Goal: Information Seeking & Learning: Learn about a topic

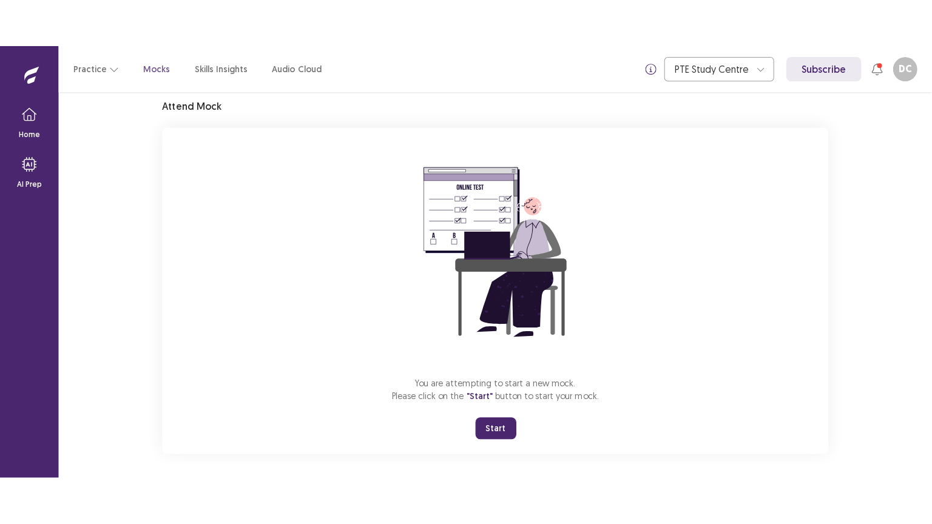
scroll to position [46, 0]
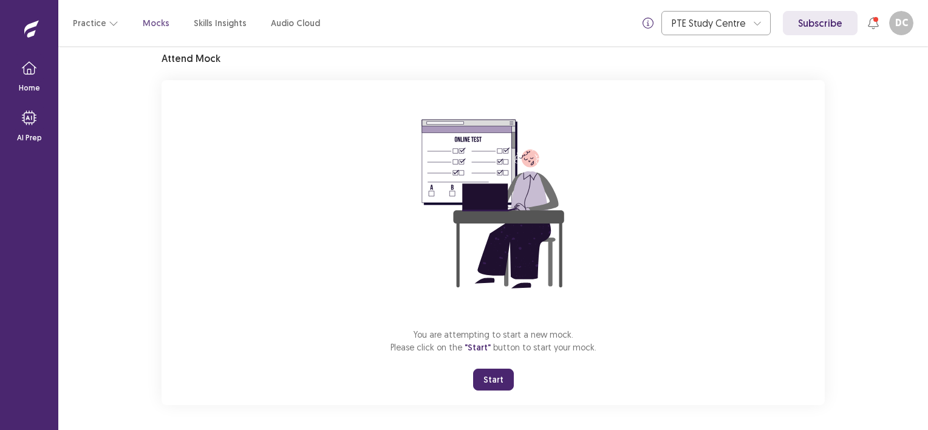
click at [500, 369] on button "Start" at bounding box center [493, 379] width 41 height 22
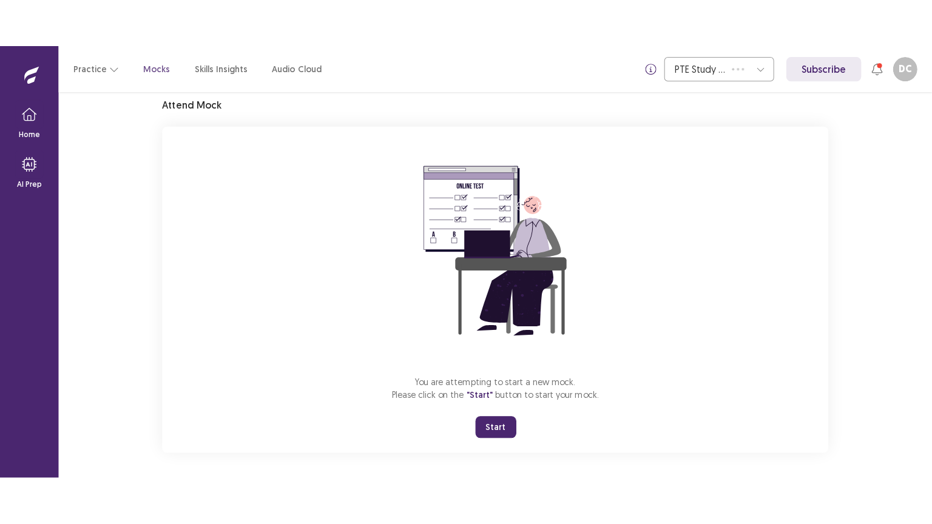
scroll to position [0, 0]
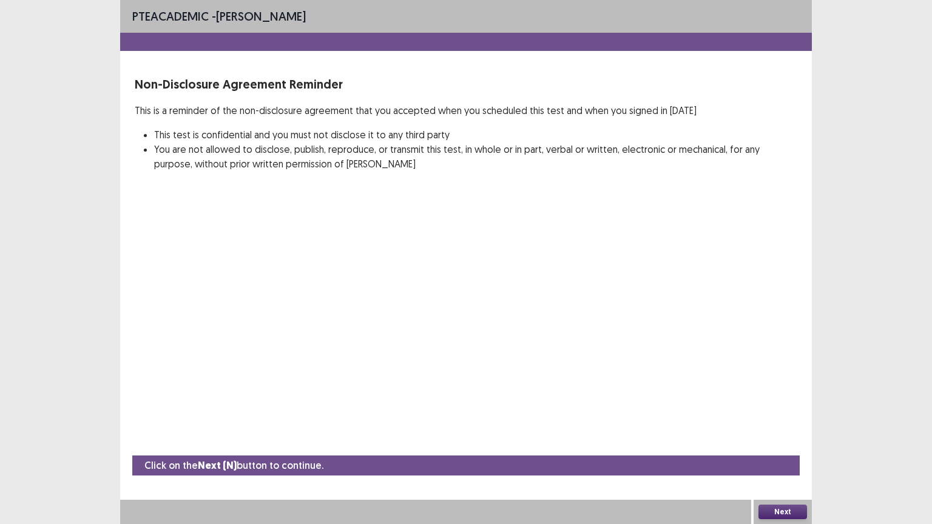
click at [775, 429] on button "Next" at bounding box center [783, 512] width 49 height 15
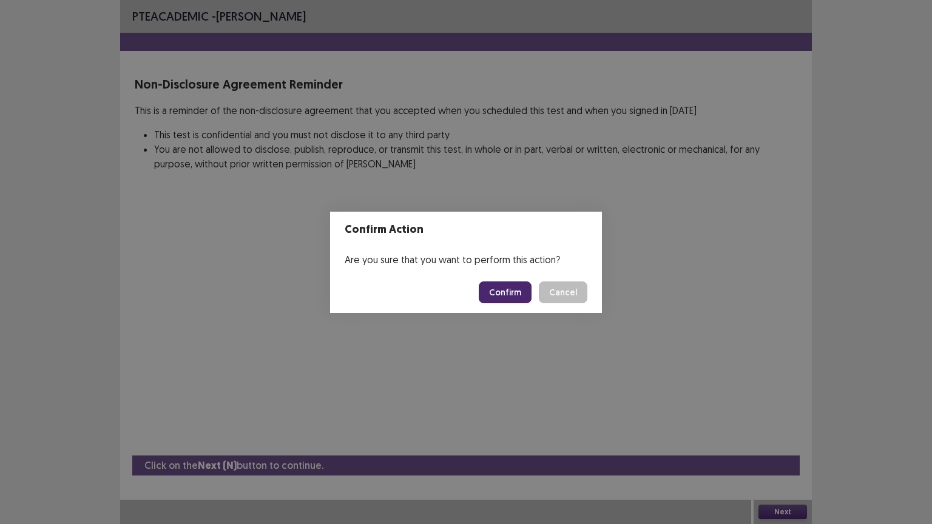
click at [500, 282] on button "Confirm" at bounding box center [505, 293] width 53 height 22
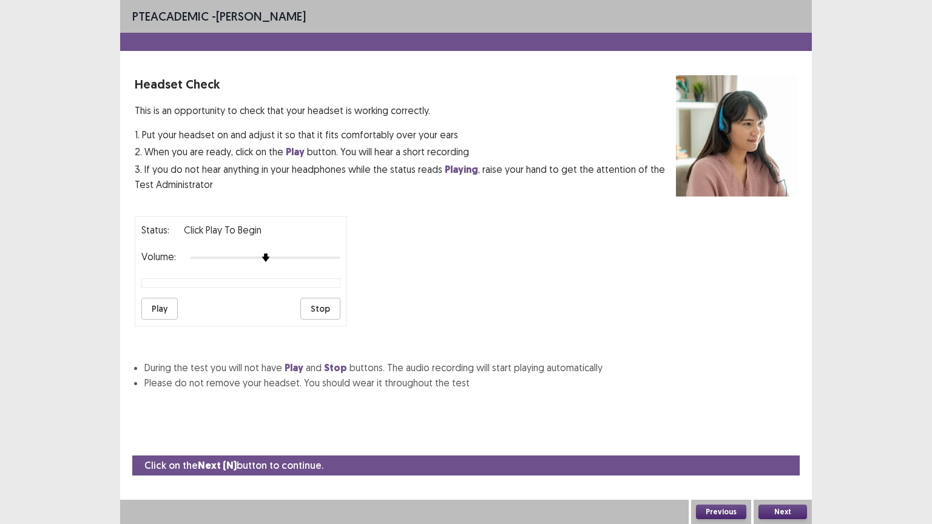
click at [162, 301] on button "Play" at bounding box center [159, 309] width 36 height 22
click at [276, 255] on img at bounding box center [281, 258] width 10 height 10
click at [776, 429] on button "Next" at bounding box center [783, 512] width 49 height 15
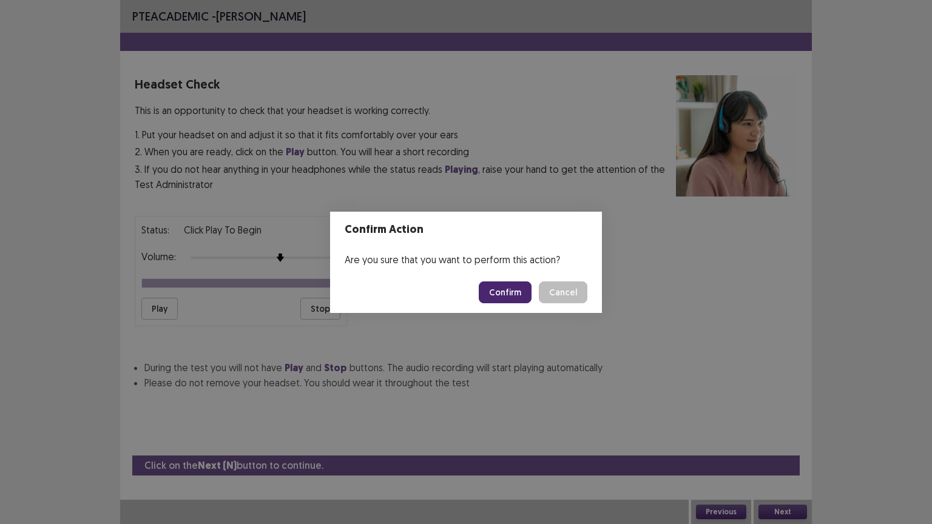
click at [509, 282] on button "Confirm" at bounding box center [505, 293] width 53 height 22
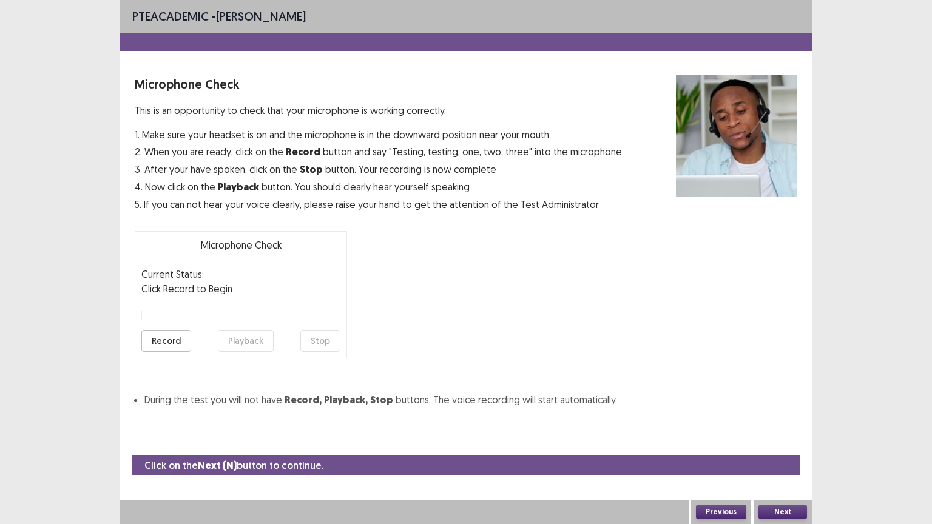
click at [168, 338] on button "Record" at bounding box center [166, 341] width 50 height 22
click at [331, 348] on button "Stop" at bounding box center [320, 341] width 40 height 22
click at [231, 335] on button "Playback" at bounding box center [246, 341] width 56 height 22
click at [775, 429] on button "Next" at bounding box center [783, 512] width 49 height 15
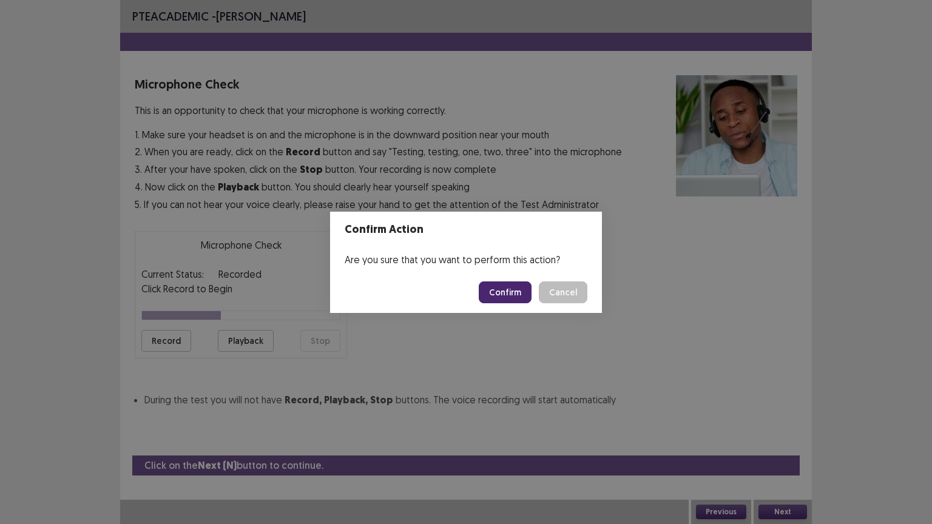
click at [505, 291] on button "Confirm" at bounding box center [505, 293] width 53 height 22
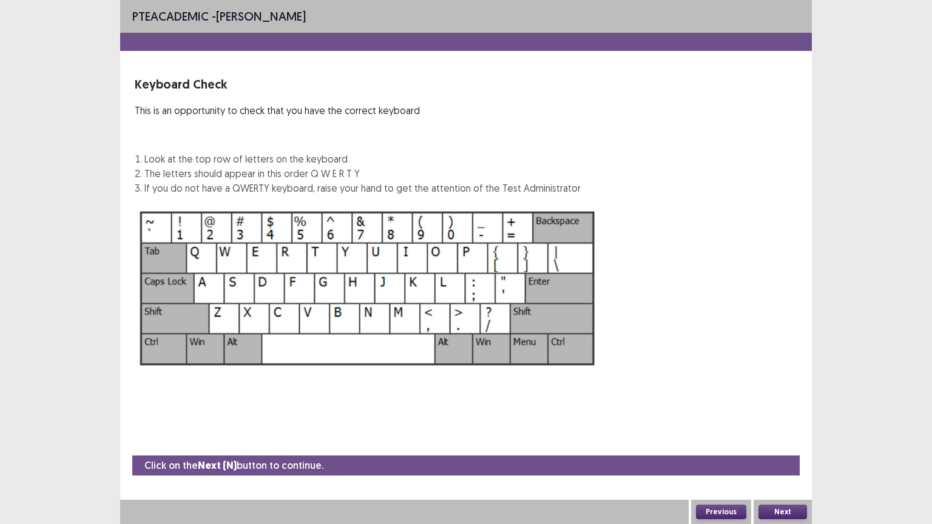
click at [780, 429] on button "Next" at bounding box center [783, 512] width 49 height 15
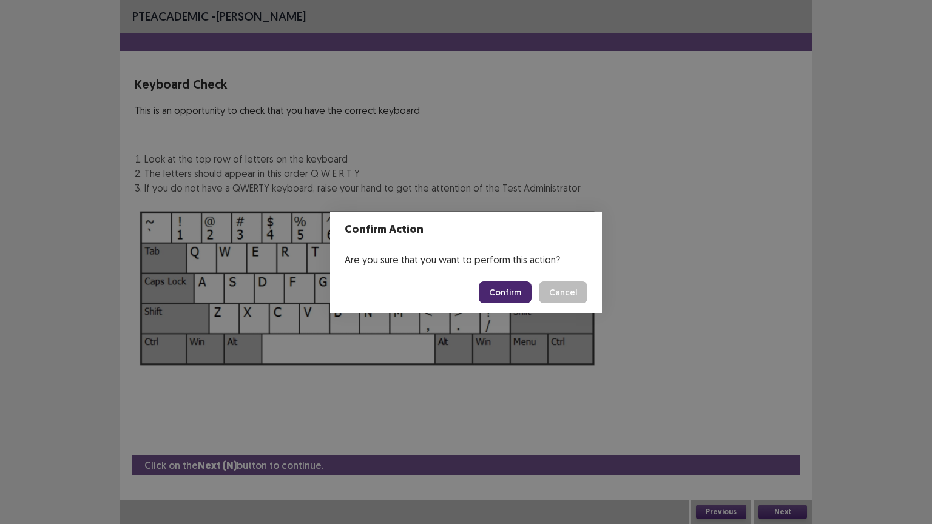
click at [504, 286] on button "Confirm" at bounding box center [505, 293] width 53 height 22
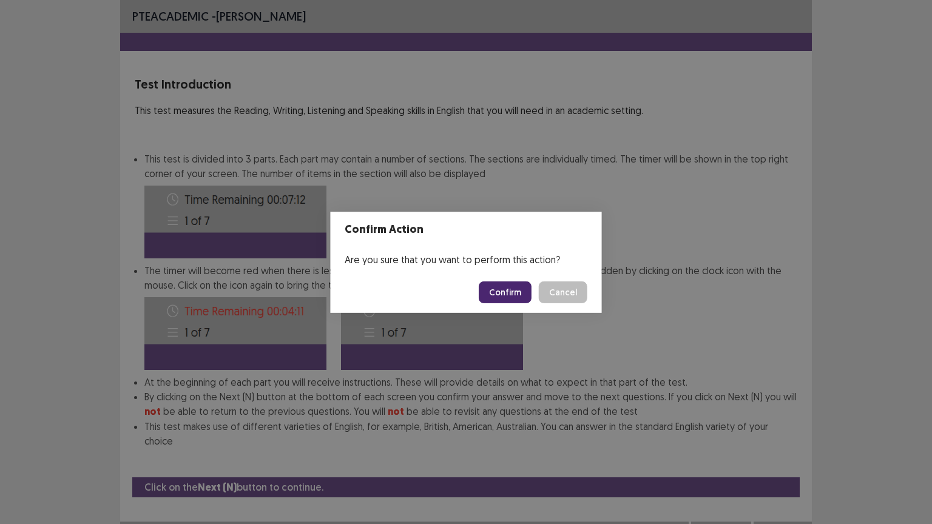
scroll to position [1, 0]
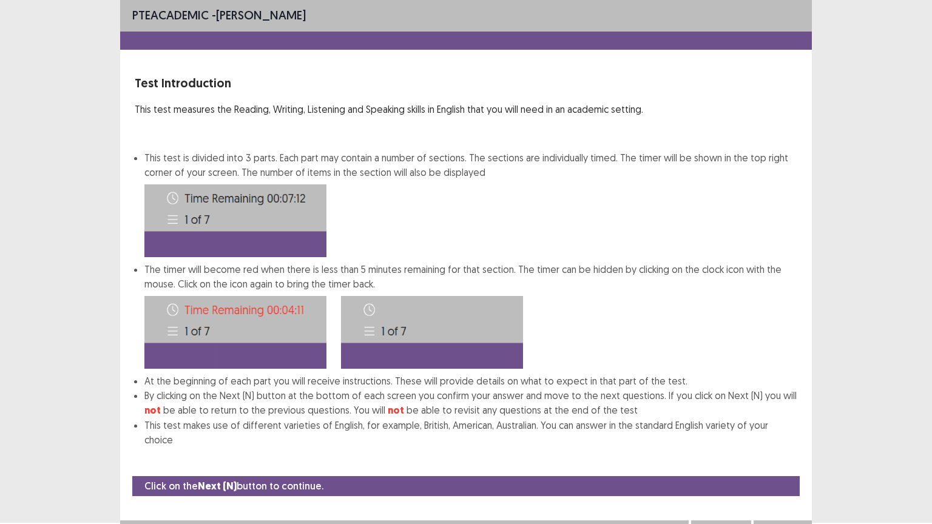
click at [786, 429] on button "Next" at bounding box center [783, 533] width 49 height 15
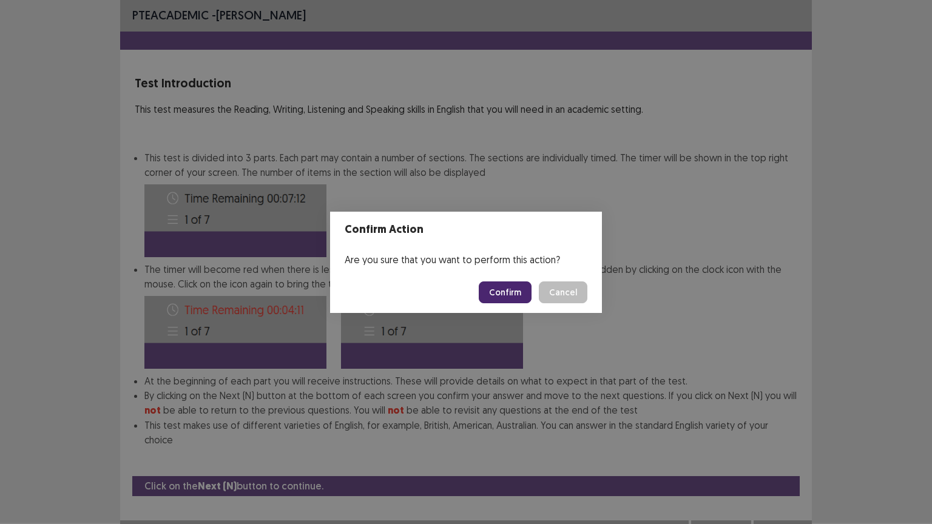
click at [498, 283] on button "Confirm" at bounding box center [505, 293] width 53 height 22
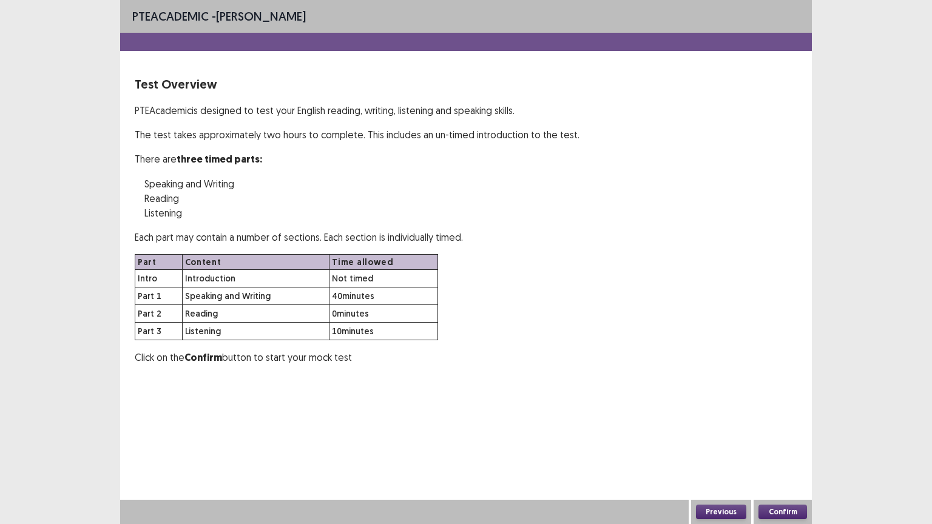
scroll to position [0, 0]
click at [775, 429] on button "Confirm" at bounding box center [783, 512] width 49 height 15
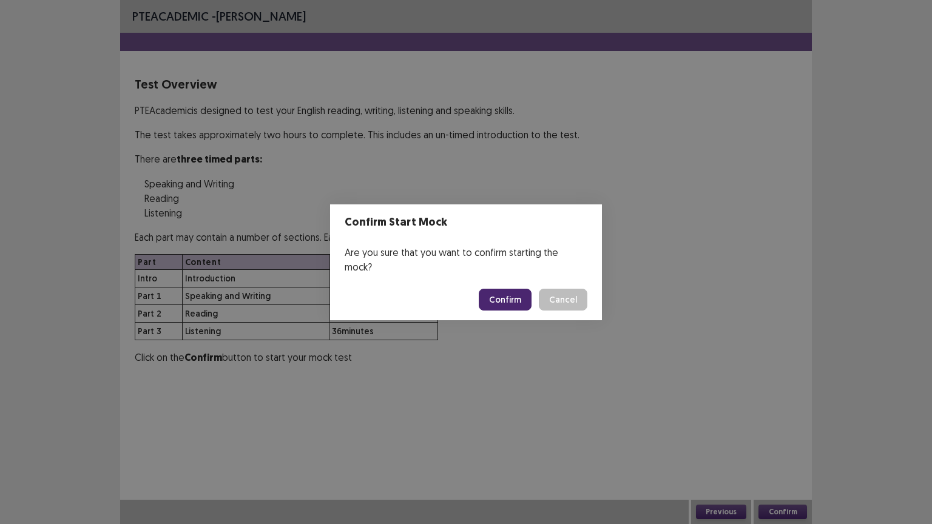
click at [505, 289] on button "Confirm" at bounding box center [505, 300] width 53 height 22
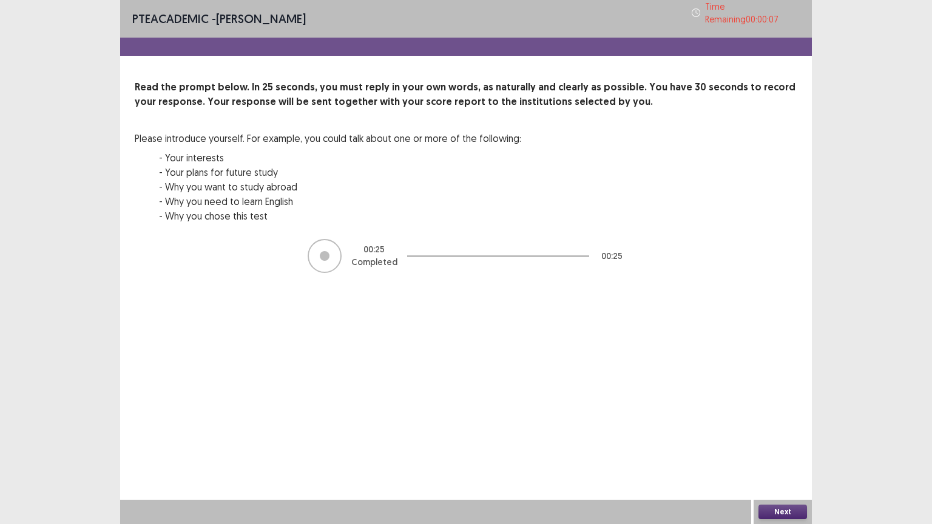
click at [781, 429] on button "Next" at bounding box center [783, 512] width 49 height 15
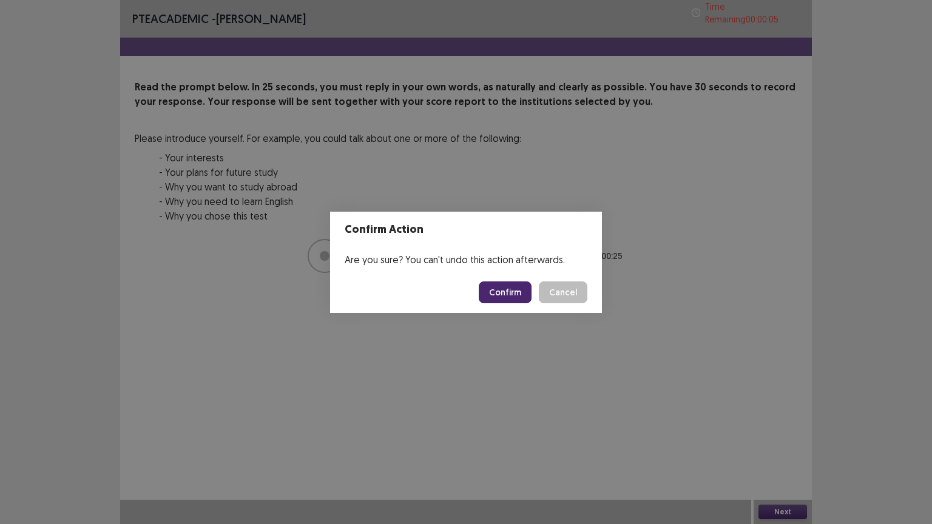
click at [500, 287] on button "Confirm" at bounding box center [505, 293] width 53 height 22
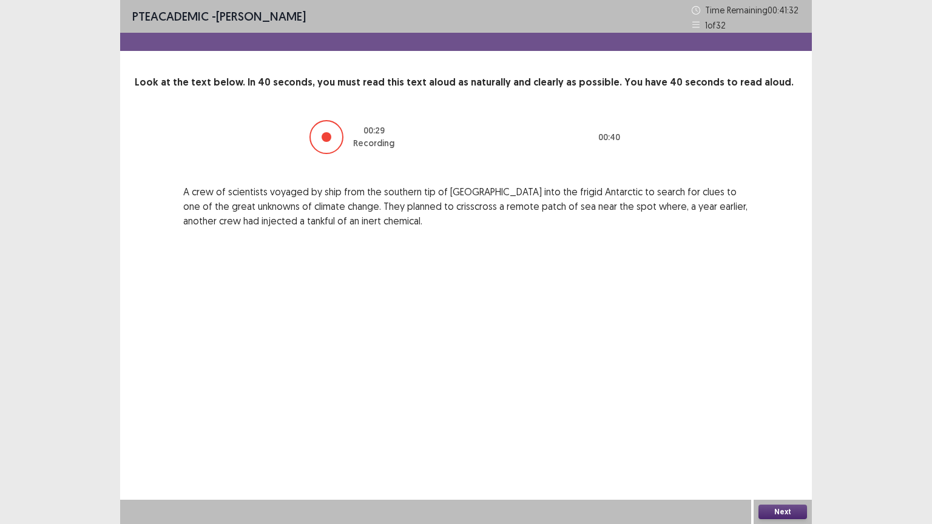
click at [778, 429] on button "Next" at bounding box center [783, 512] width 49 height 15
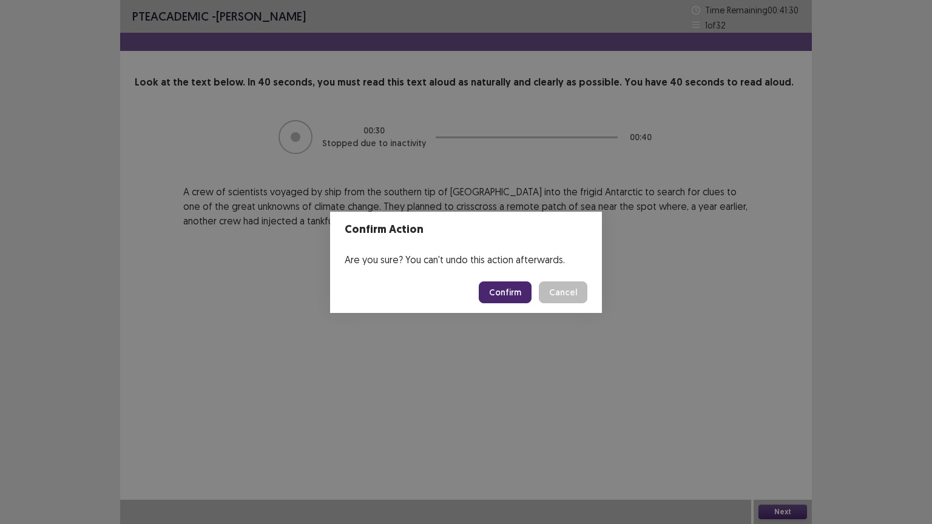
click at [501, 294] on button "Confirm" at bounding box center [505, 293] width 53 height 22
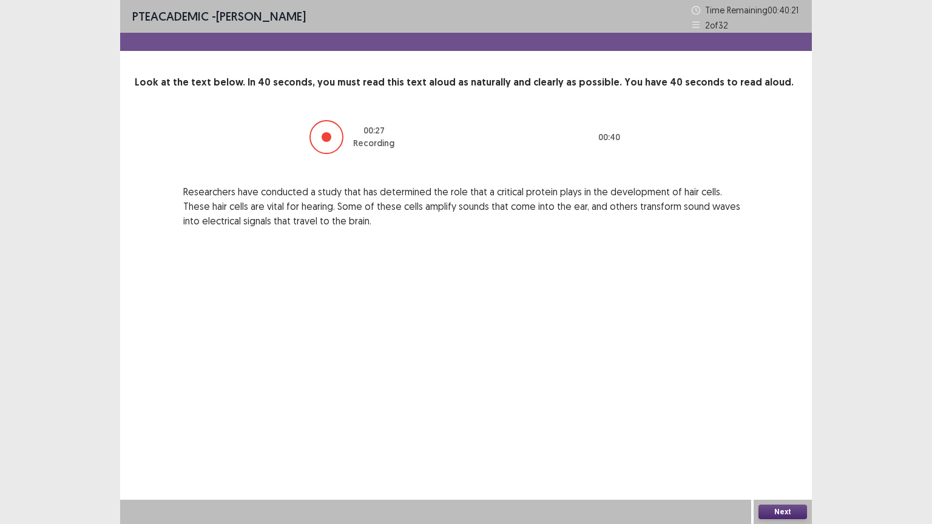
click at [787, 429] on button "Next" at bounding box center [783, 512] width 49 height 15
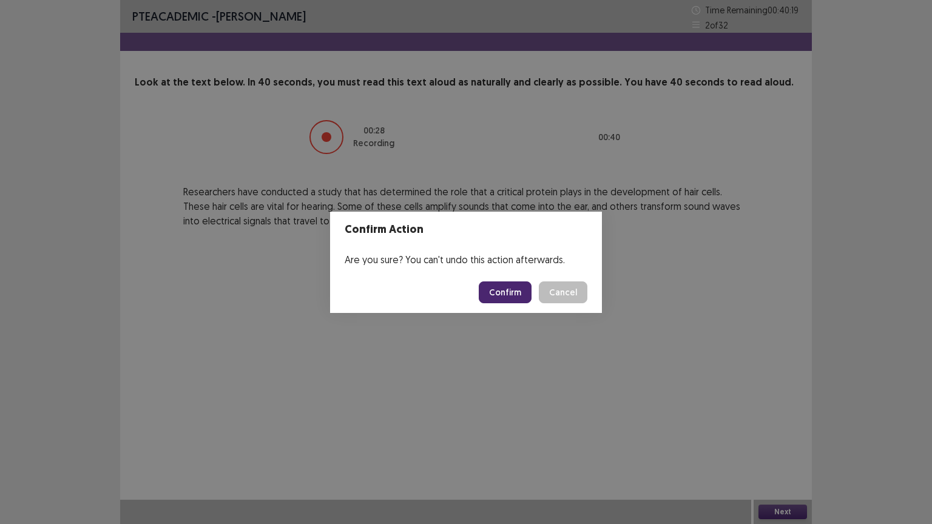
click at [505, 285] on button "Confirm" at bounding box center [505, 293] width 53 height 22
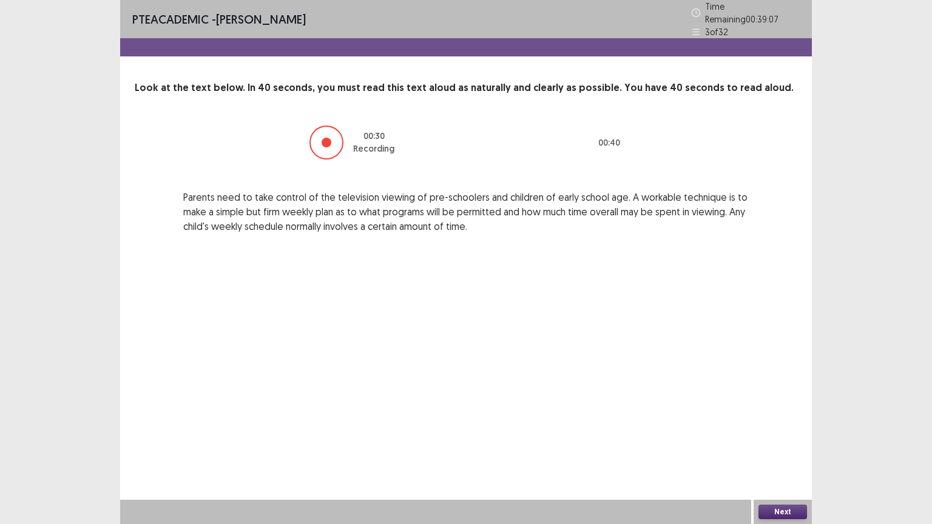
click at [780, 429] on button "Next" at bounding box center [783, 512] width 49 height 15
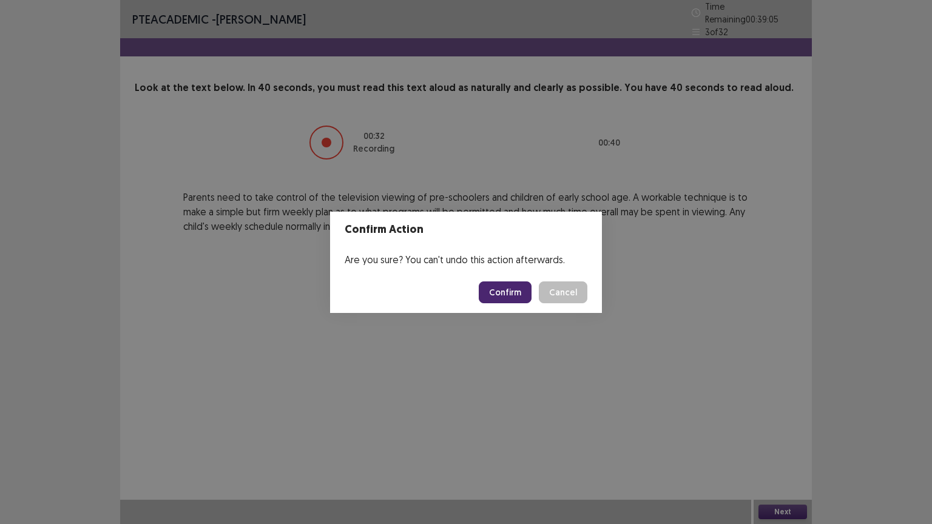
click at [506, 290] on button "Confirm" at bounding box center [505, 293] width 53 height 22
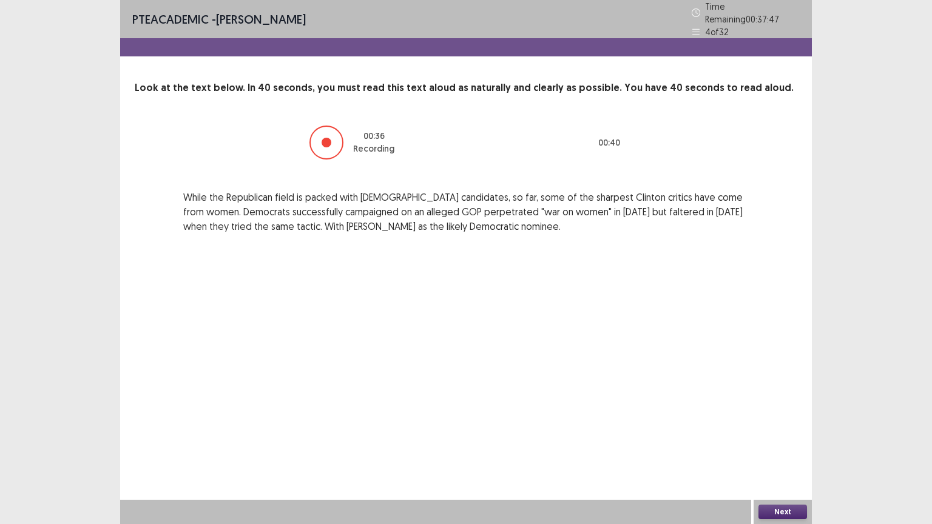
click at [778, 429] on button "Next" at bounding box center [783, 512] width 49 height 15
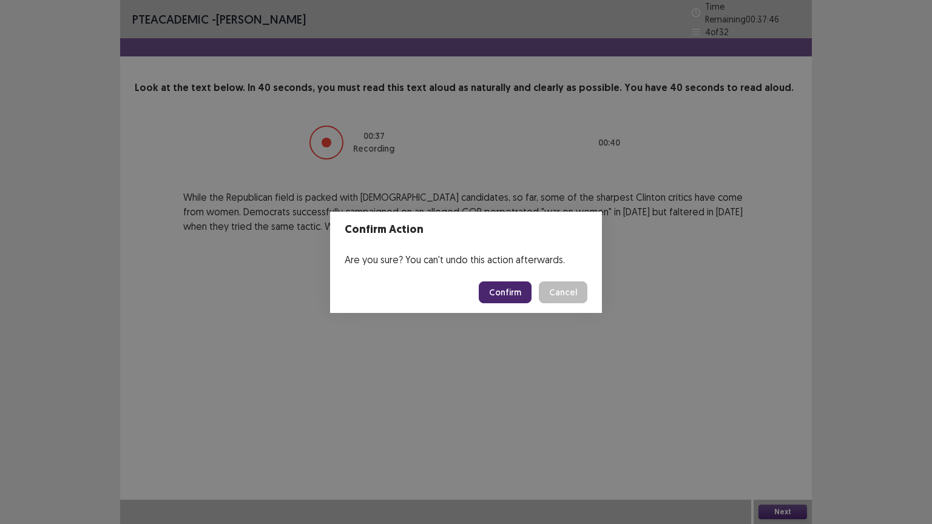
click at [505, 292] on button "Confirm" at bounding box center [505, 293] width 53 height 22
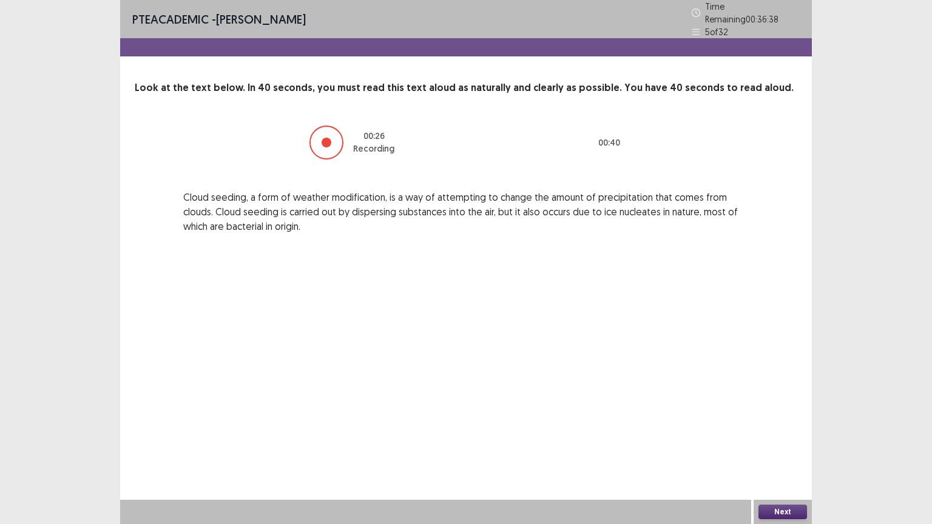
click at [775, 429] on button "Next" at bounding box center [783, 512] width 49 height 15
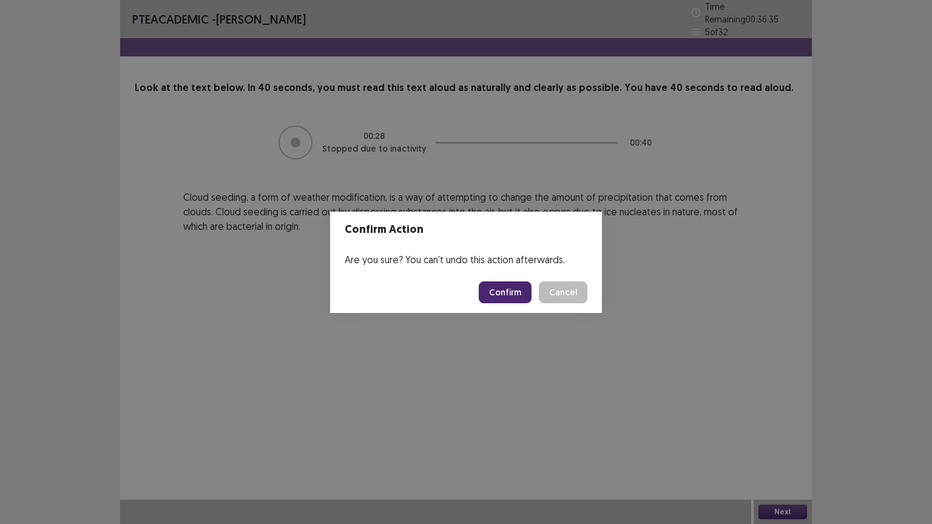
drag, startPoint x: 500, startPoint y: 279, endPoint x: 500, endPoint y: 293, distance: 14.6
click at [500, 293] on footer "Confirm Cancel" at bounding box center [466, 292] width 272 height 41
click at [500, 293] on button "Confirm" at bounding box center [505, 293] width 53 height 22
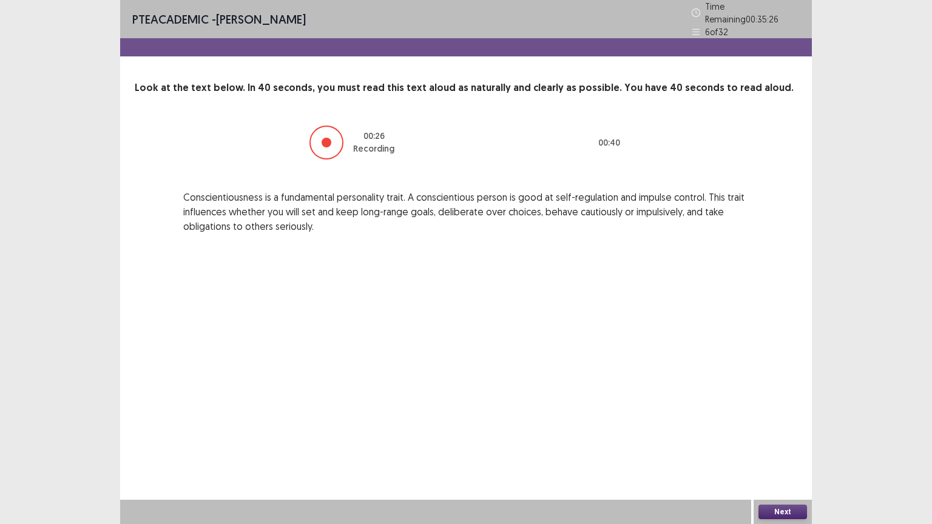
click at [777, 429] on button "Next" at bounding box center [783, 512] width 49 height 15
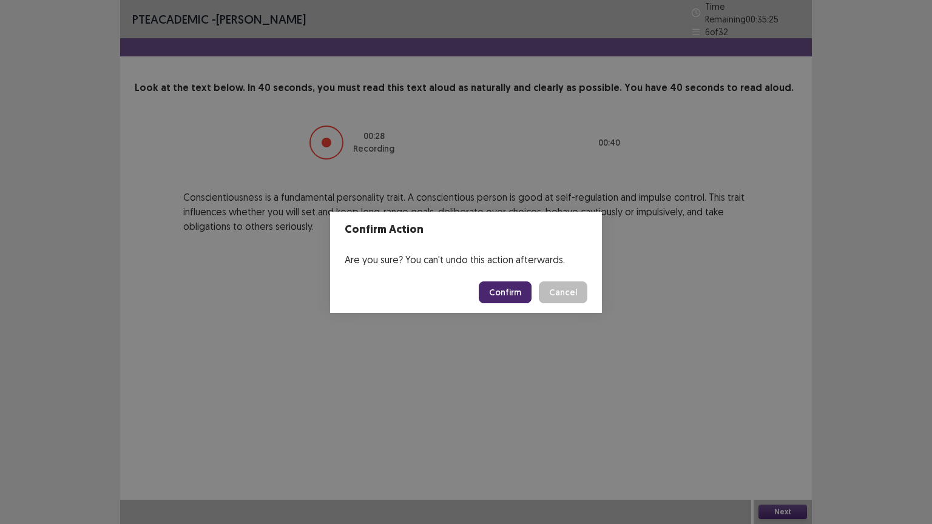
click at [506, 293] on button "Confirm" at bounding box center [505, 293] width 53 height 22
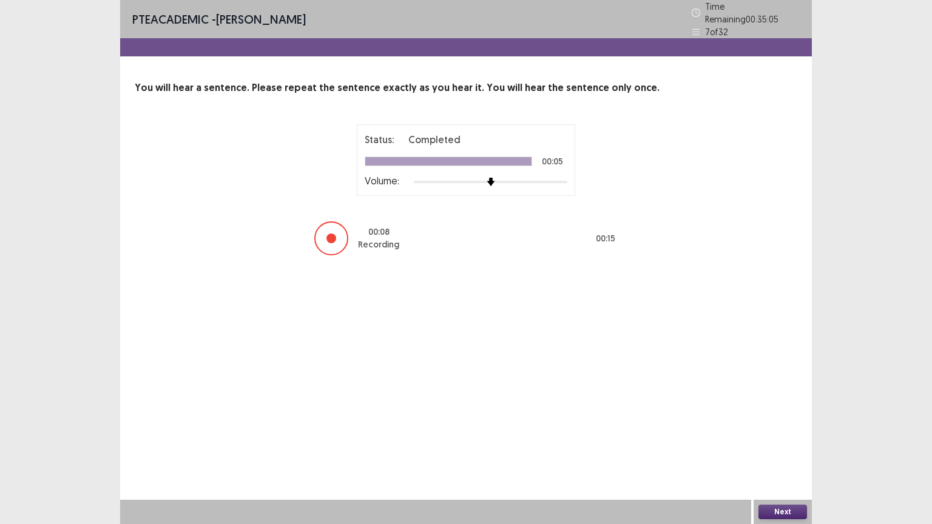
click at [779, 429] on button "Next" at bounding box center [783, 512] width 49 height 15
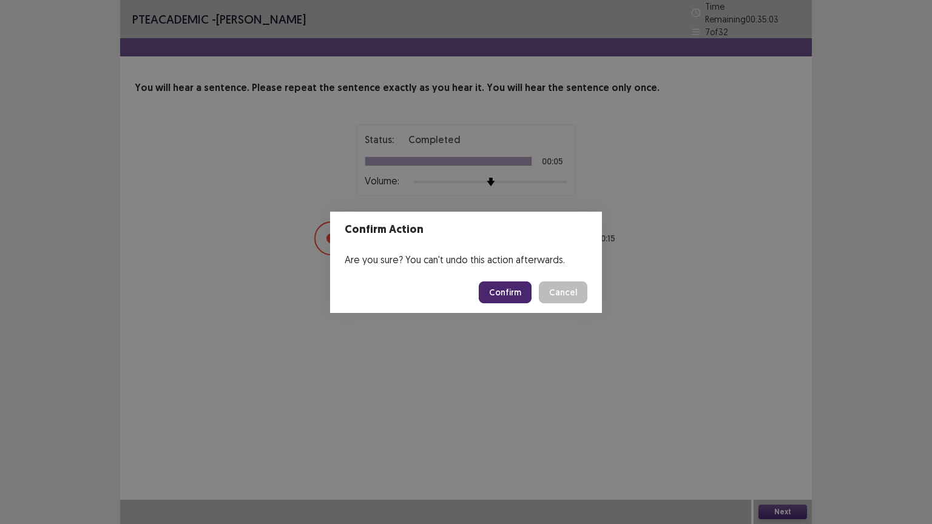
click at [508, 288] on button "Confirm" at bounding box center [505, 293] width 53 height 22
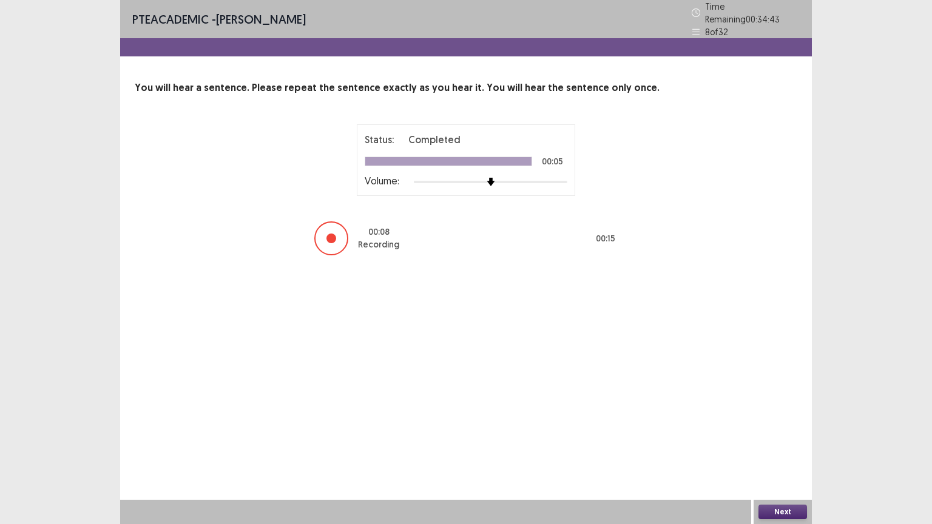
click at [781, 429] on button "Next" at bounding box center [783, 512] width 49 height 15
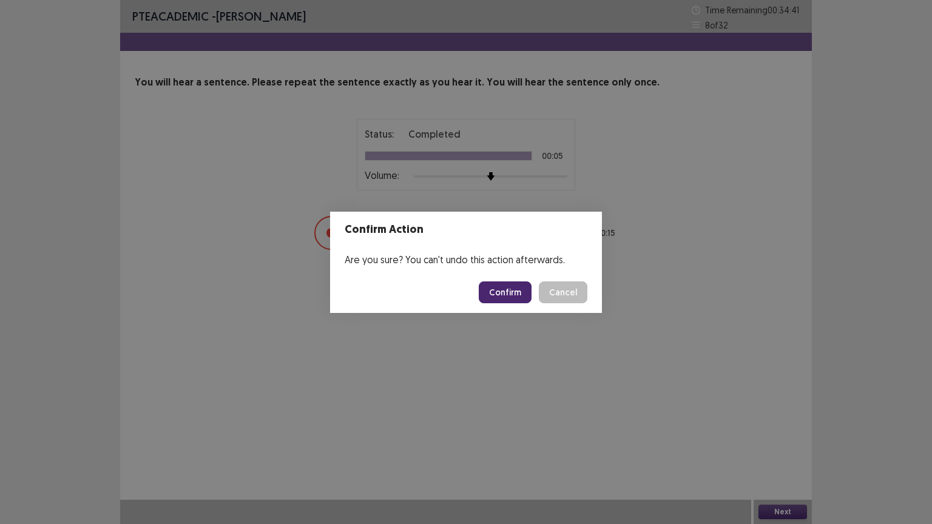
drag, startPoint x: 502, startPoint y: 280, endPoint x: 503, endPoint y: 302, distance: 21.9
click at [503, 302] on footer "Confirm Cancel" at bounding box center [466, 292] width 272 height 41
click at [503, 295] on button "Confirm" at bounding box center [505, 293] width 53 height 22
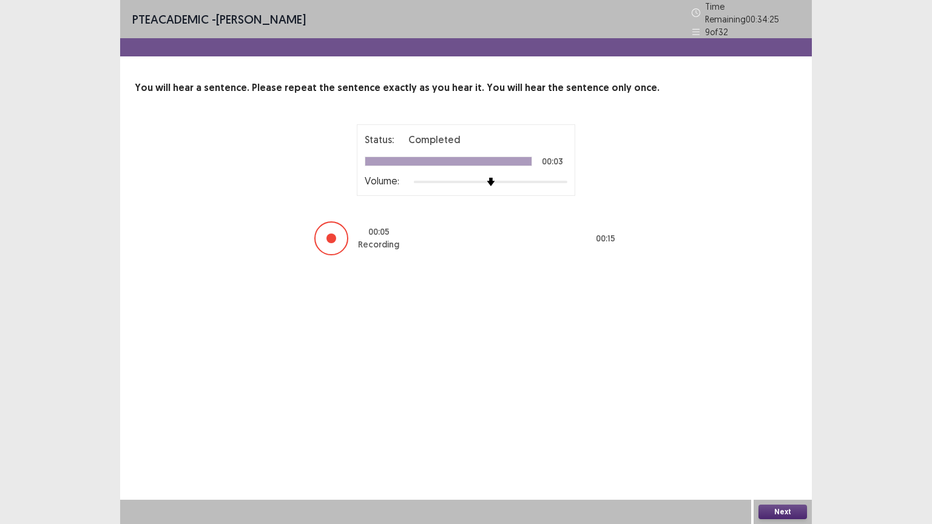
click at [779, 429] on button "Next" at bounding box center [783, 512] width 49 height 15
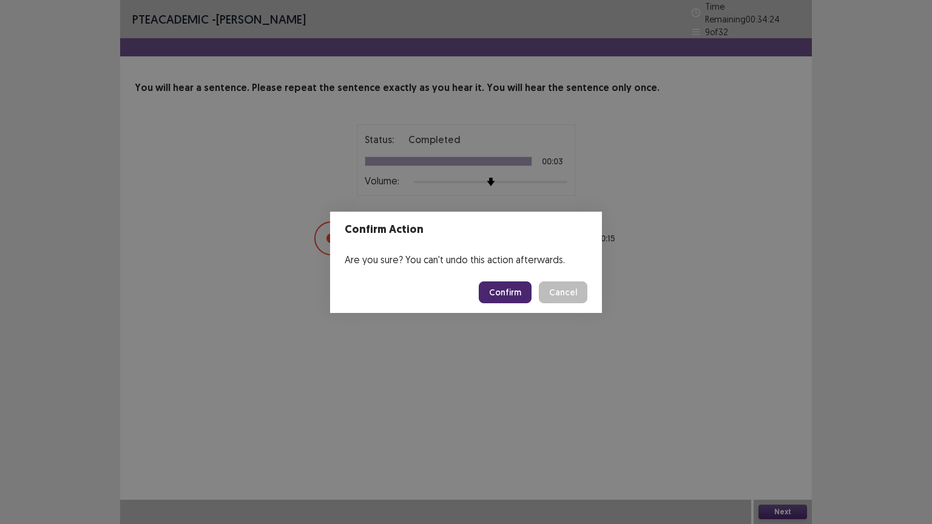
click at [510, 299] on button "Confirm" at bounding box center [505, 293] width 53 height 22
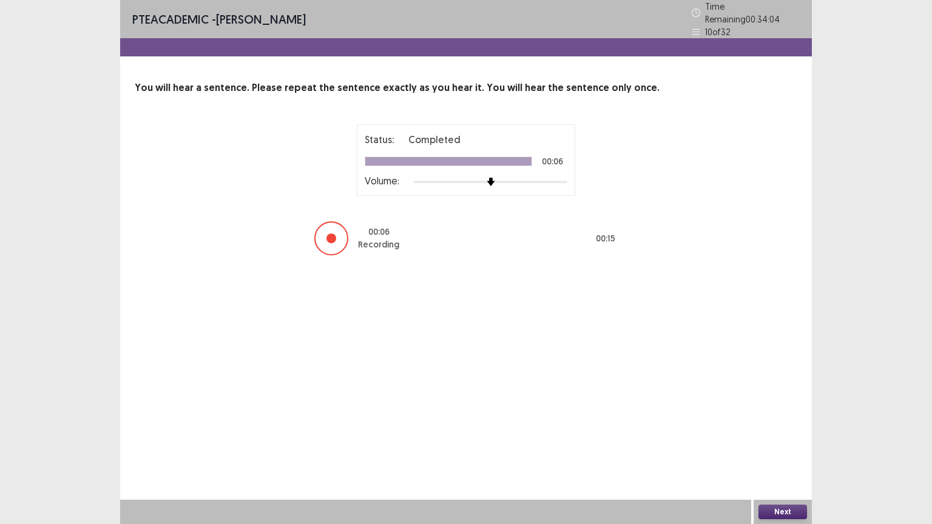
click at [775, 429] on button "Next" at bounding box center [783, 512] width 49 height 15
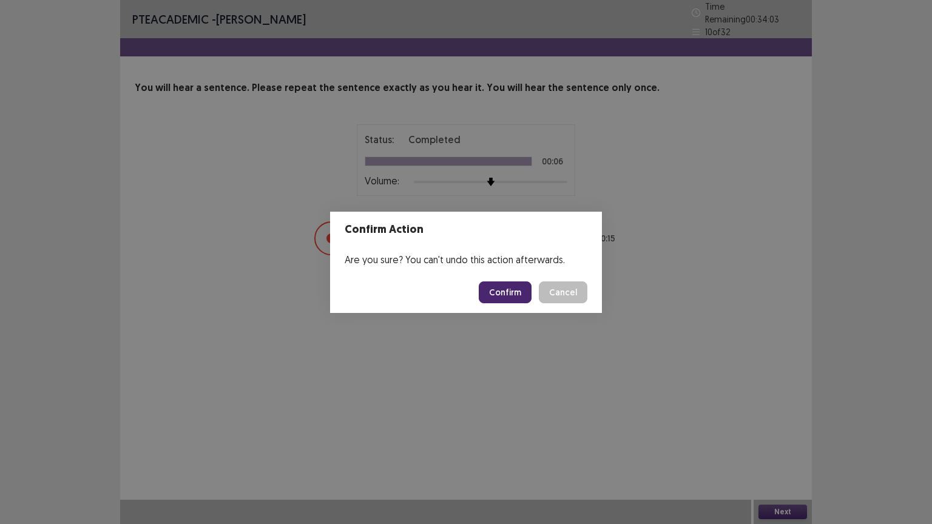
click at [515, 287] on button "Confirm" at bounding box center [505, 293] width 53 height 22
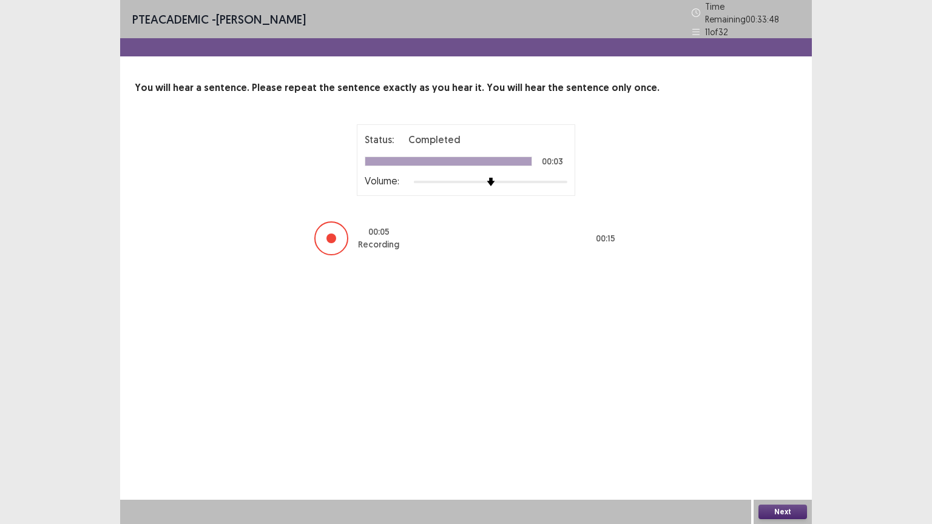
click at [784, 429] on button "Next" at bounding box center [783, 512] width 49 height 15
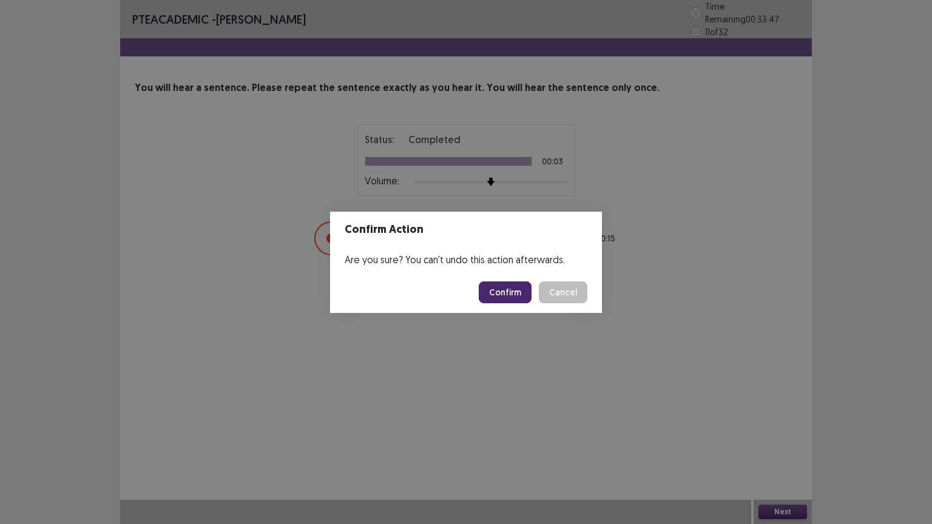
click at [503, 289] on button "Confirm" at bounding box center [505, 293] width 53 height 22
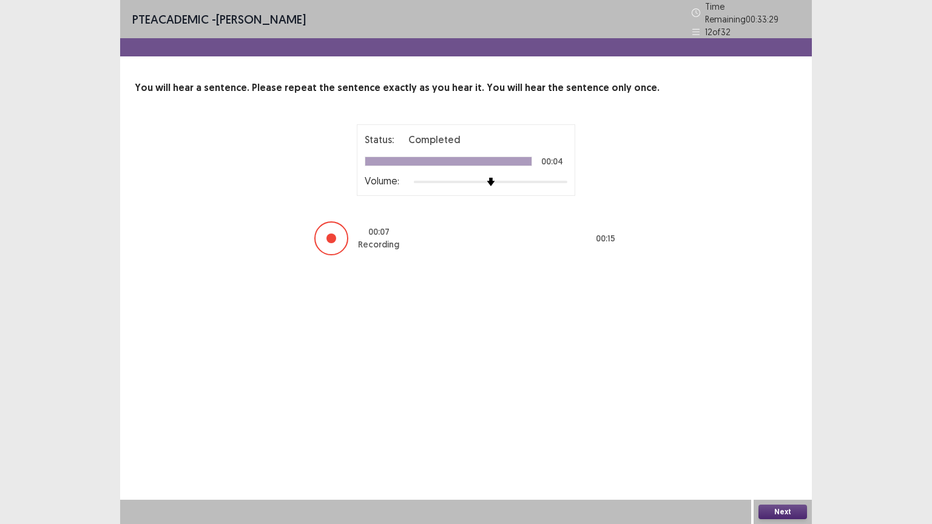
click at [784, 429] on button "Next" at bounding box center [783, 512] width 49 height 15
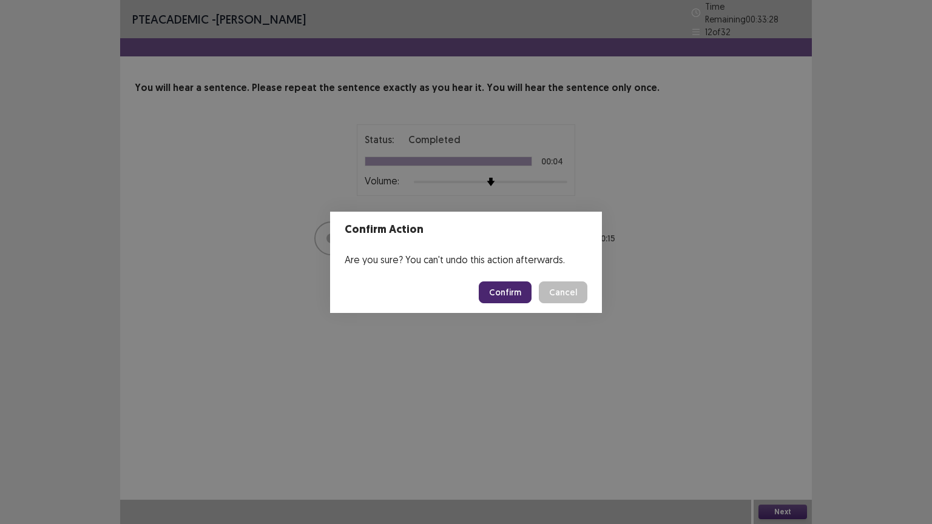
click at [514, 291] on button "Confirm" at bounding box center [505, 293] width 53 height 22
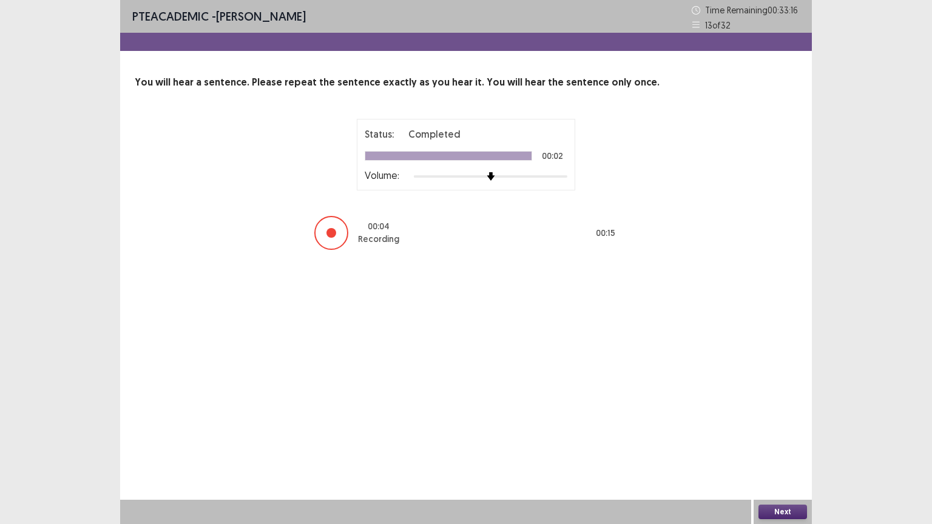
click at [782, 429] on button "Next" at bounding box center [783, 512] width 49 height 15
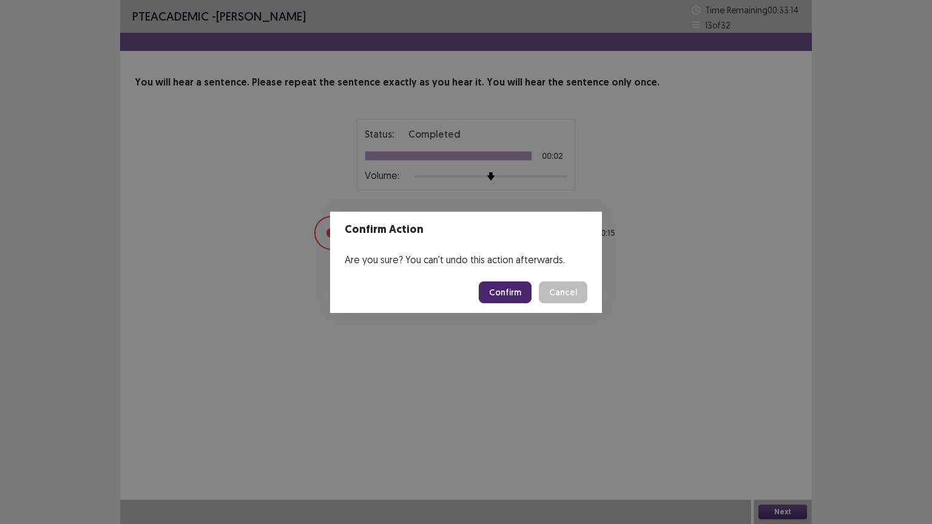
click at [510, 293] on button "Confirm" at bounding box center [505, 293] width 53 height 22
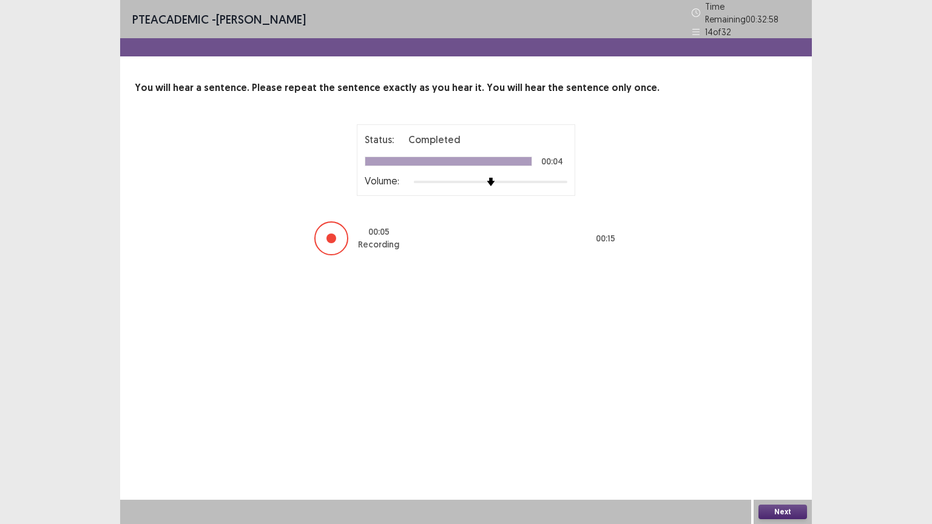
click at [781, 429] on button "Next" at bounding box center [783, 512] width 49 height 15
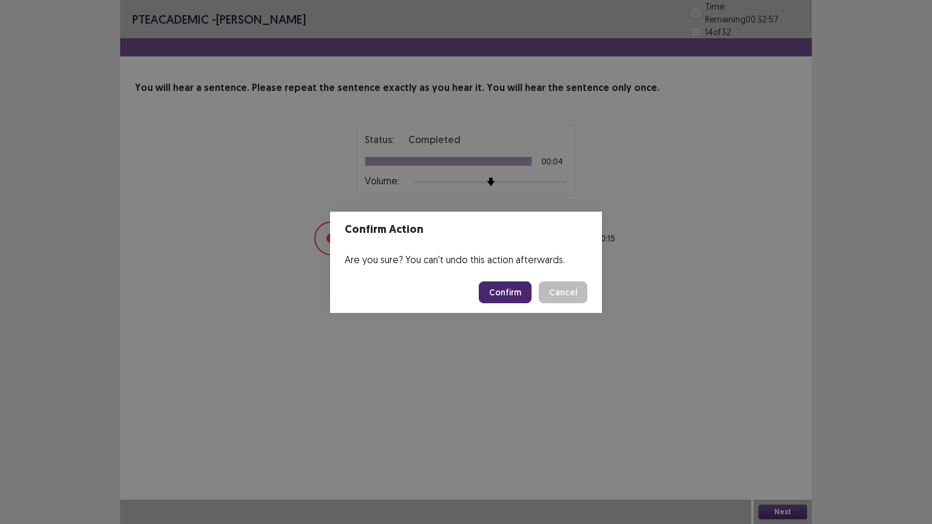
click at [515, 289] on button "Confirm" at bounding box center [505, 293] width 53 height 22
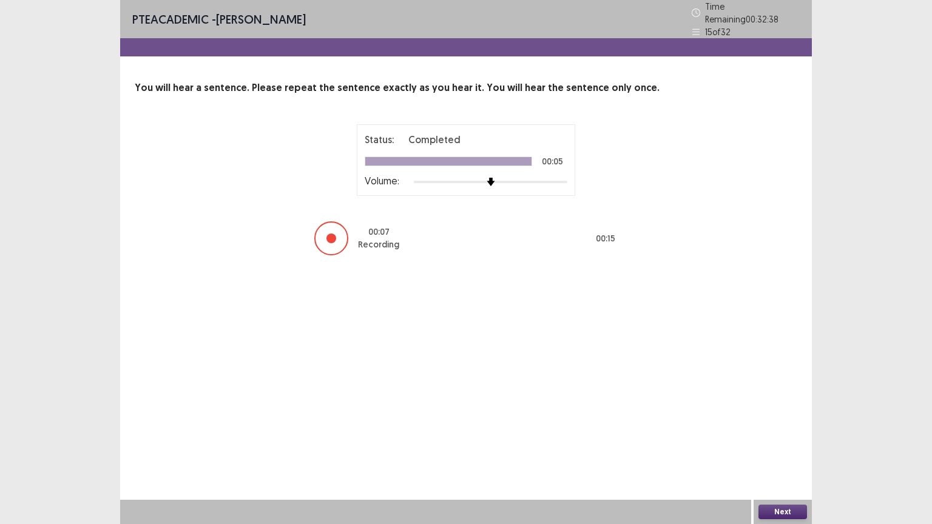
click at [784, 429] on button "Next" at bounding box center [783, 512] width 49 height 15
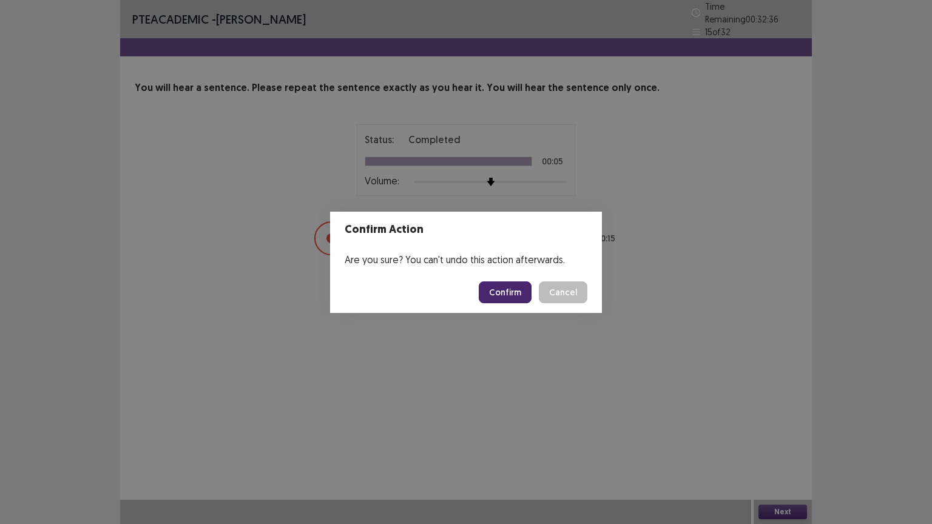
click at [508, 300] on button "Confirm" at bounding box center [505, 293] width 53 height 22
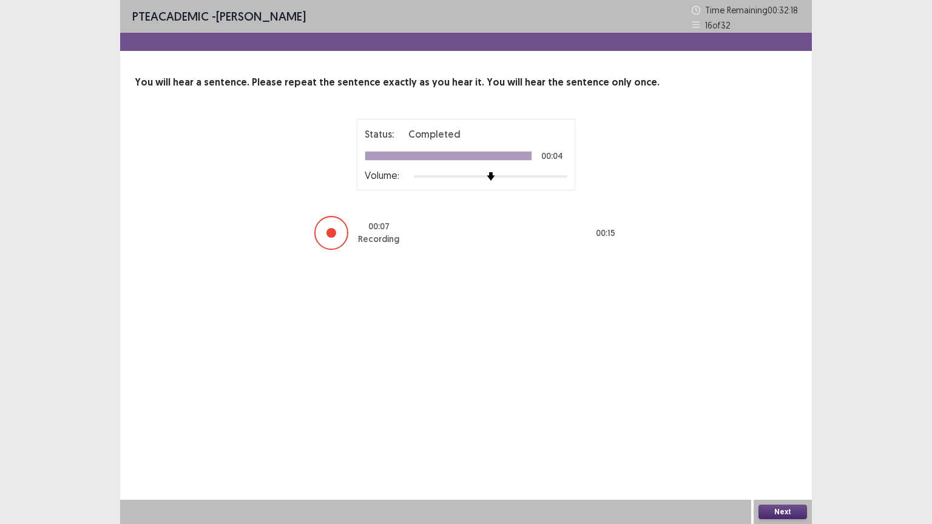
click at [785, 429] on button "Next" at bounding box center [783, 512] width 49 height 15
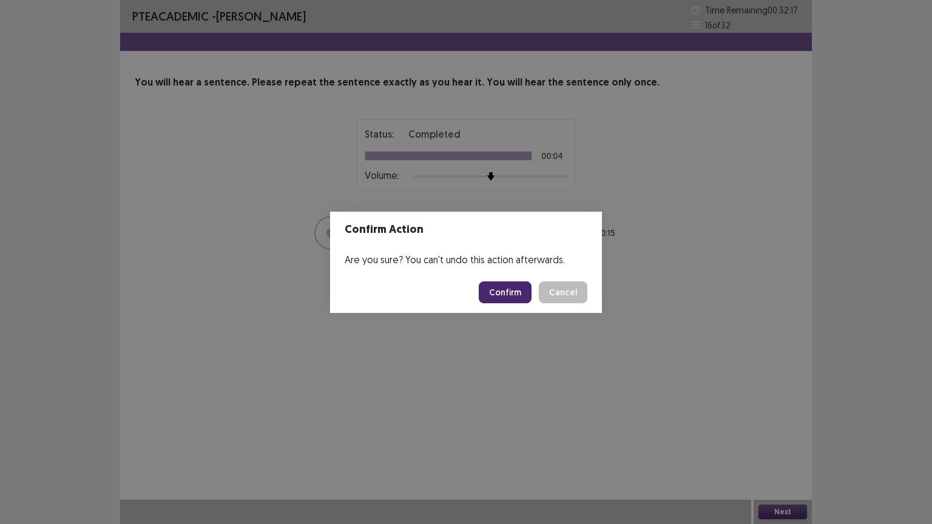
click at [500, 298] on button "Confirm" at bounding box center [505, 293] width 53 height 22
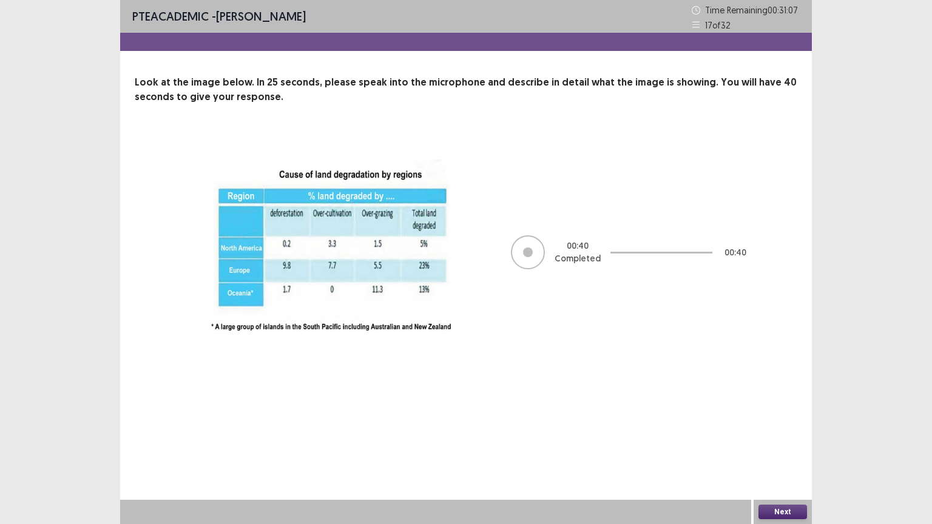
click at [784, 429] on button "Next" at bounding box center [783, 512] width 49 height 15
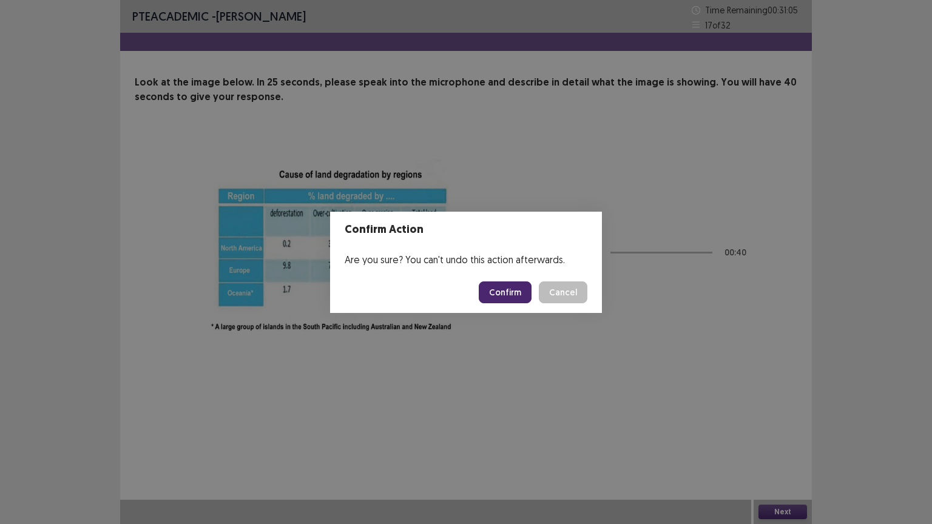
click at [503, 287] on button "Confirm" at bounding box center [505, 293] width 53 height 22
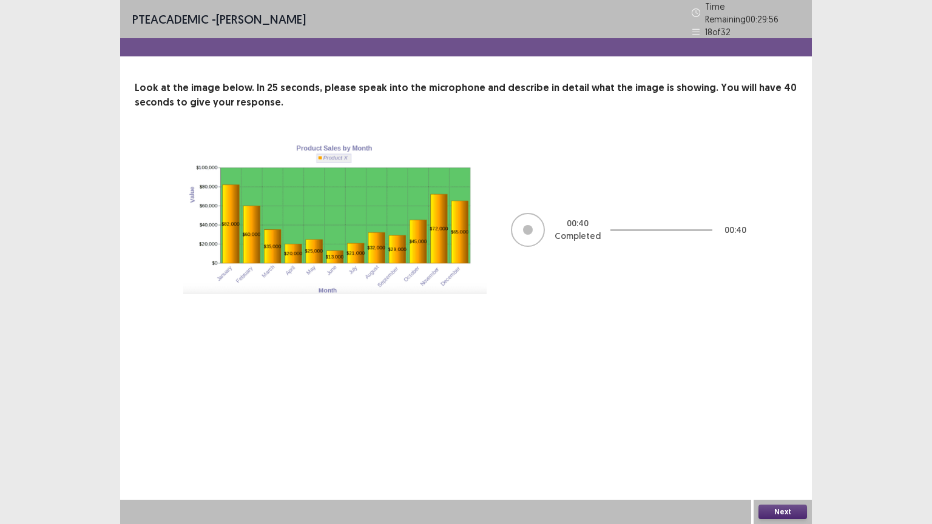
click at [786, 429] on button "Next" at bounding box center [783, 512] width 49 height 15
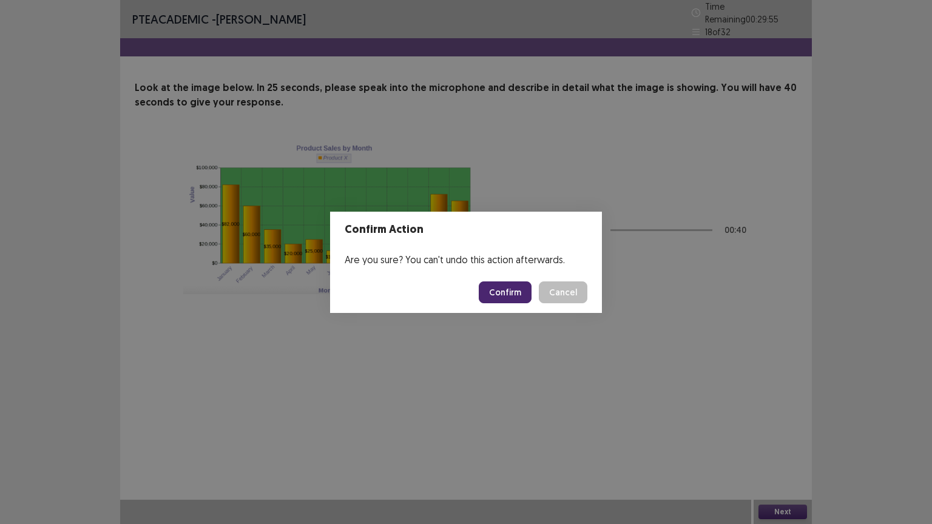
click at [494, 285] on button "Confirm" at bounding box center [505, 293] width 53 height 22
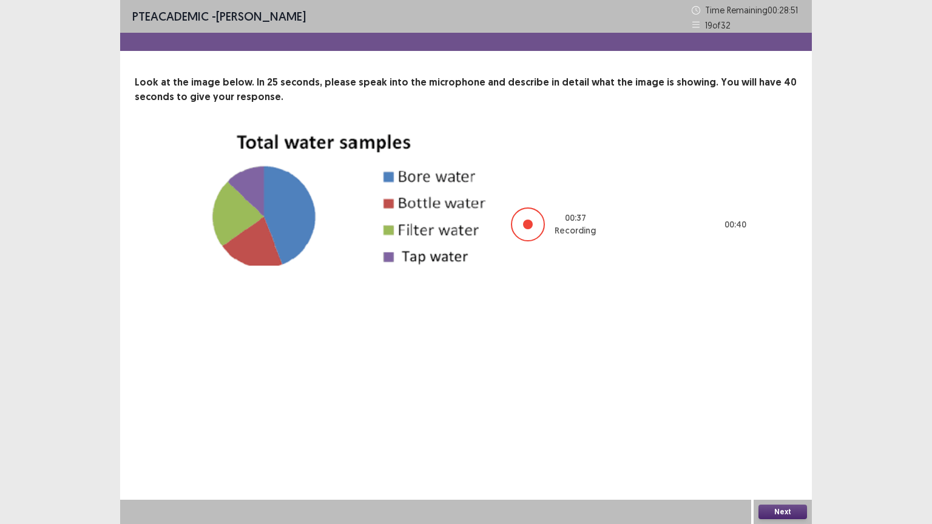
click at [780, 429] on button "Next" at bounding box center [783, 512] width 49 height 15
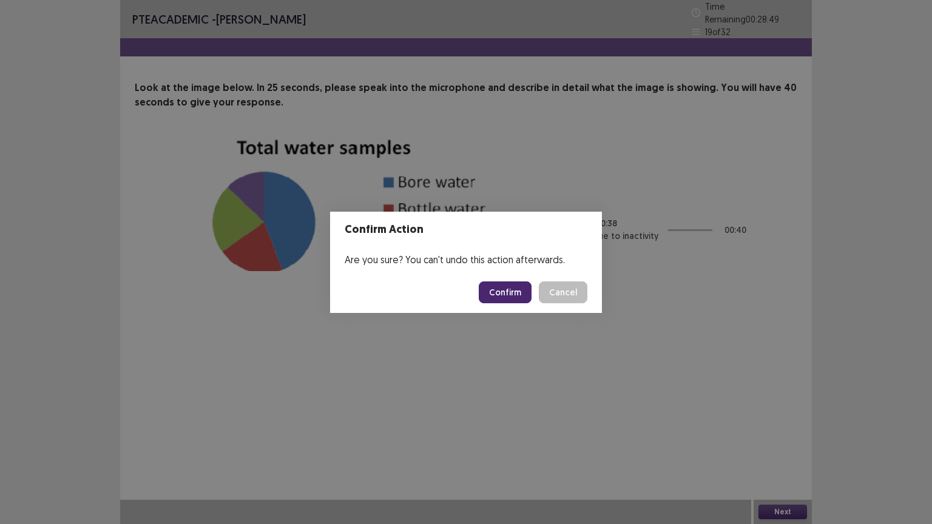
click at [503, 287] on button "Confirm" at bounding box center [505, 293] width 53 height 22
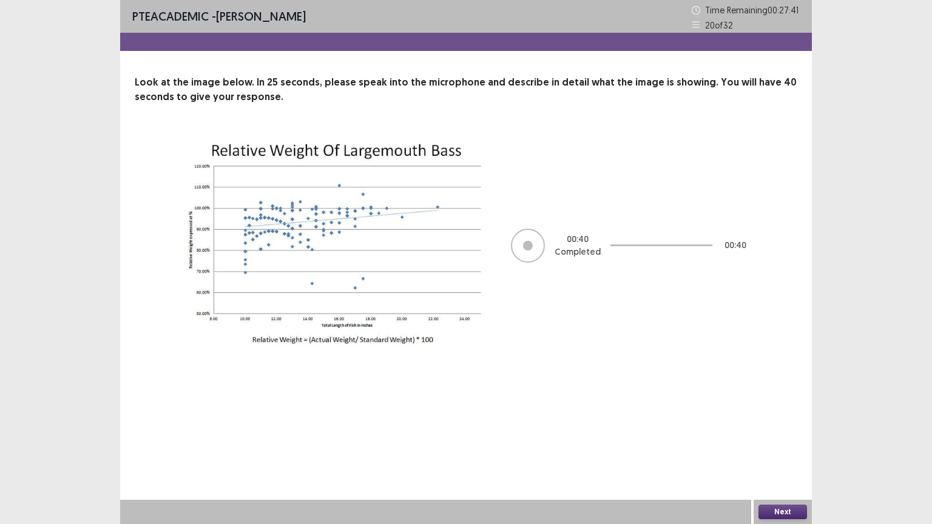
click at [778, 429] on button "Next" at bounding box center [783, 512] width 49 height 15
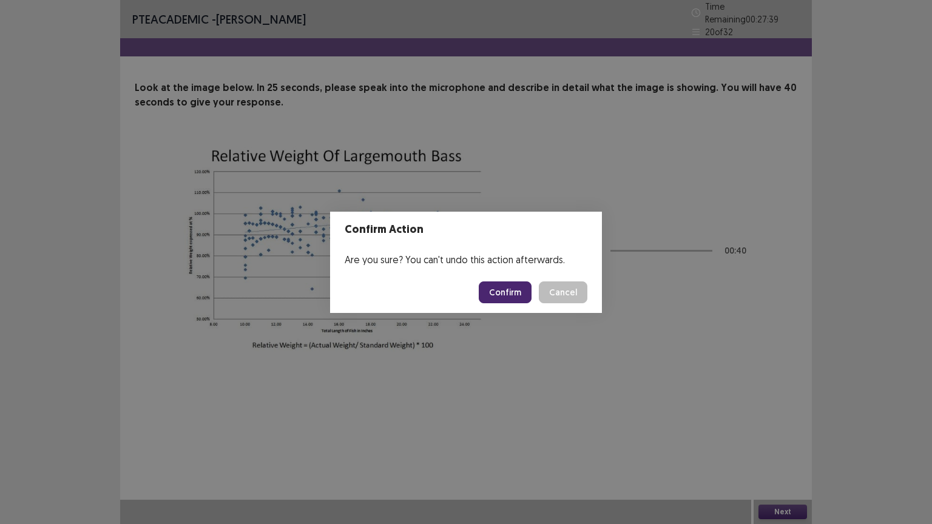
click at [506, 285] on button "Confirm" at bounding box center [505, 293] width 53 height 22
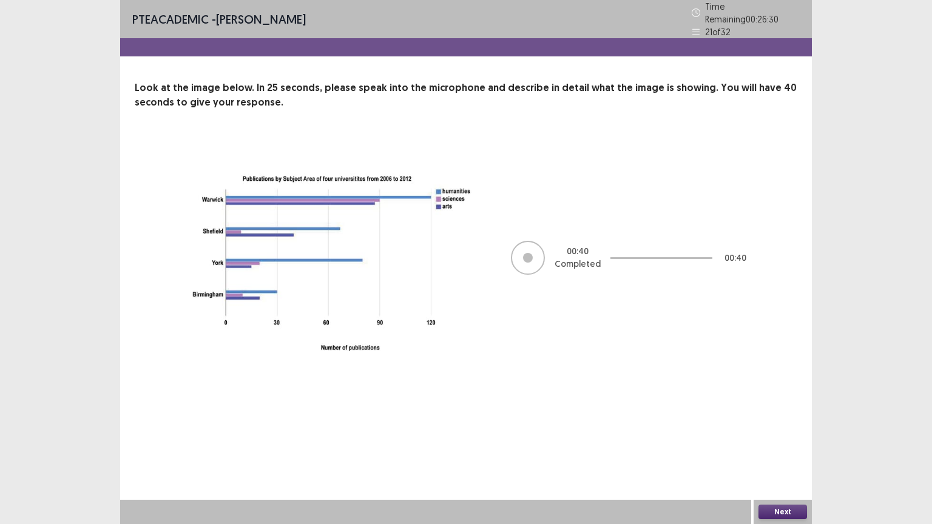
click at [784, 429] on button "Next" at bounding box center [783, 512] width 49 height 15
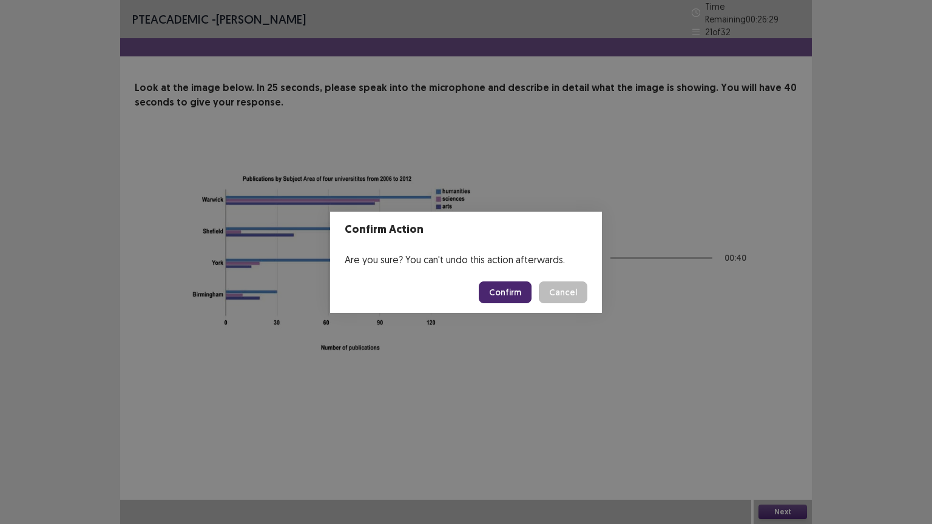
click at [507, 297] on button "Confirm" at bounding box center [505, 293] width 53 height 22
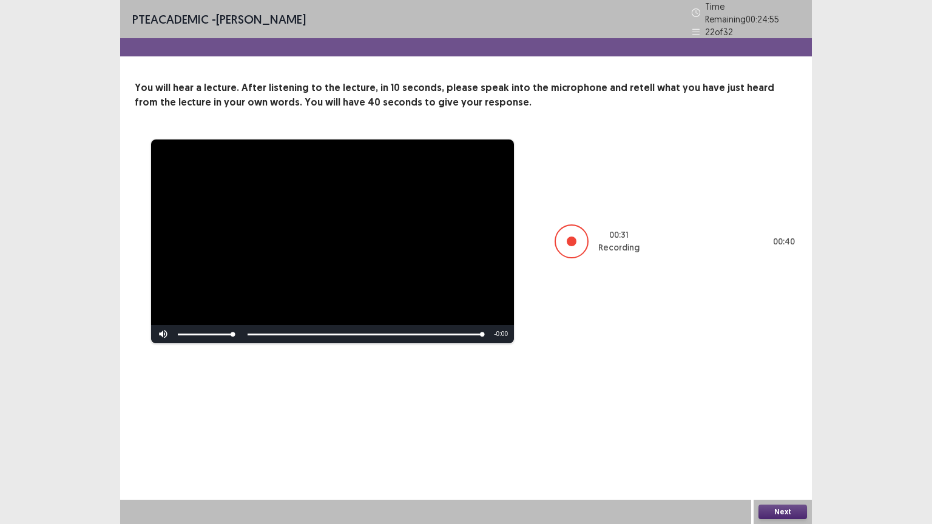
click at [789, 429] on button "Next" at bounding box center [783, 512] width 49 height 15
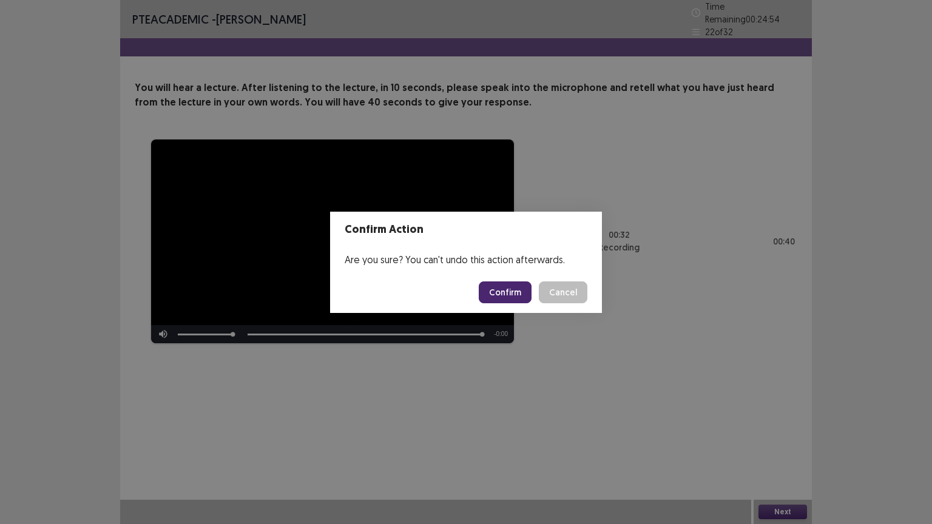
click at [522, 298] on button "Confirm" at bounding box center [505, 293] width 53 height 22
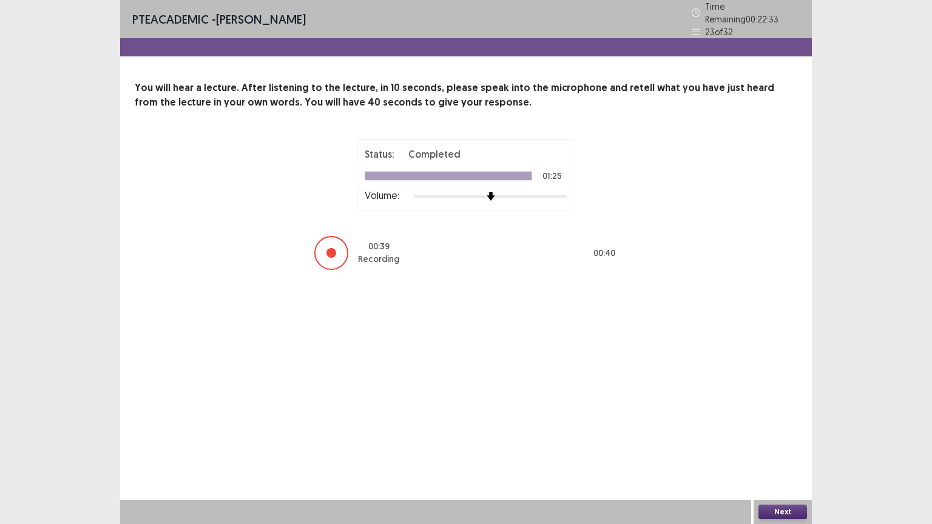
click at [787, 429] on button "Next" at bounding box center [783, 512] width 49 height 15
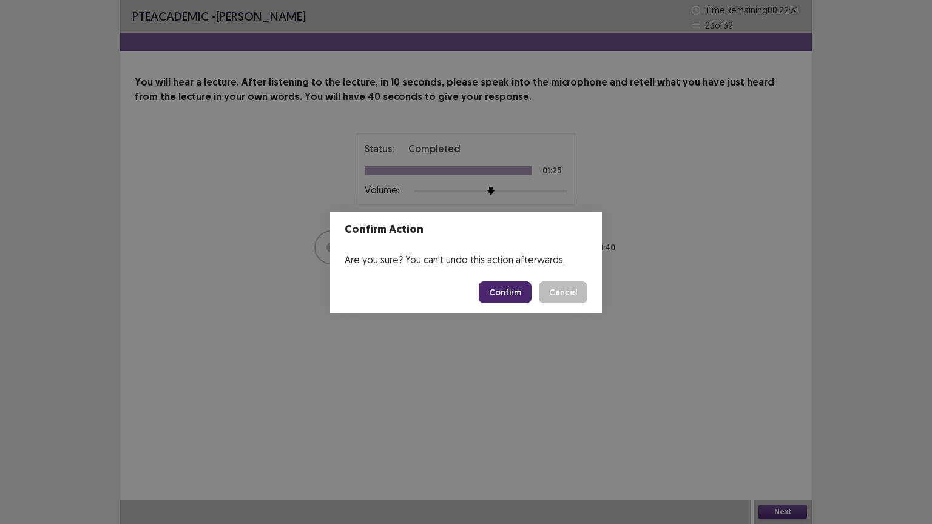
click at [495, 284] on button "Confirm" at bounding box center [505, 293] width 53 height 22
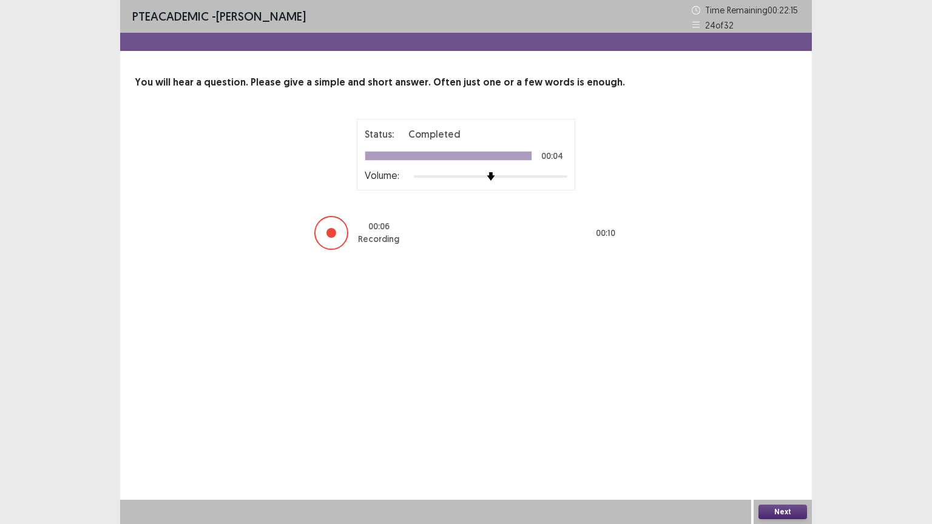
click at [787, 429] on button "Next" at bounding box center [783, 512] width 49 height 15
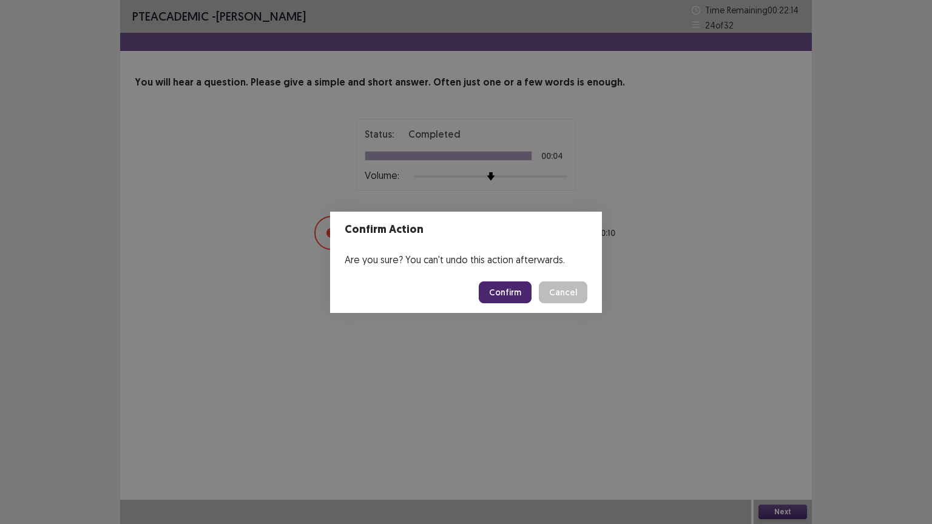
click at [503, 291] on button "Confirm" at bounding box center [505, 293] width 53 height 22
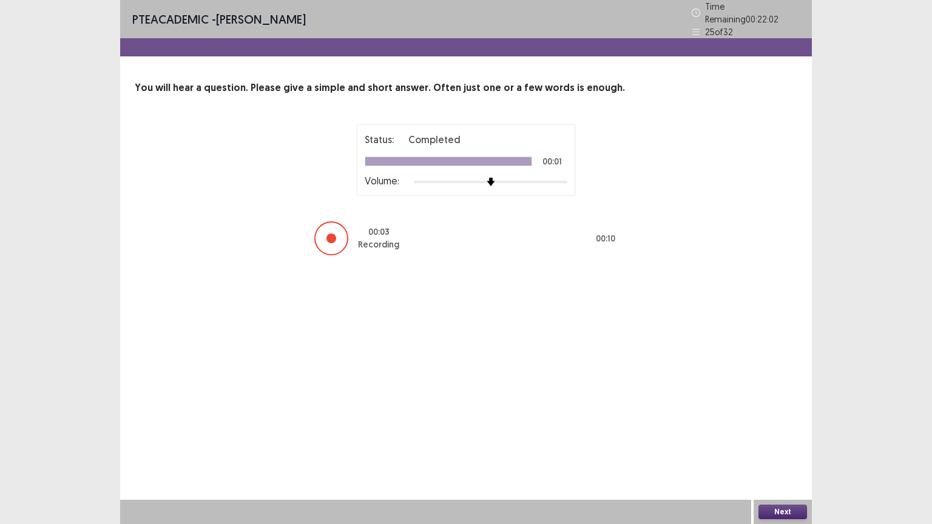
click at [781, 429] on button "Next" at bounding box center [783, 512] width 49 height 15
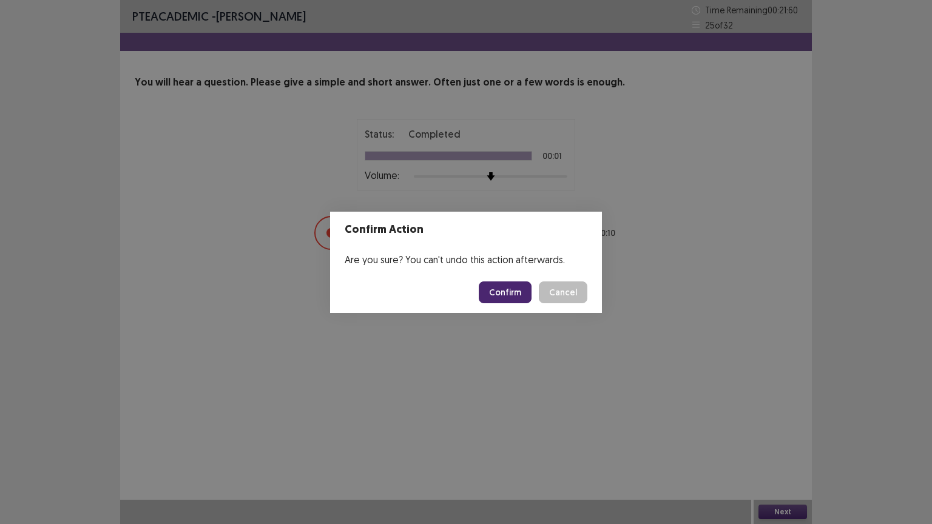
click at [513, 290] on button "Confirm" at bounding box center [505, 293] width 53 height 22
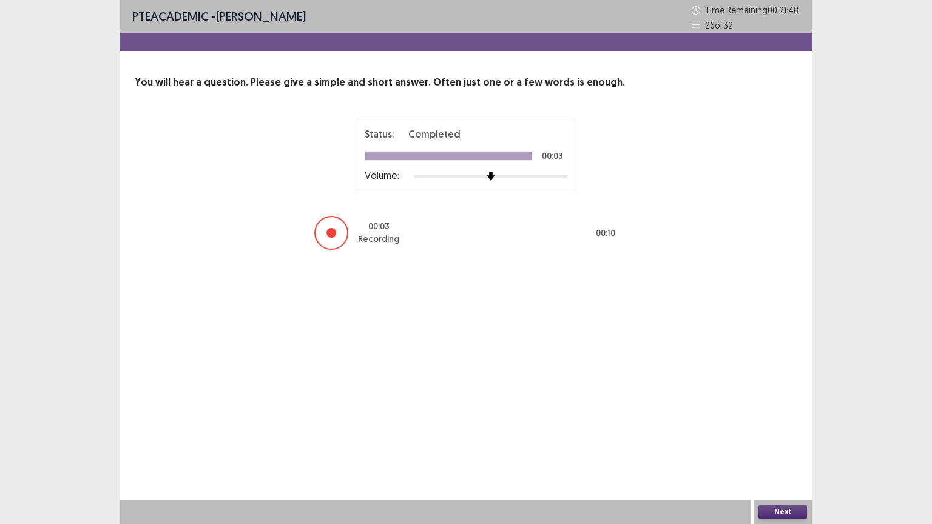
click at [796, 429] on button "Next" at bounding box center [783, 512] width 49 height 15
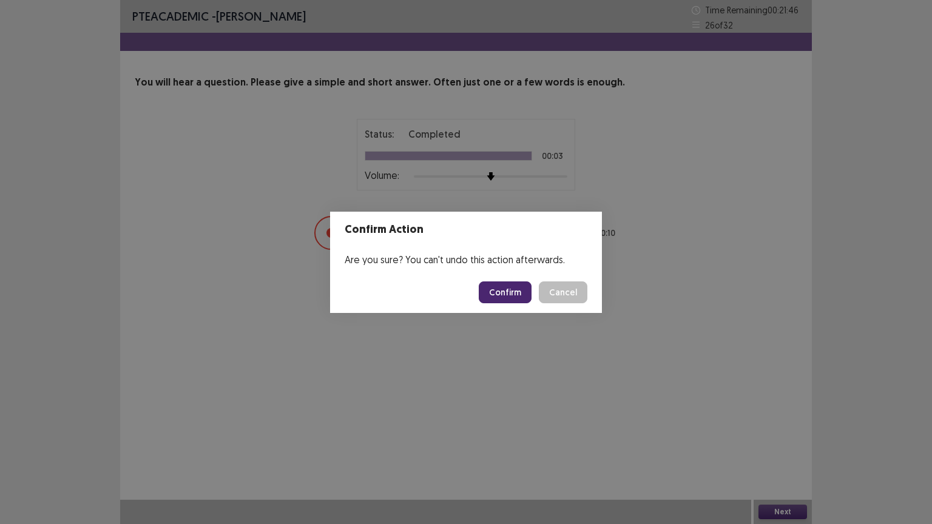
click at [520, 292] on button "Confirm" at bounding box center [505, 293] width 53 height 22
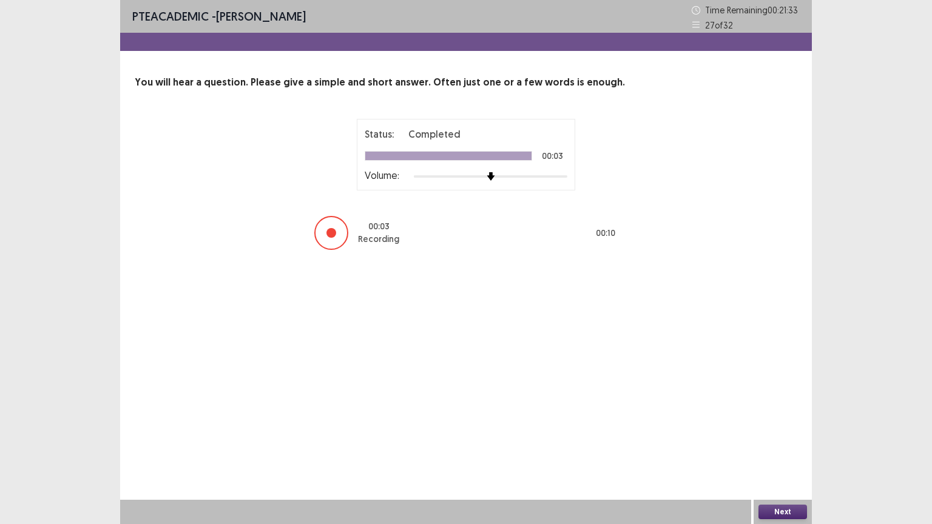
click at [778, 429] on button "Next" at bounding box center [783, 512] width 49 height 15
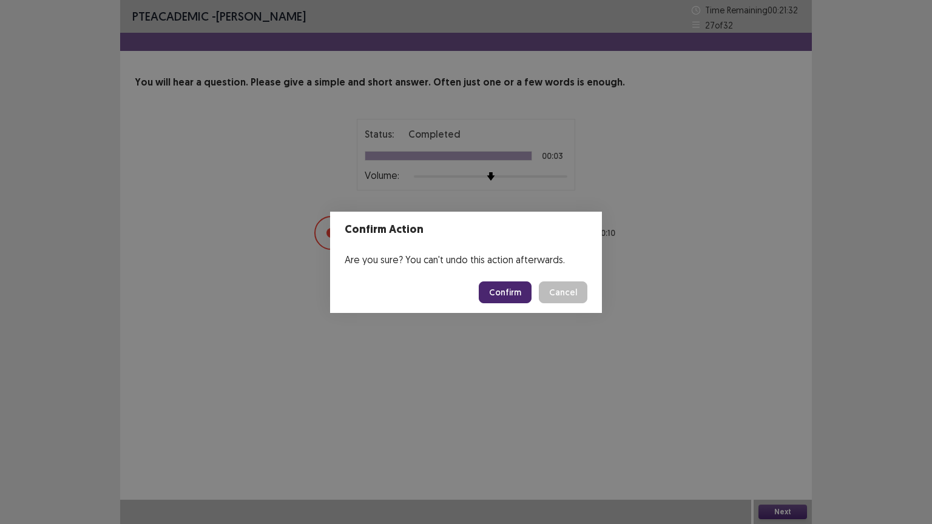
click at [515, 294] on button "Confirm" at bounding box center [505, 293] width 53 height 22
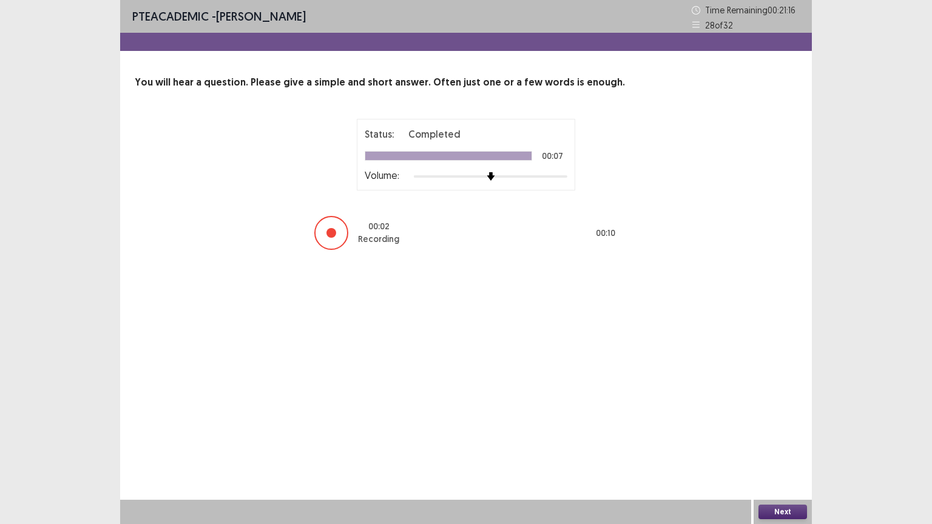
click at [778, 429] on button "Next" at bounding box center [783, 512] width 49 height 15
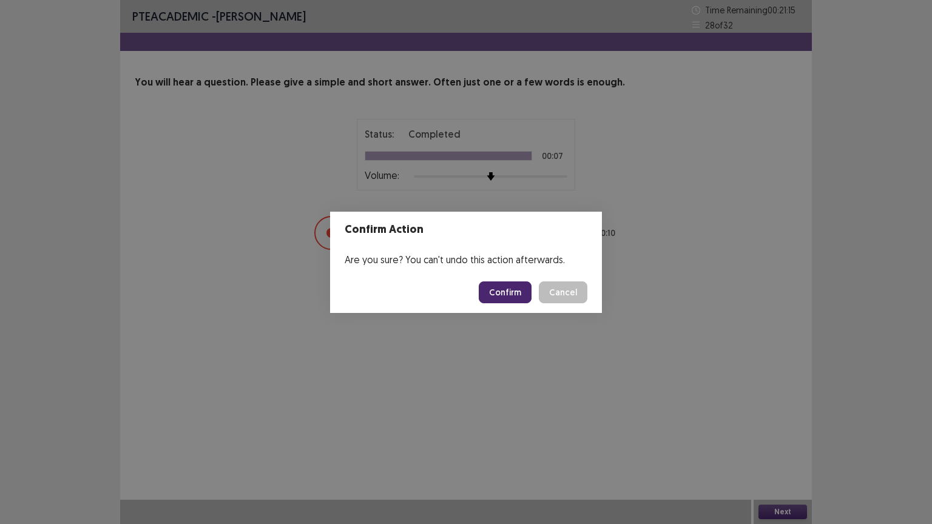
click at [520, 296] on button "Confirm" at bounding box center [505, 293] width 53 height 22
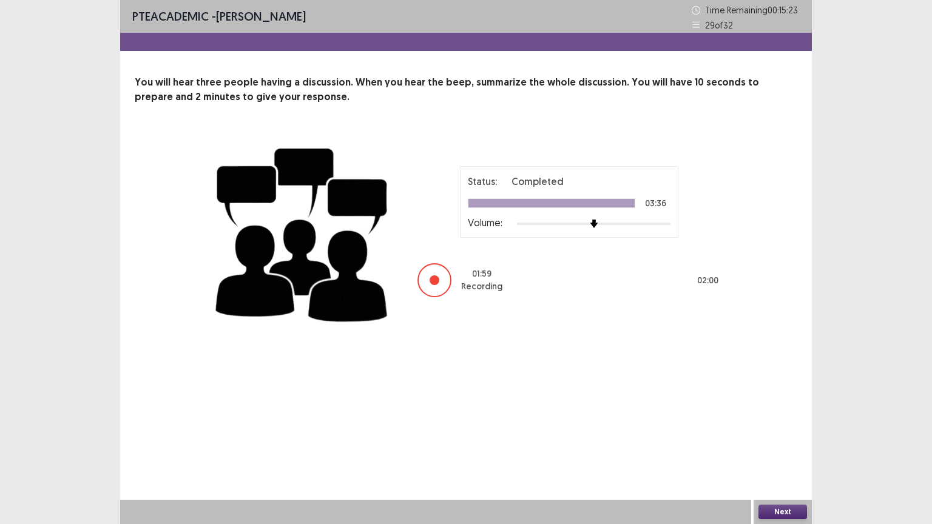
click at [775, 429] on button "Next" at bounding box center [783, 512] width 49 height 15
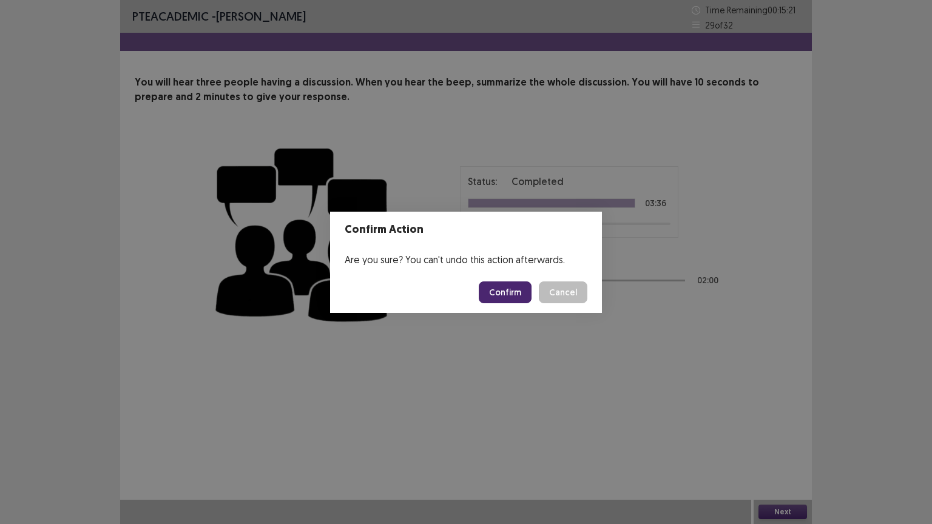
click at [501, 297] on button "Confirm" at bounding box center [505, 293] width 53 height 22
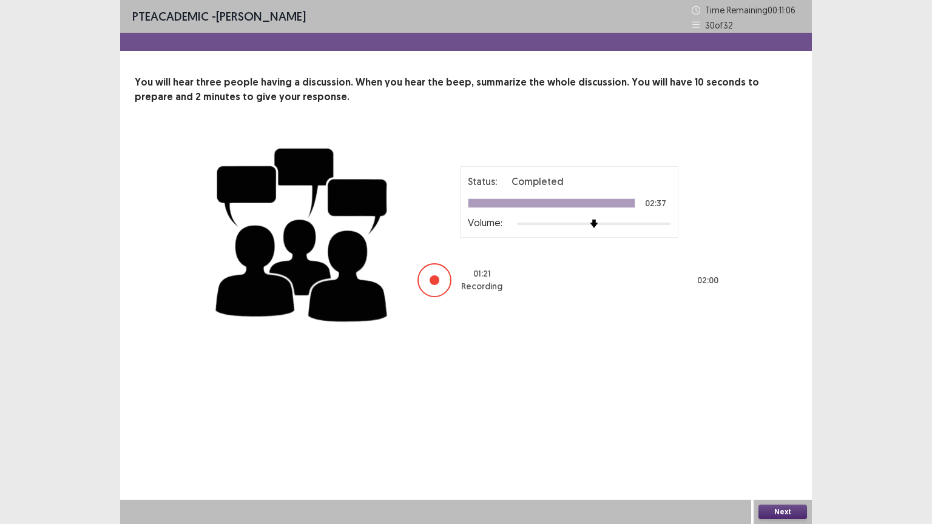
click at [784, 429] on button "Next" at bounding box center [783, 512] width 49 height 15
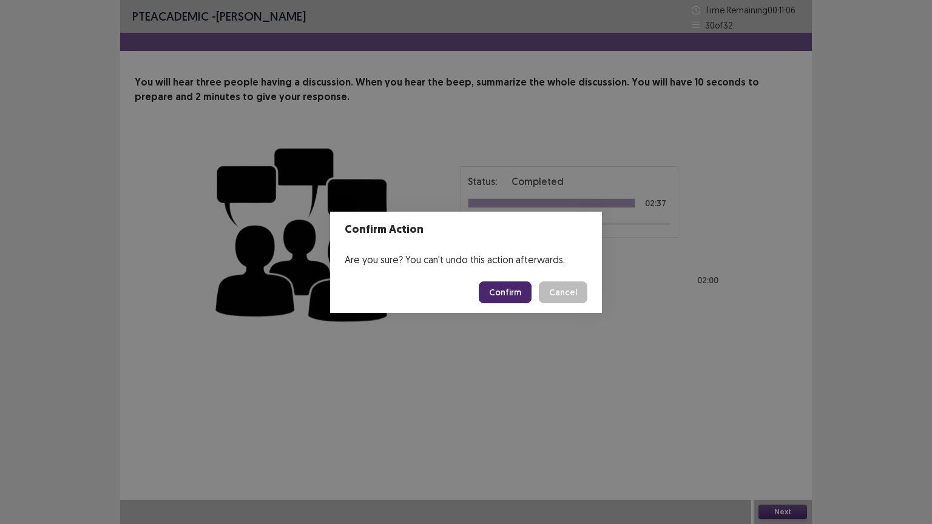
click at [507, 296] on button "Confirm" at bounding box center [505, 293] width 53 height 22
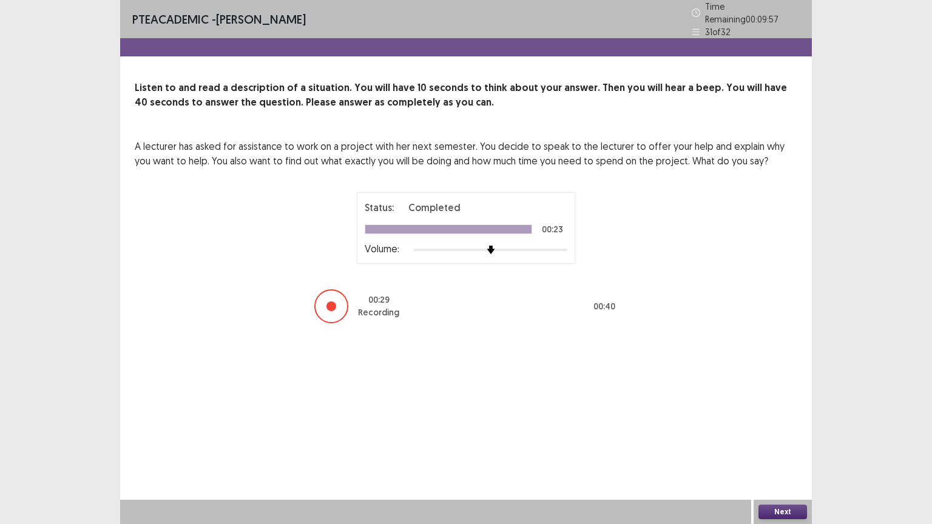
click at [776, 429] on button "Next" at bounding box center [783, 512] width 49 height 15
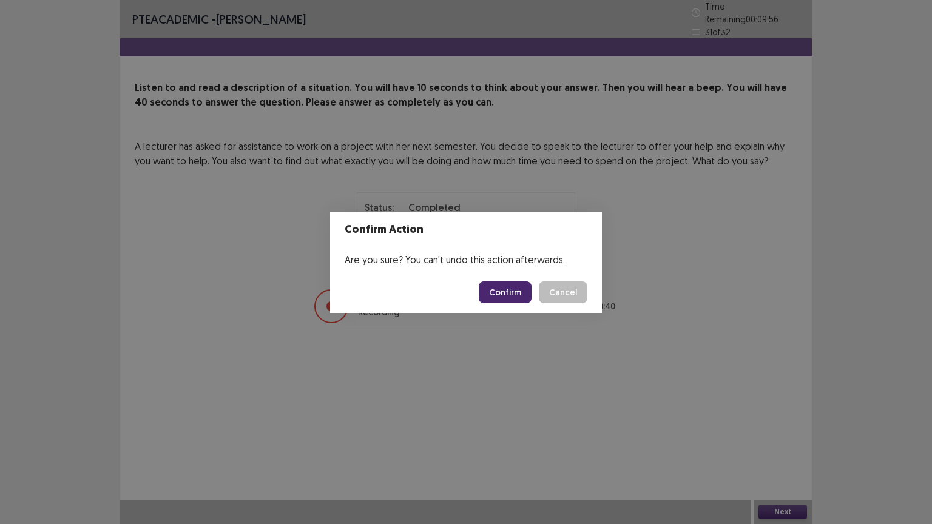
click at [498, 296] on button "Confirm" at bounding box center [505, 293] width 53 height 22
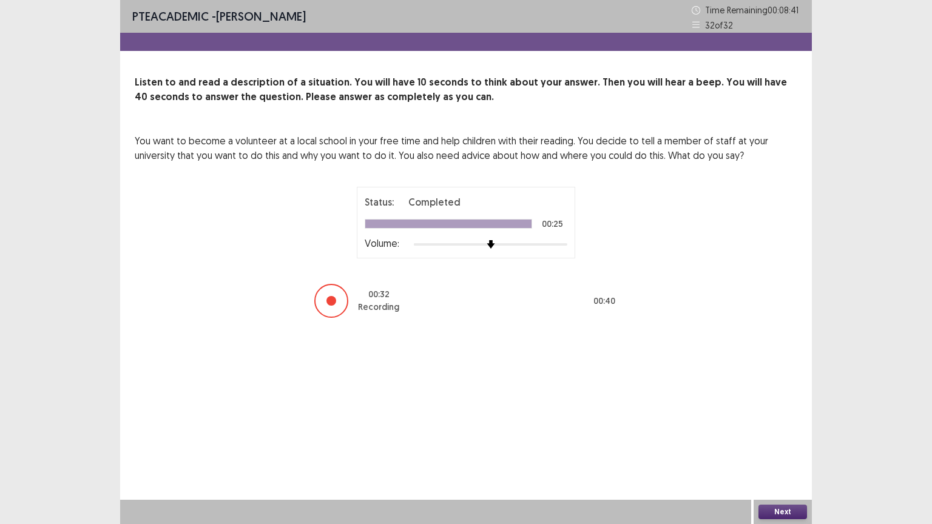
click at [770, 429] on button "Next" at bounding box center [783, 512] width 49 height 15
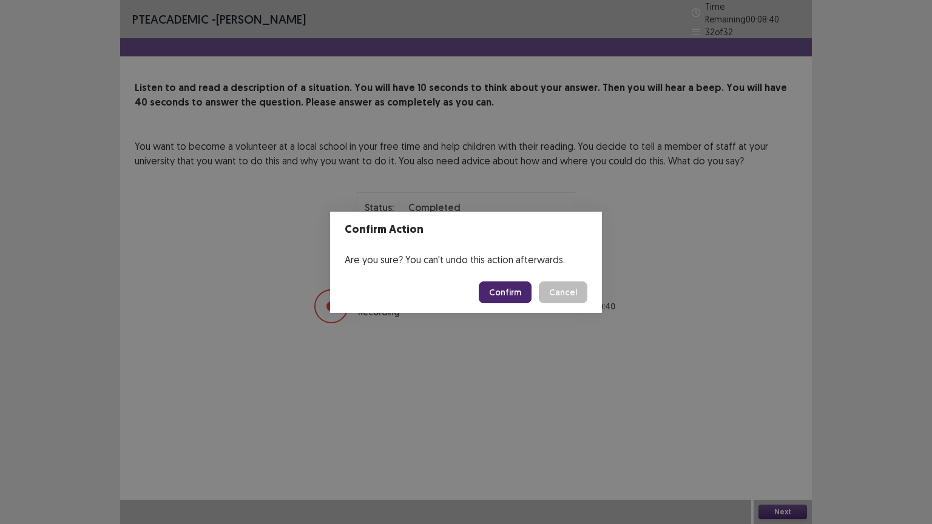
click at [511, 282] on button "Confirm" at bounding box center [505, 293] width 53 height 22
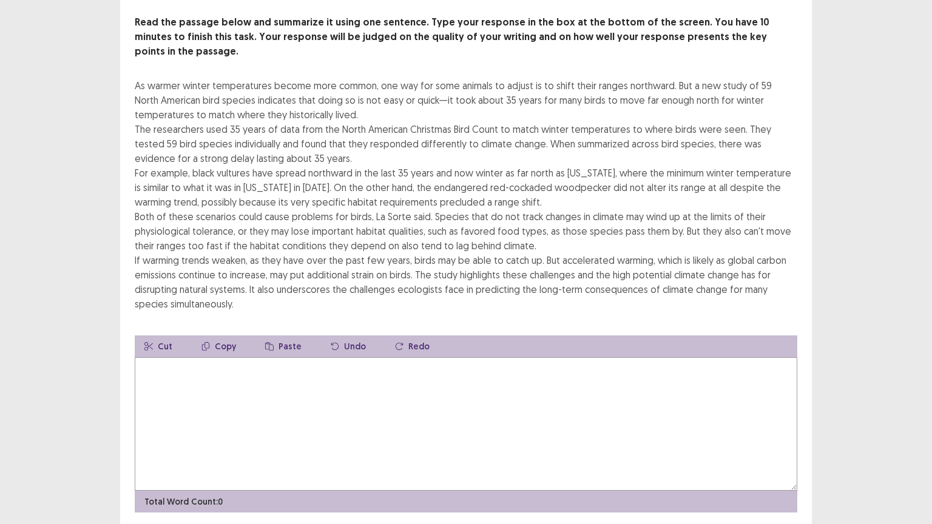
scroll to position [53, 0]
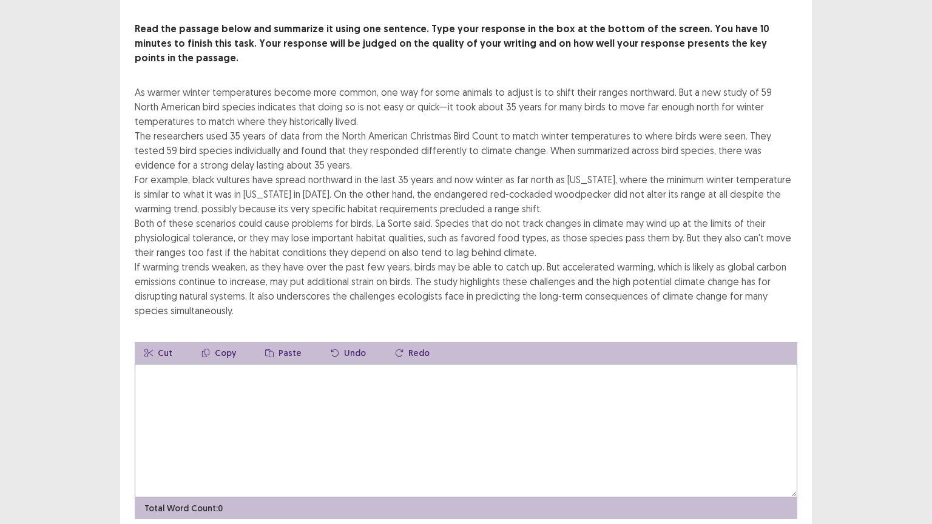
click at [169, 364] on textarea at bounding box center [466, 431] width 663 height 134
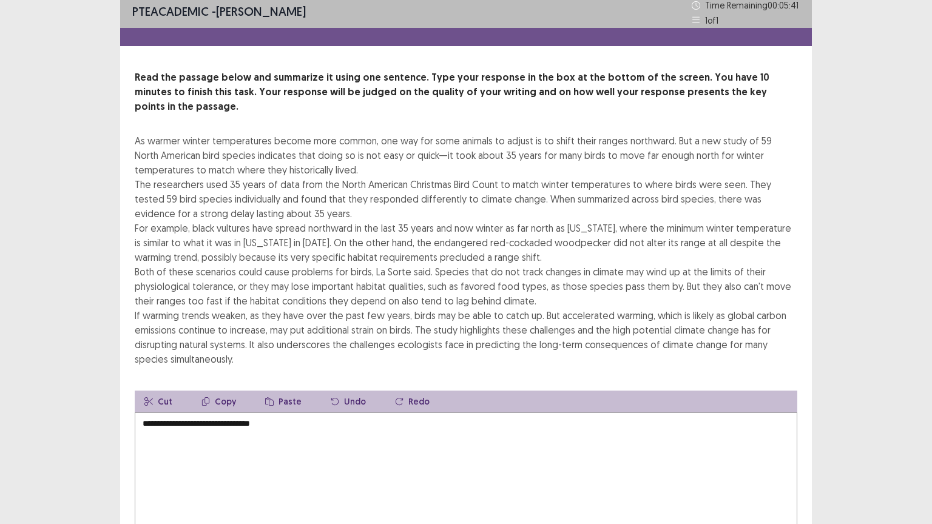
scroll to position [0, 0]
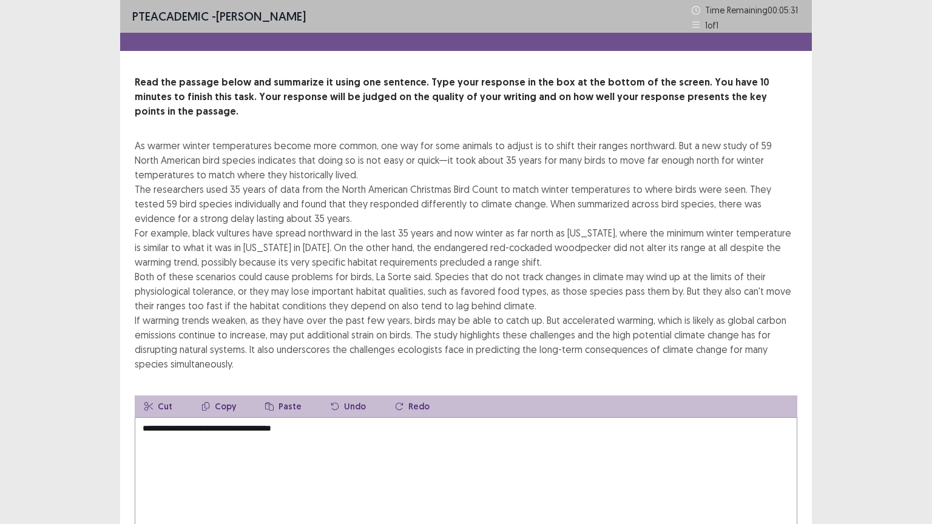
click at [274, 418] on textarea "**********" at bounding box center [466, 485] width 663 height 134
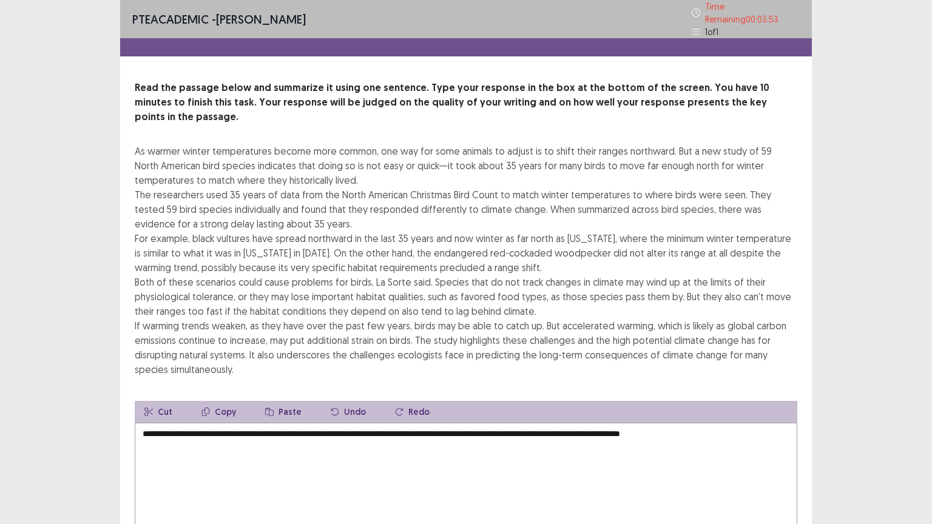
click at [702, 423] on textarea "**********" at bounding box center [466, 490] width 663 height 134
click at [744, 423] on textarea "**********" at bounding box center [466, 490] width 663 height 134
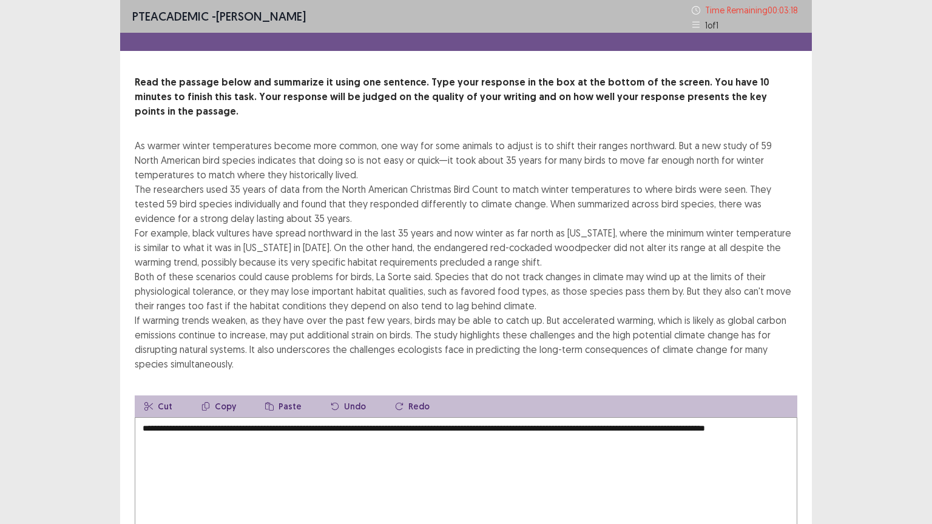
click at [776, 418] on textarea "**********" at bounding box center [466, 485] width 663 height 134
click at [295, 423] on textarea "**********" at bounding box center [466, 485] width 663 height 134
click at [301, 426] on textarea "**********" at bounding box center [466, 485] width 663 height 134
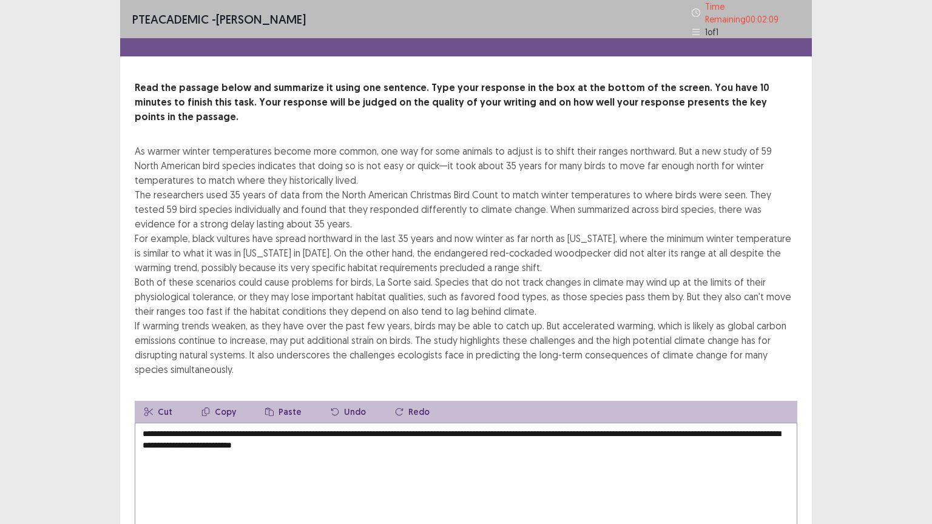
click at [294, 425] on textarea "**********" at bounding box center [466, 490] width 663 height 134
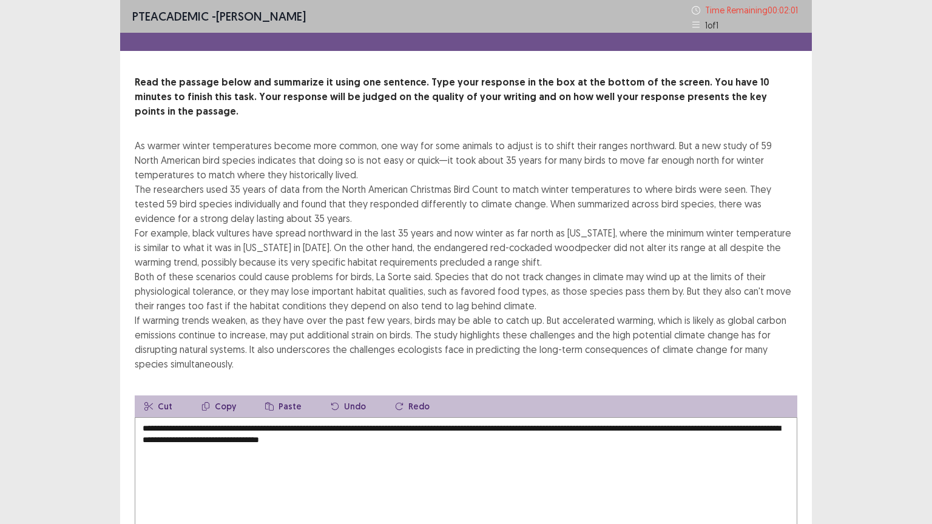
click at [421, 425] on textarea "**********" at bounding box center [466, 485] width 663 height 134
drag, startPoint x: 680, startPoint y: 279, endPoint x: 694, endPoint y: 279, distance: 14.0
click at [694, 279] on div "As warmer winter temperatures become more common, one way for some animals to a…" at bounding box center [466, 254] width 663 height 233
drag, startPoint x: 681, startPoint y: 277, endPoint x: 690, endPoint y: 279, distance: 9.4
click at [690, 279] on div "As warmer winter temperatures become more common, one way for some animals to a…" at bounding box center [466, 254] width 663 height 233
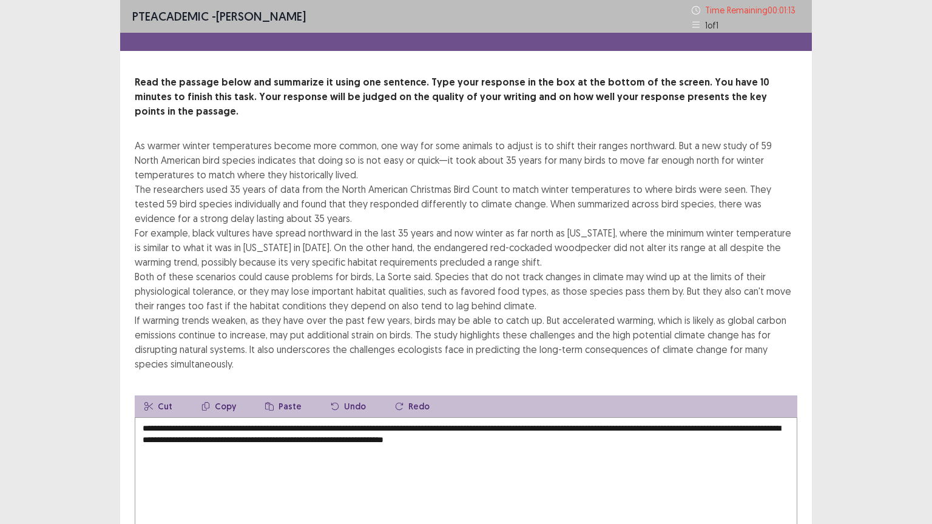
click at [575, 421] on textarea "**********" at bounding box center [466, 485] width 663 height 134
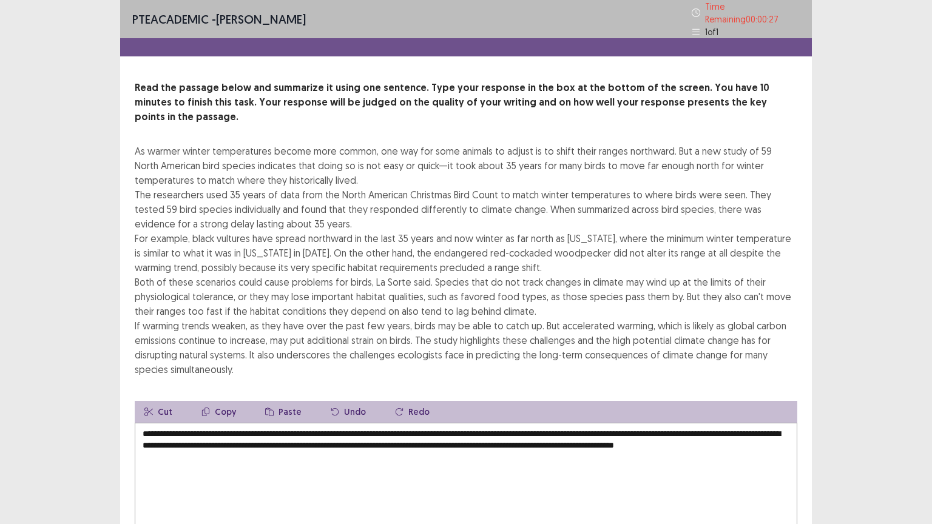
click at [177, 429] on textarea "**********" at bounding box center [466, 490] width 663 height 134
click at [209, 429] on textarea "**********" at bounding box center [466, 490] width 663 height 134
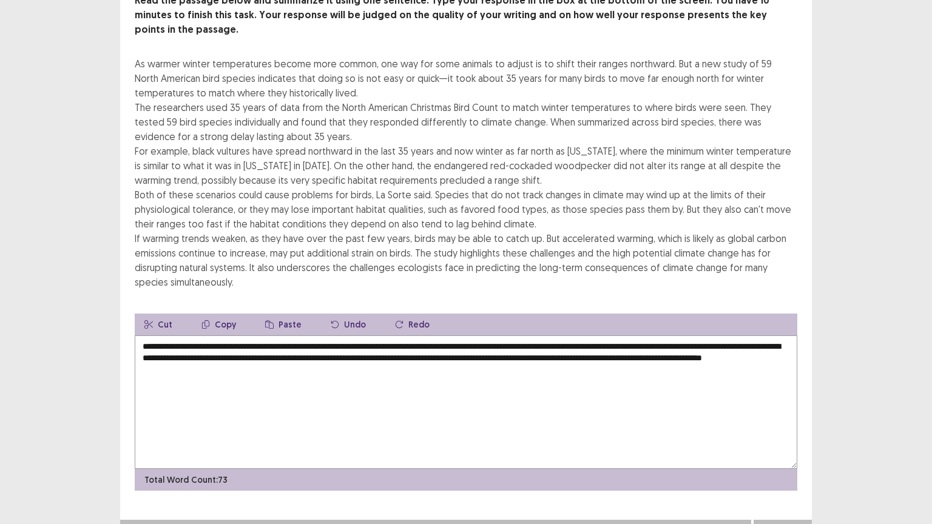
scroll to position [87, 0]
type textarea "**********"
click at [782, 429] on button "Next" at bounding box center [783, 533] width 49 height 15
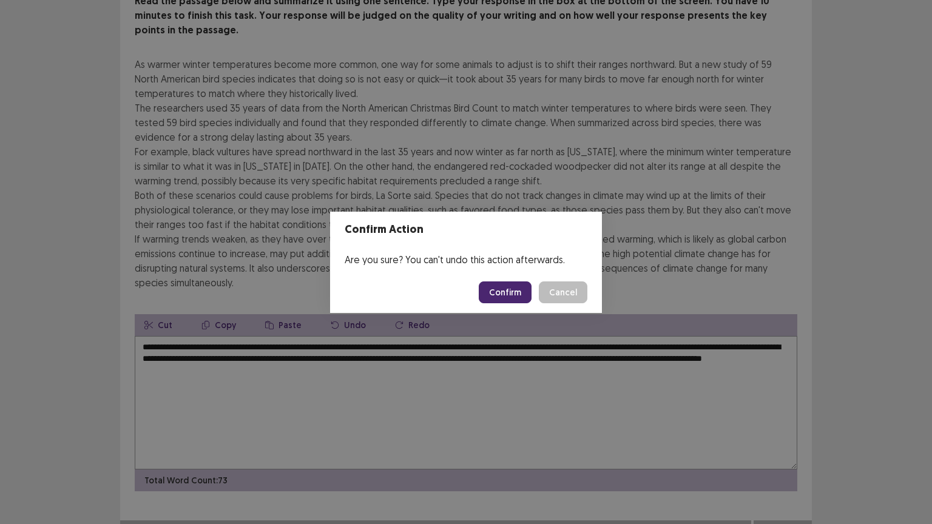
click at [506, 288] on button "Confirm" at bounding box center [505, 293] width 53 height 22
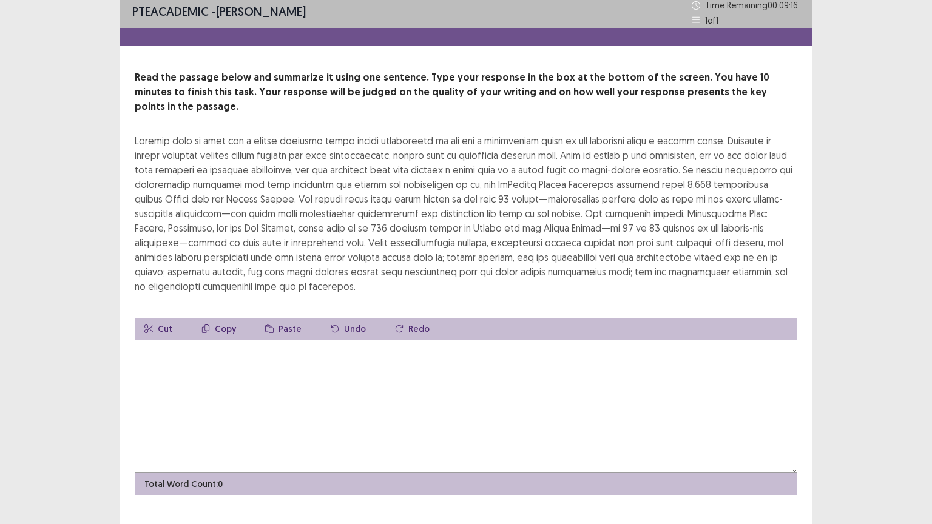
scroll to position [0, 0]
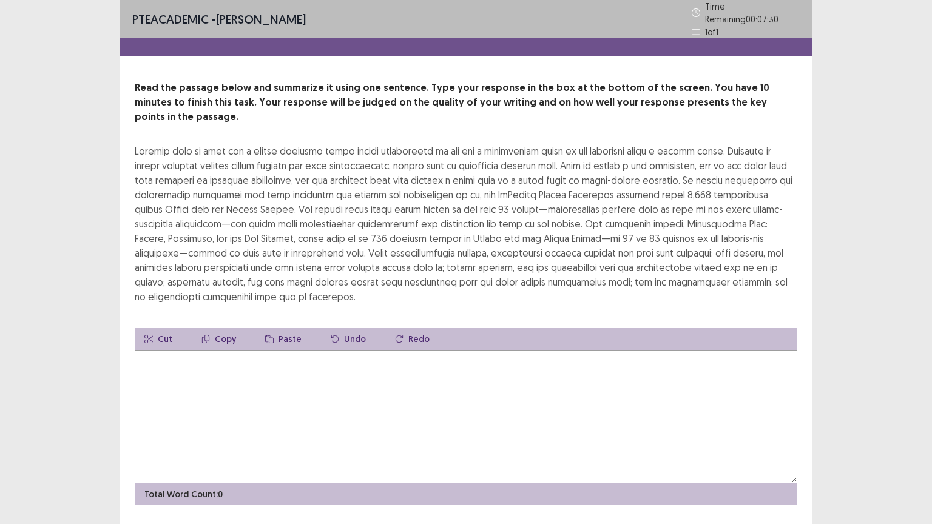
click at [211, 350] on textarea at bounding box center [466, 417] width 663 height 134
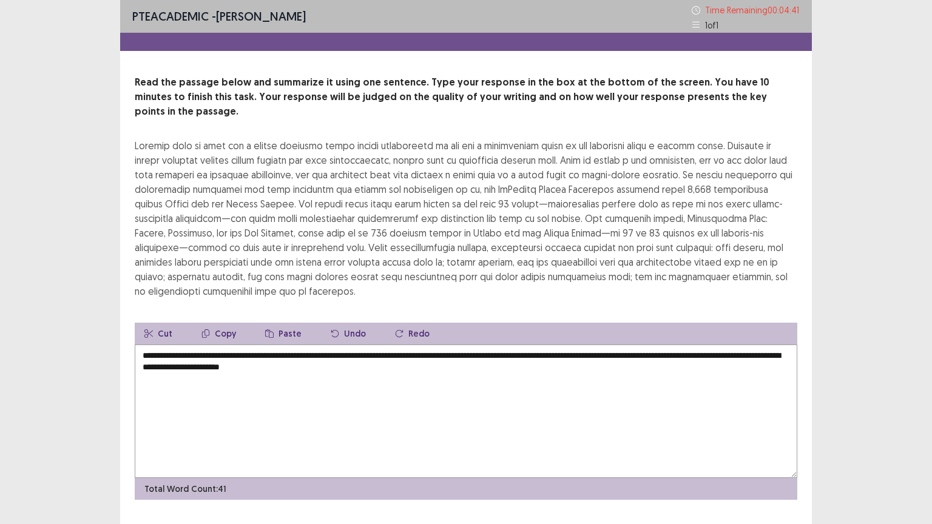
click at [322, 351] on textarea "**********" at bounding box center [466, 412] width 663 height 134
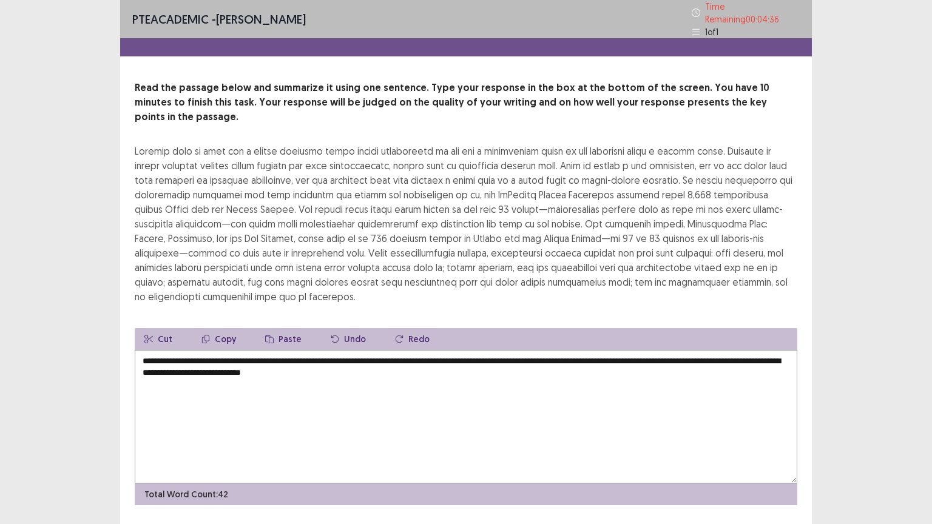
click at [430, 353] on textarea "**********" at bounding box center [466, 417] width 663 height 134
click at [146, 352] on textarea "**********" at bounding box center [466, 417] width 663 height 134
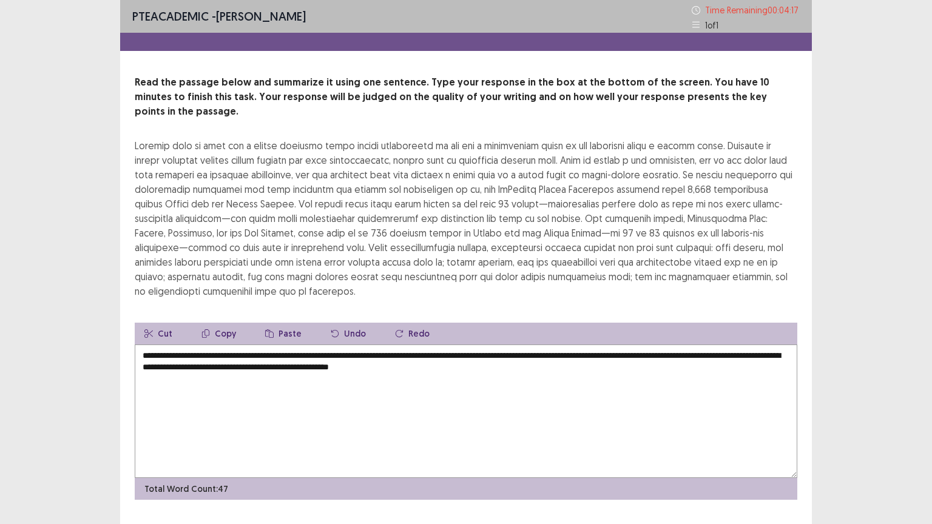
click at [526, 353] on textarea "**********" at bounding box center [466, 412] width 663 height 134
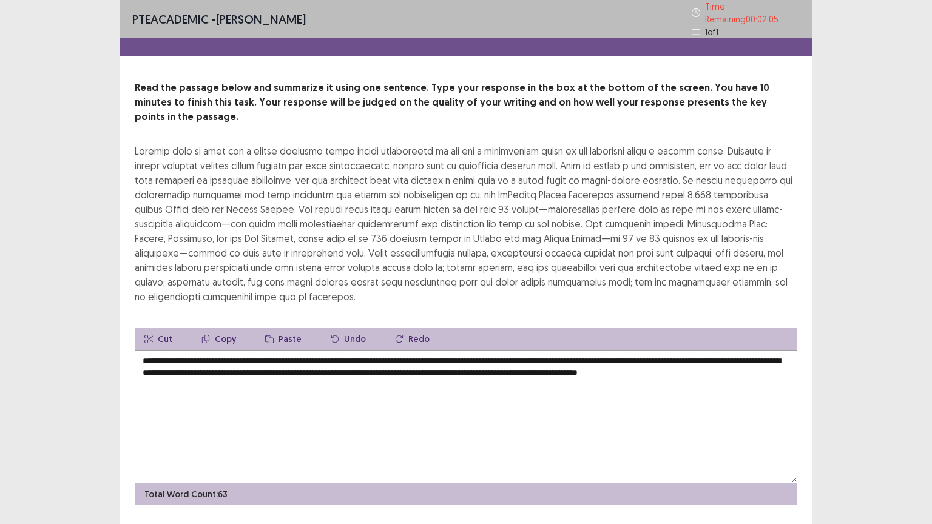
click at [757, 350] on textarea "**********" at bounding box center [466, 417] width 663 height 134
click at [223, 361] on textarea "**********" at bounding box center [466, 417] width 663 height 134
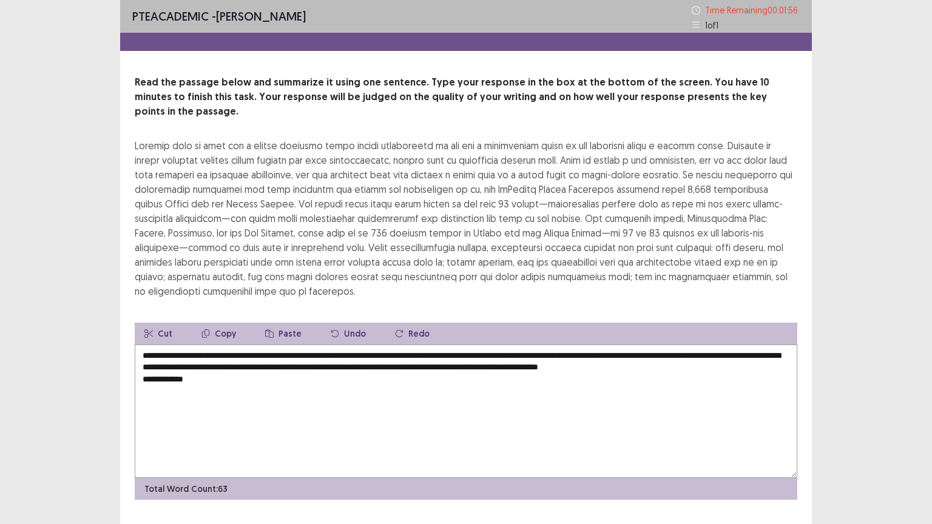
click at [192, 366] on textarea "**********" at bounding box center [466, 412] width 663 height 134
click at [163, 373] on textarea "**********" at bounding box center [466, 412] width 663 height 134
click at [139, 397] on textarea "**********" at bounding box center [466, 412] width 663 height 134
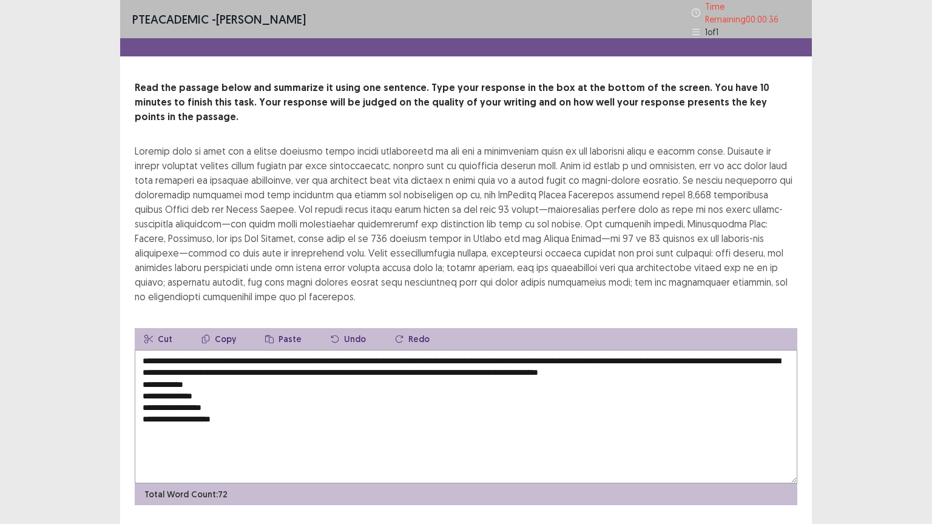
click at [595, 352] on textarea "**********" at bounding box center [466, 417] width 663 height 134
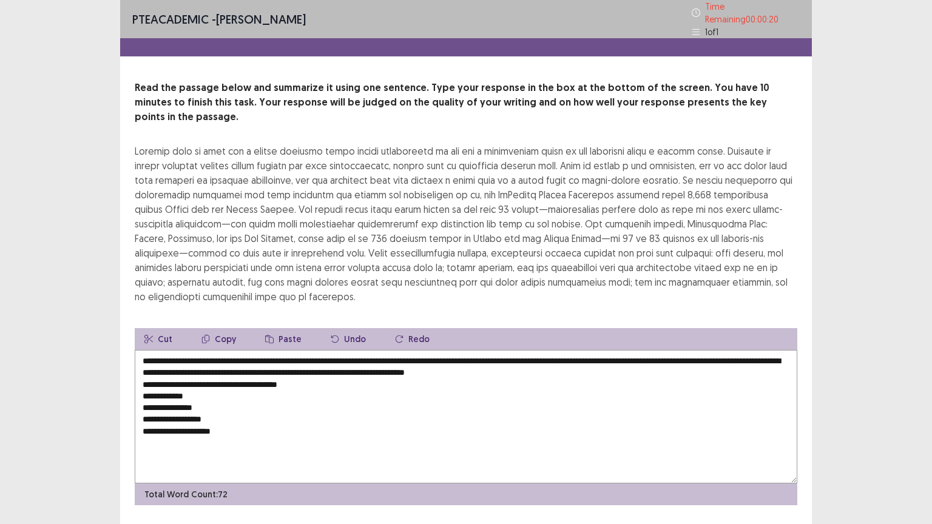
click at [241, 367] on textarea "**********" at bounding box center [466, 417] width 663 height 134
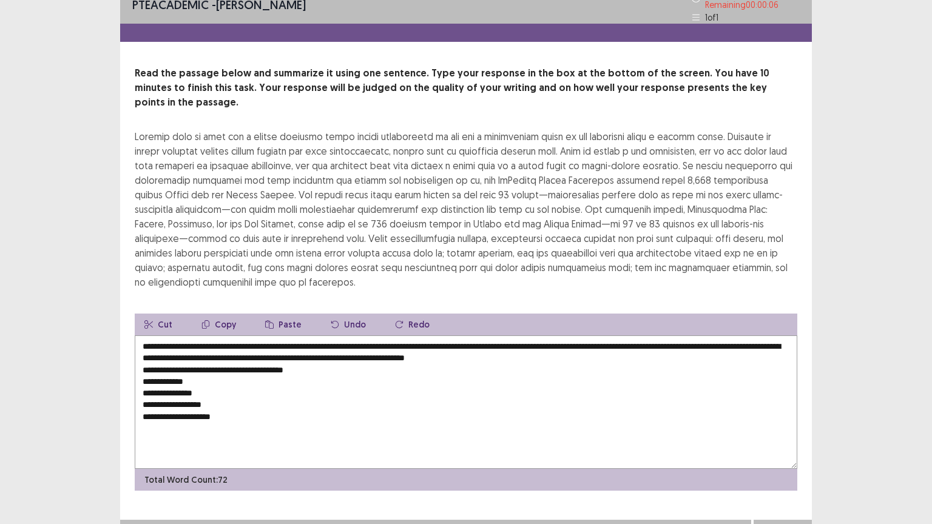
type textarea "**********"
click at [778, 429] on div "Next" at bounding box center [783, 532] width 58 height 24
click at [775, 429] on button "Next" at bounding box center [783, 532] width 49 height 15
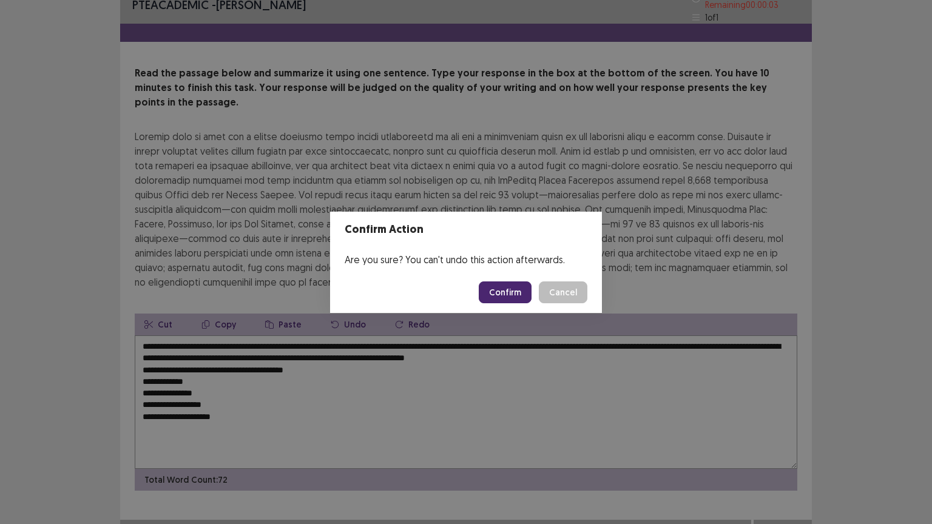
click at [519, 304] on footer "Confirm Cancel" at bounding box center [466, 292] width 272 height 41
click at [518, 297] on button "Confirm" at bounding box center [505, 293] width 53 height 22
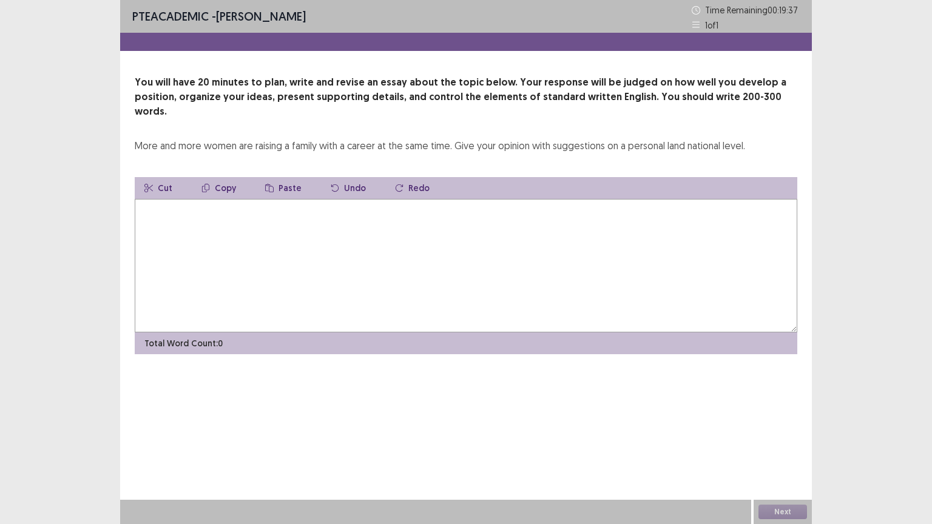
click at [160, 199] on textarea at bounding box center [466, 266] width 663 height 134
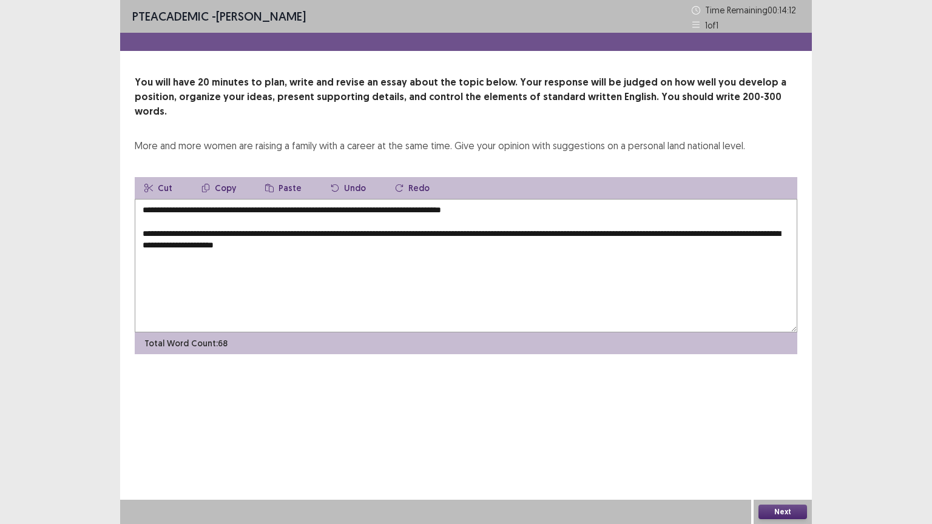
click at [293, 231] on textarea "**********" at bounding box center [466, 266] width 663 height 134
click at [364, 230] on textarea "**********" at bounding box center [466, 266] width 663 height 134
click at [498, 228] on textarea "**********" at bounding box center [466, 266] width 663 height 134
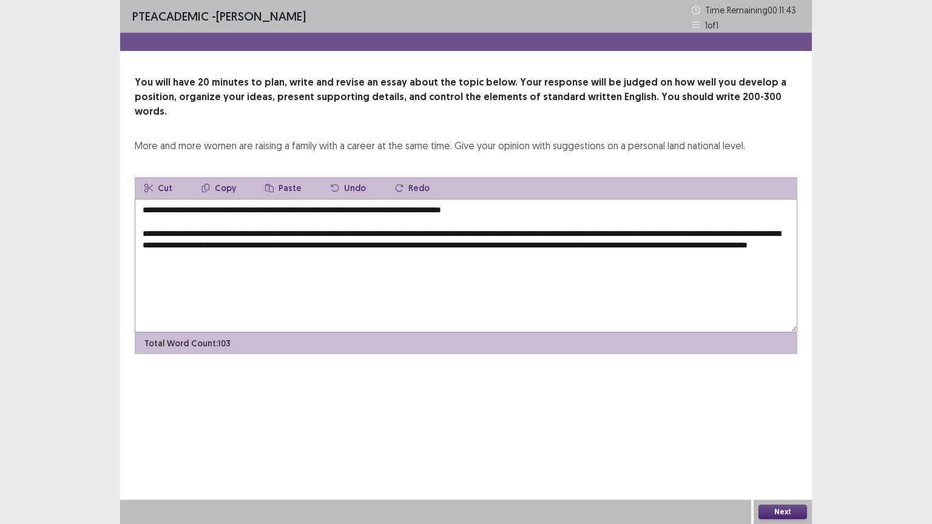
click at [532, 217] on textarea "**********" at bounding box center [466, 266] width 663 height 134
click at [428, 243] on textarea "**********" at bounding box center [466, 266] width 663 height 134
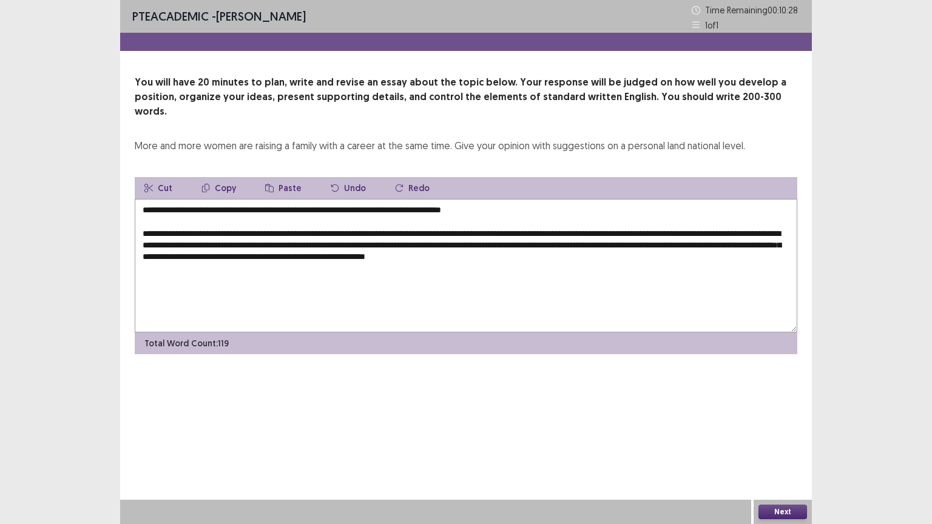
click at [534, 220] on textarea "**********" at bounding box center [466, 266] width 663 height 134
click at [393, 243] on textarea "**********" at bounding box center [466, 266] width 663 height 134
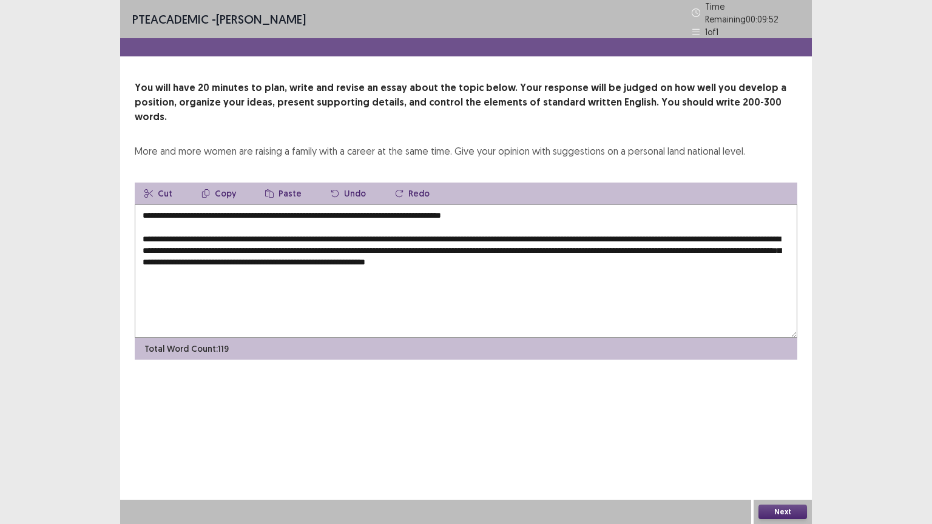
click at [651, 245] on textarea "**********" at bounding box center [466, 272] width 663 height 134
click at [719, 243] on textarea "**********" at bounding box center [466, 272] width 663 height 134
click at [340, 253] on textarea "**********" at bounding box center [466, 272] width 663 height 134
click at [470, 255] on textarea "**********" at bounding box center [466, 272] width 663 height 134
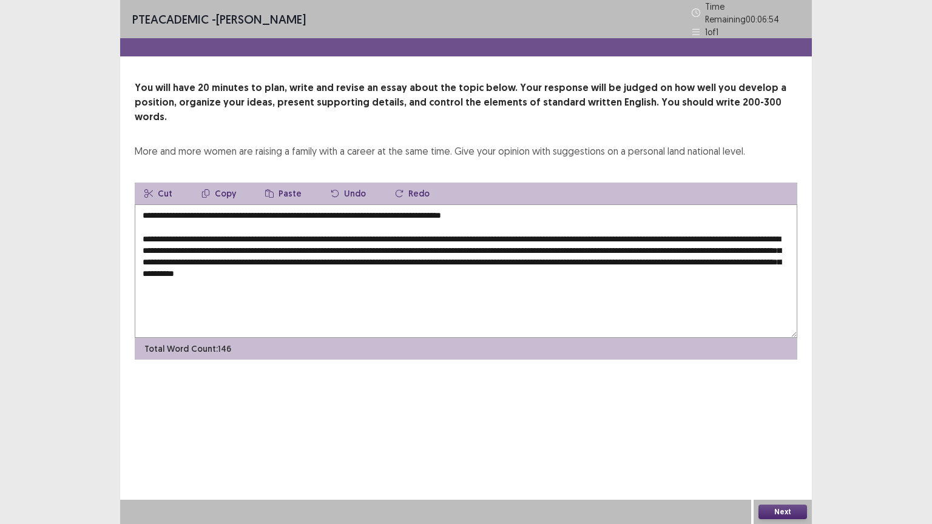
click at [341, 241] on textarea "**********" at bounding box center [466, 272] width 663 height 134
click at [628, 256] on textarea "**********" at bounding box center [466, 272] width 663 height 134
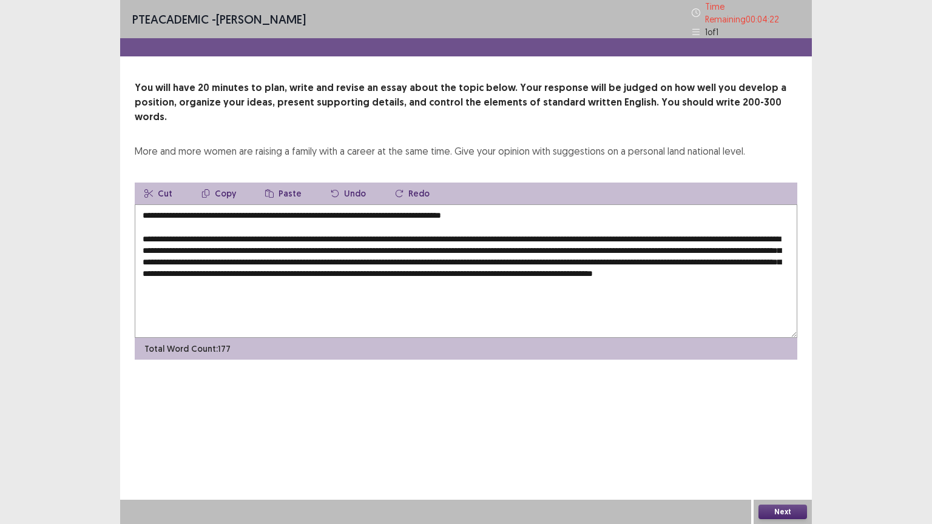
click at [435, 266] on textarea "**********" at bounding box center [466, 272] width 663 height 134
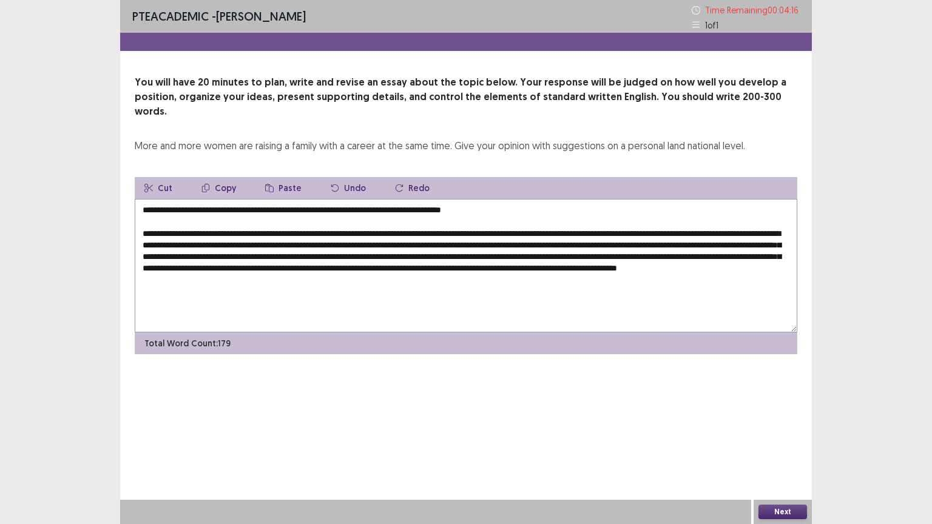
click at [509, 268] on textarea "**********" at bounding box center [466, 266] width 663 height 134
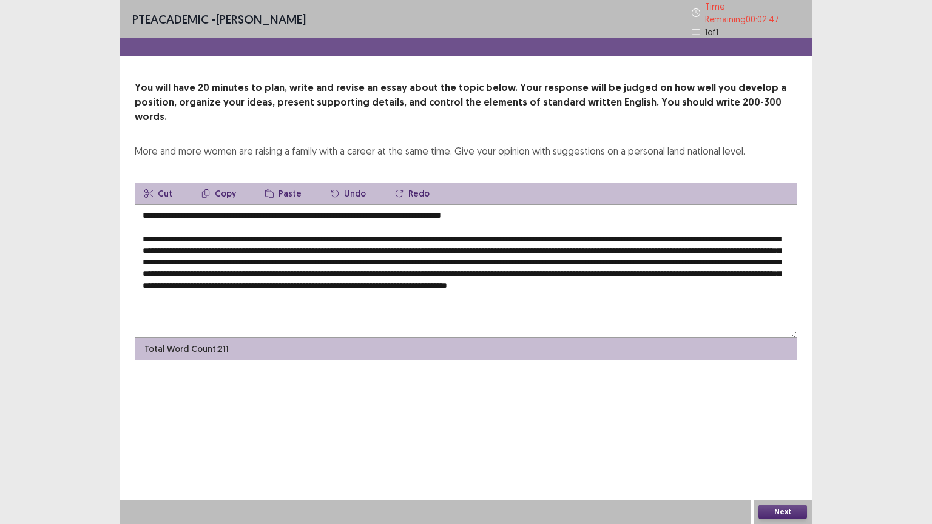
click at [289, 274] on textarea at bounding box center [466, 272] width 663 height 134
click at [386, 277] on textarea at bounding box center [466, 272] width 663 height 134
click at [207, 278] on textarea at bounding box center [466, 272] width 663 height 134
type textarea "**********"
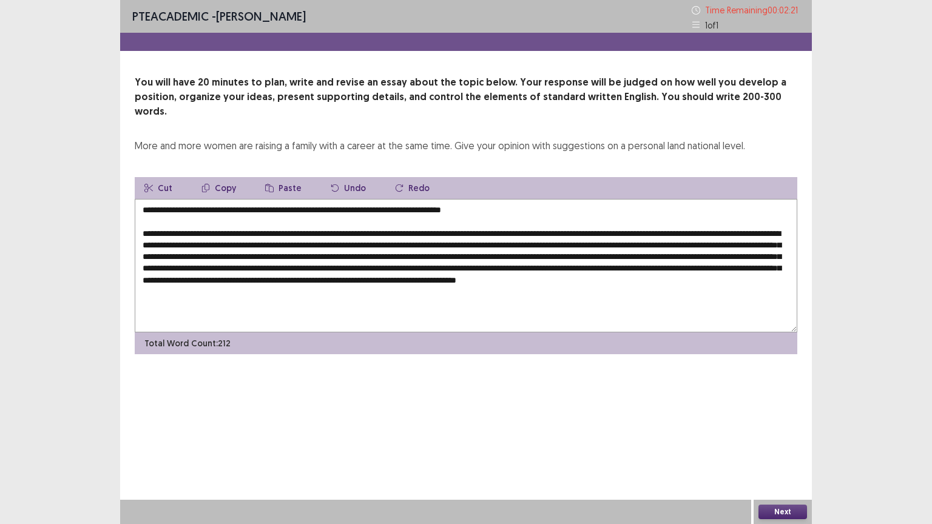
type textarea "**********"
click at [786, 511] on button "Next" at bounding box center [783, 512] width 49 height 15
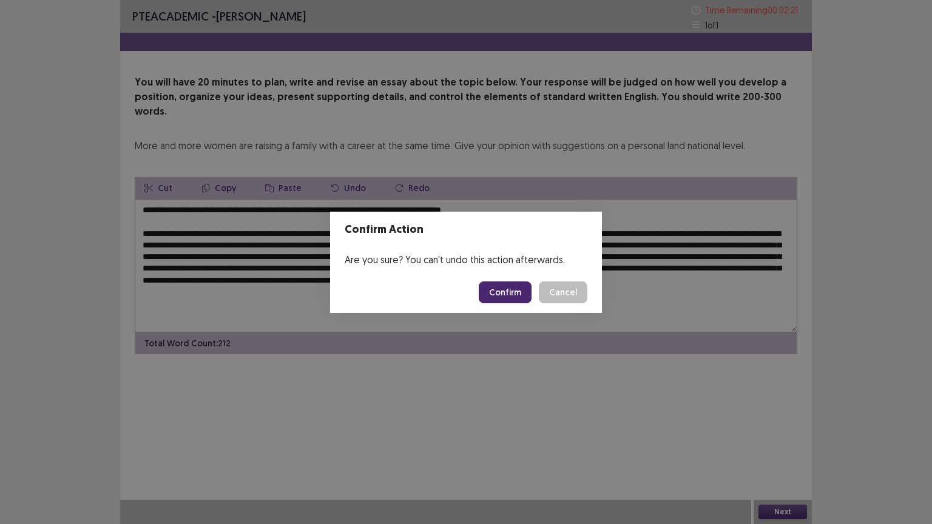
click at [517, 292] on button "Confirm" at bounding box center [505, 293] width 53 height 22
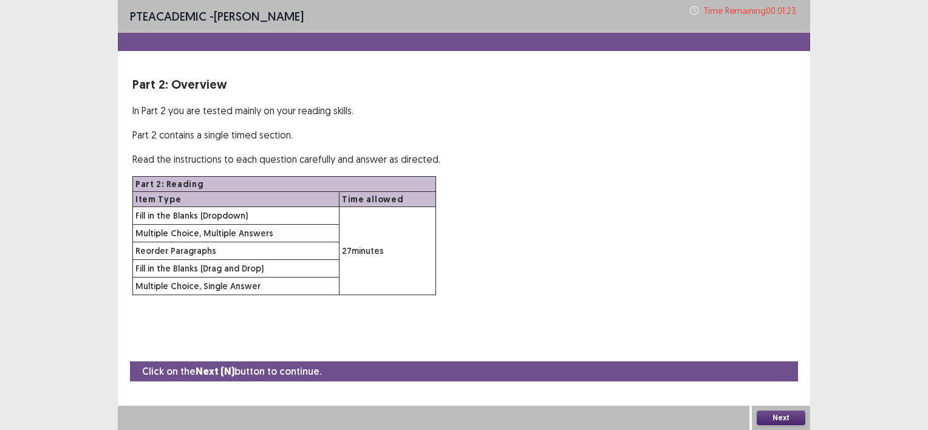
click at [770, 415] on button "Next" at bounding box center [780, 417] width 49 height 15
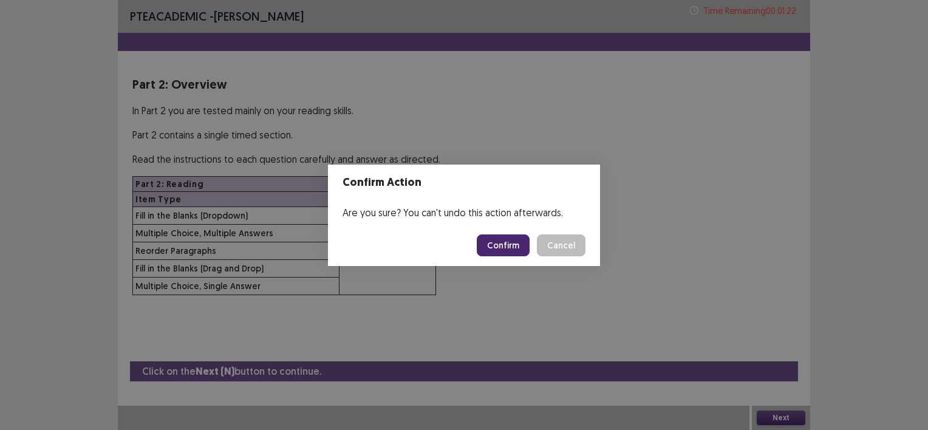
click at [507, 238] on button "Confirm" at bounding box center [503, 245] width 53 height 22
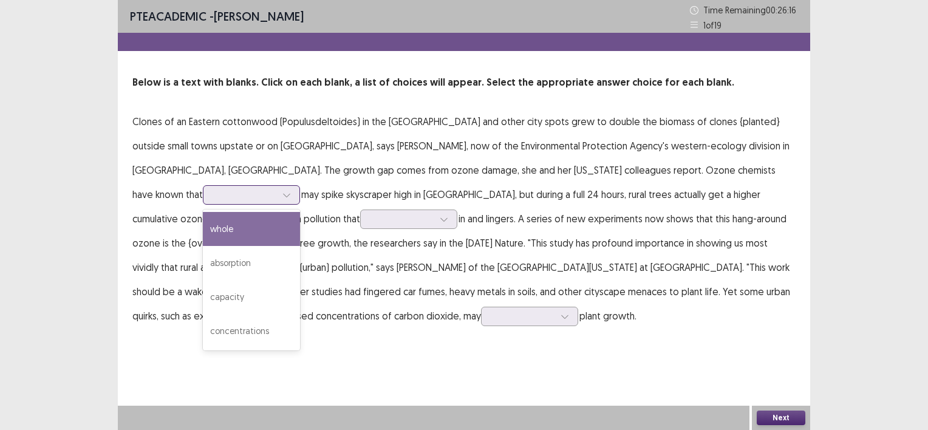
click at [296, 186] on div at bounding box center [286, 195] width 18 height 18
click at [300, 212] on div "whole" at bounding box center [251, 229] width 97 height 34
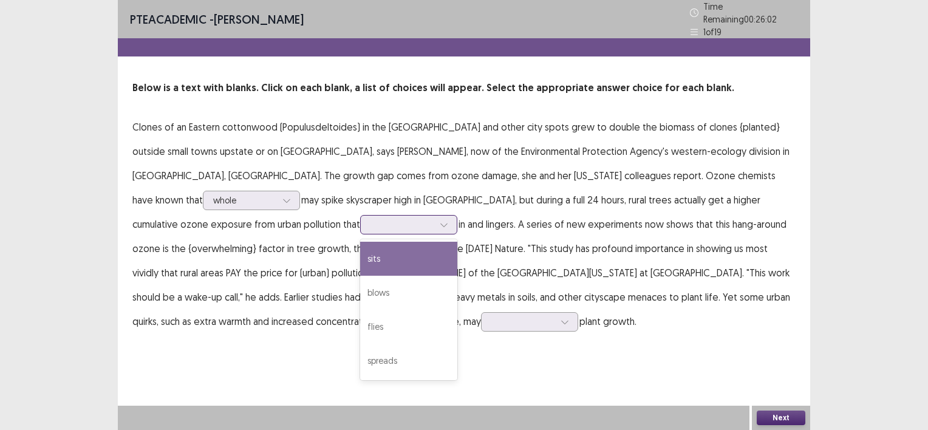
click at [453, 216] on div at bounding box center [444, 225] width 18 height 18
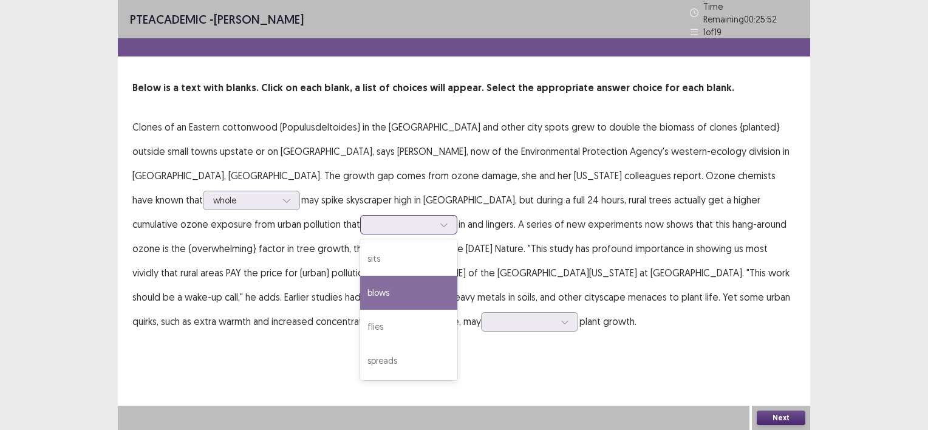
click at [457, 276] on div "blows" at bounding box center [408, 293] width 97 height 34
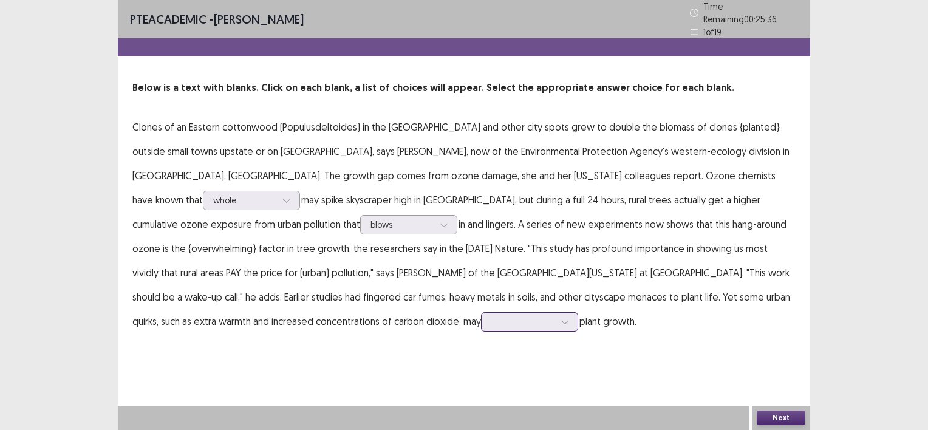
click at [560, 317] on icon at bounding box center [564, 321] width 8 height 8
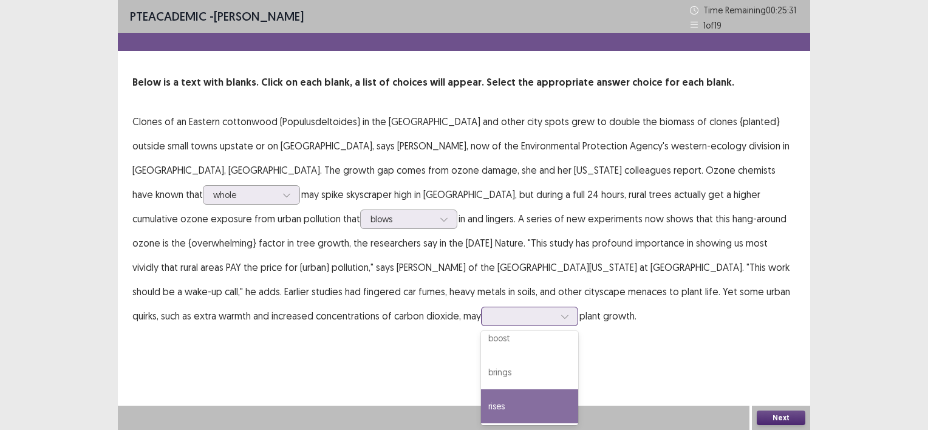
click at [481, 413] on div "rises" at bounding box center [529, 406] width 97 height 34
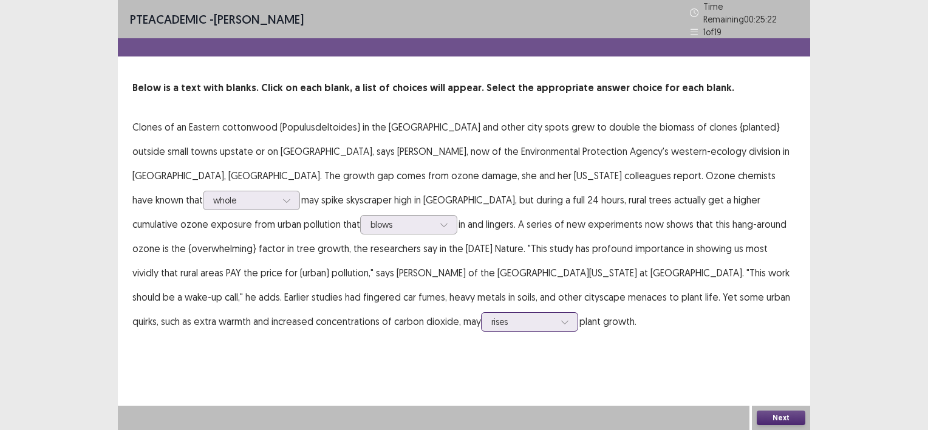
click at [560, 317] on icon at bounding box center [564, 321] width 8 height 8
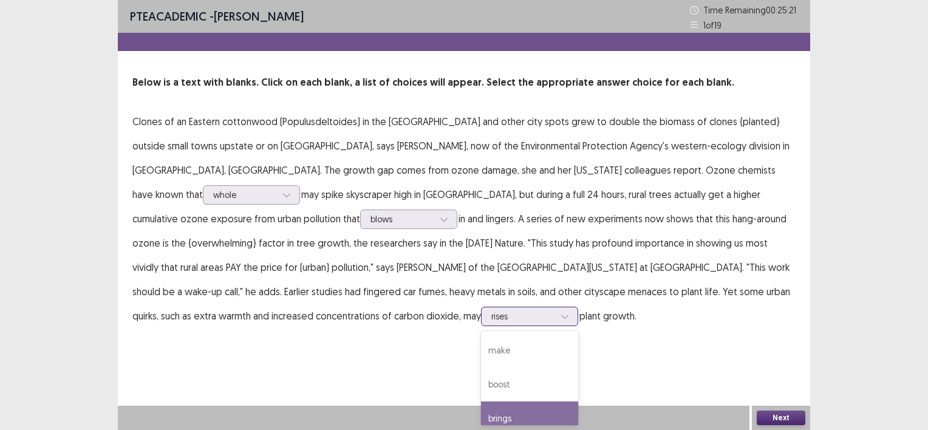
scroll to position [46, 0]
drag, startPoint x: 709, startPoint y: 381, endPoint x: 792, endPoint y: 420, distance: 91.2
click at [792, 420] on div "PTE academic - Dorian Calmejane Time Remaining 00 : 25 : 21 1 of 19 Below is a …" at bounding box center [464, 215] width 692 height 430
click at [792, 420] on button "Next" at bounding box center [780, 417] width 49 height 15
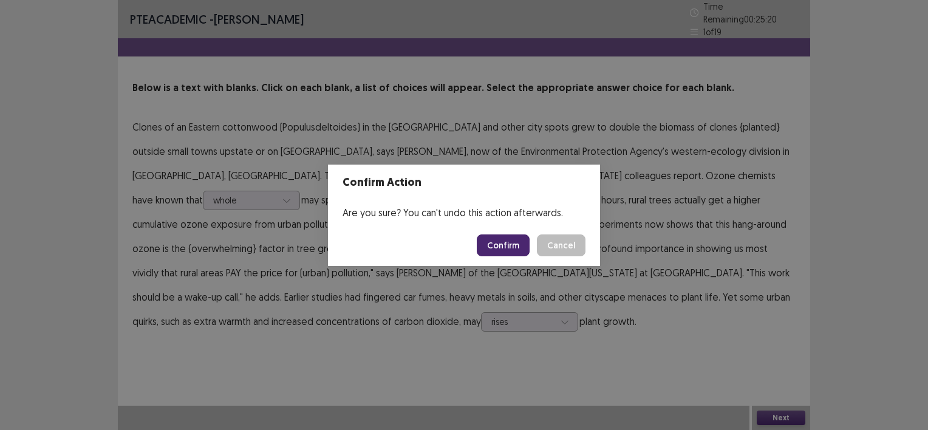
click at [503, 242] on button "Confirm" at bounding box center [503, 245] width 53 height 22
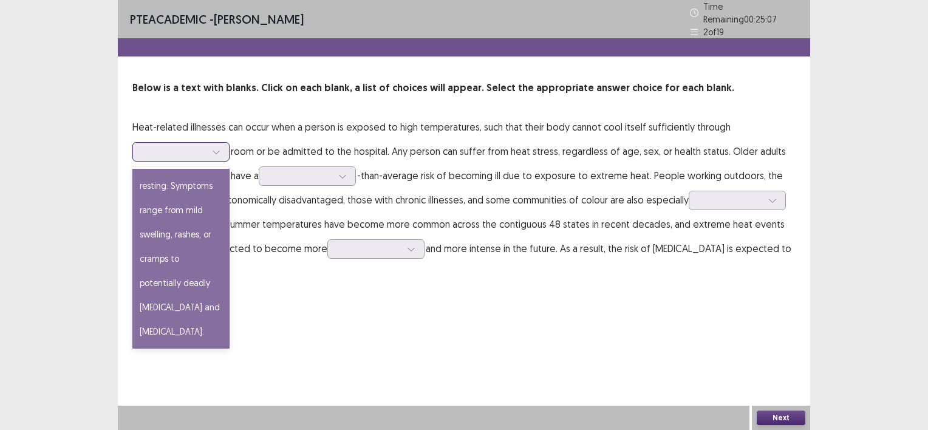
click at [202, 148] on div at bounding box center [174, 152] width 63 height 12
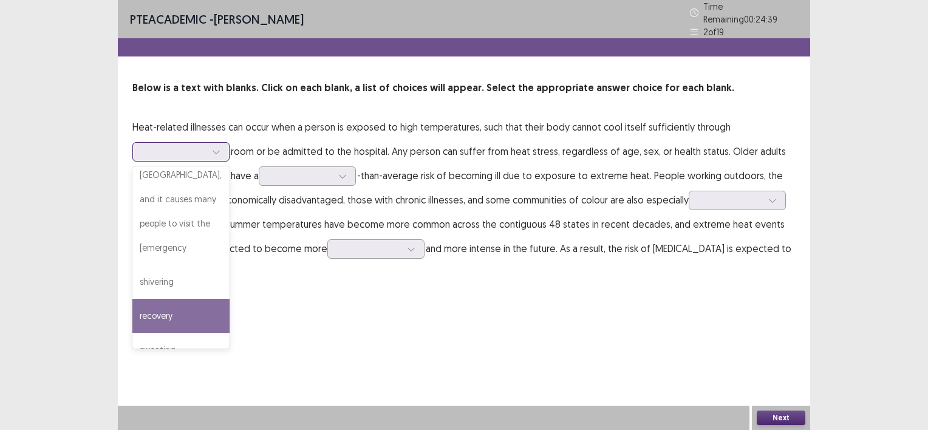
click at [163, 299] on div "recovery" at bounding box center [180, 316] width 97 height 34
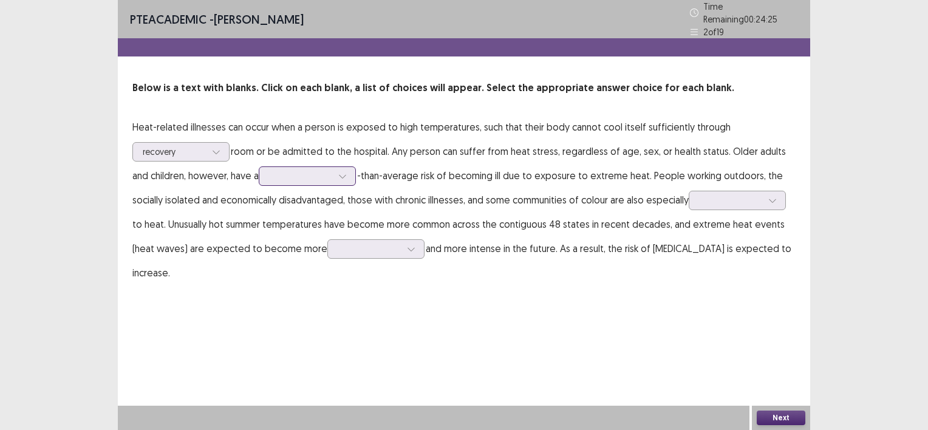
click at [333, 172] on div at bounding box center [342, 176] width 18 height 18
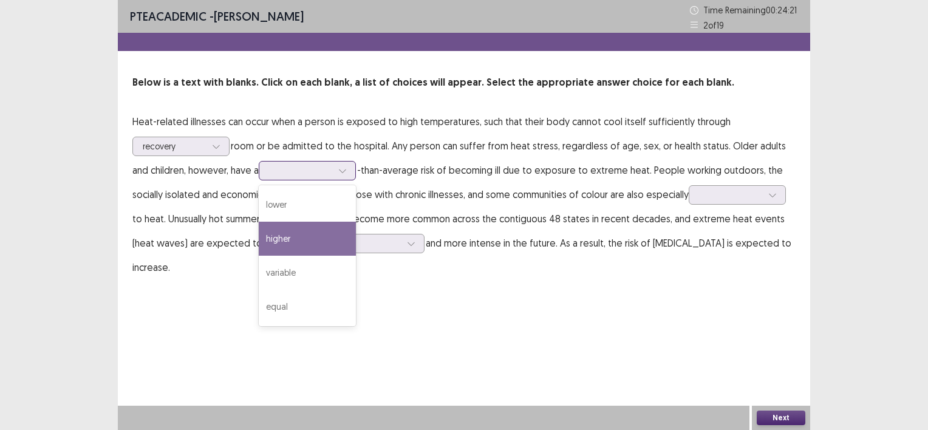
click at [296, 233] on div "higher" at bounding box center [307, 239] width 97 height 34
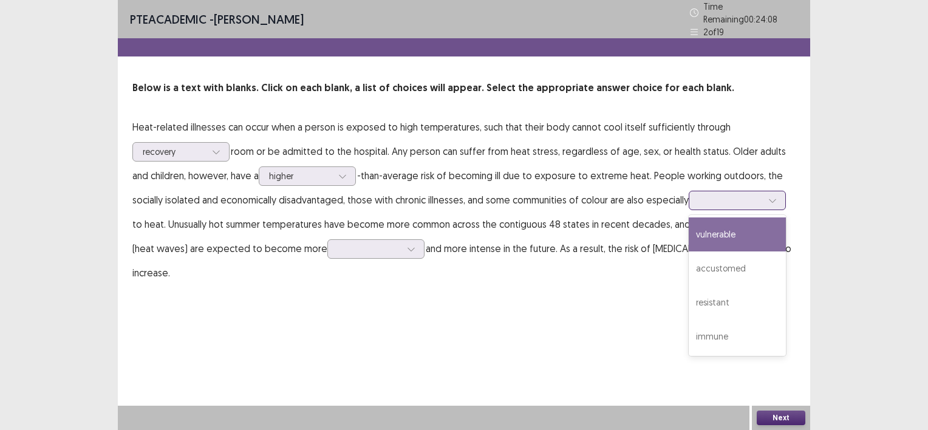
click at [763, 194] on div at bounding box center [772, 200] width 18 height 18
click at [709, 231] on div "vulnerable" at bounding box center [736, 234] width 97 height 34
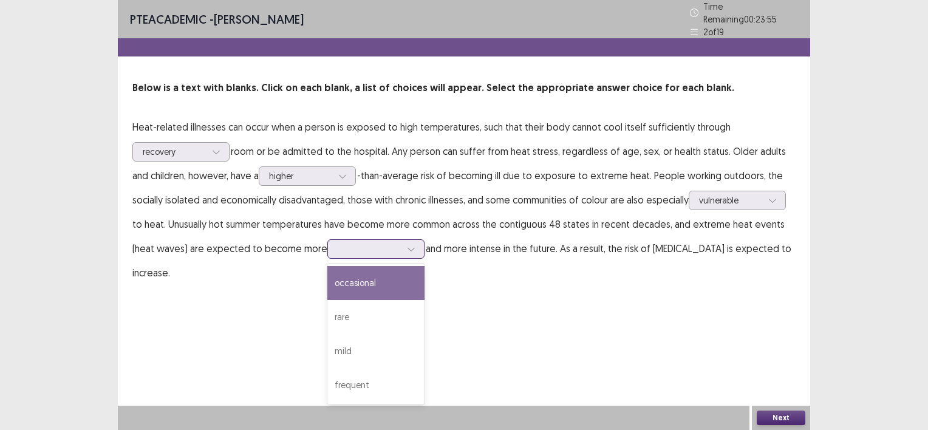
click at [338, 247] on div at bounding box center [369, 249] width 63 height 12
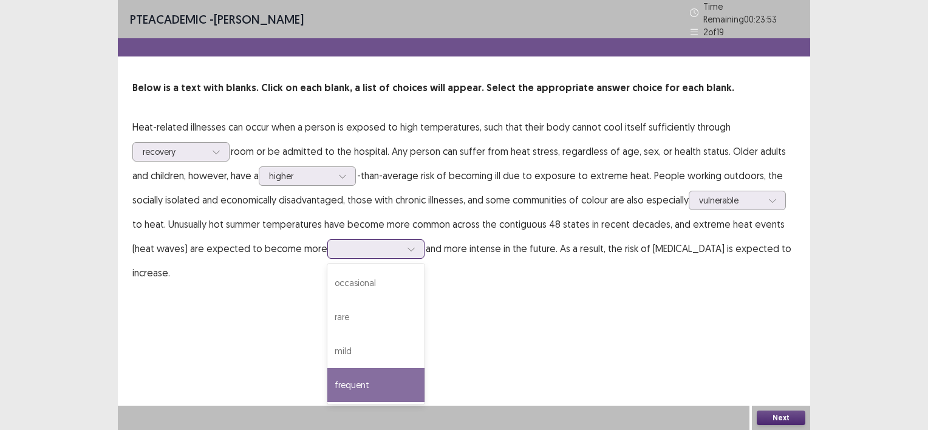
click at [327, 374] on div "frequent" at bounding box center [375, 385] width 97 height 34
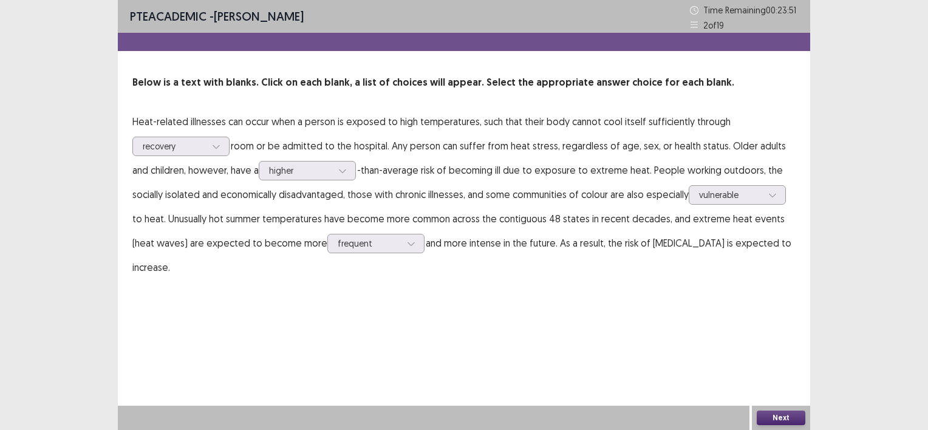
click at [770, 416] on button "Next" at bounding box center [780, 417] width 49 height 15
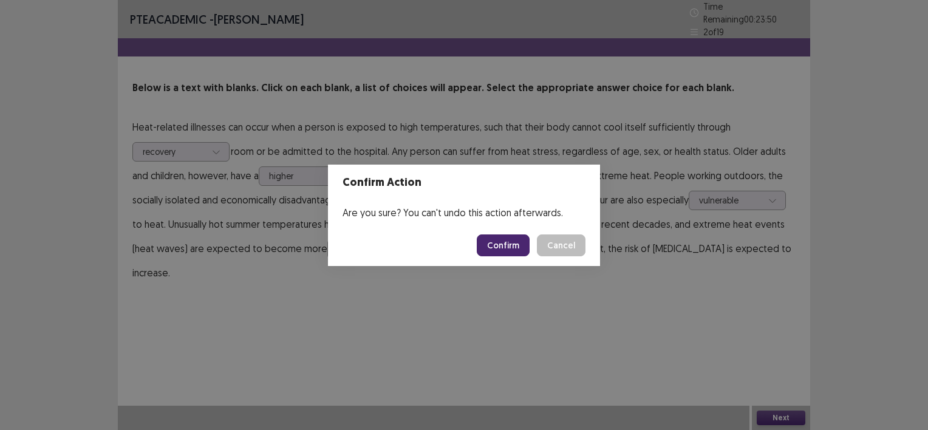
click at [505, 243] on button "Confirm" at bounding box center [503, 245] width 53 height 22
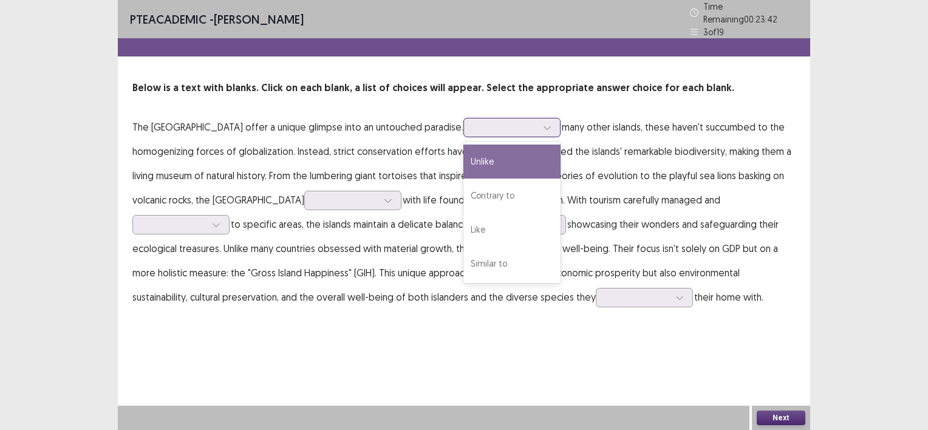
click at [505, 121] on div at bounding box center [504, 127] width 63 height 12
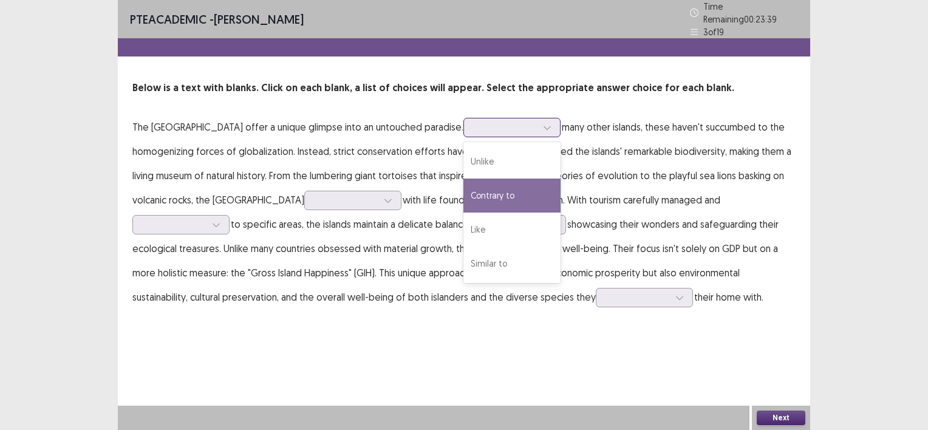
click at [501, 186] on div "Contrary to" at bounding box center [511, 195] width 97 height 34
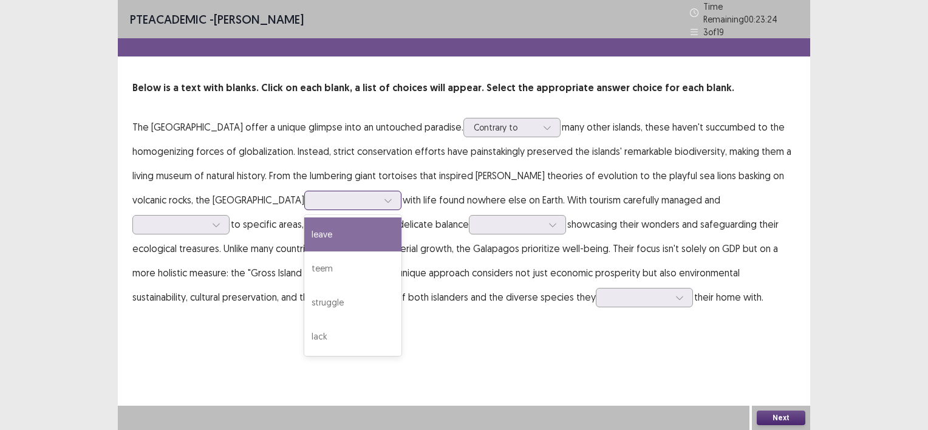
click at [334, 194] on div at bounding box center [345, 200] width 63 height 12
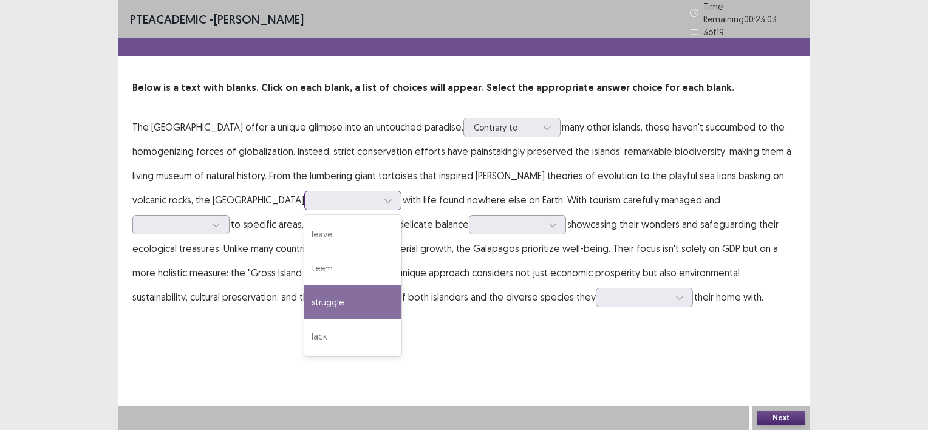
click at [318, 287] on div "struggle" at bounding box center [352, 302] width 97 height 34
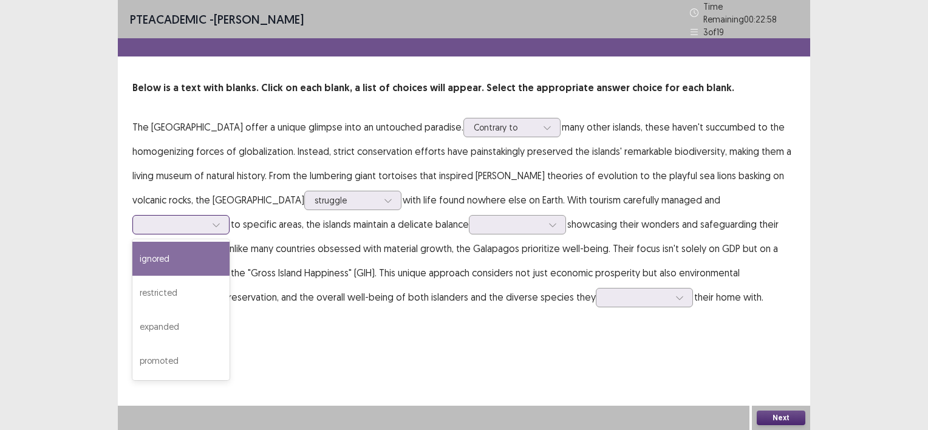
click at [206, 219] on div at bounding box center [174, 225] width 63 height 12
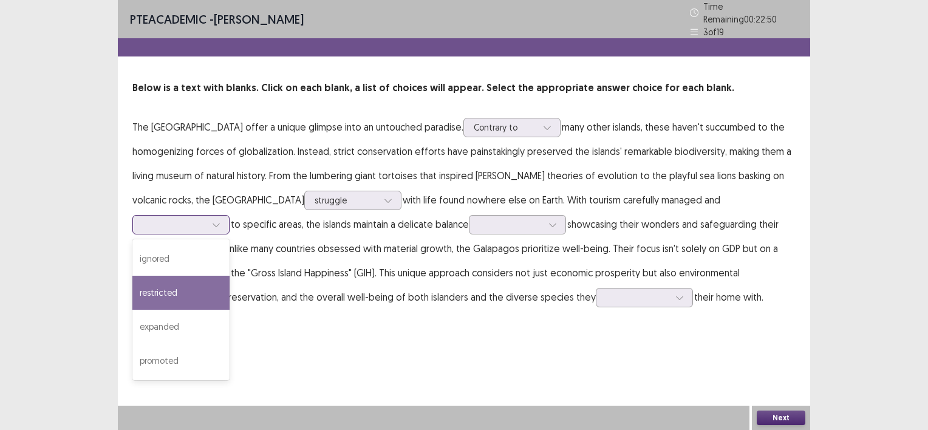
click at [229, 276] on div "restricted" at bounding box center [180, 293] width 97 height 34
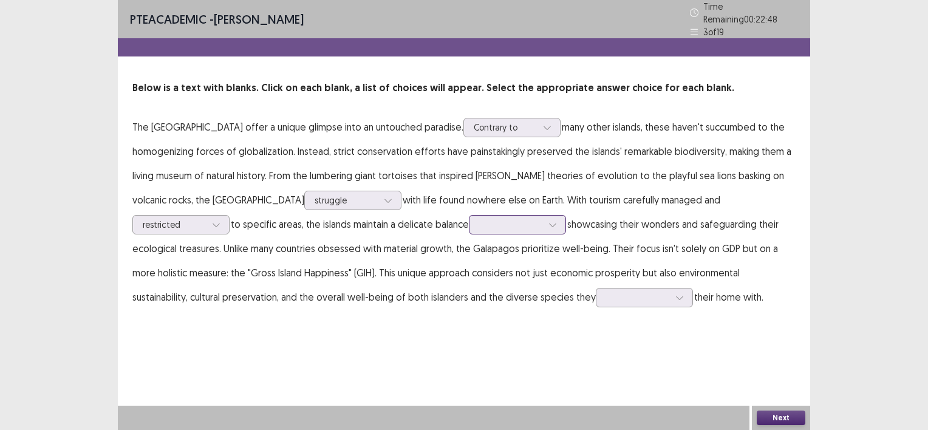
click at [548, 220] on icon at bounding box center [552, 224] width 8 height 8
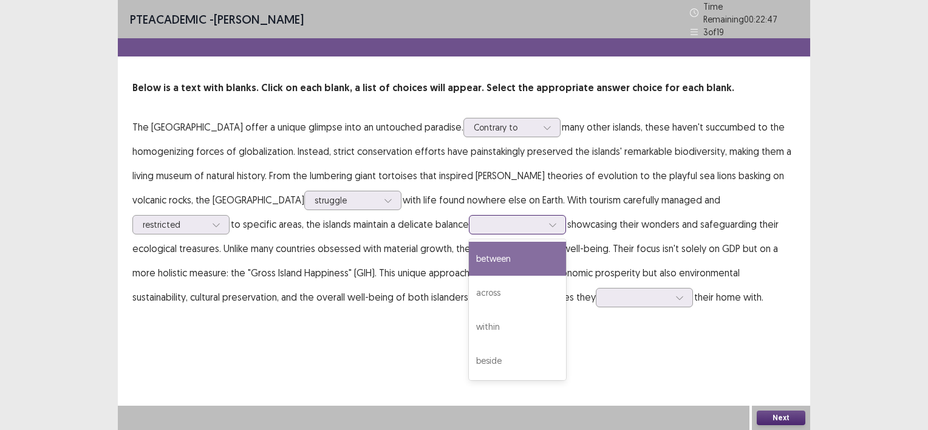
click at [469, 253] on div "between" at bounding box center [517, 259] width 97 height 34
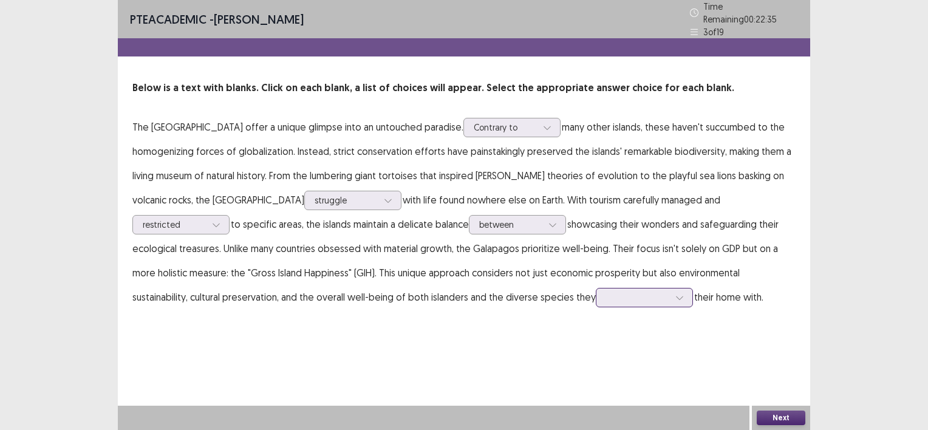
click at [606, 291] on div at bounding box center [637, 297] width 63 height 12
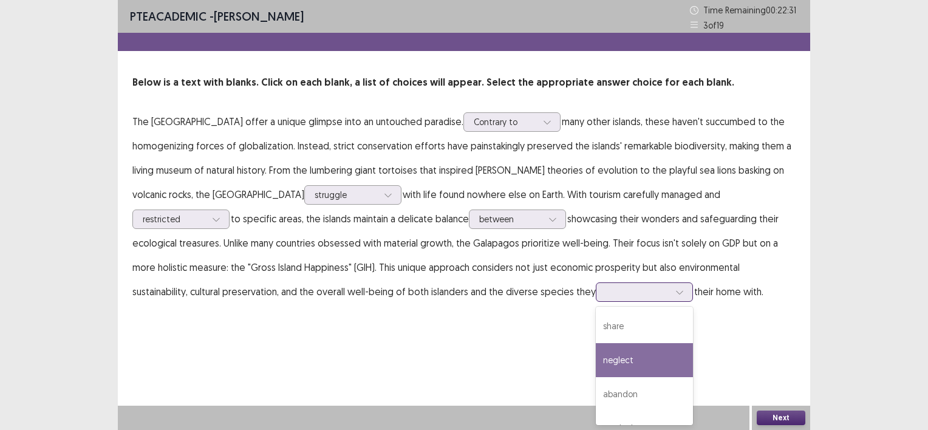
scroll to position [19, 0]
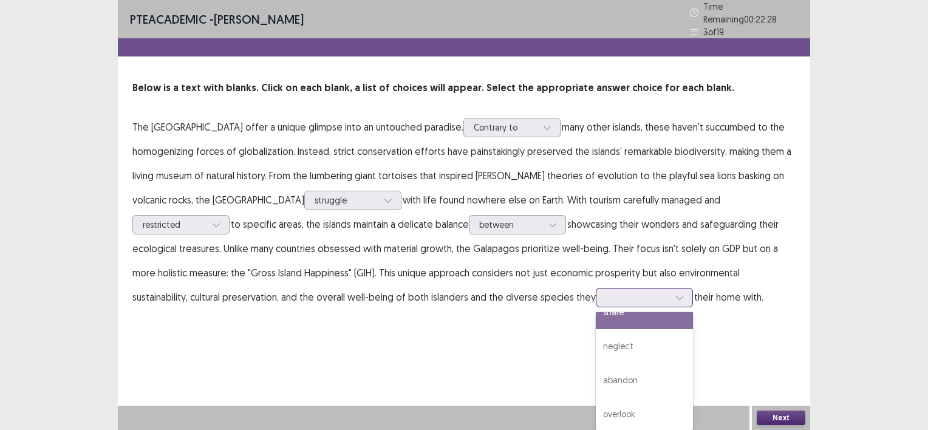
click at [596, 329] on div "share" at bounding box center [644, 312] width 97 height 34
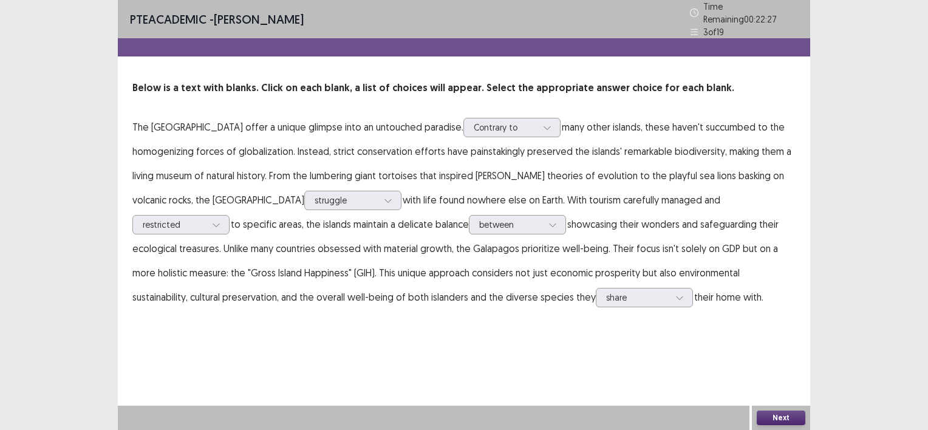
click at [783, 413] on button "Next" at bounding box center [780, 417] width 49 height 15
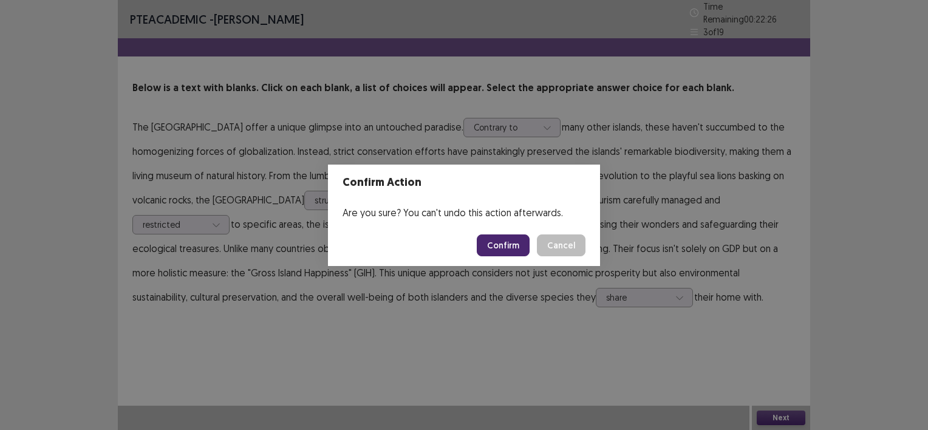
click at [515, 245] on button "Confirm" at bounding box center [503, 245] width 53 height 22
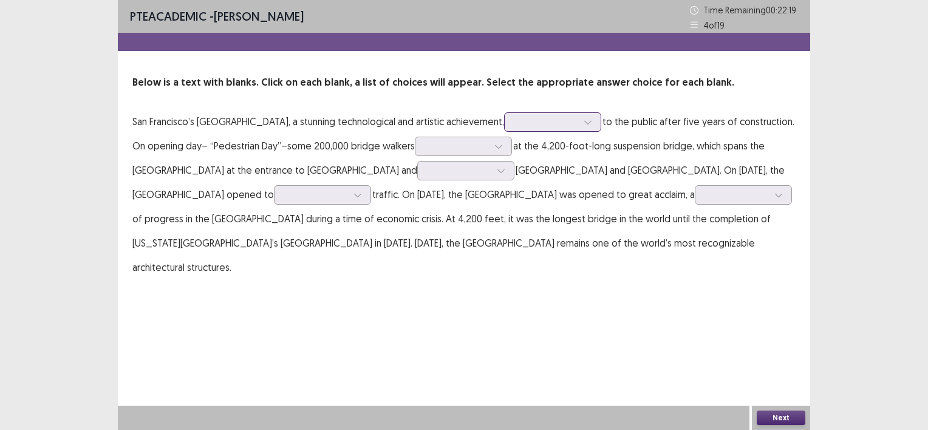
click at [584, 124] on icon at bounding box center [587, 122] width 8 height 8
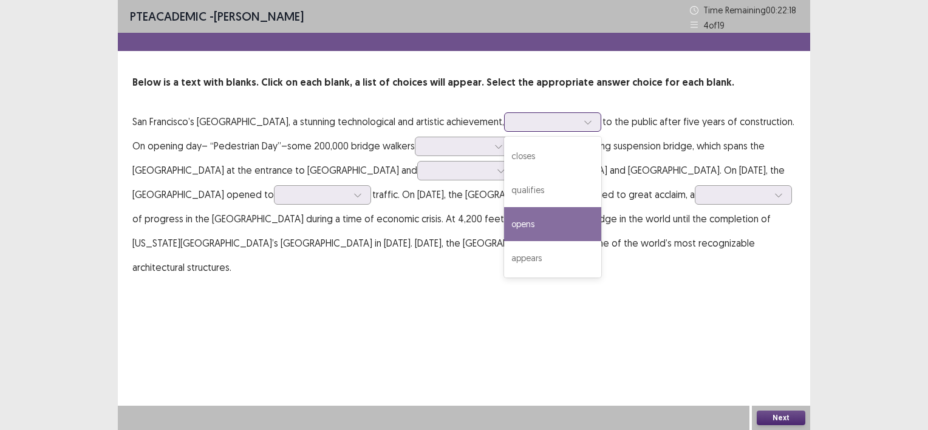
click at [544, 220] on div "opens" at bounding box center [552, 224] width 97 height 34
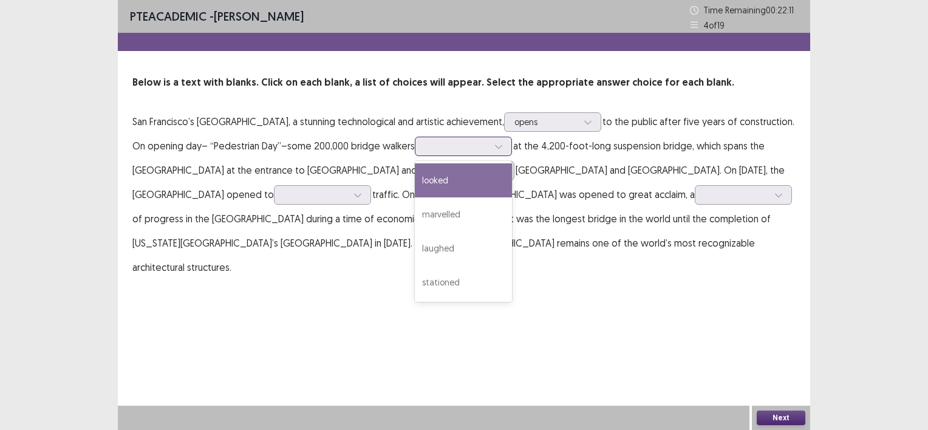
click at [485, 148] on div at bounding box center [456, 146] width 63 height 12
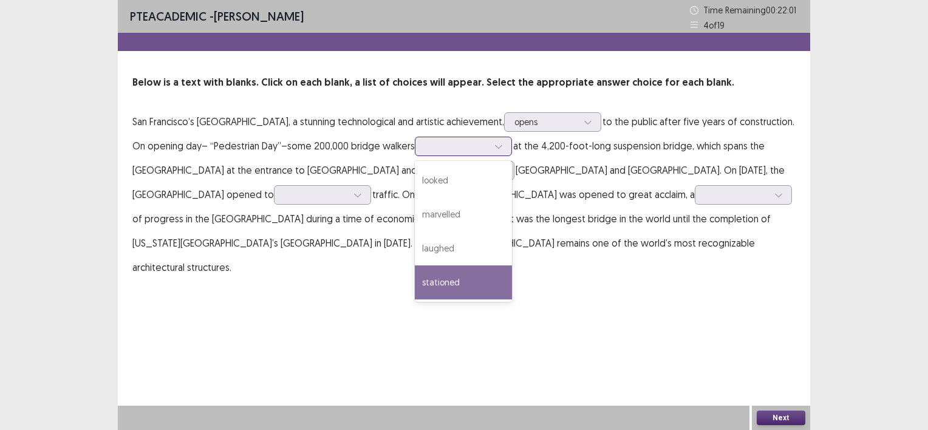
click at [446, 276] on div "stationed" at bounding box center [463, 282] width 97 height 34
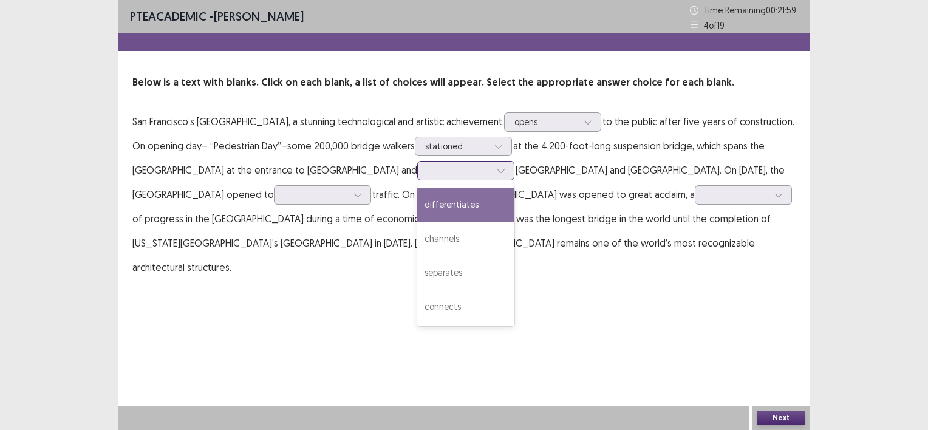
click at [427, 176] on div at bounding box center [458, 171] width 63 height 12
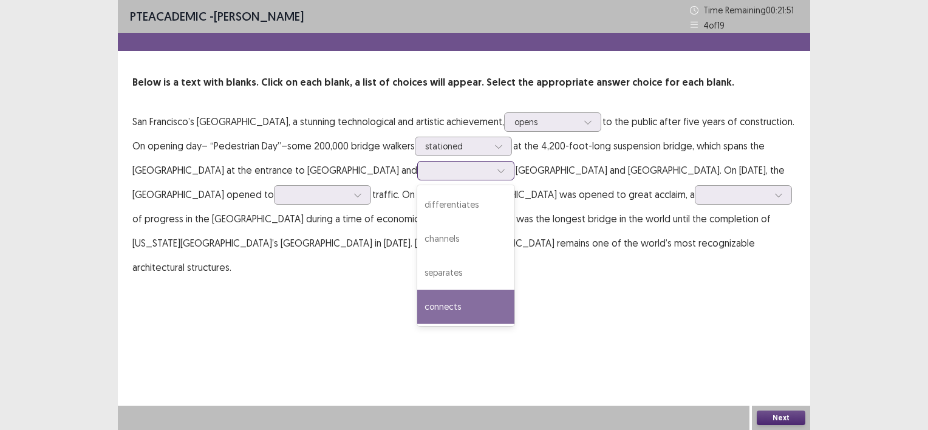
click at [417, 306] on div "connects" at bounding box center [465, 307] width 97 height 34
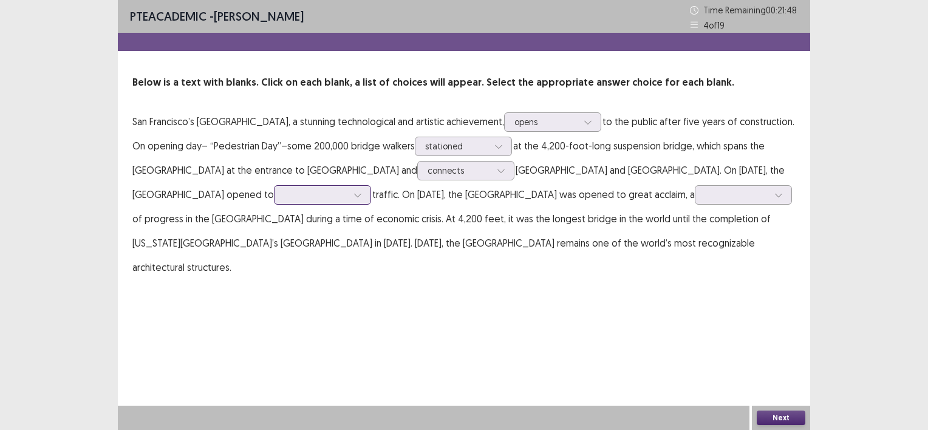
click at [284, 191] on div at bounding box center [315, 195] width 63 height 12
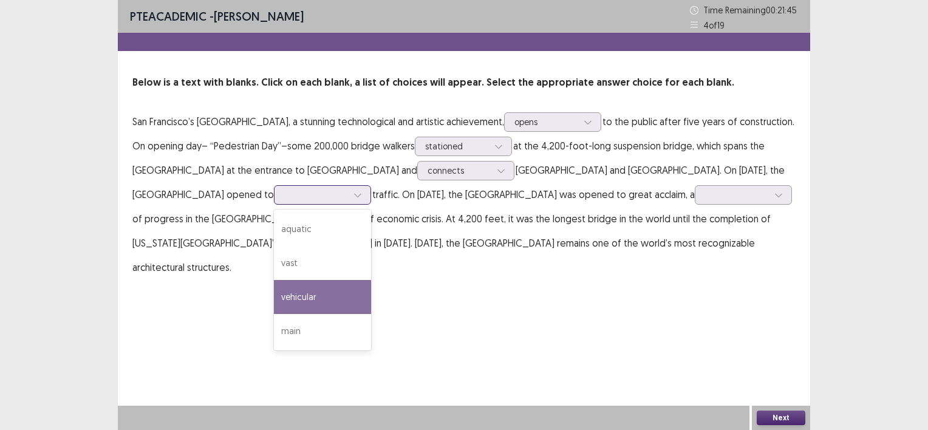
click at [274, 292] on div "vehicular" at bounding box center [322, 297] width 97 height 34
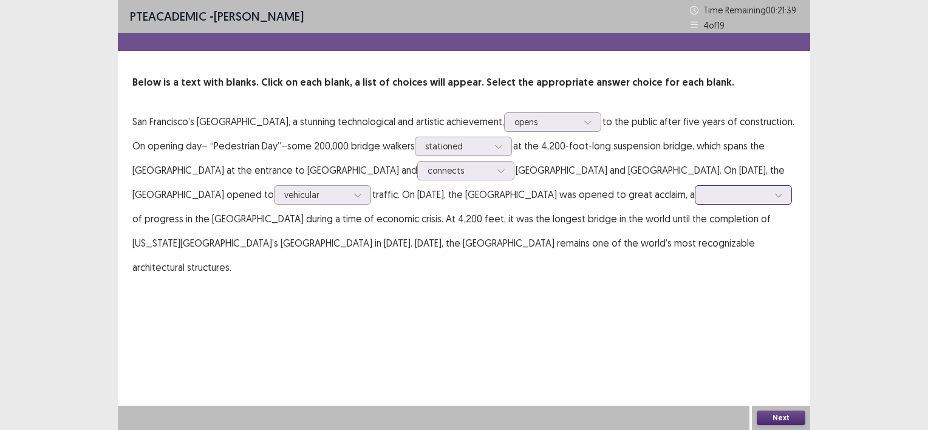
click at [705, 194] on div at bounding box center [736, 195] width 63 height 12
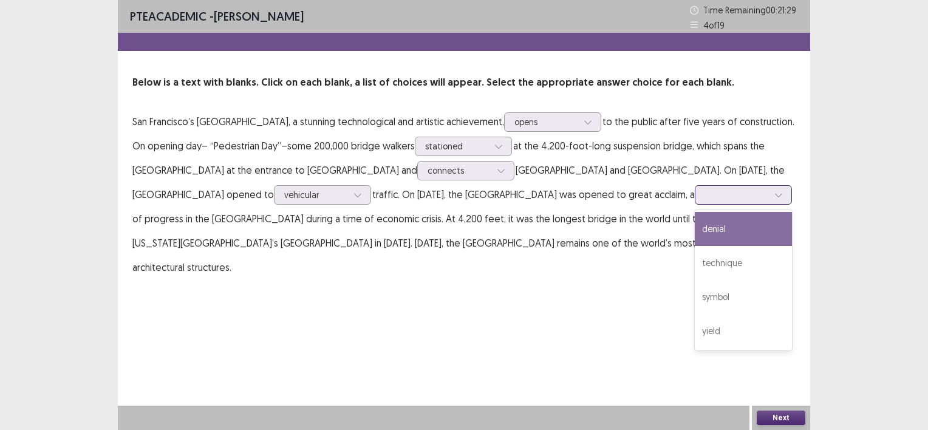
click at [694, 290] on div "symbol" at bounding box center [742, 297] width 97 height 34
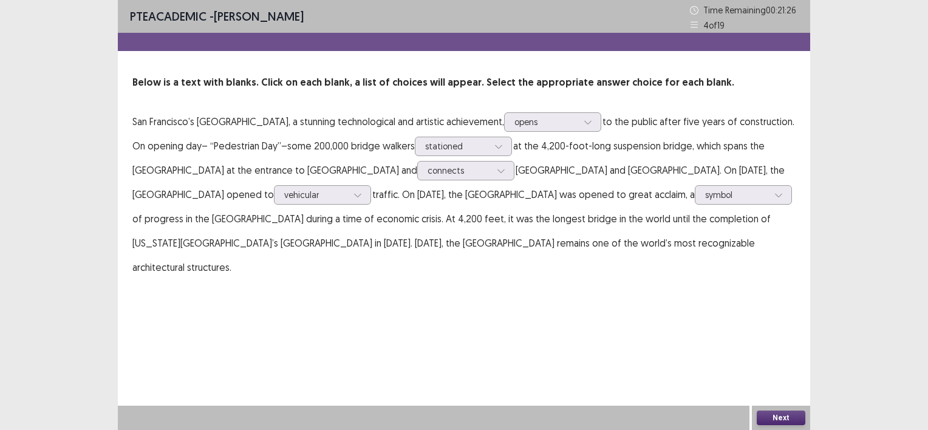
click at [778, 412] on button "Next" at bounding box center [780, 417] width 49 height 15
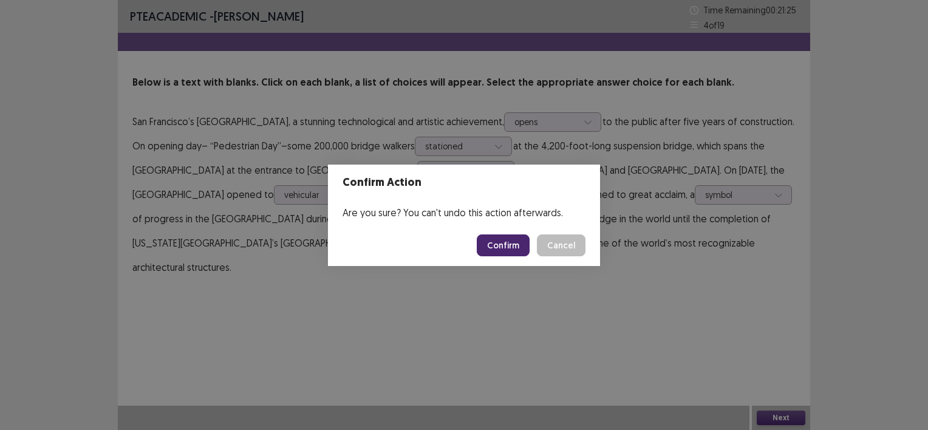
click at [514, 236] on button "Confirm" at bounding box center [503, 245] width 53 height 22
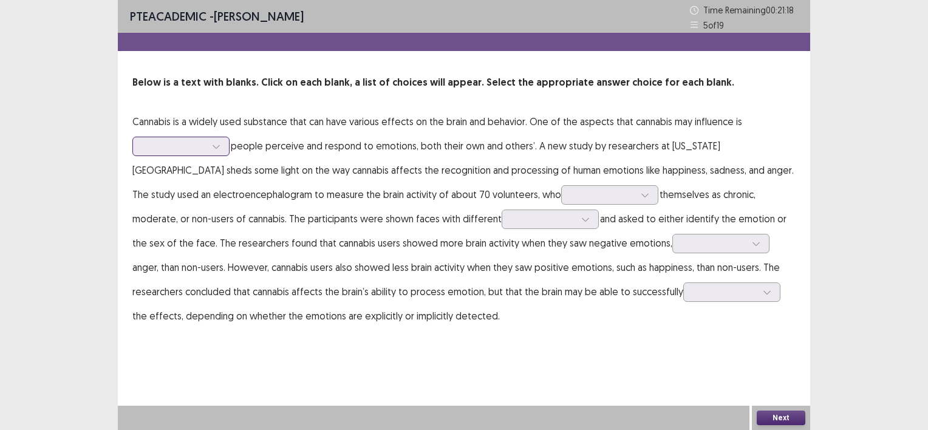
click at [215, 151] on div at bounding box center [216, 146] width 18 height 18
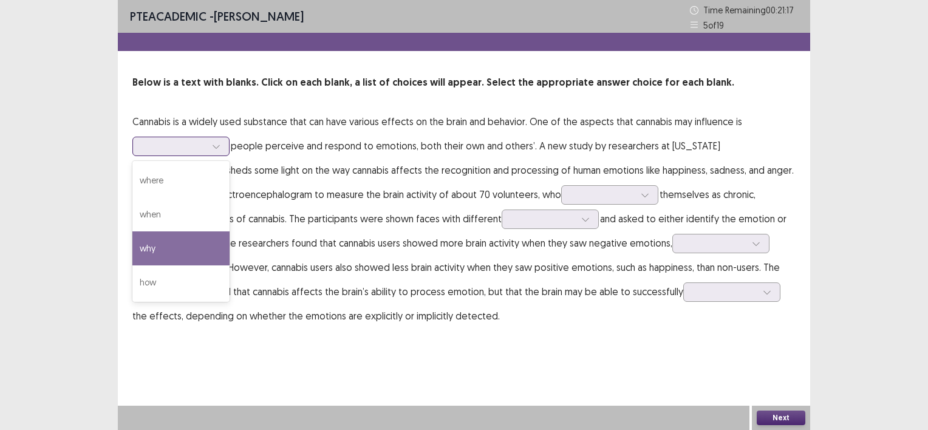
click at [165, 287] on div "how" at bounding box center [180, 282] width 97 height 34
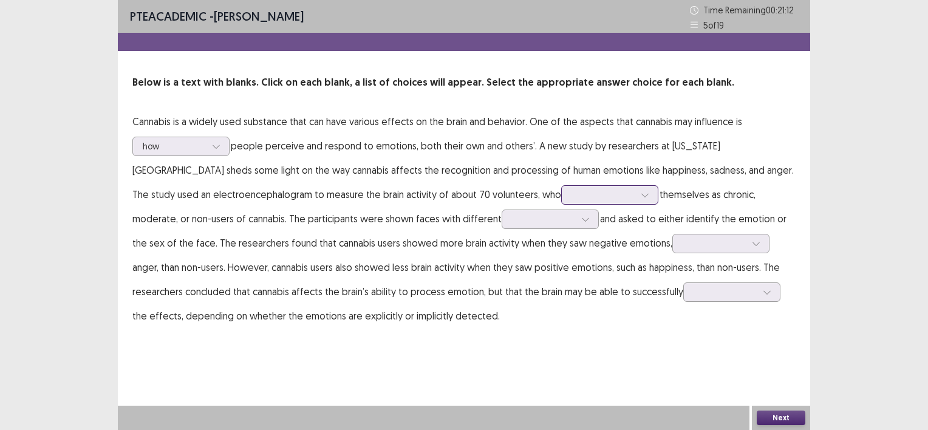
click at [640, 196] on icon at bounding box center [644, 195] width 8 height 8
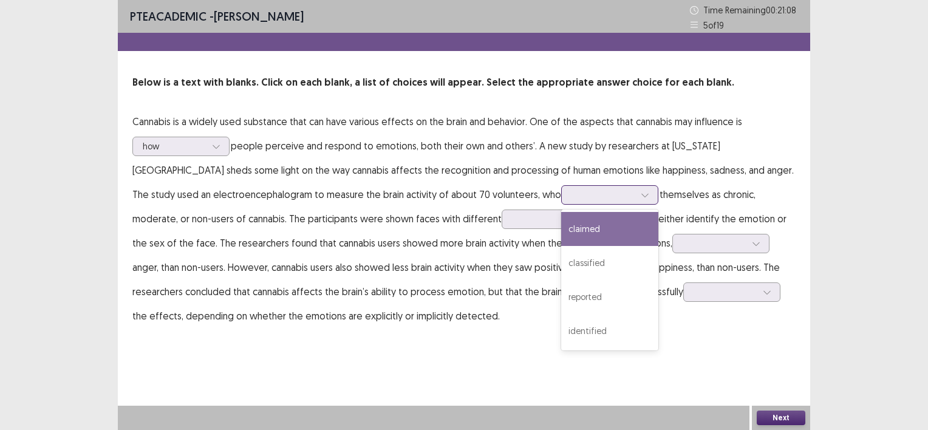
click at [561, 261] on div "classified" at bounding box center [609, 263] width 97 height 34
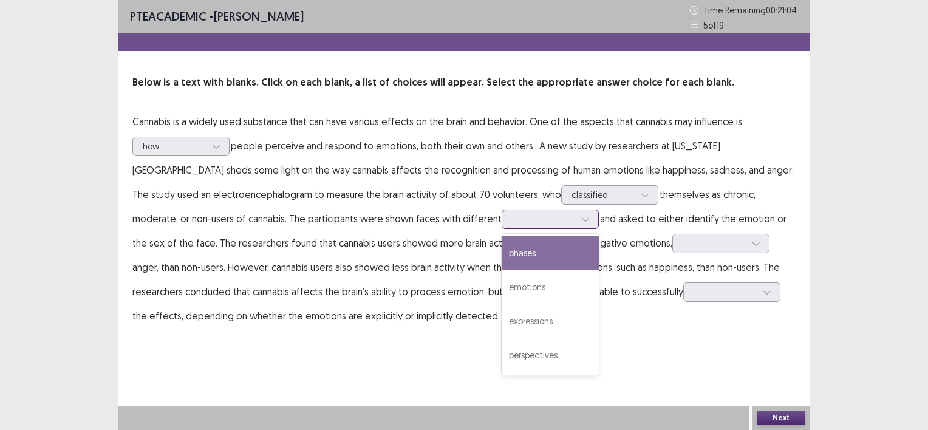
click at [512, 222] on div at bounding box center [543, 219] width 63 height 12
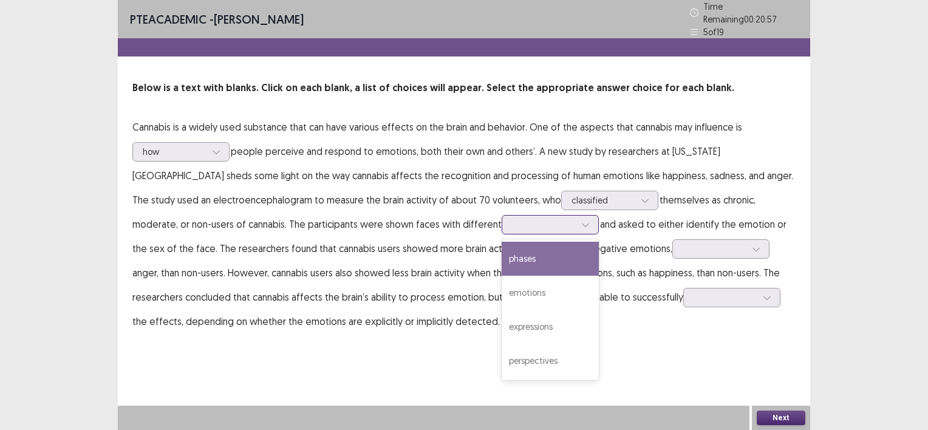
click at [501, 254] on div "phases" at bounding box center [549, 259] width 97 height 34
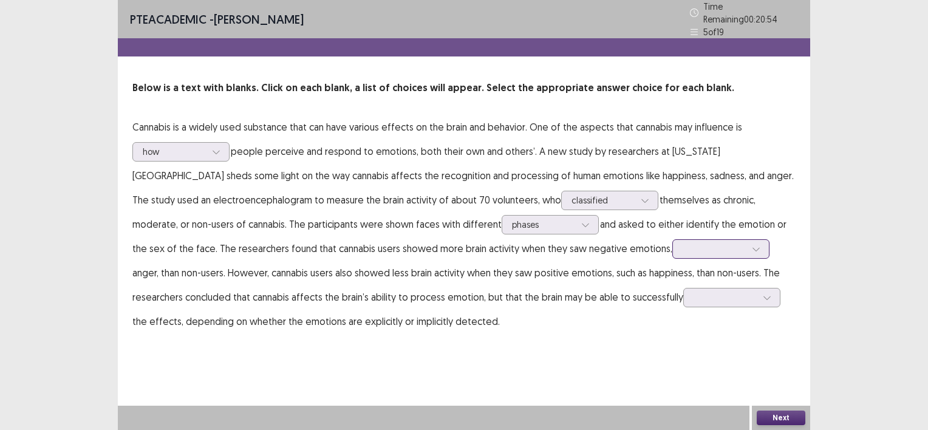
click at [747, 242] on div at bounding box center [756, 249] width 18 height 18
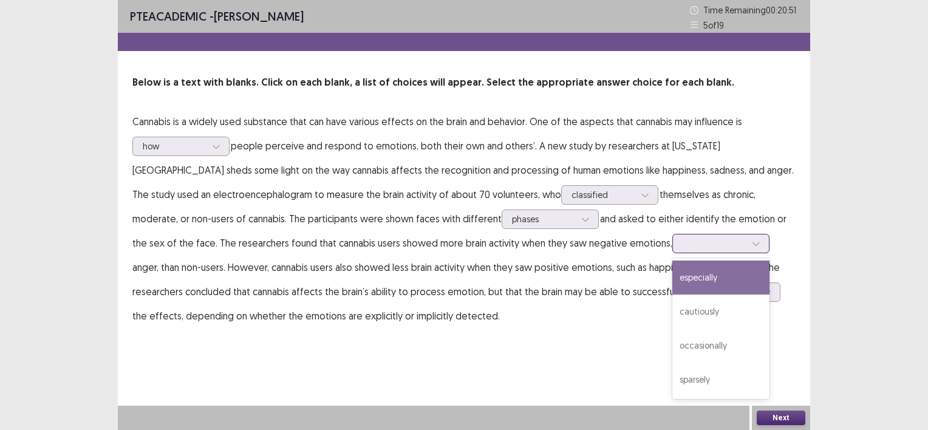
click at [672, 279] on div "especially" at bounding box center [720, 277] width 97 height 34
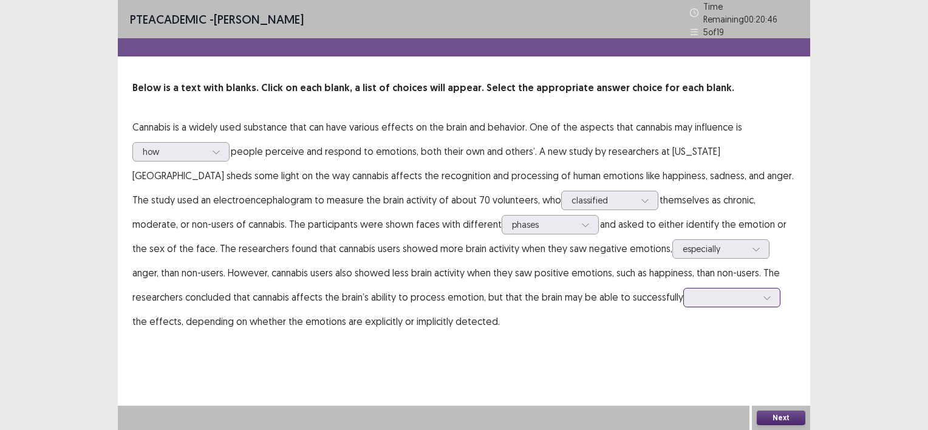
click at [693, 291] on div at bounding box center [724, 297] width 63 height 12
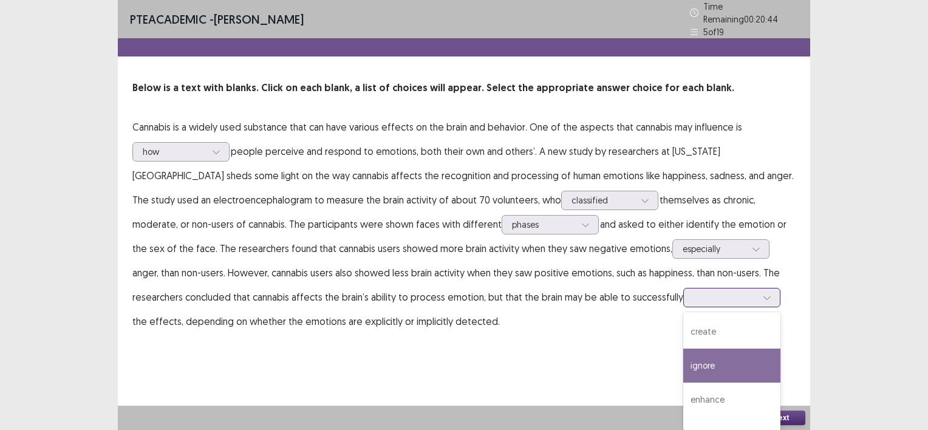
scroll to position [15, 0]
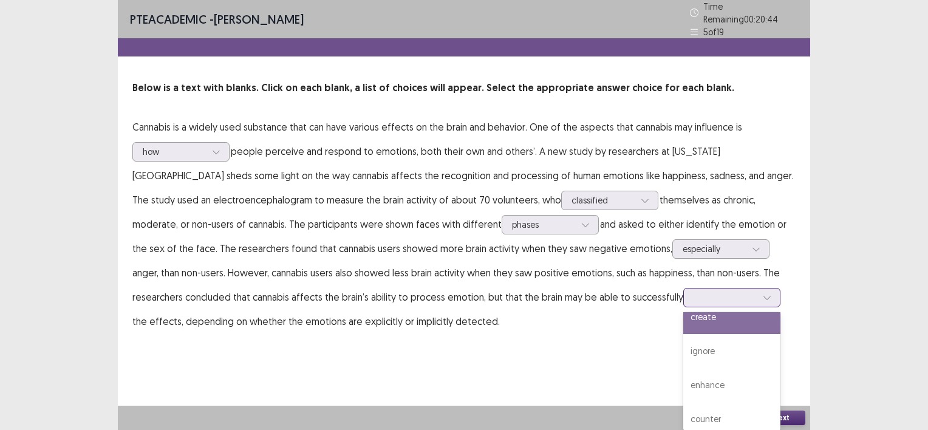
click at [683, 328] on div "create" at bounding box center [731, 317] width 97 height 34
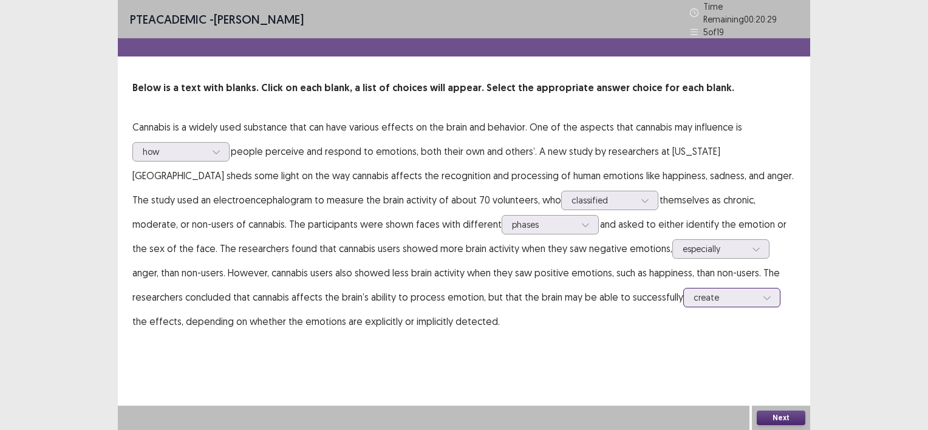
click at [762, 294] on icon at bounding box center [766, 297] width 8 height 8
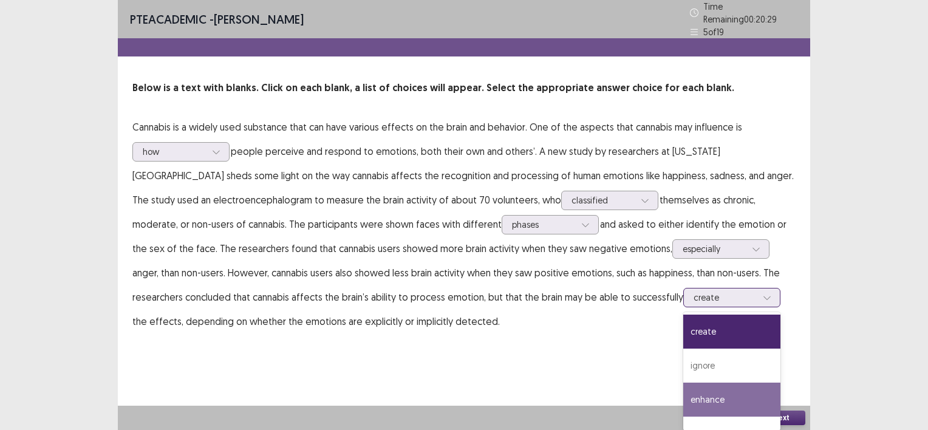
scroll to position [22, 0]
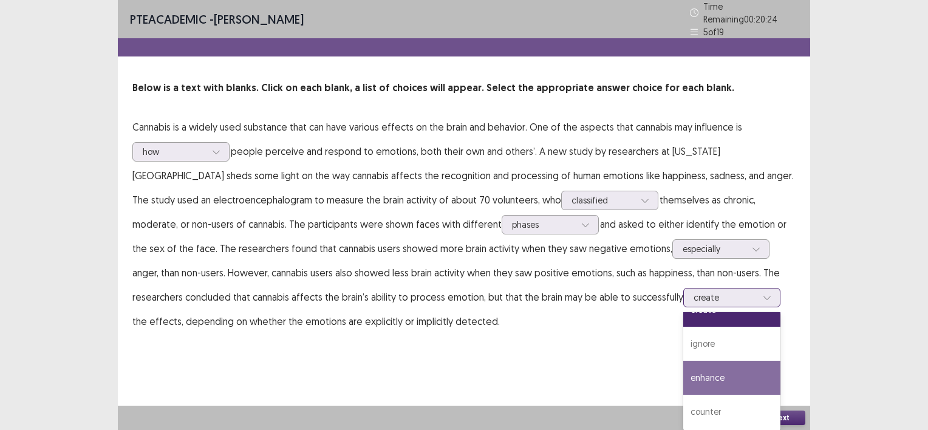
click at [683, 344] on div "ignore" at bounding box center [731, 344] width 97 height 34
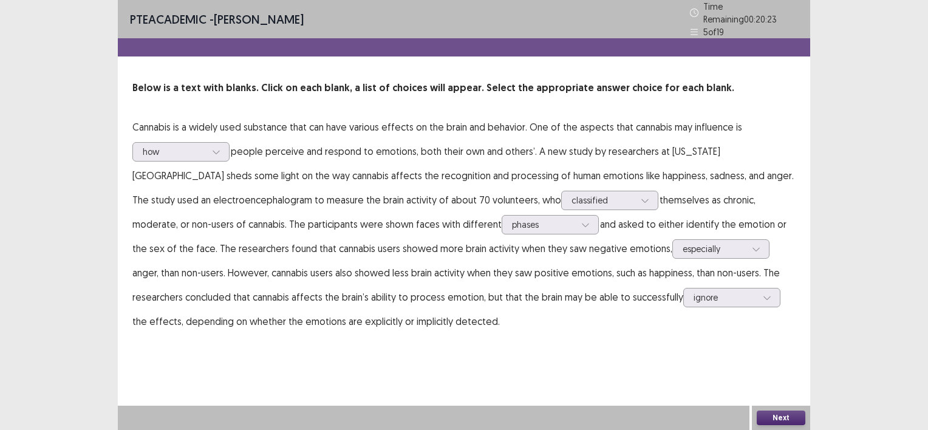
click at [772, 415] on button "Next" at bounding box center [780, 417] width 49 height 15
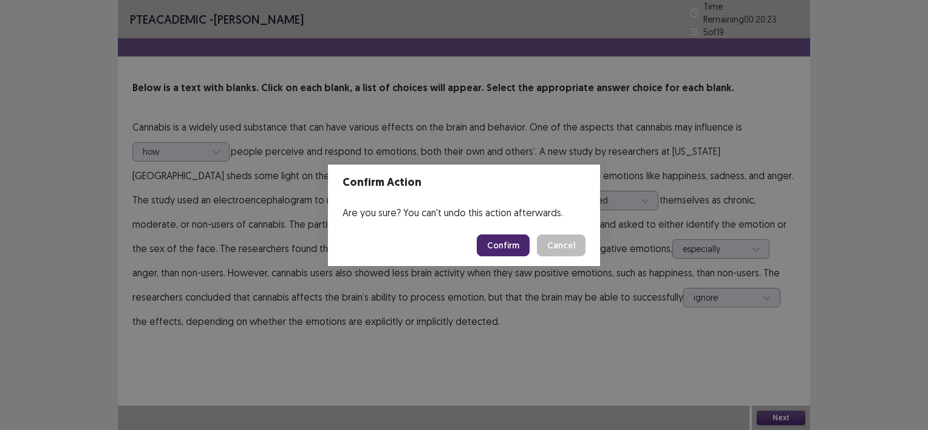
click at [505, 243] on button "Confirm" at bounding box center [503, 245] width 53 height 22
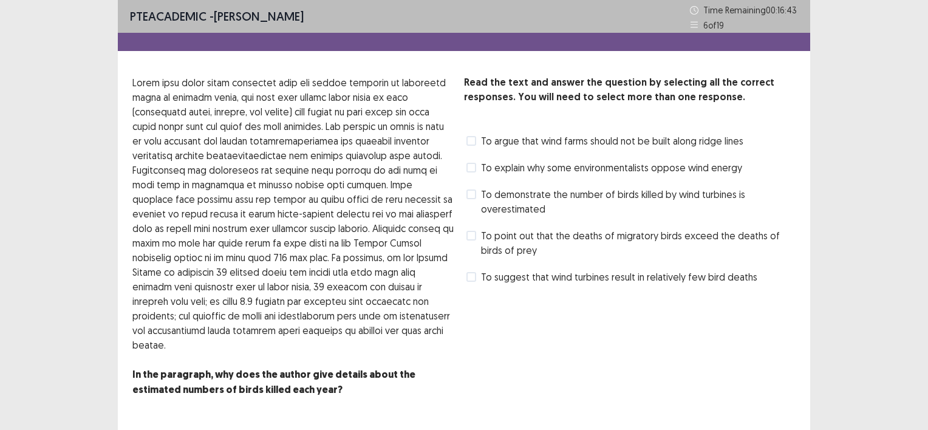
click at [531, 197] on span "To demonstrate the number of birds killed by wind turbines is overestimated" at bounding box center [638, 201] width 314 height 29
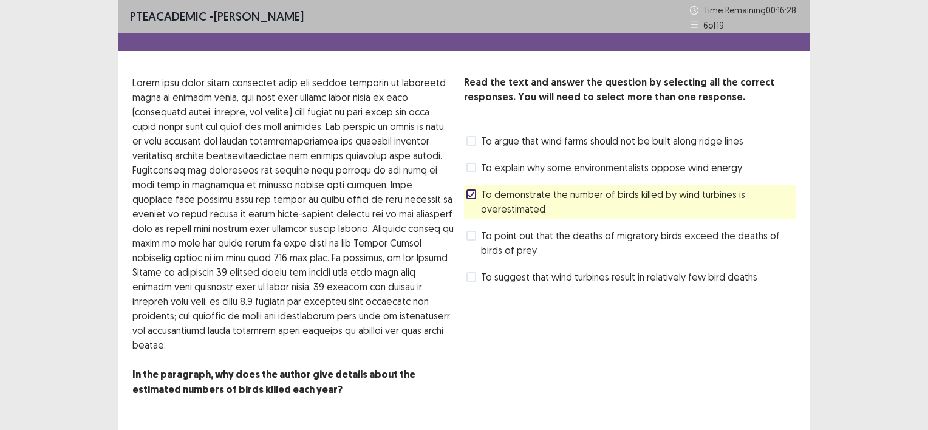
click at [620, 274] on span "To suggest that wind turbines result in relatively few bird deaths" at bounding box center [619, 277] width 276 height 15
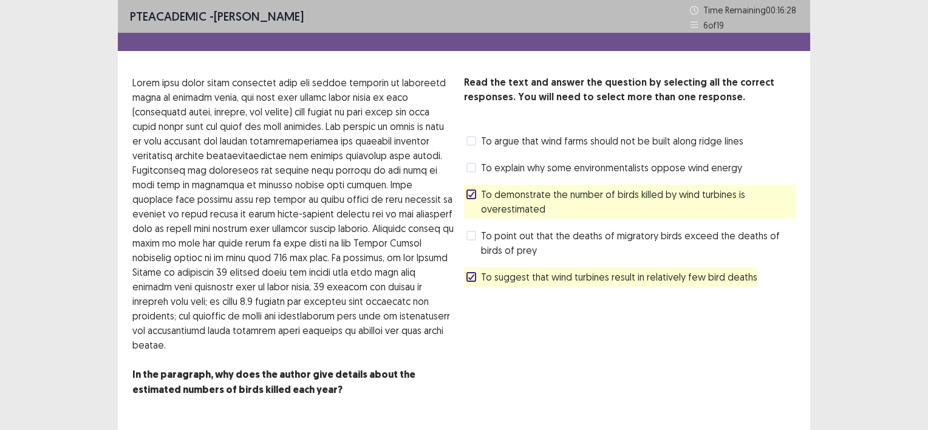
scroll to position [34, 0]
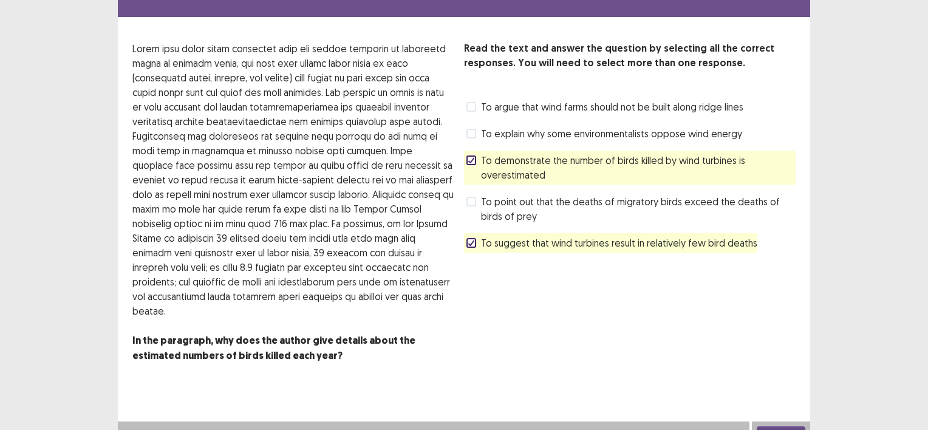
click at [780, 426] on button "Next" at bounding box center [780, 433] width 49 height 15
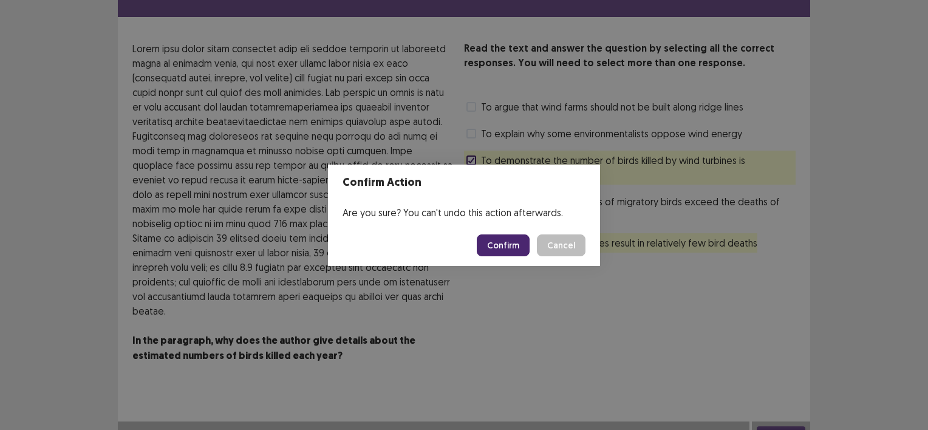
click at [505, 253] on button "Confirm" at bounding box center [503, 245] width 53 height 22
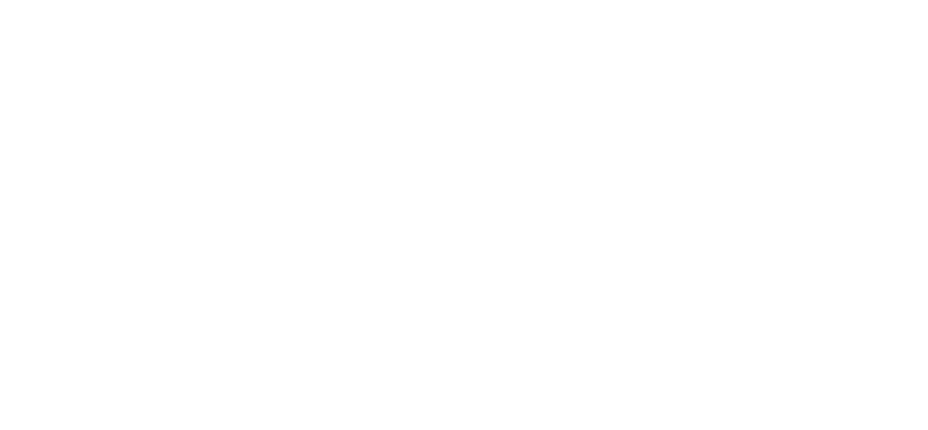
scroll to position [0, 0]
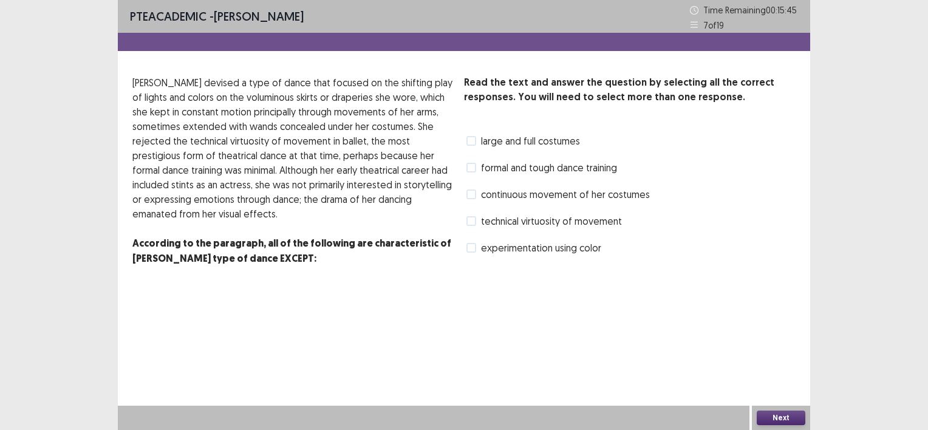
click at [474, 220] on span at bounding box center [471, 221] width 10 height 10
click at [469, 165] on span at bounding box center [471, 168] width 10 height 10
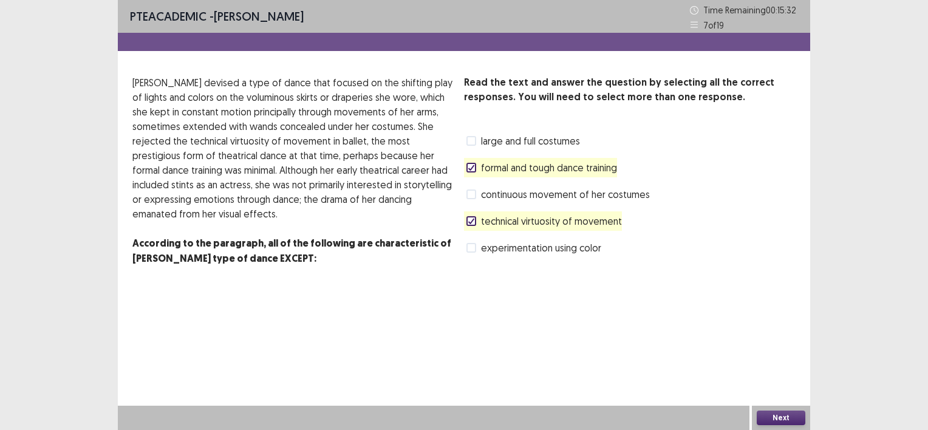
click at [765, 410] on button "Next" at bounding box center [780, 417] width 49 height 15
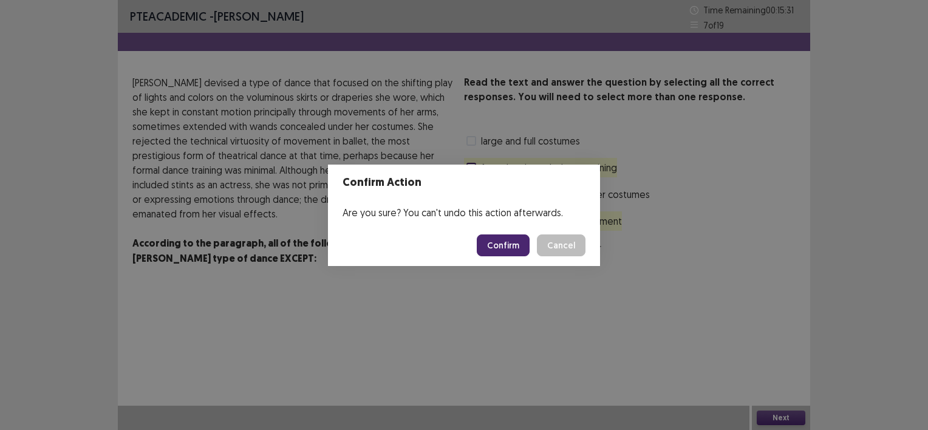
click at [498, 243] on button "Confirm" at bounding box center [503, 245] width 53 height 22
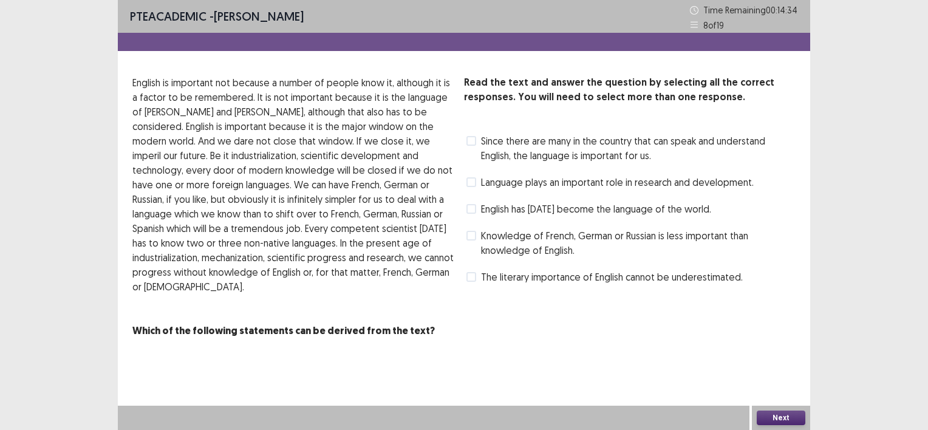
click at [520, 206] on span "English has today become the language of the world." at bounding box center [596, 209] width 230 height 15
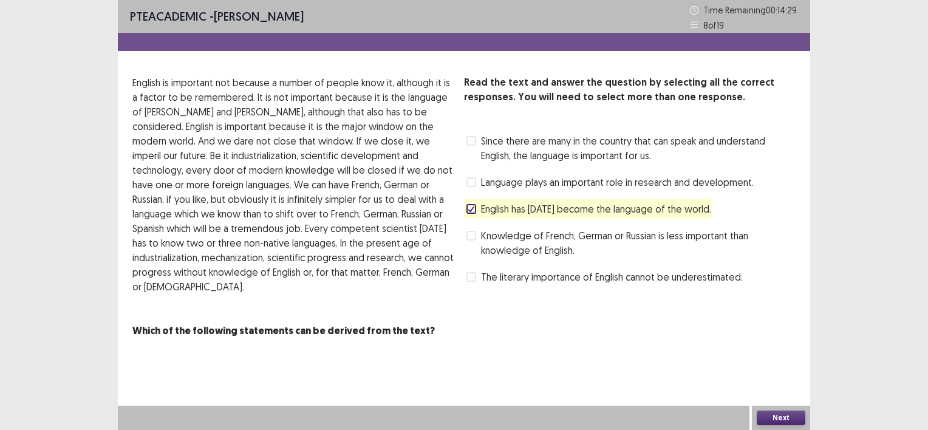
click at [486, 234] on span "Knowledge of French, German or Russian is less important than knowledge of Engl…" at bounding box center [638, 242] width 314 height 29
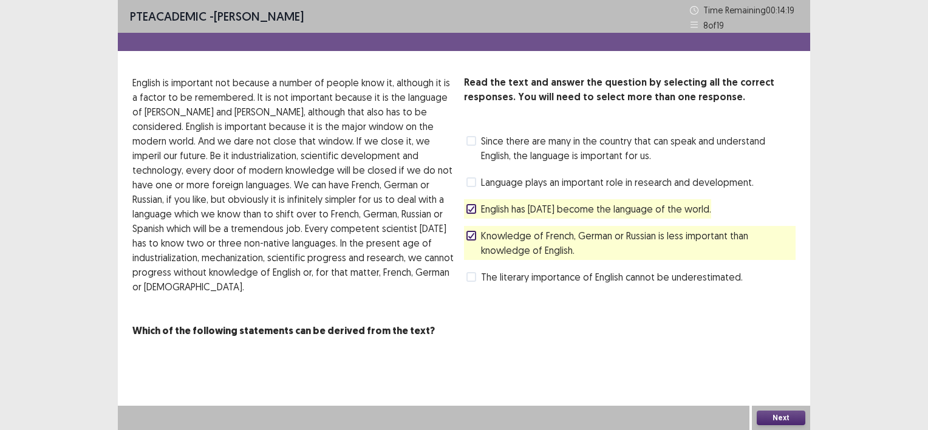
click at [770, 413] on button "Next" at bounding box center [780, 417] width 49 height 15
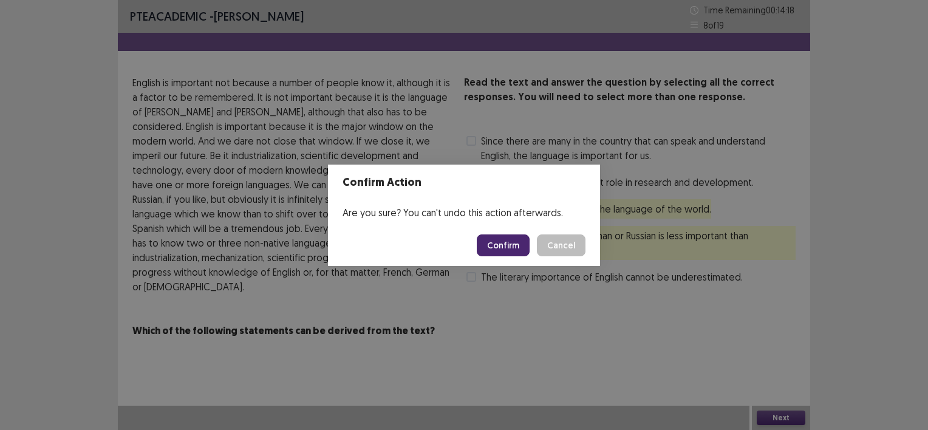
click at [511, 253] on button "Confirm" at bounding box center [503, 245] width 53 height 22
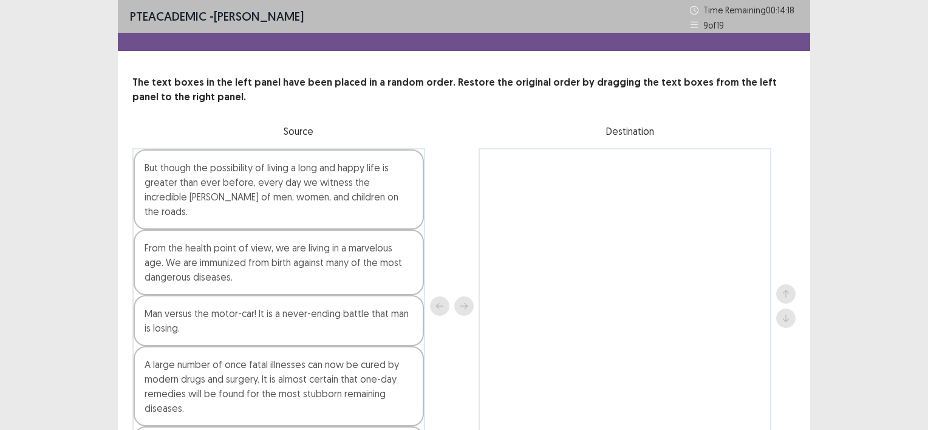
scroll to position [50, 0]
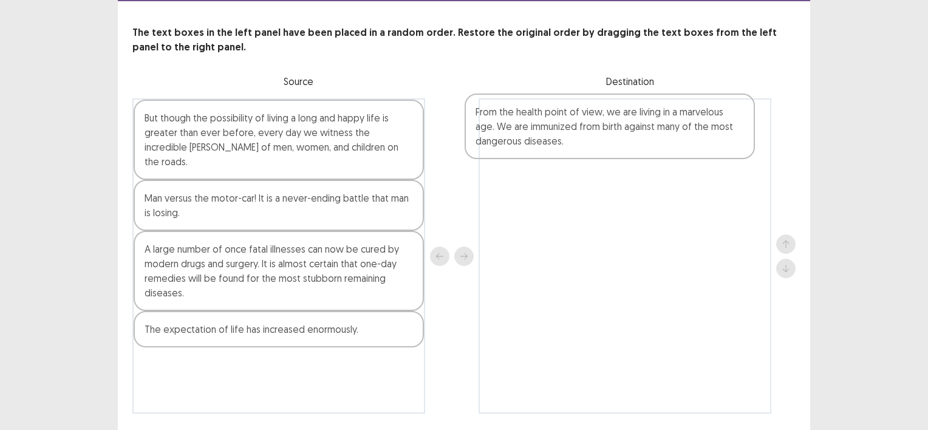
drag, startPoint x: 262, startPoint y: 209, endPoint x: 605, endPoint y: 138, distance: 350.1
click at [605, 138] on div "But though the possibility of living a long and happy life is greater than ever…" at bounding box center [463, 255] width 663 height 315
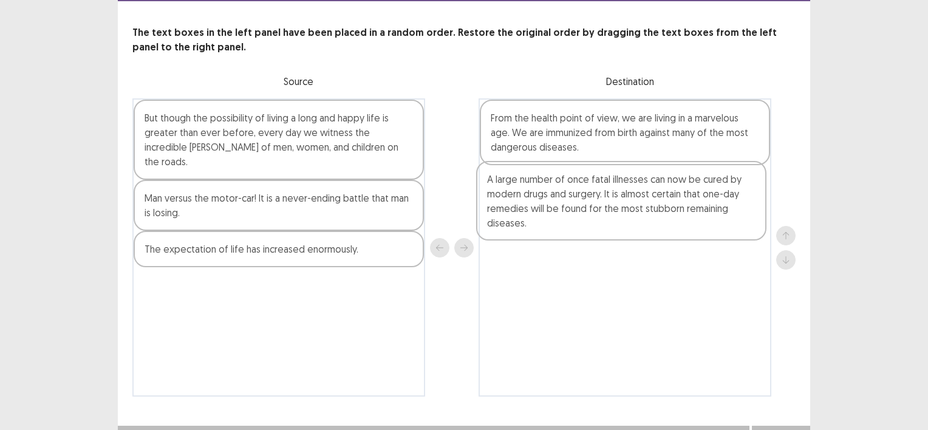
drag, startPoint x: 311, startPoint y: 256, endPoint x: 705, endPoint y: 196, distance: 398.5
click at [705, 196] on div "But though the possibility of living a long and happy life is greater than ever…" at bounding box center [463, 247] width 663 height 298
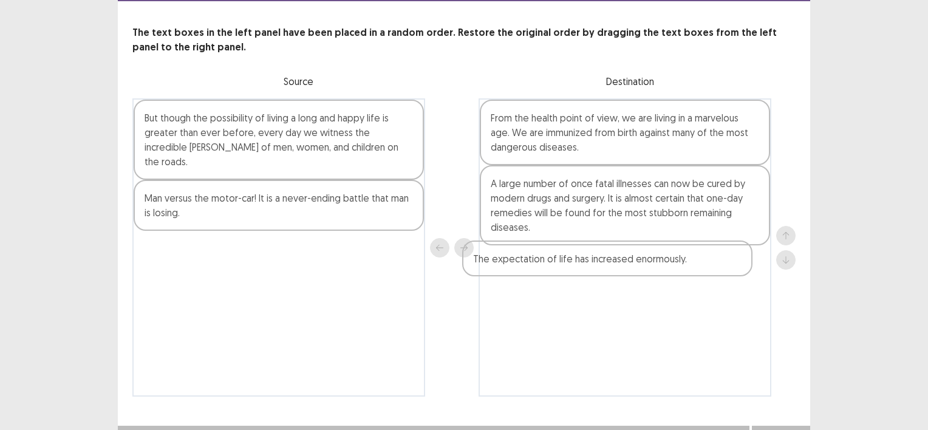
drag, startPoint x: 303, startPoint y: 240, endPoint x: 653, endPoint y: 267, distance: 351.3
click at [653, 267] on div "But though the possibility of living a long and happy life is greater than ever…" at bounding box center [463, 247] width 663 height 298
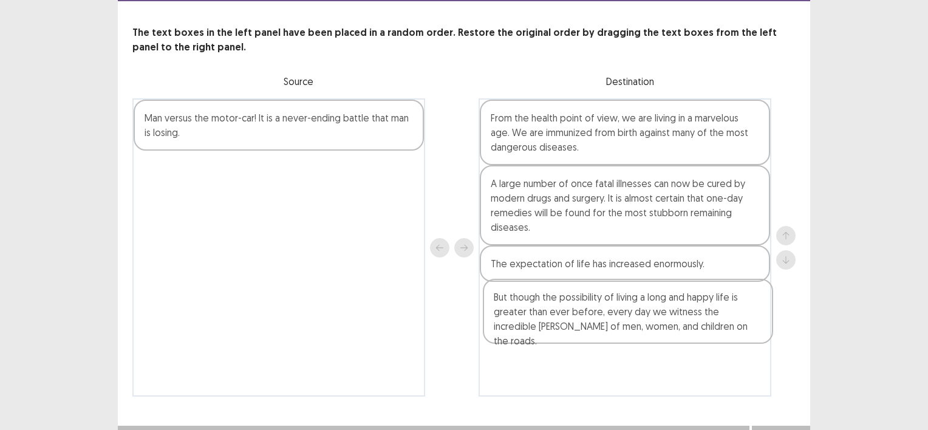
scroll to position [70, 0]
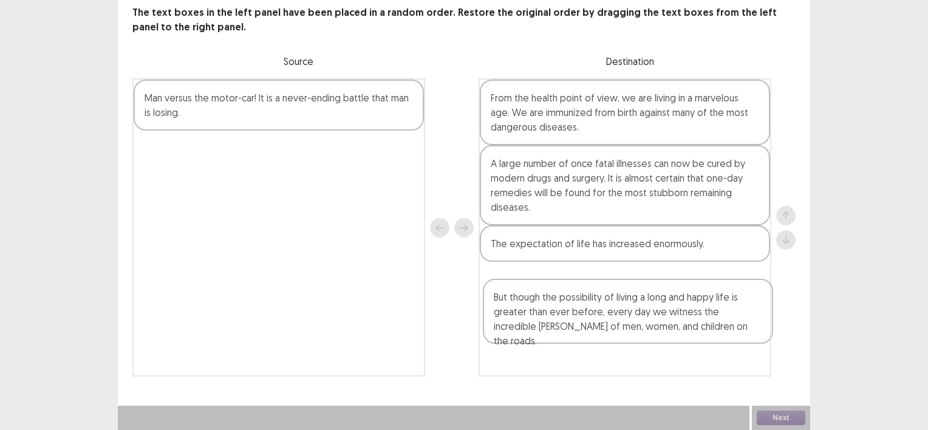
drag, startPoint x: 217, startPoint y: 129, endPoint x: 609, endPoint y: 285, distance: 422.0
click at [609, 285] on div "But though the possibility of living a long and happy life is greater than ever…" at bounding box center [463, 227] width 663 height 298
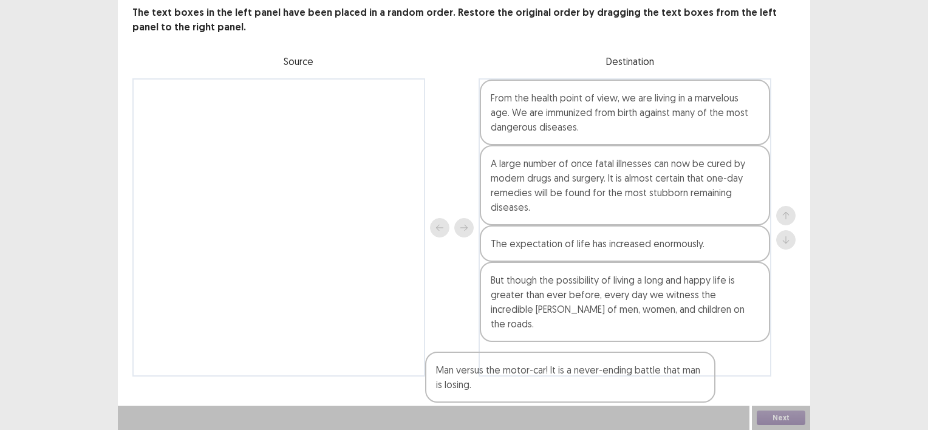
drag, startPoint x: 331, startPoint y: 124, endPoint x: 703, endPoint y: 382, distance: 452.3
click at [703, 382] on div "PTE academic - Dorian Calmejane Time Remaining 00 : 13 : 45 9 of 19 The text bo…" at bounding box center [464, 165] width 692 height 470
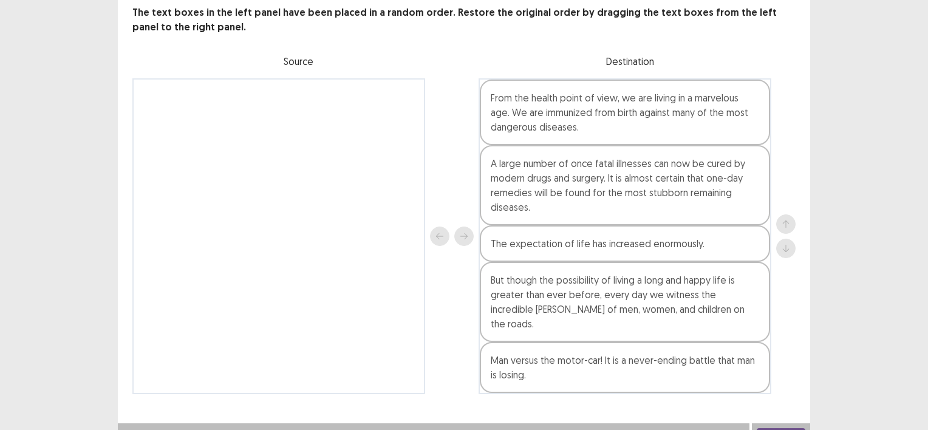
click at [770, 428] on button "Next" at bounding box center [780, 435] width 49 height 15
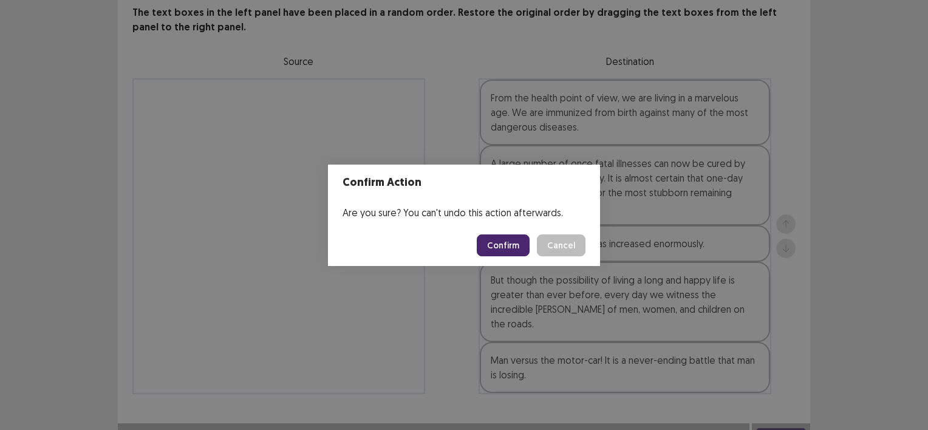
scroll to position [69, 0]
click at [517, 244] on button "Confirm" at bounding box center [503, 245] width 53 height 22
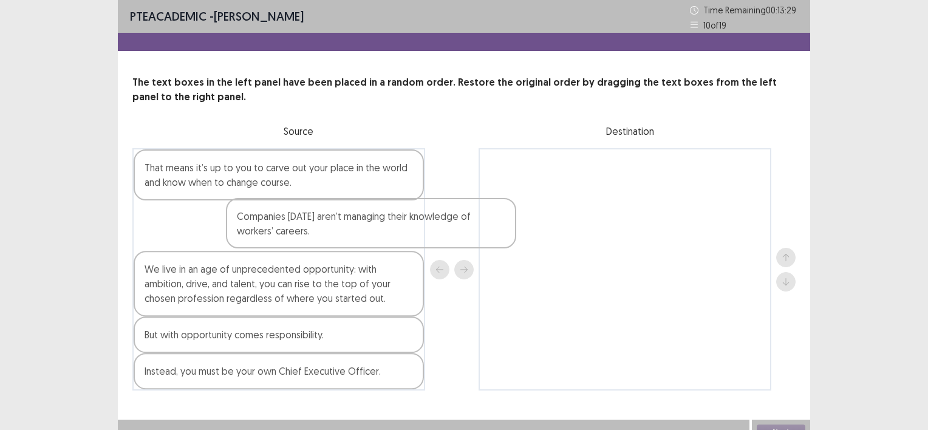
drag, startPoint x: 253, startPoint y: 223, endPoint x: 651, endPoint y: 173, distance: 401.4
click at [650, 175] on div "That means it’s up to you to carve out your place in the world and know when to…" at bounding box center [463, 269] width 663 height 242
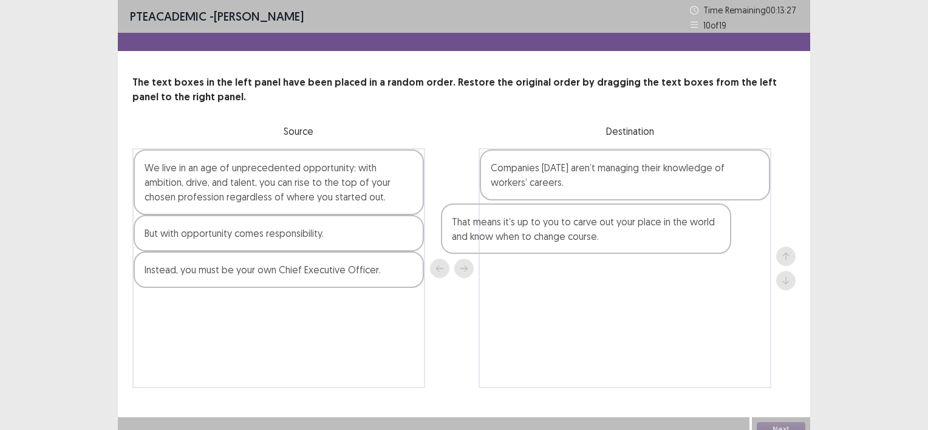
drag, startPoint x: 287, startPoint y: 182, endPoint x: 526, endPoint y: 251, distance: 248.6
click at [634, 242] on div "That means it’s up to you to carve out your place in the world and know when to…" at bounding box center [463, 268] width 663 height 240
click at [634, 242] on div "Companies today aren’t managing their knowledge of workers’ careers." at bounding box center [624, 268] width 293 height 240
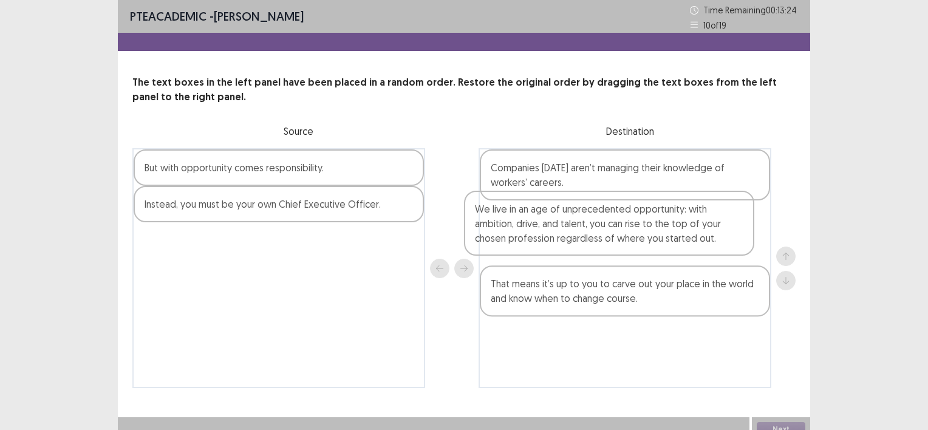
drag, startPoint x: 359, startPoint y: 189, endPoint x: 730, endPoint y: 246, distance: 375.8
click at [730, 246] on div "We live in an age of unprecedented opportunity: with ambition, drive, and talen…" at bounding box center [463, 268] width 663 height 240
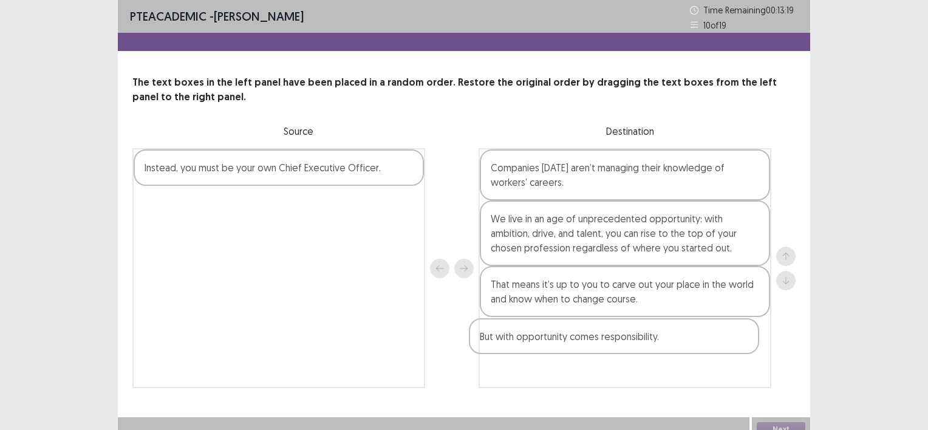
drag, startPoint x: 344, startPoint y: 170, endPoint x: 695, endPoint y: 339, distance: 389.6
click at [695, 339] on div "But with opportunity comes responsibility. Instead, you must be your own Chief …" at bounding box center [463, 268] width 663 height 240
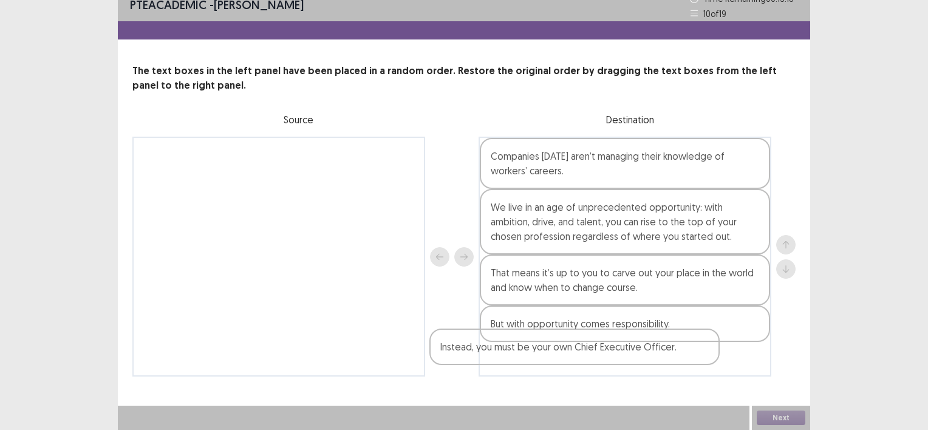
drag, startPoint x: 378, startPoint y: 168, endPoint x: 721, endPoint y: 370, distance: 397.9
click at [721, 370] on div "Instead, you must be your own Chief Executive Officer. Companies today aren’t m…" at bounding box center [463, 257] width 663 height 240
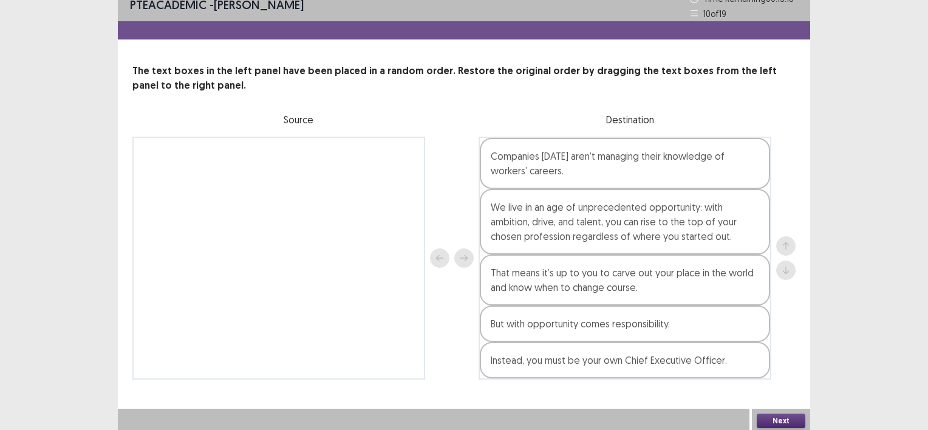
click at [787, 413] on button "Next" at bounding box center [780, 420] width 49 height 15
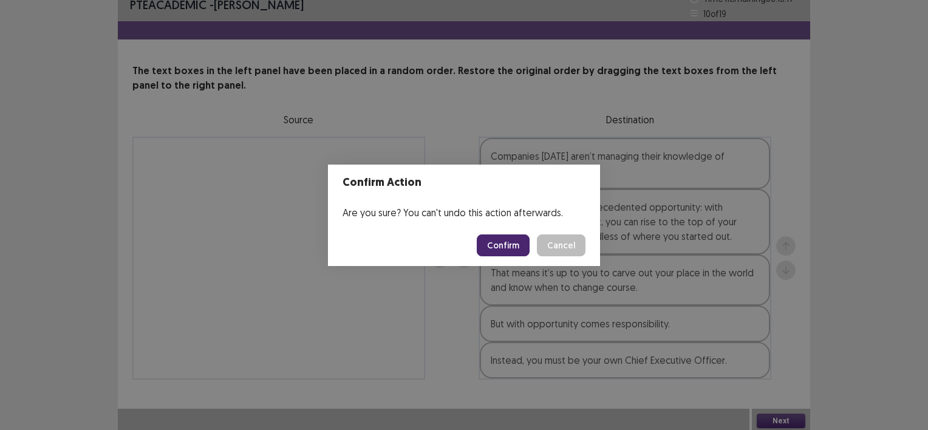
click at [497, 242] on button "Confirm" at bounding box center [503, 245] width 53 height 22
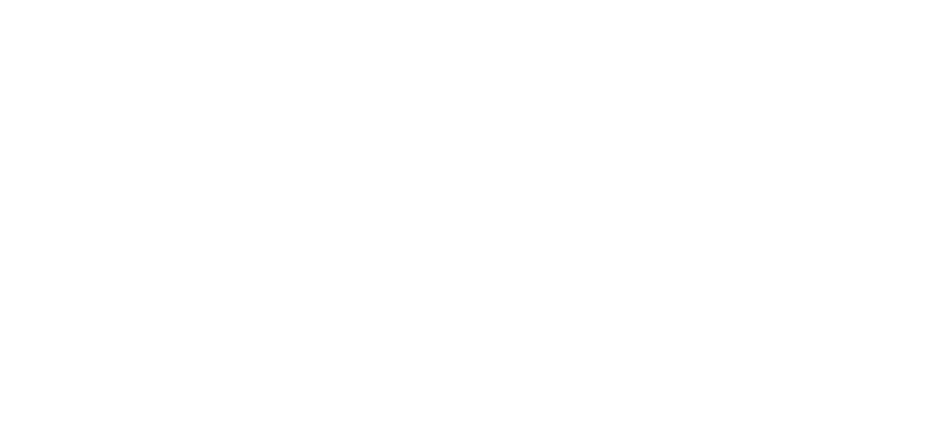
scroll to position [0, 0]
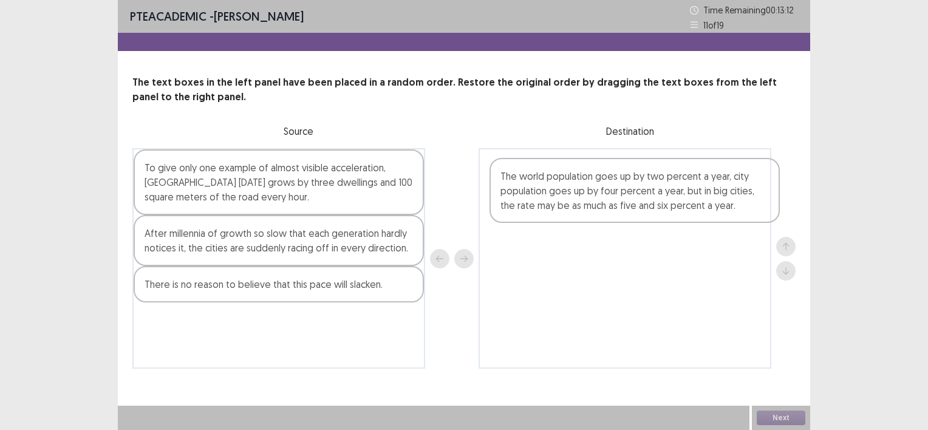
drag, startPoint x: 223, startPoint y: 290, endPoint x: 532, endPoint y: 219, distance: 317.2
click at [583, 183] on div "To give only one example of almost visible acceleration, Athens today grows by …" at bounding box center [463, 258] width 663 height 220
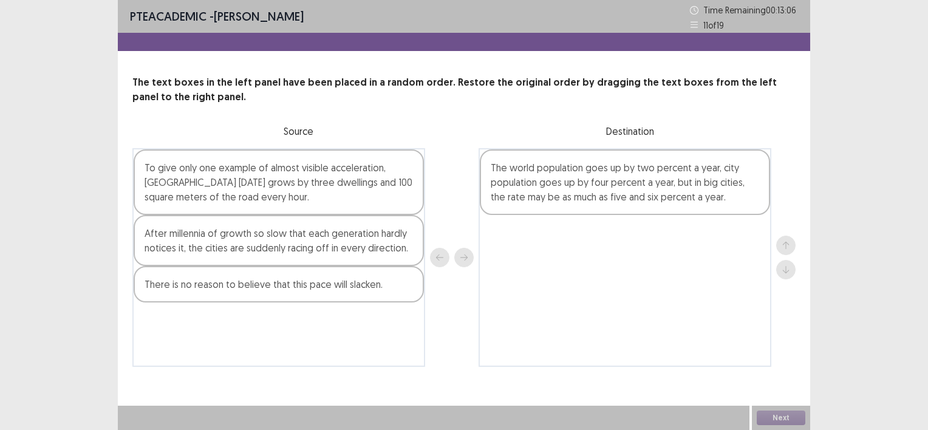
drag, startPoint x: 0, startPoint y: 0, endPoint x: 444, endPoint y: 206, distance: 489.7
click at [402, 216] on div "To give only one example of almost visible acceleration, [GEOGRAPHIC_DATA] [DAT…" at bounding box center [278, 257] width 293 height 219
drag, startPoint x: 262, startPoint y: 246, endPoint x: 517, endPoint y: 217, distance: 256.6
click at [510, 226] on div "To give only one example of almost visible acceleration, [GEOGRAPHIC_DATA] [DAT…" at bounding box center [463, 257] width 663 height 219
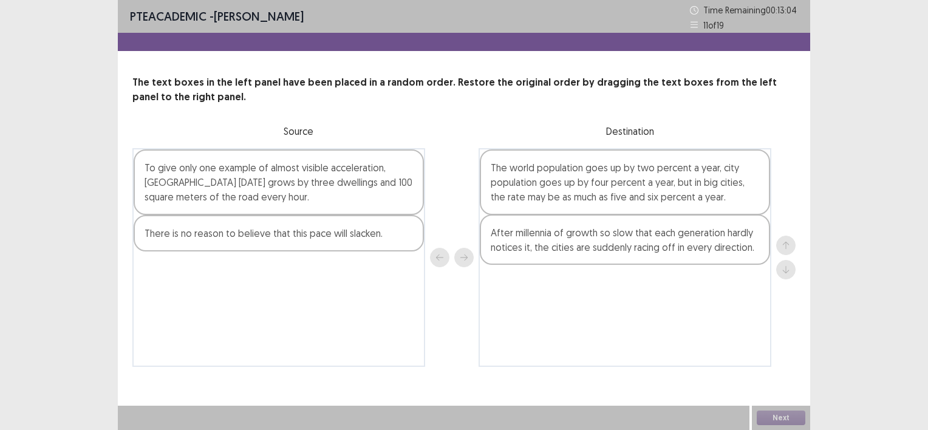
click at [528, 195] on div "The world population goes up by two percent a year, city population goes up by …" at bounding box center [624, 257] width 293 height 219
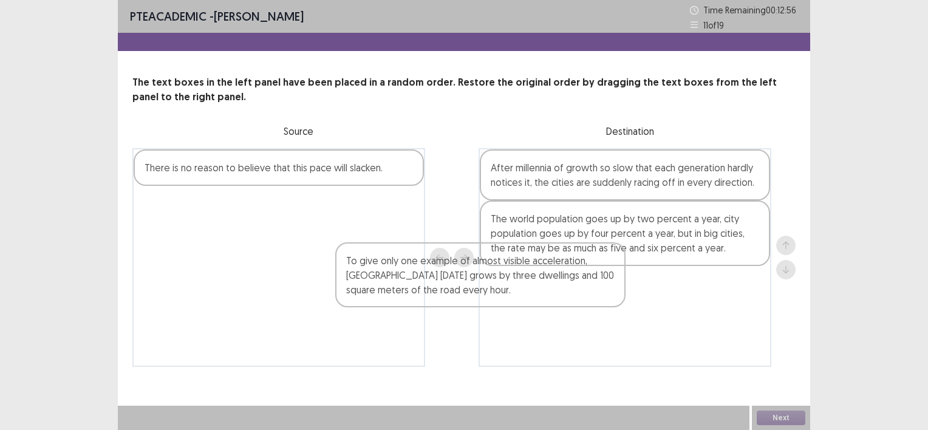
drag, startPoint x: 452, startPoint y: 239, endPoint x: 661, endPoint y: 309, distance: 220.8
click at [661, 309] on div "To give only one example of almost visible acceleration, [GEOGRAPHIC_DATA] [DAT…" at bounding box center [463, 257] width 663 height 219
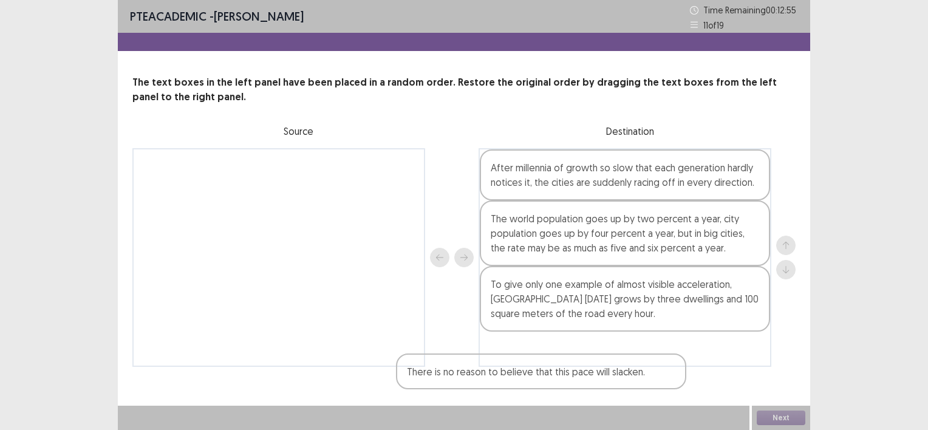
drag, startPoint x: 360, startPoint y: 173, endPoint x: 723, endPoint y: 386, distance: 420.9
click at [699, 373] on div "PTE academic - [PERSON_NAME] Time Remaining 00 : 12 : 55 11 of 19 The text boxe…" at bounding box center [464, 195] width 692 height 391
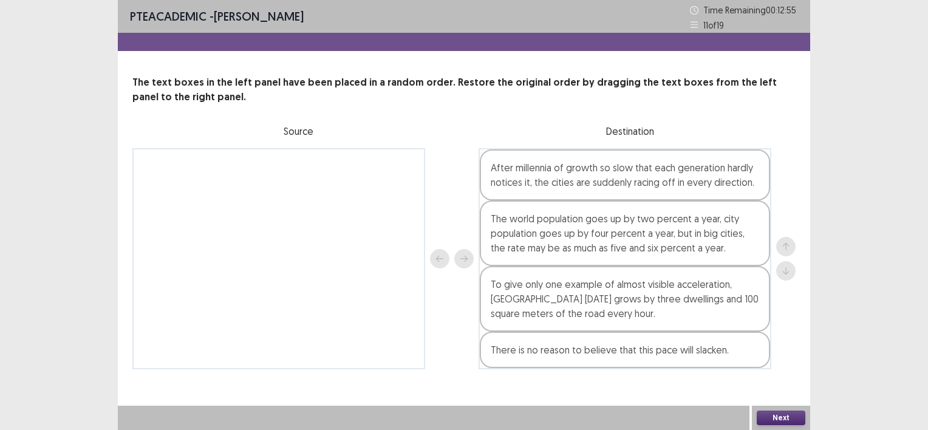
click at [768, 413] on button "Next" at bounding box center [780, 417] width 49 height 15
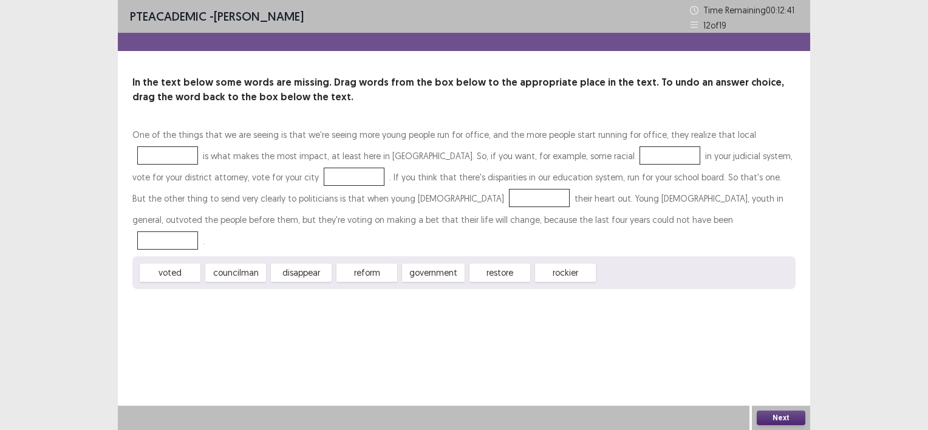
drag, startPoint x: 376, startPoint y: 250, endPoint x: 418, endPoint y: 222, distance: 50.7
click at [418, 222] on div "One of the things that we are seeing is that we're seeing more young people run…" at bounding box center [463, 206] width 663 height 165
drag, startPoint x: 362, startPoint y: 250, endPoint x: 382, endPoint y: 240, distance: 22.5
click at [382, 256] on div "voted councilman disappear reform government restore rockier" at bounding box center [463, 272] width 663 height 33
click at [377, 263] on div "reform" at bounding box center [366, 272] width 61 height 18
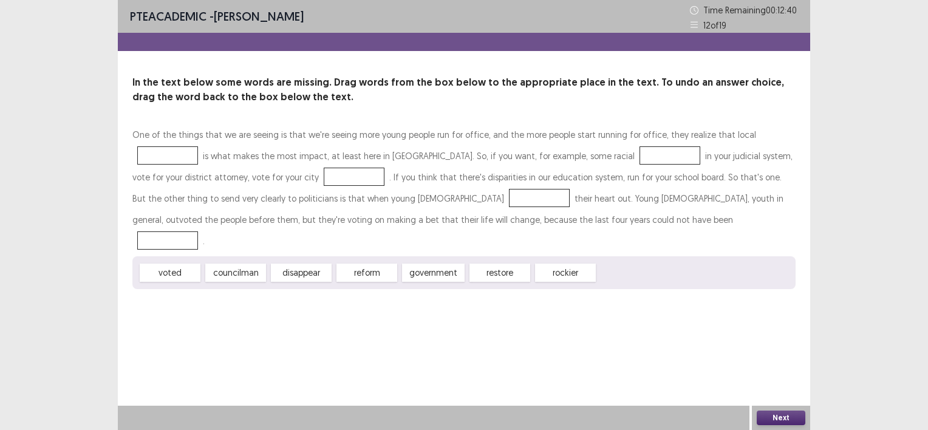
click at [377, 263] on div "reform" at bounding box center [366, 272] width 61 height 18
click at [198, 146] on div at bounding box center [167, 155] width 61 height 18
click at [384, 263] on div "reform" at bounding box center [366, 272] width 61 height 18
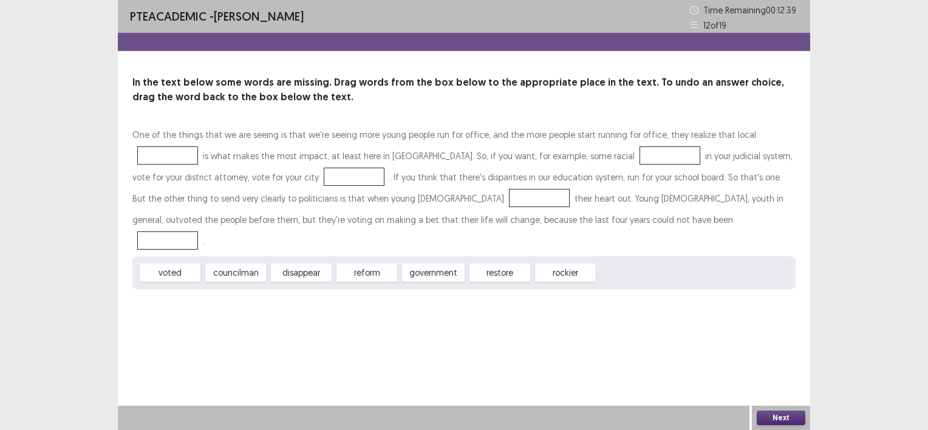
click at [384, 263] on div "reform" at bounding box center [366, 272] width 61 height 18
drag, startPoint x: 384, startPoint y: 253, endPoint x: 406, endPoint y: 232, distance: 30.5
click at [406, 232] on div "One of the things that we are seeing is that we're seeing more young people run…" at bounding box center [463, 206] width 663 height 165
drag, startPoint x: 393, startPoint y: 247, endPoint x: 461, endPoint y: 199, distance: 83.2
click at [461, 199] on div "One of the things that we are seeing is that we're seeing more young people run…" at bounding box center [463, 206] width 663 height 165
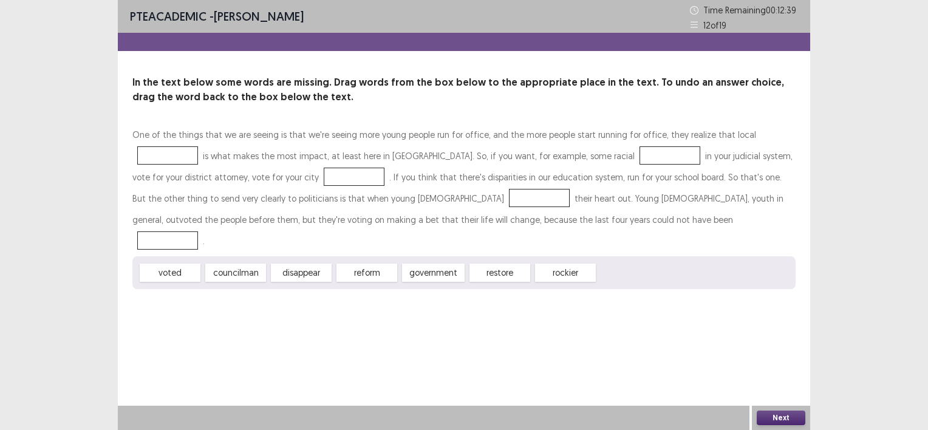
drag, startPoint x: 371, startPoint y: 243, endPoint x: 342, endPoint y: 203, distance: 49.1
click at [331, 187] on div "One of the things that we are seeing is that we're seeing more young people run…" at bounding box center [463, 206] width 663 height 165
click at [358, 233] on div "One of the things that we are seeing is that we're seeing more young people run…" at bounding box center [463, 206] width 663 height 165
drag, startPoint x: 372, startPoint y: 250, endPoint x: 539, endPoint y: 165, distance: 188.1
click at [540, 166] on div "One of the things that we are seeing is that we're seeing more young people run…" at bounding box center [463, 206] width 663 height 165
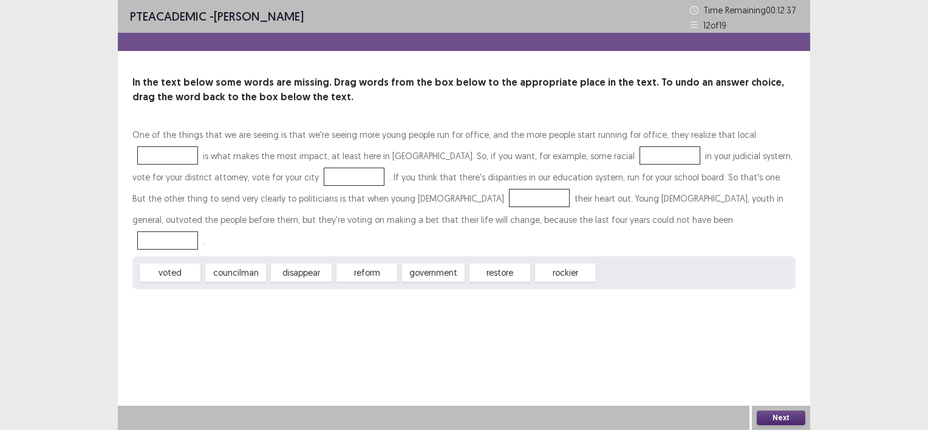
click at [639, 161] on div at bounding box center [669, 155] width 61 height 18
drag, startPoint x: 380, startPoint y: 237, endPoint x: 514, endPoint y: 145, distance: 162.5
click at [514, 145] on div "One of the things that we are seeing is that we're seeing more young people run…" at bounding box center [463, 206] width 663 height 165
click at [514, 145] on div "One of the things that we are seeing is that we're seeing more young people run…" at bounding box center [463, 187] width 663 height 127
drag, startPoint x: 374, startPoint y: 250, endPoint x: 503, endPoint y: 154, distance: 161.0
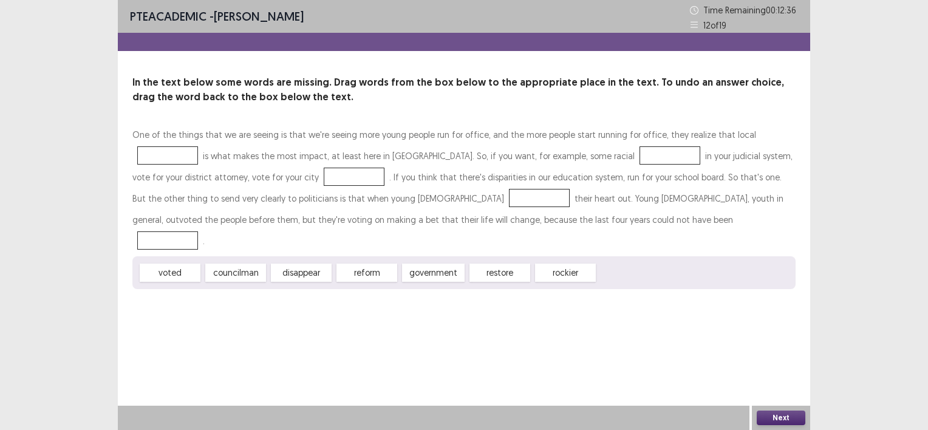
click at [503, 154] on div "One of the things that we are seeing is that we're seeing more young people run…" at bounding box center [463, 206] width 663 height 165
click at [639, 154] on div at bounding box center [669, 155] width 61 height 18
drag, startPoint x: 376, startPoint y: 253, endPoint x: 487, endPoint y: 183, distance: 131.4
click at [483, 186] on div "One of the things that we are seeing is that we're seeing more young people run…" at bounding box center [463, 206] width 663 height 165
click at [520, 165] on div "One of the things that we are seeing is that we're seeing more young people run…" at bounding box center [463, 187] width 663 height 127
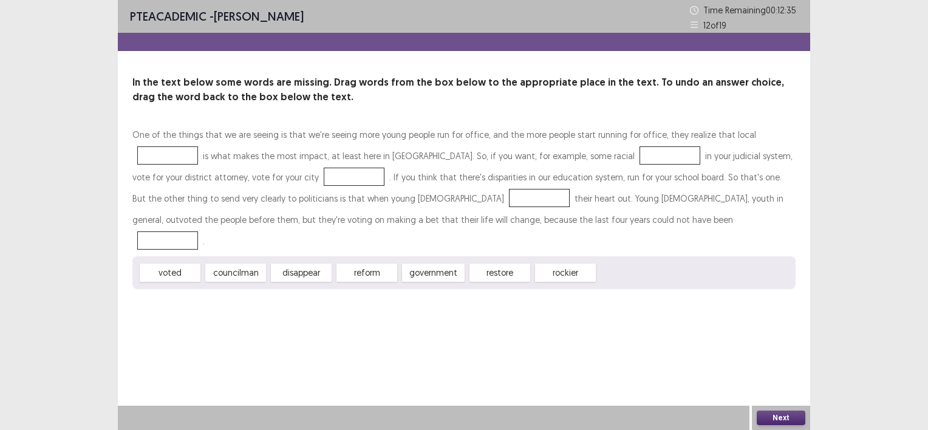
click at [792, 420] on button "Next" at bounding box center [780, 417] width 49 height 15
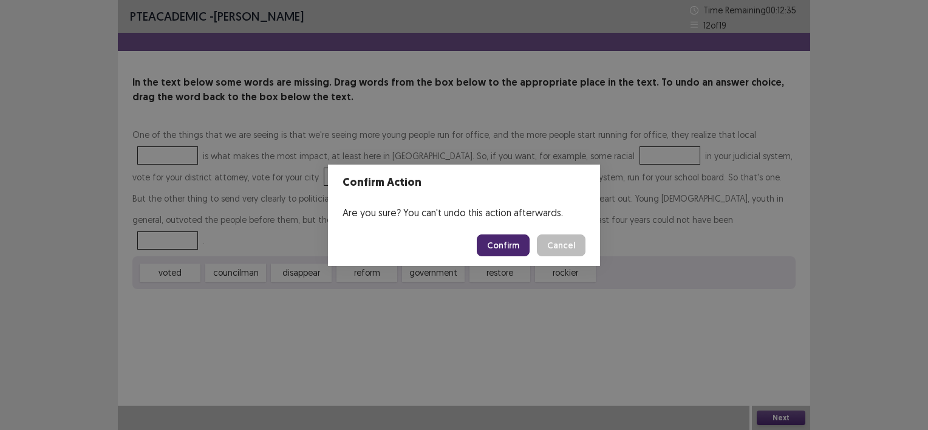
click at [501, 245] on button "Confirm" at bounding box center [503, 245] width 53 height 22
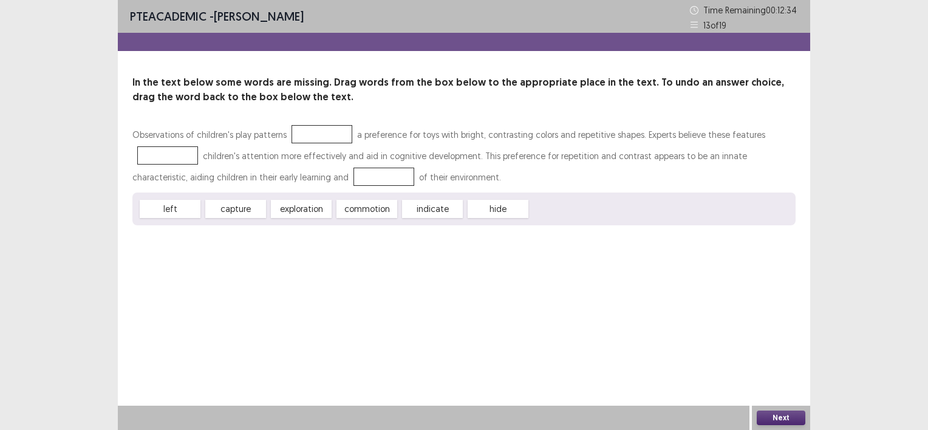
drag, startPoint x: 221, startPoint y: 210, endPoint x: 267, endPoint y: 173, distance: 59.2
click at [305, 132] on div "Observations of children's play patterns a preference for toys with bright, con…" at bounding box center [463, 174] width 663 height 101
click at [243, 209] on div "capture" at bounding box center [235, 209] width 61 height 18
drag, startPoint x: 243, startPoint y: 209, endPoint x: 297, endPoint y: 125, distance: 99.7
click at [297, 125] on div "Observations of children's play patterns a preference for toys with bright, con…" at bounding box center [463, 174] width 663 height 101
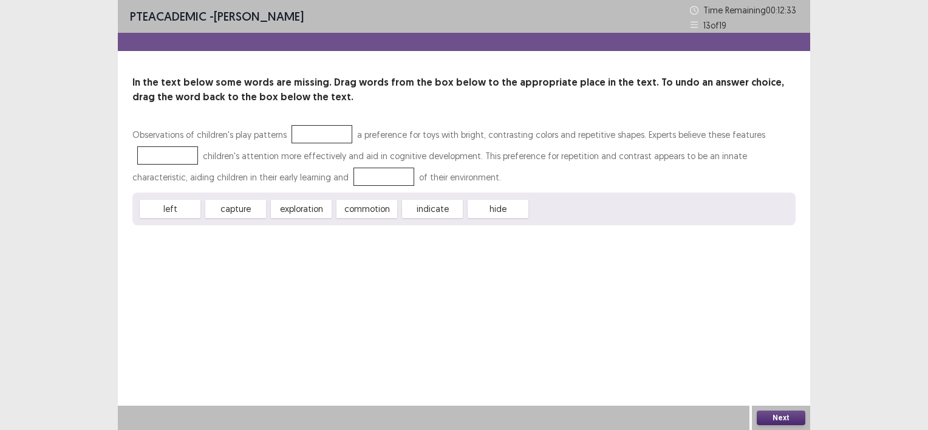
drag, startPoint x: 310, startPoint y: 202, endPoint x: 304, endPoint y: 143, distance: 59.3
click at [307, 119] on div "In the text below some words are missing. Drag words from the box below to the …" at bounding box center [464, 150] width 692 height 150
click at [304, 143] on div at bounding box center [321, 134] width 61 height 18
drag, startPoint x: 497, startPoint y: 206, endPoint x: 322, endPoint y: 132, distance: 190.4
click at [311, 123] on div "In the text below some words are missing. Drag words from the box below to the …" at bounding box center [464, 150] width 692 height 150
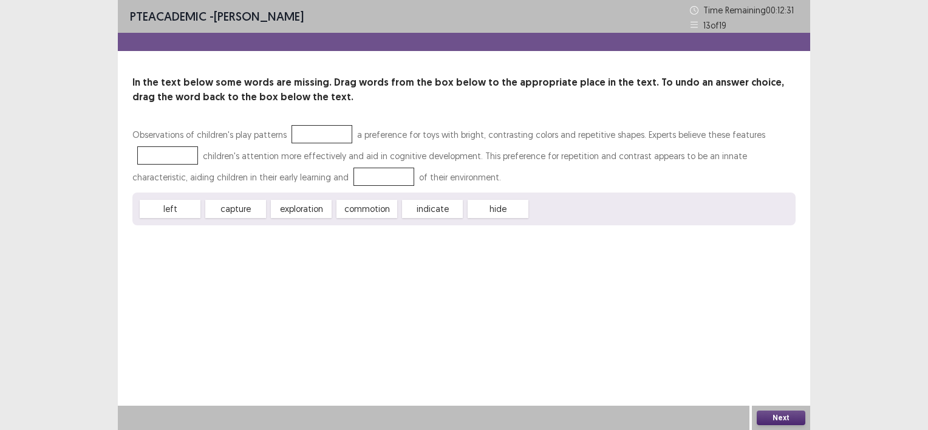
click at [367, 200] on div "left capture exploration commotion indicate hide" at bounding box center [463, 208] width 663 height 33
drag, startPoint x: 367, startPoint y: 200, endPoint x: 600, endPoint y: 291, distance: 250.5
click at [584, 282] on div "PTE academic - [PERSON_NAME] Time Remaining 00 : 12 : 29 13 of 19 In the text b…" at bounding box center [464, 215] width 692 height 430
click at [789, 421] on button "Next" at bounding box center [780, 417] width 49 height 15
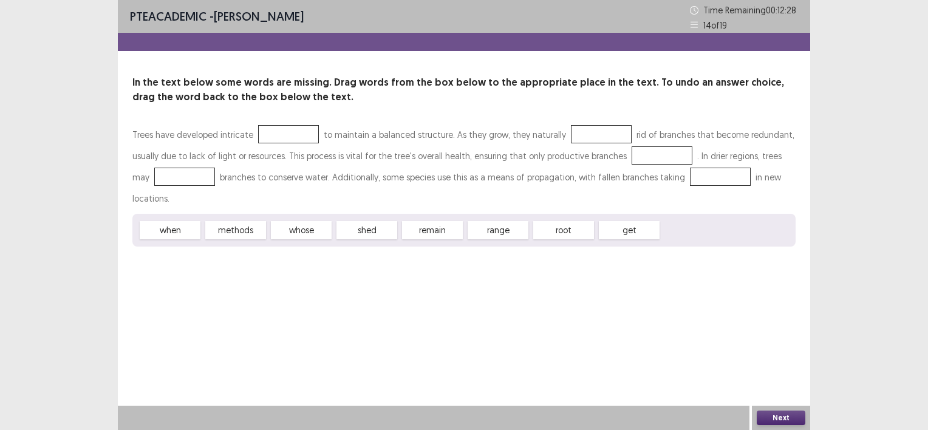
drag, startPoint x: 245, startPoint y: 205, endPoint x: 267, endPoint y: 146, distance: 62.8
click at [276, 119] on div "In the text below some words are missing. Drag words from the box below to the …" at bounding box center [464, 160] width 692 height 171
drag, startPoint x: 236, startPoint y: 203, endPoint x: 271, endPoint y: 140, distance: 73.1
click at [271, 140] on div "Trees have developed intricate to maintain a balanced structure. As they grow, …" at bounding box center [463, 185] width 663 height 123
click at [242, 221] on div "methods" at bounding box center [235, 230] width 61 height 18
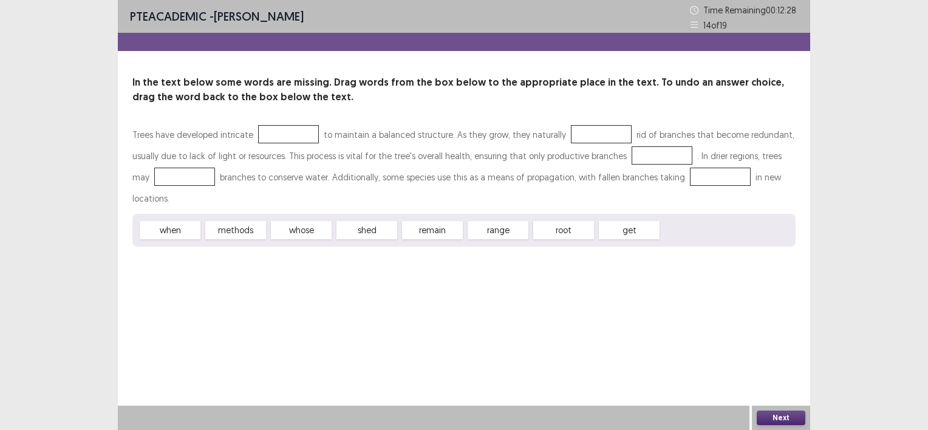
drag, startPoint x: 242, startPoint y: 205, endPoint x: 681, endPoint y: 302, distance: 449.6
click at [288, 119] on div "In the text below some words are missing. Drag words from the box below to the …" at bounding box center [464, 160] width 692 height 171
click at [789, 418] on button "Next" at bounding box center [780, 417] width 49 height 15
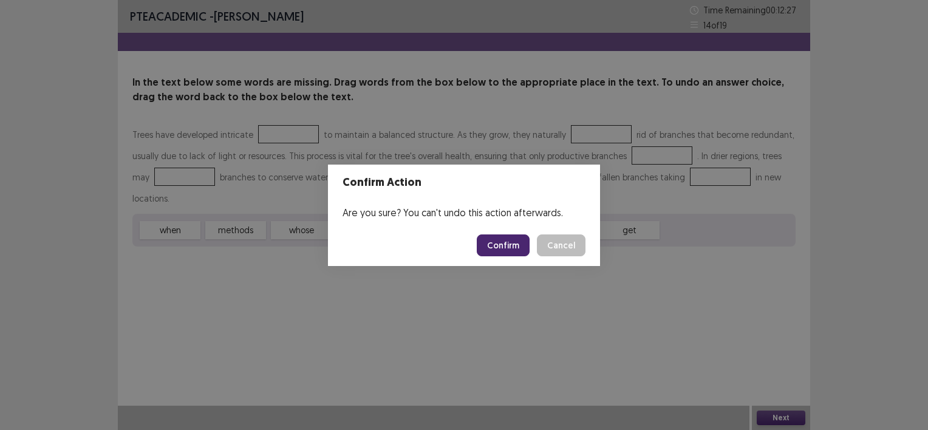
click at [502, 248] on button "Confirm" at bounding box center [503, 245] width 53 height 22
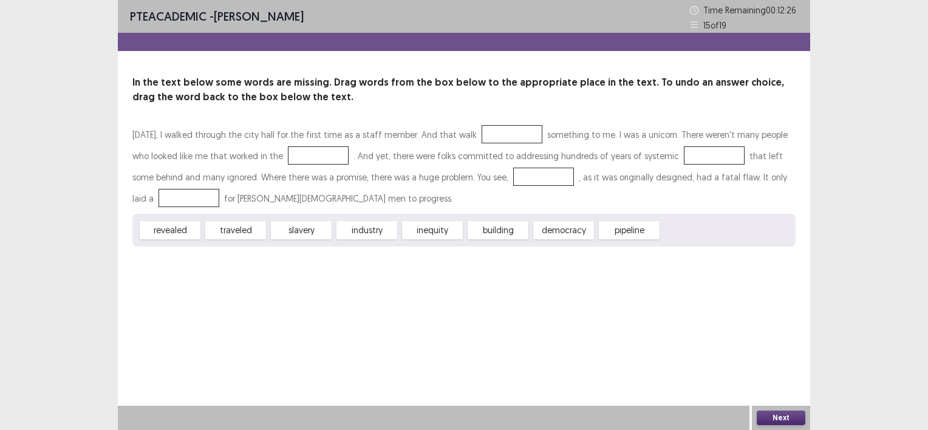
drag, startPoint x: 324, startPoint y: 186, endPoint x: 330, endPoint y: 177, distance: 10.1
click at [339, 150] on div "[DATE], I walked through the city hall for the first time as a staff member. An…" at bounding box center [463, 185] width 663 height 123
click at [317, 219] on div "revealed traveled slavery industry inequity building democracy pipeline" at bounding box center [463, 230] width 663 height 33
click at [324, 211] on div "[DATE], I walked through the city hall for the first time as a staff member. An…" at bounding box center [463, 185] width 663 height 123
drag, startPoint x: 311, startPoint y: 229, endPoint x: 401, endPoint y: 171, distance: 106.6
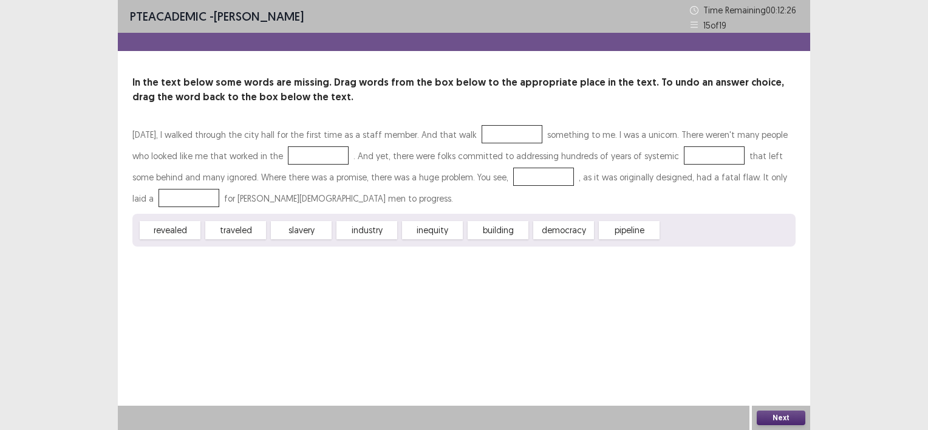
click at [345, 161] on div "[DATE], I walked through the city hall for the first time as a staff member. An…" at bounding box center [463, 185] width 663 height 123
click at [399, 225] on div "revealed traveled slavery industry inequity building democracy pipeline" at bounding box center [463, 230] width 663 height 33
drag, startPoint x: 390, startPoint y: 227, endPoint x: 483, endPoint y: 178, distance: 104.8
click at [496, 154] on div "[DATE], I walked through the city hall for the first time as a staff member. An…" at bounding box center [463, 185] width 663 height 123
click at [436, 226] on div "inequity" at bounding box center [432, 230] width 61 height 18
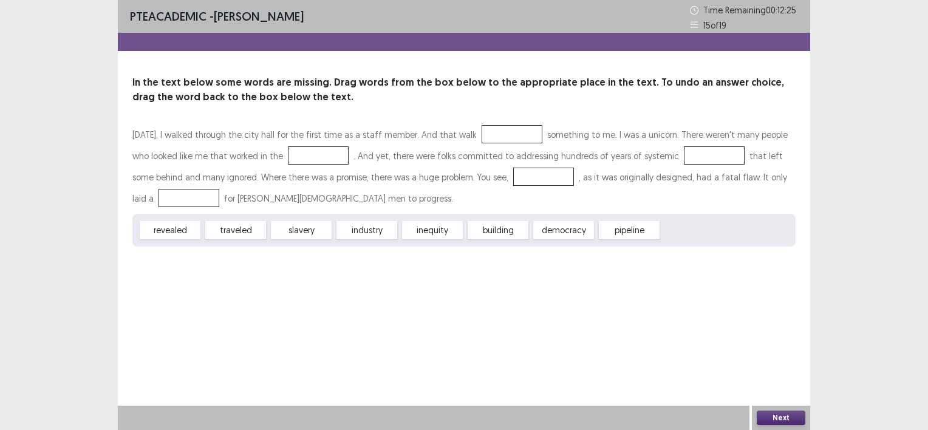
click at [436, 227] on div "inequity" at bounding box center [432, 230] width 61 height 18
drag, startPoint x: 436, startPoint y: 227, endPoint x: 532, endPoint y: 138, distance: 130.6
click at [531, 139] on div "[DATE], I walked through the city hall for the first time as a staff member. An…" at bounding box center [463, 185] width 663 height 123
click at [532, 137] on div at bounding box center [511, 134] width 61 height 18
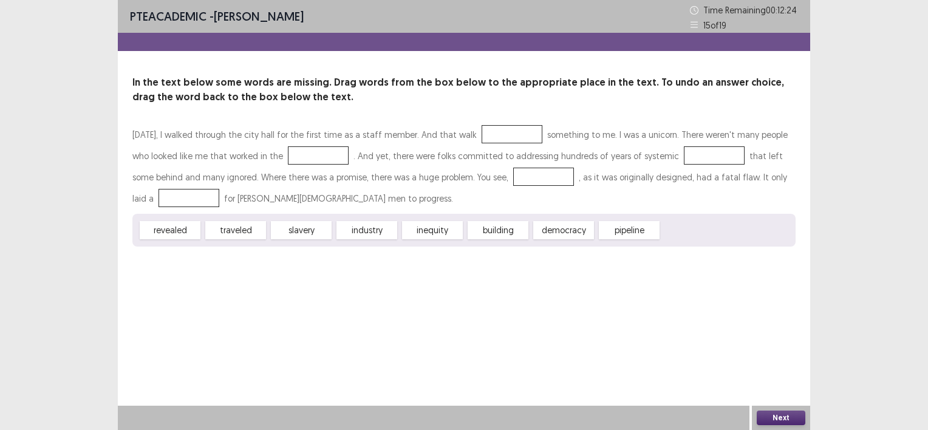
click at [452, 231] on div "inequity" at bounding box center [432, 230] width 61 height 18
click at [770, 415] on button "Next" at bounding box center [780, 417] width 49 height 15
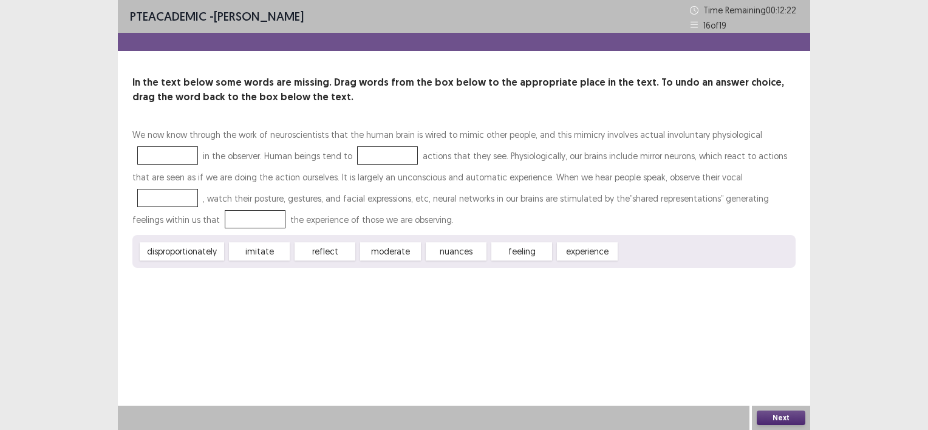
drag, startPoint x: 380, startPoint y: 249, endPoint x: 384, endPoint y: 237, distance: 12.7
click at [384, 237] on div "disproportionately imitate reflect moderate nuances feeling experience" at bounding box center [463, 251] width 663 height 33
click at [370, 264] on div "disproportionately imitate reflect moderate nuances feeling experience" at bounding box center [463, 251] width 663 height 33
drag, startPoint x: 389, startPoint y: 254, endPoint x: 396, endPoint y: 259, distance: 8.4
click at [396, 259] on div "moderate" at bounding box center [390, 251] width 61 height 18
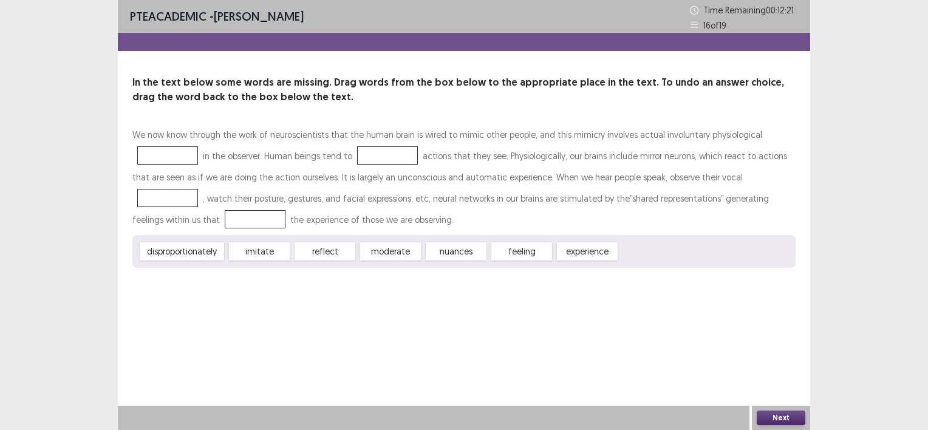
drag, startPoint x: 396, startPoint y: 257, endPoint x: 393, endPoint y: 243, distance: 14.8
click at [393, 242] on div "moderate" at bounding box center [390, 251] width 61 height 18
drag, startPoint x: 381, startPoint y: 240, endPoint x: 385, endPoint y: 246, distance: 7.8
click at [382, 230] on div "We now know through the work of neuroscientists that the human brain is wired t…" at bounding box center [463, 196] width 663 height 144
drag, startPoint x: 385, startPoint y: 246, endPoint x: 384, endPoint y: 209, distance: 37.7
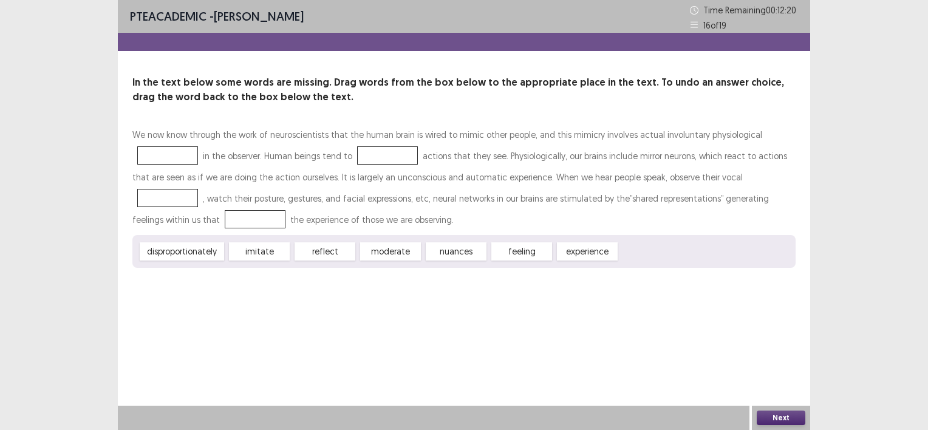
click at [381, 189] on div "We now know through the work of neuroscientists that the human brain is wired t…" at bounding box center [463, 196] width 663 height 144
drag, startPoint x: 320, startPoint y: 249, endPoint x: 329, endPoint y: 236, distance: 16.7
click at [330, 226] on div "We now know through the work of neuroscientists that the human brain is wired t…" at bounding box center [463, 196] width 663 height 144
click at [329, 236] on div "disproportionately imitate reflect moderate nuances feeling experience" at bounding box center [463, 251] width 663 height 33
click at [322, 257] on div "reflect" at bounding box center [324, 251] width 61 height 18
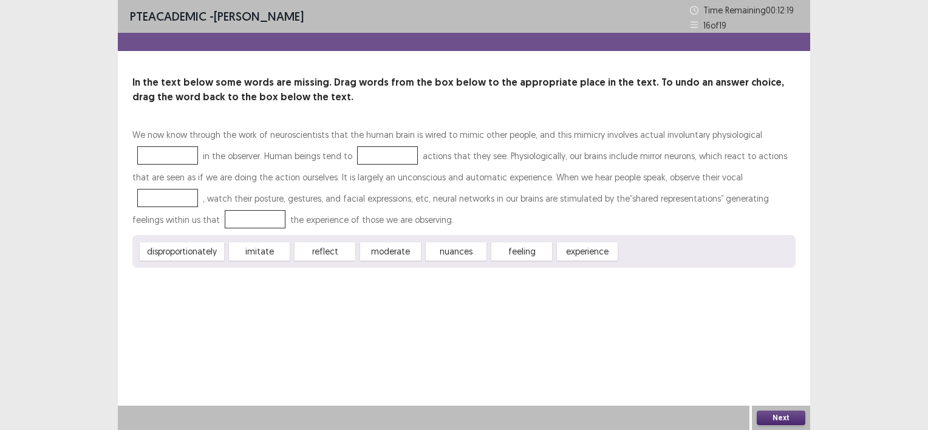
click at [322, 257] on div "reflect" at bounding box center [324, 251] width 61 height 18
click at [362, 165] on div "We now know through the work of neuroscientists that the human brain is wired t…" at bounding box center [463, 177] width 663 height 106
click at [377, 149] on div at bounding box center [387, 155] width 61 height 18
click at [777, 416] on button "Next" at bounding box center [780, 417] width 49 height 15
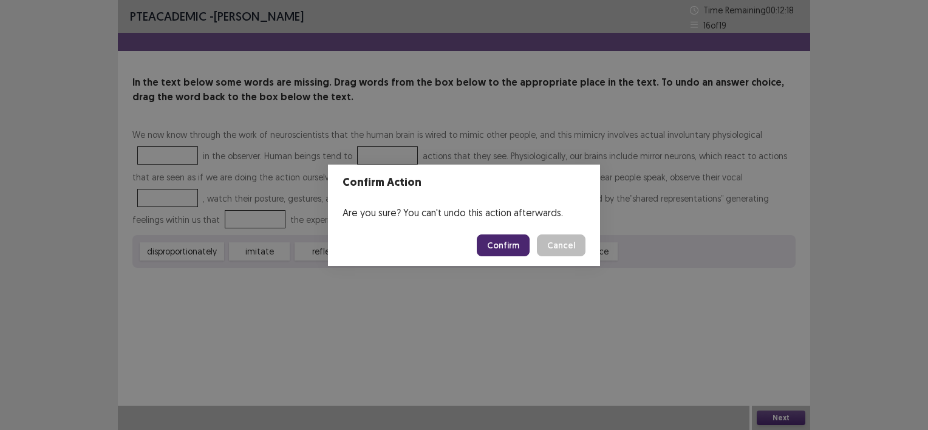
click at [515, 243] on button "Confirm" at bounding box center [503, 245] width 53 height 22
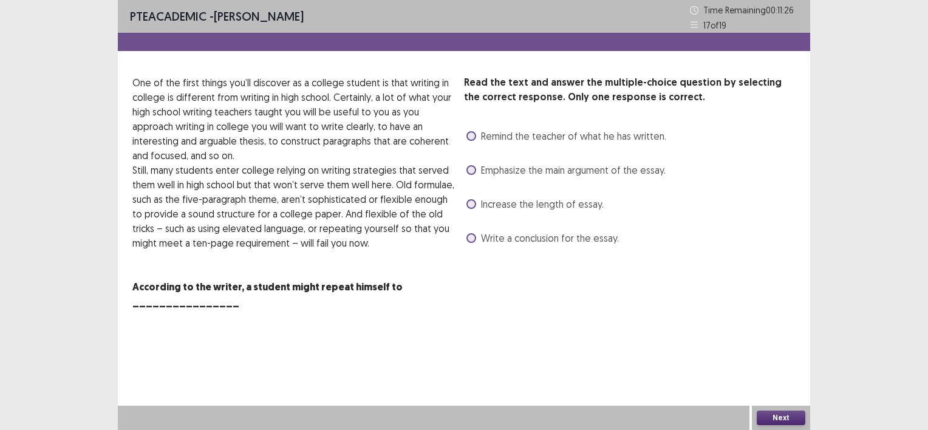
click at [475, 170] on span at bounding box center [471, 170] width 10 height 10
click at [773, 418] on button "Next" at bounding box center [780, 417] width 49 height 15
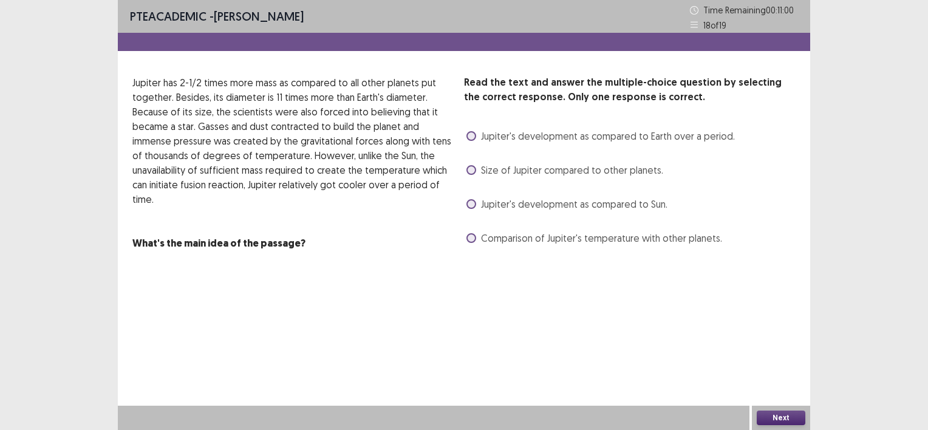
click at [469, 168] on span at bounding box center [471, 170] width 10 height 10
click at [778, 415] on button "Next" at bounding box center [780, 417] width 49 height 15
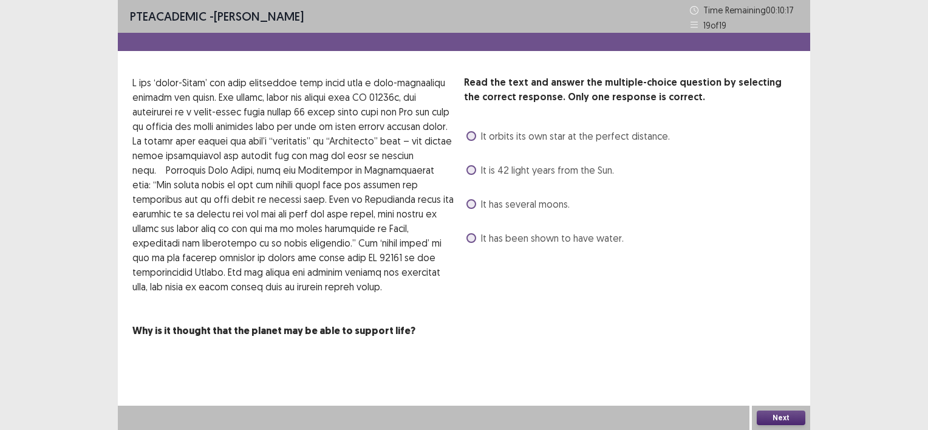
click at [476, 135] on label "It orbits its own star at the perfect distance." at bounding box center [567, 136] width 203 height 15
click at [775, 415] on button "Next" at bounding box center [780, 417] width 49 height 15
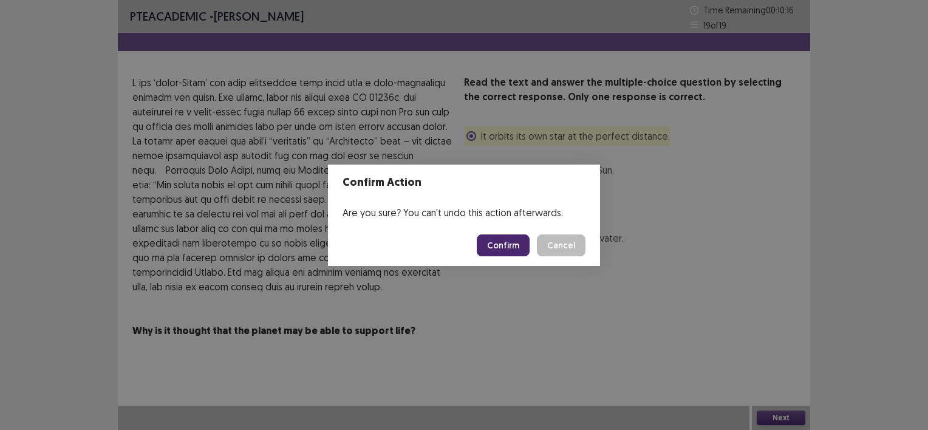
click at [513, 243] on button "Confirm" at bounding box center [503, 245] width 53 height 22
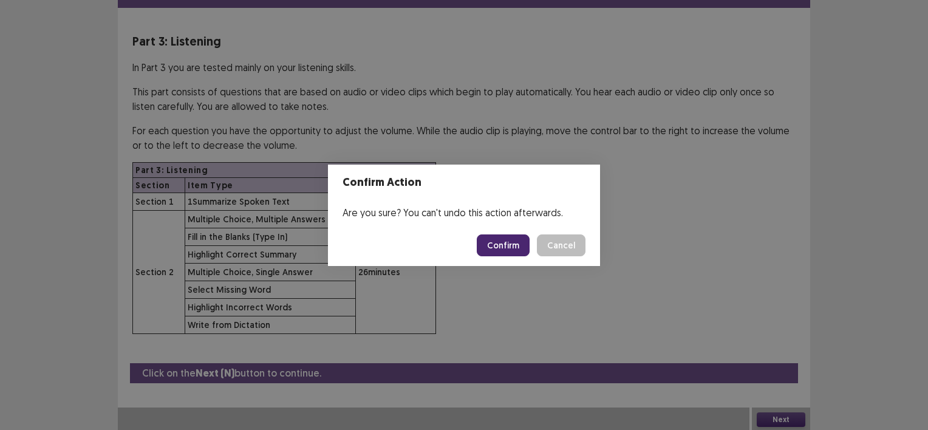
click at [509, 240] on button "Confirm" at bounding box center [503, 245] width 53 height 22
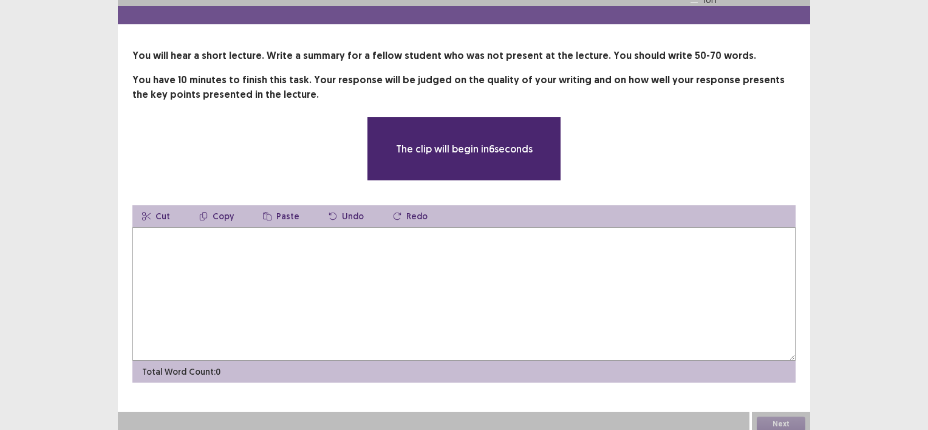
scroll to position [0, 0]
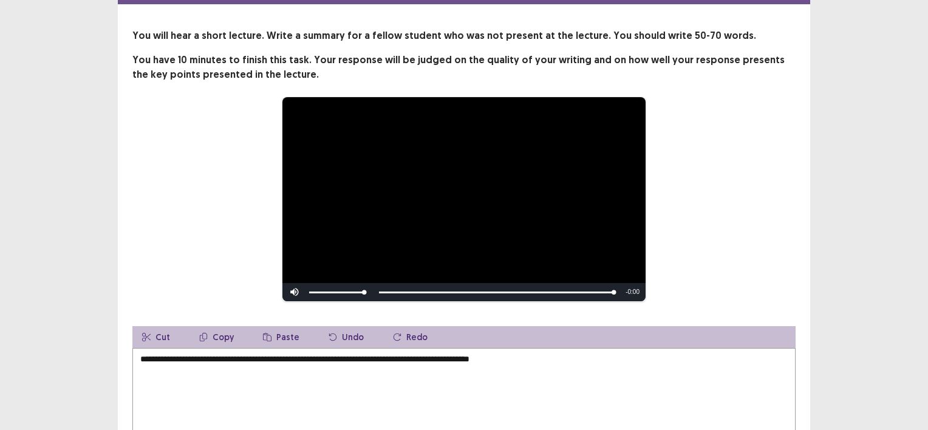
scroll to position [160, 0]
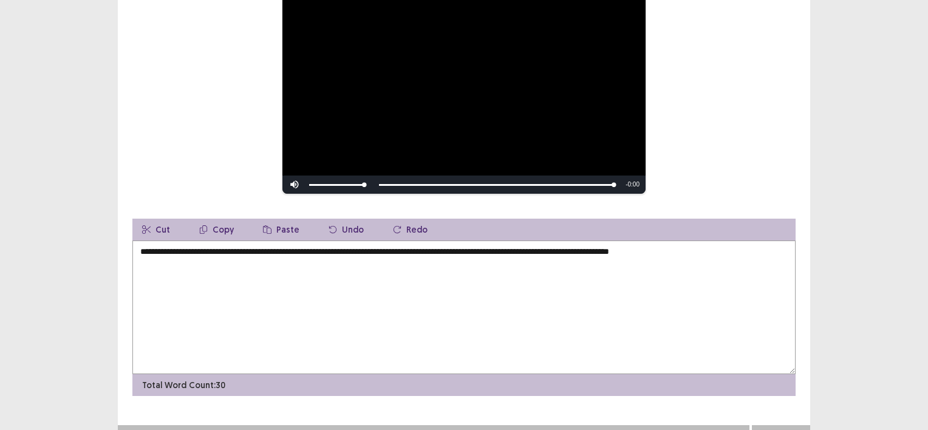
type textarea "**********"
click at [777, 429] on button "Next" at bounding box center [780, 437] width 49 height 15
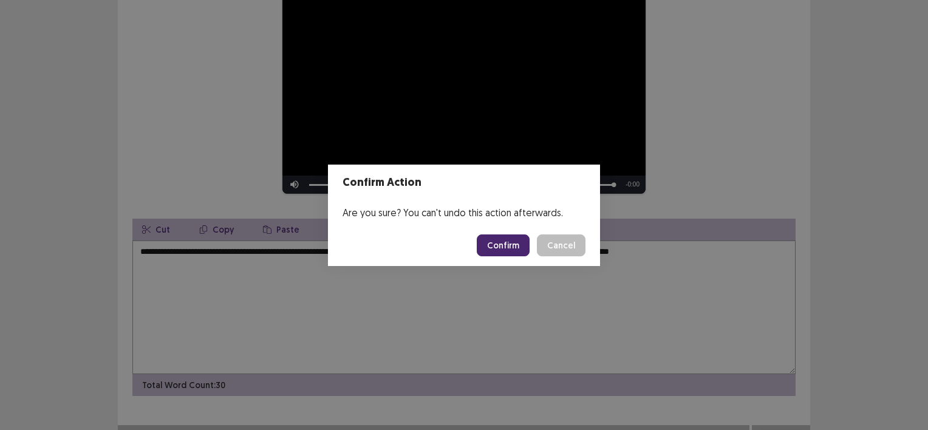
click at [500, 253] on button "Confirm" at bounding box center [503, 245] width 53 height 22
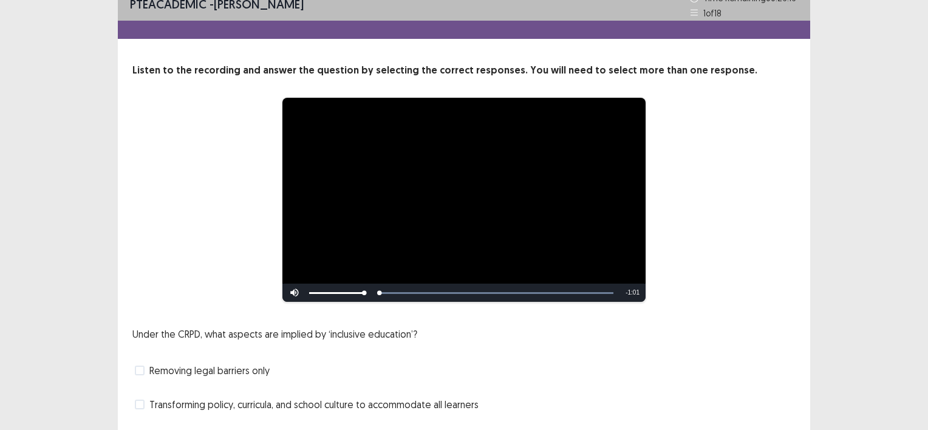
scroll to position [107, 0]
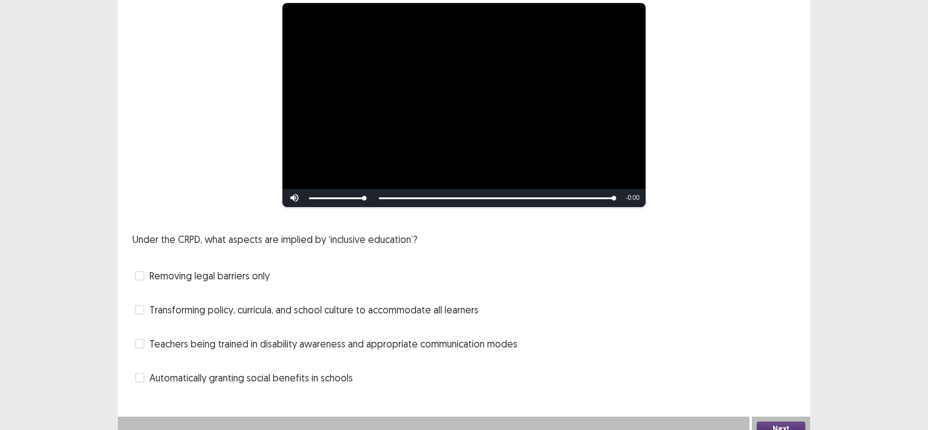
click at [249, 343] on span "Teachers being trained in disability awareness and appropriate communication mo…" at bounding box center [333, 343] width 368 height 15
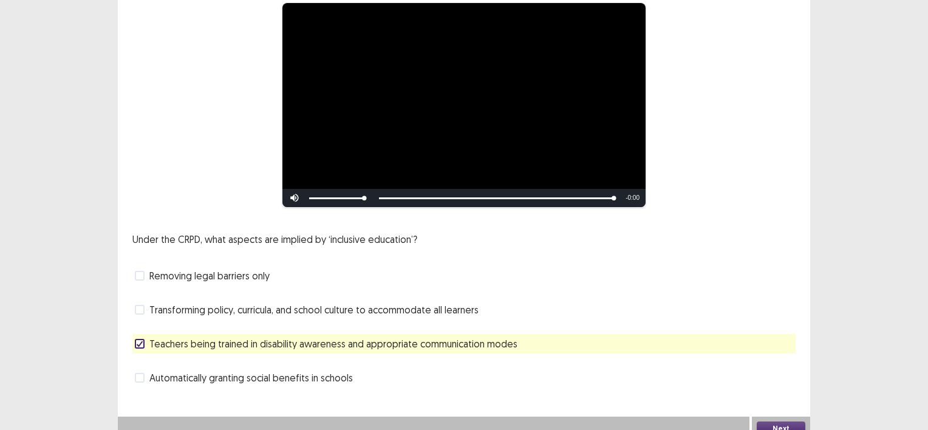
scroll to position [118, 0]
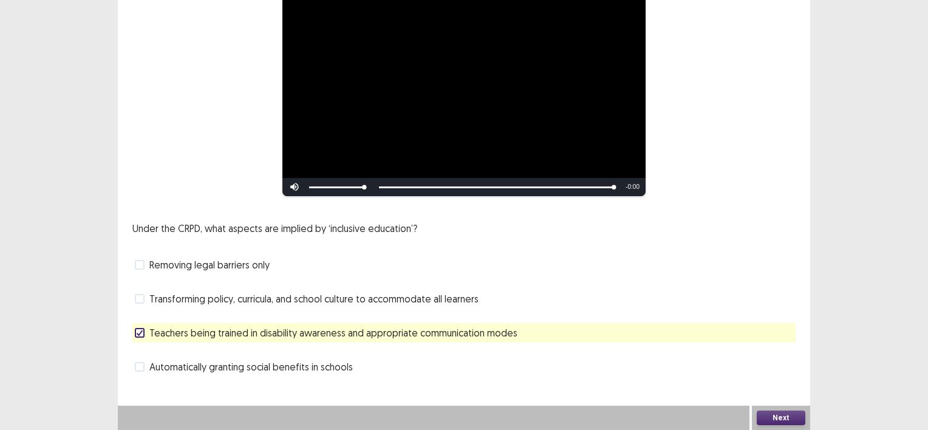
click at [785, 418] on button "Next" at bounding box center [780, 417] width 49 height 15
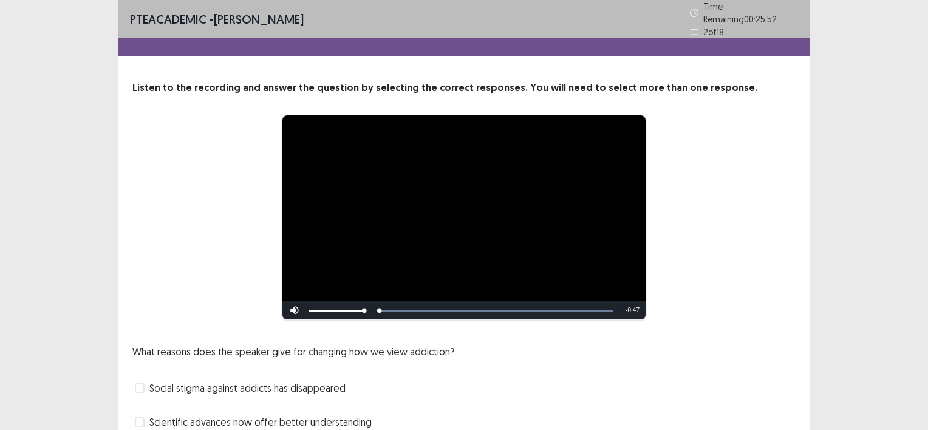
scroll to position [75, 0]
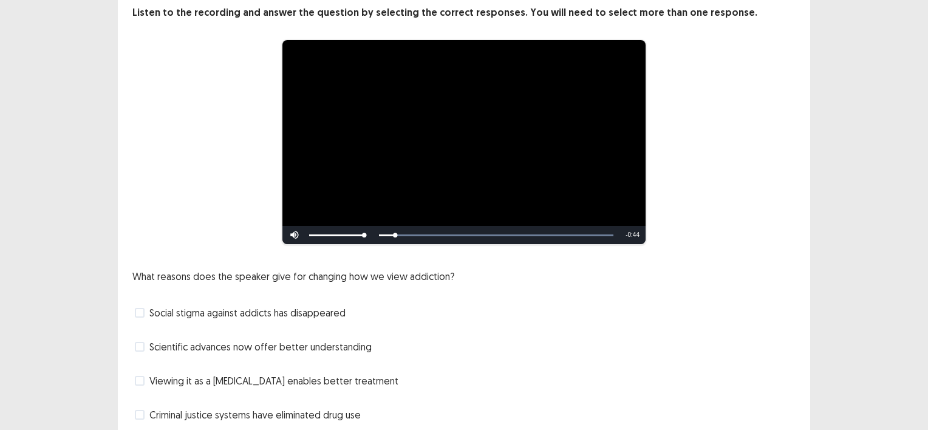
click at [645, 303] on div "Social stigma against addicts has disappeared" at bounding box center [463, 312] width 663 height 19
drag, startPoint x: 392, startPoint y: 255, endPoint x: 365, endPoint y: 268, distance: 29.6
click at [352, 271] on div "**********" at bounding box center [464, 214] width 692 height 419
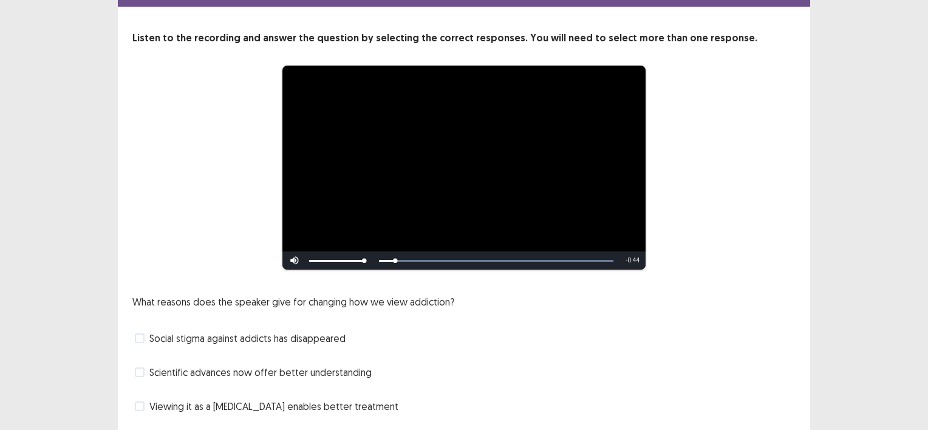
scroll to position [115, 0]
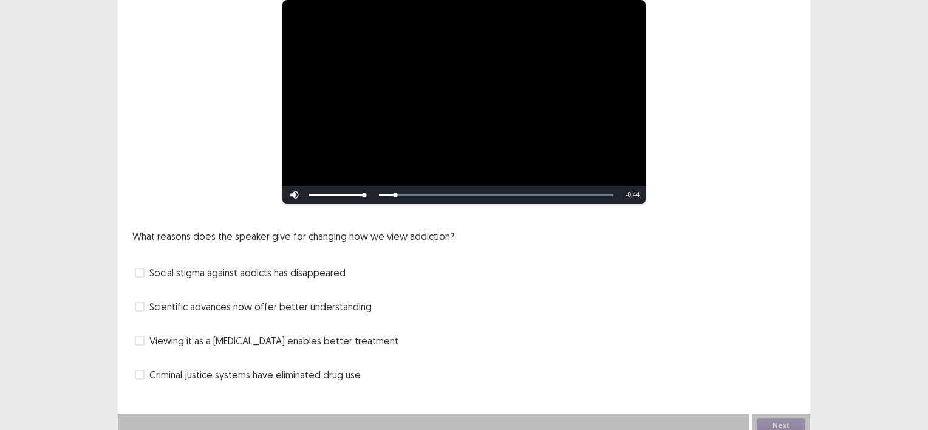
click at [141, 268] on span at bounding box center [140, 273] width 10 height 10
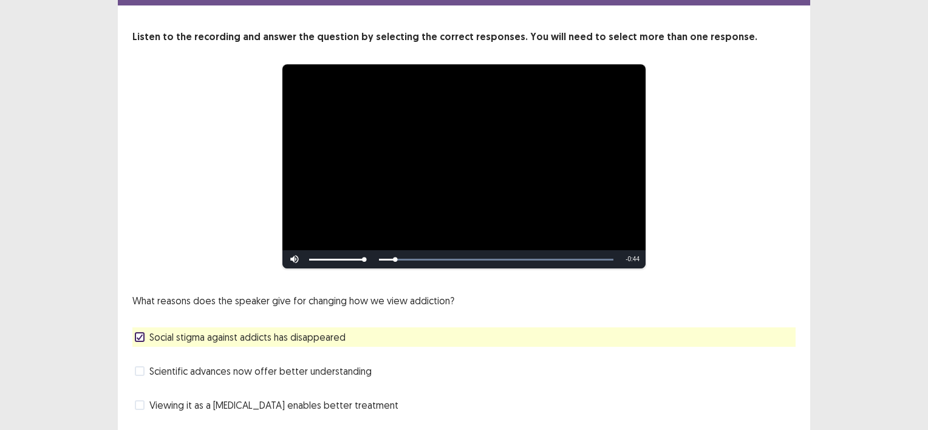
scroll to position [0, 0]
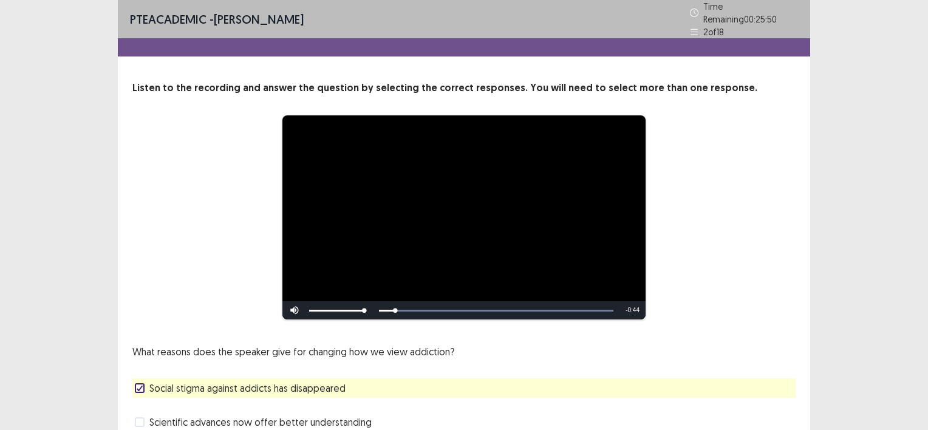
drag, startPoint x: 756, startPoint y: 270, endPoint x: 702, endPoint y: 260, distance: 54.8
click at [702, 260] on div "**********" at bounding box center [464, 217] width 566 height 205
click at [693, 344] on div "What reasons does the speaker give for changing how we view addiction? Social s…" at bounding box center [463, 421] width 663 height 155
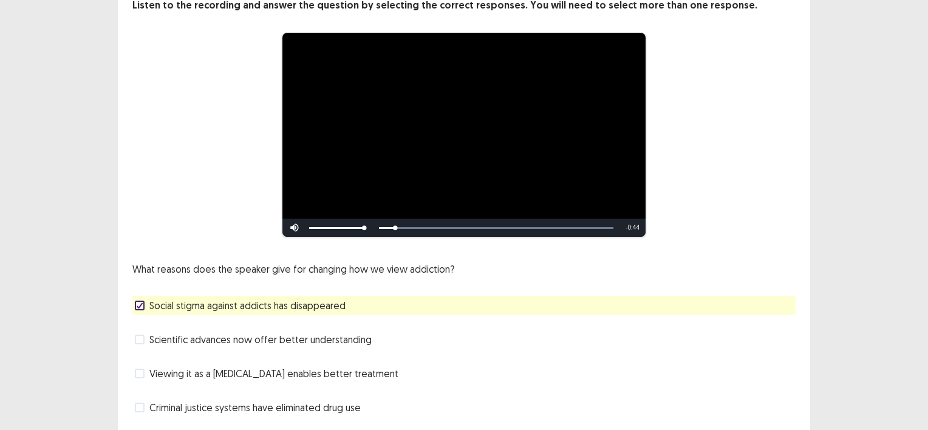
click at [480, 170] on video "Video Player" at bounding box center [463, 135] width 363 height 204
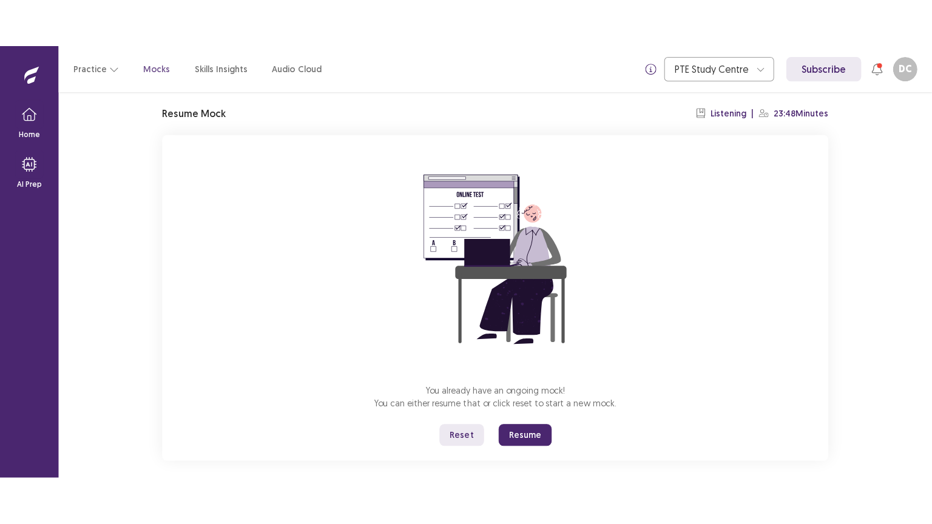
scroll to position [41, 0]
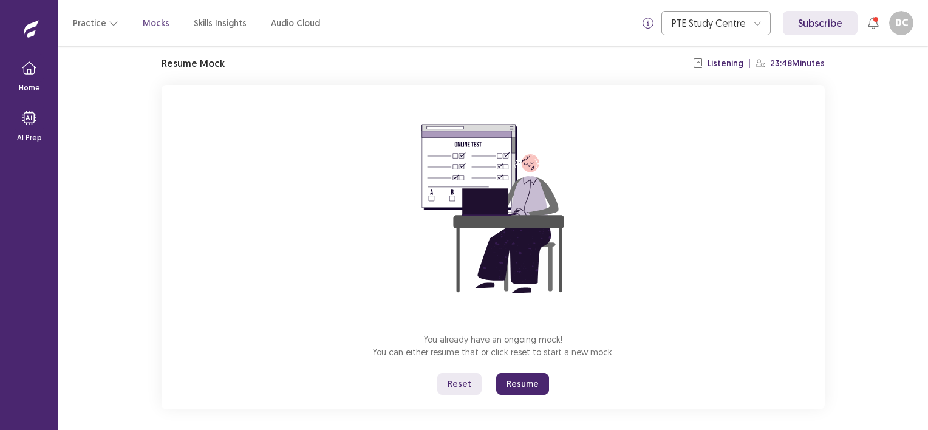
click at [514, 376] on button "Resume" at bounding box center [522, 384] width 53 height 22
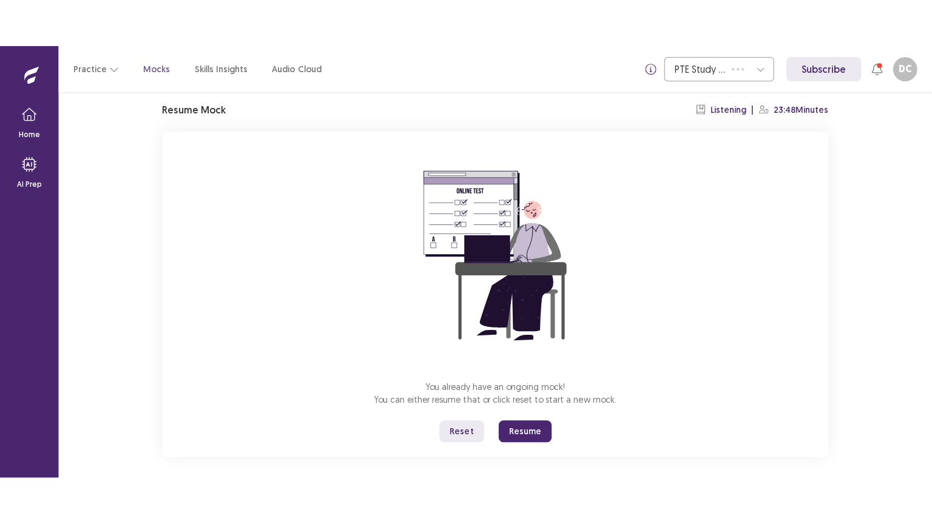
scroll to position [0, 0]
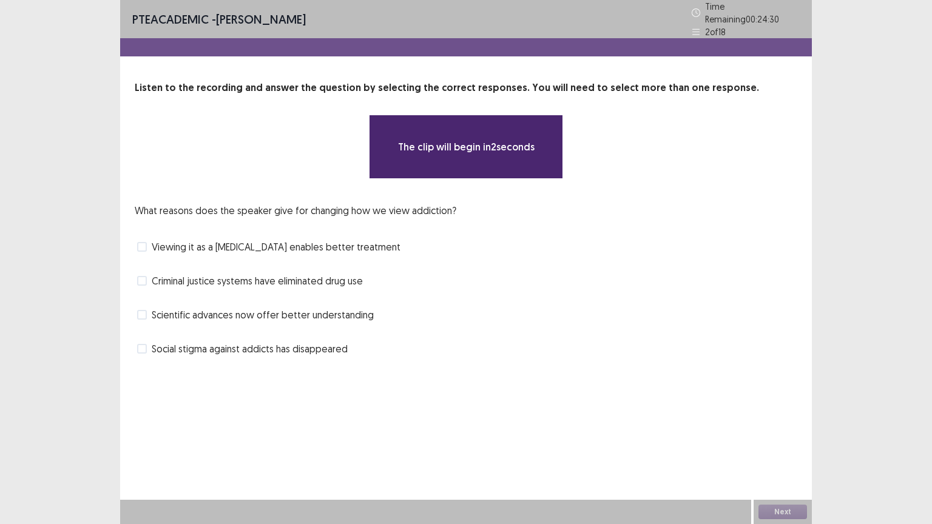
click at [148, 345] on label "Social stigma against addicts has disappeared" at bounding box center [242, 349] width 211 height 15
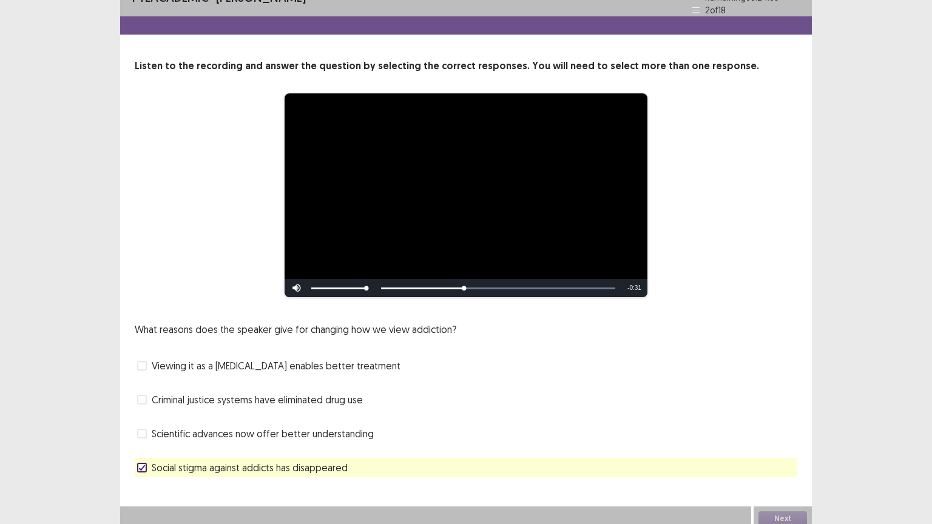
scroll to position [23, 0]
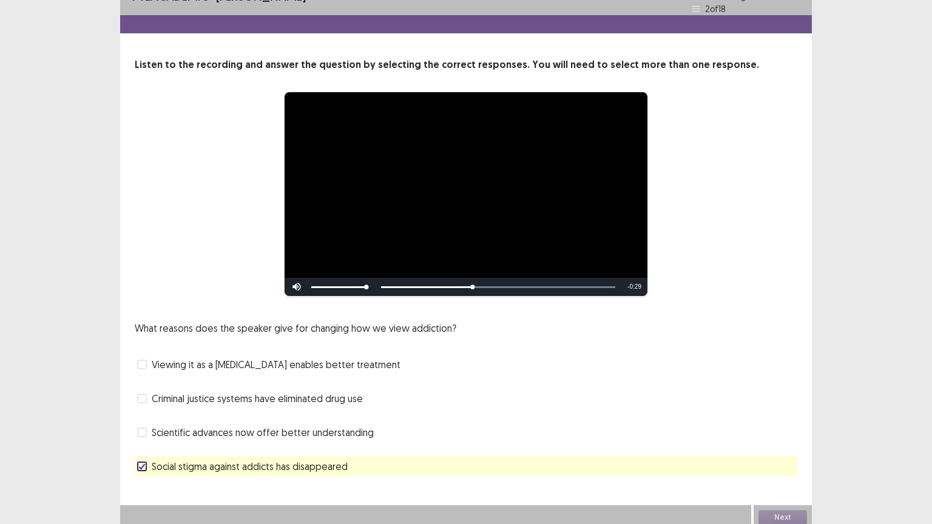
click at [274, 429] on span "Scientific advances now offer better understanding" at bounding box center [263, 433] width 222 height 15
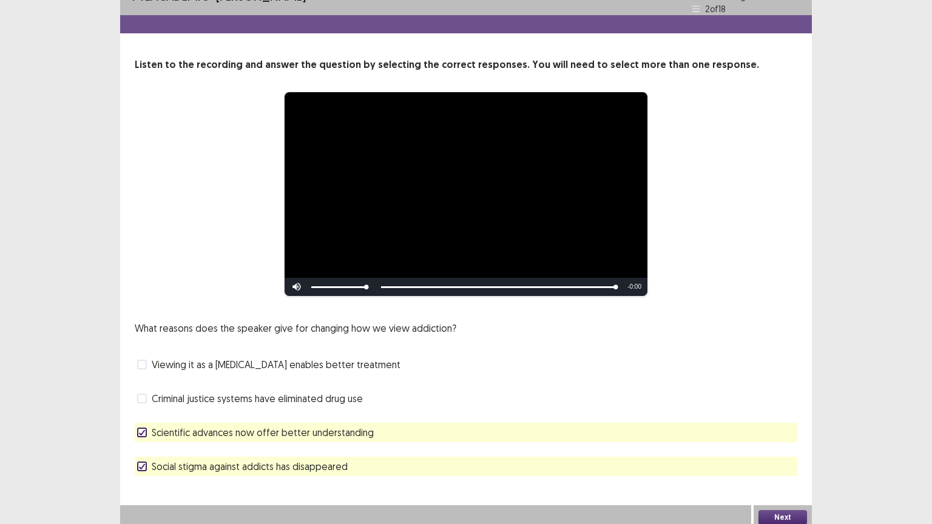
click at [148, 429] on label "Social stigma against addicts has disappeared" at bounding box center [242, 467] width 211 height 15
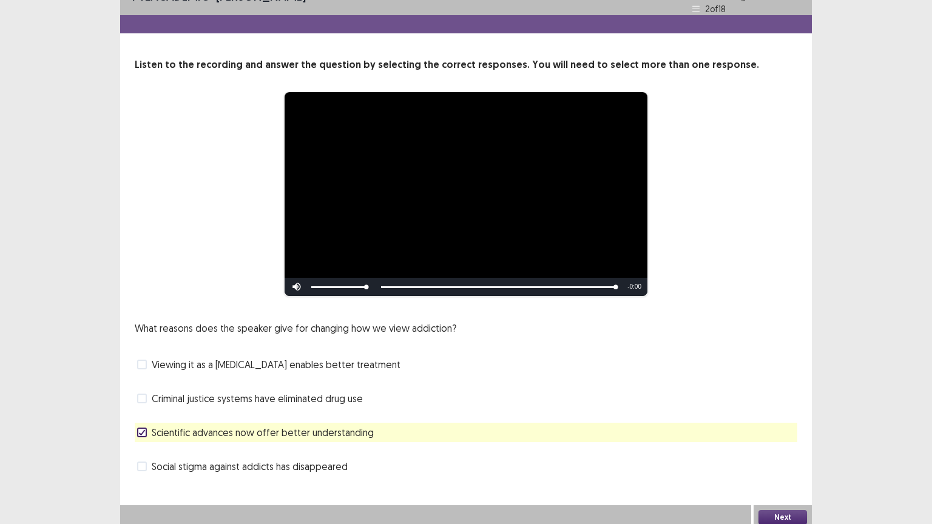
click at [149, 359] on label "Viewing it as a brain disease enables better treatment" at bounding box center [268, 365] width 263 height 15
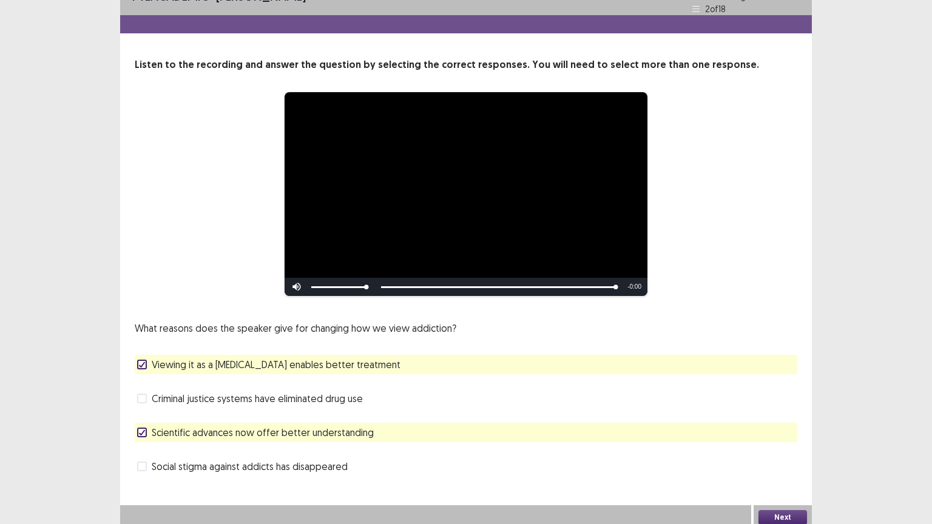
click at [805, 429] on button "Next" at bounding box center [783, 518] width 49 height 15
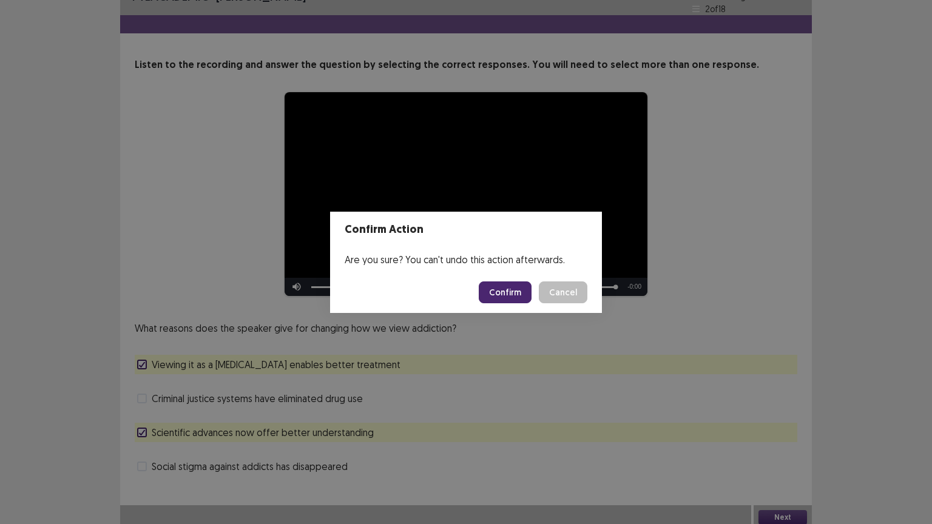
click at [510, 289] on button "Confirm" at bounding box center [505, 293] width 53 height 22
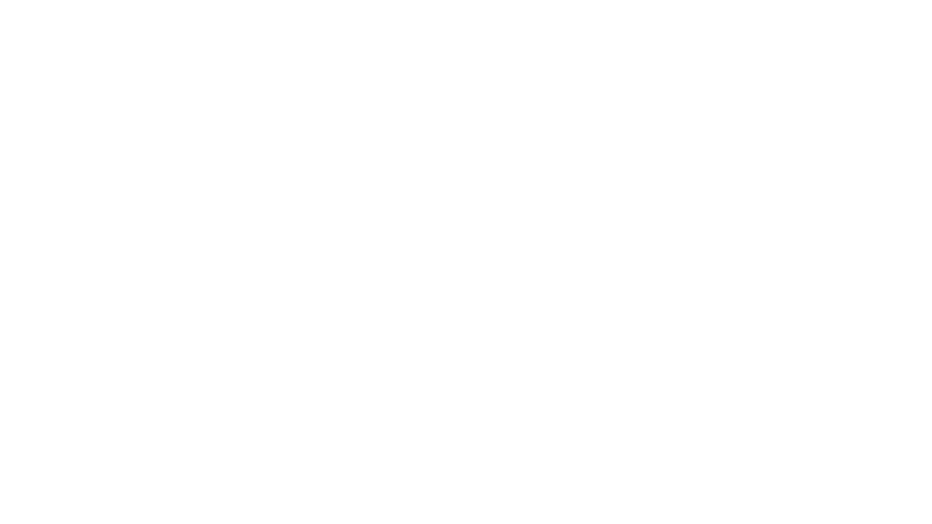
scroll to position [0, 0]
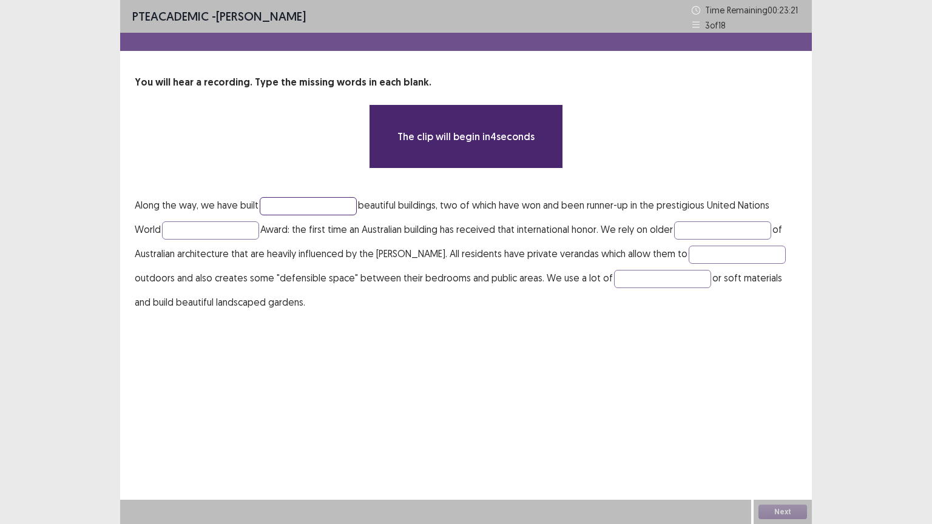
click at [277, 206] on input "text" at bounding box center [308, 206] width 97 height 18
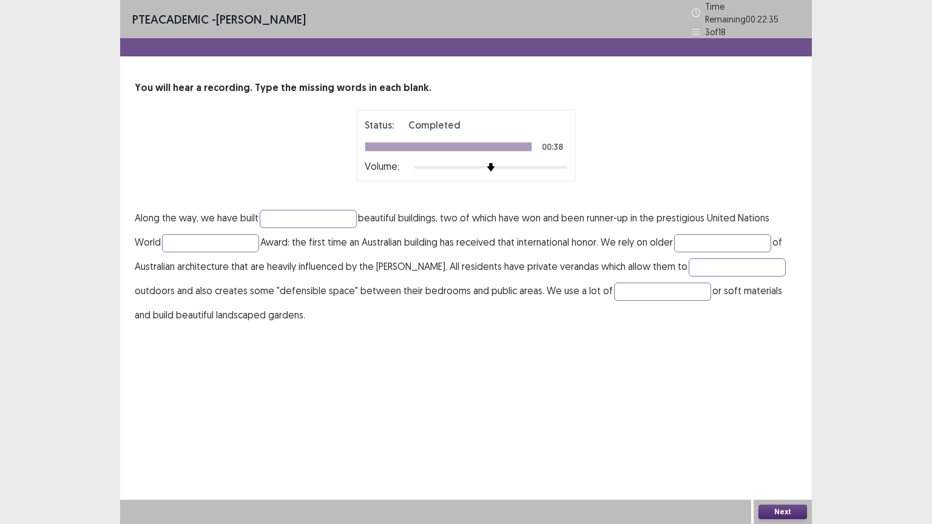
click at [216, 227] on p "Along the way, we have built beautiful buildings, two of which have won and bee…" at bounding box center [466, 266] width 663 height 121
click at [212, 234] on input "text" at bounding box center [210, 243] width 97 height 18
type input "*******"
click at [731, 240] on input "text" at bounding box center [722, 243] width 97 height 18
type input "*******"
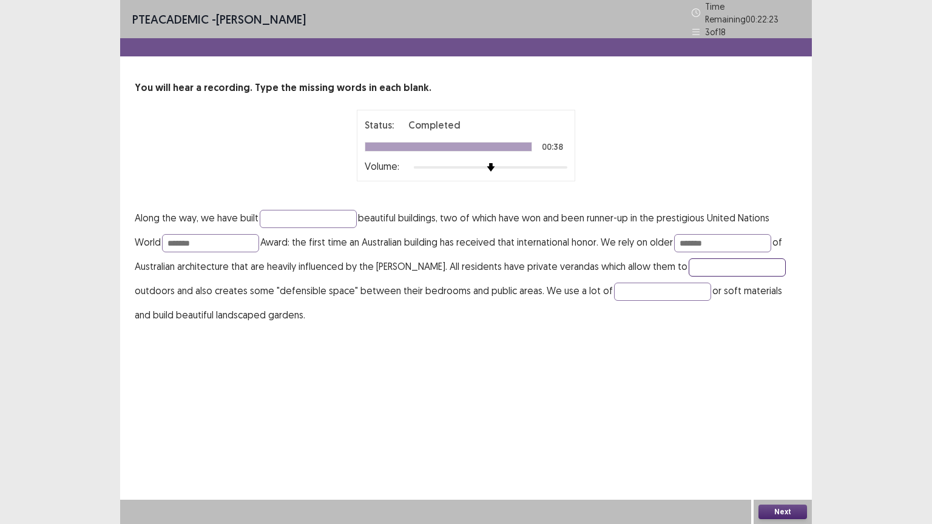
click at [689, 259] on input "text" at bounding box center [737, 268] width 97 height 18
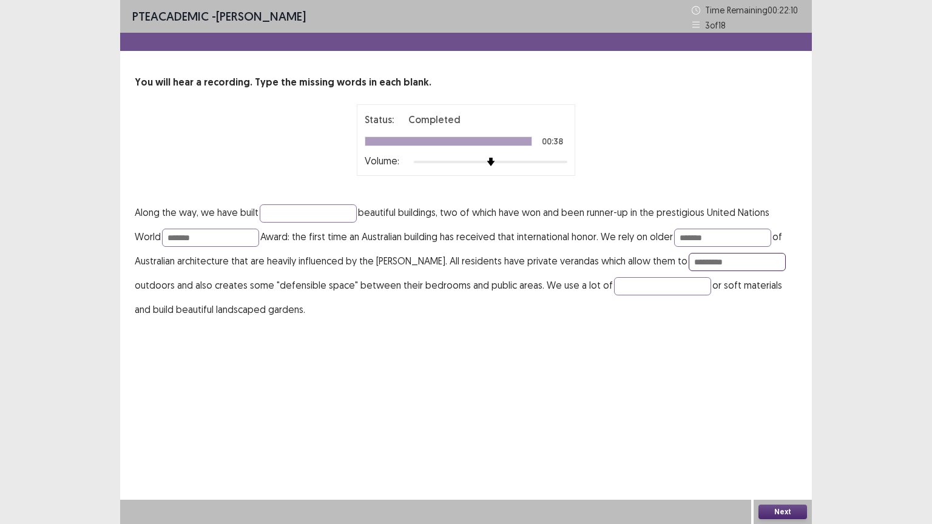
click at [689, 262] on input "*********" at bounding box center [737, 262] width 97 height 18
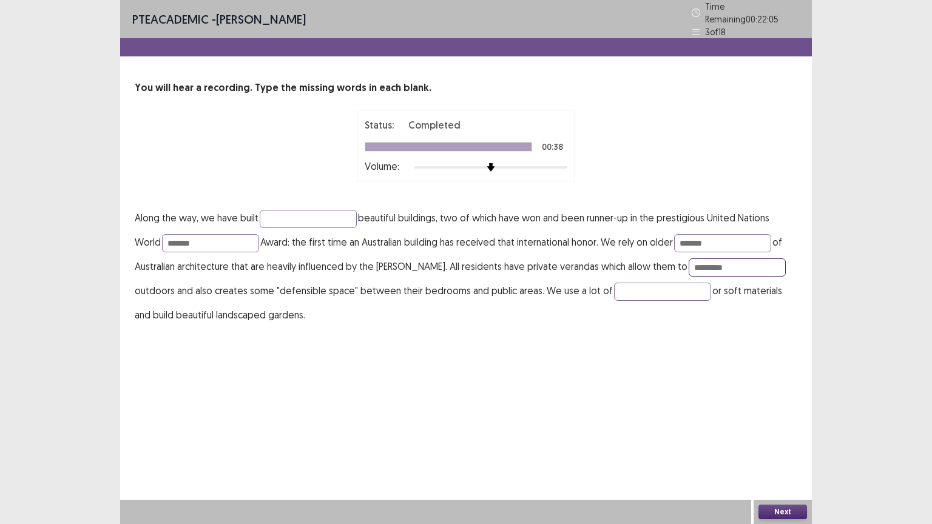
click at [689, 262] on input "*********" at bounding box center [737, 268] width 97 height 18
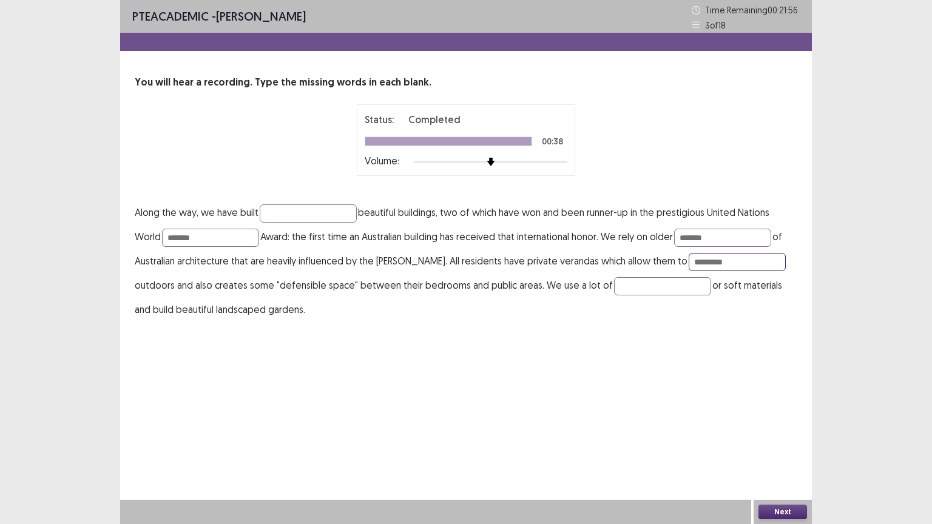
click at [689, 262] on input "*********" at bounding box center [737, 262] width 97 height 18
click at [689, 269] on input "*********" at bounding box center [737, 262] width 97 height 18
click at [689, 262] on input "*********" at bounding box center [737, 262] width 97 height 18
click at [689, 257] on input "*********" at bounding box center [737, 262] width 97 height 18
click at [708, 251] on p "Along the way, we have built beautiful buildings, two of which have won and bee…" at bounding box center [466, 260] width 663 height 121
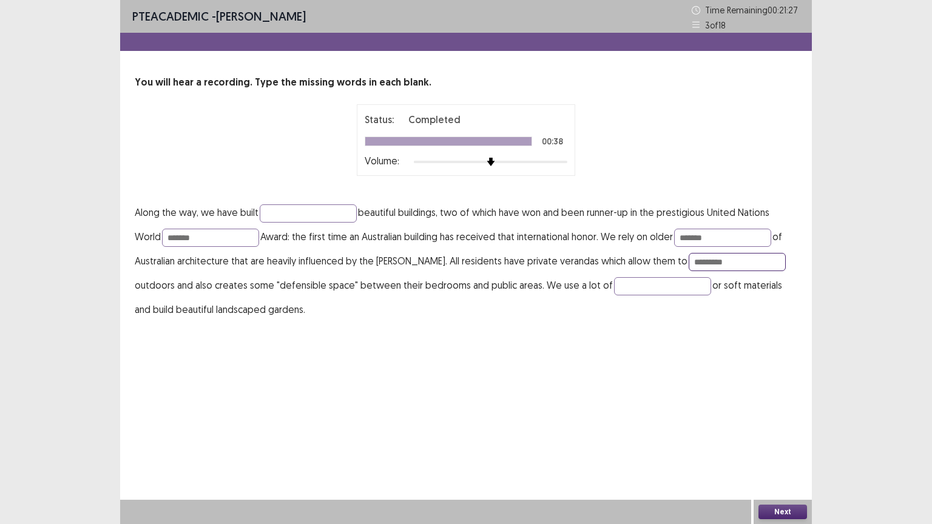
click at [689, 260] on input "*********" at bounding box center [737, 262] width 97 height 18
type input "*********"
click at [614, 291] on input "text" at bounding box center [662, 286] width 97 height 18
type input "********"
click at [764, 429] on button "Next" at bounding box center [783, 512] width 49 height 15
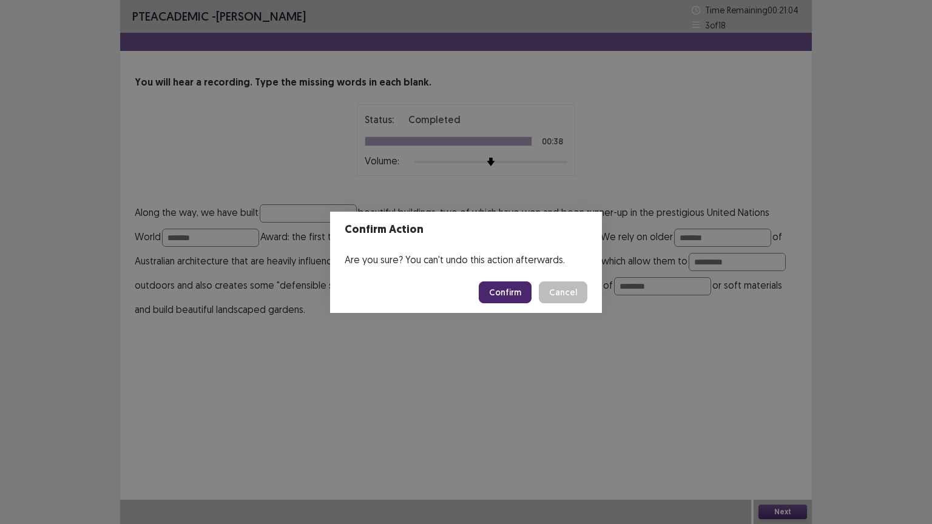
click at [516, 289] on button "Confirm" at bounding box center [505, 293] width 53 height 22
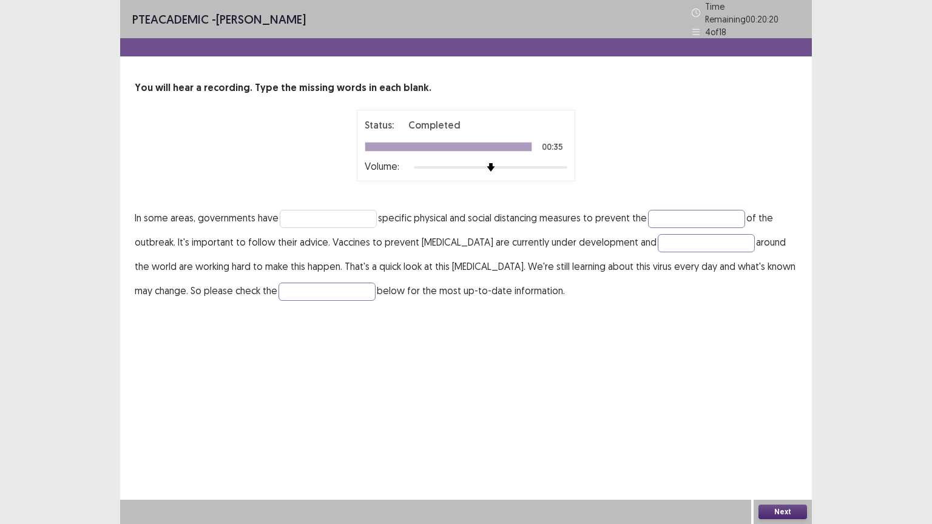
drag, startPoint x: 315, startPoint y: 222, endPoint x: 317, endPoint y: 214, distance: 7.5
click at [317, 214] on p "In some areas, governments have specific physical and social distancing measure…" at bounding box center [466, 254] width 663 height 97
click at [317, 214] on input "text" at bounding box center [328, 219] width 97 height 18
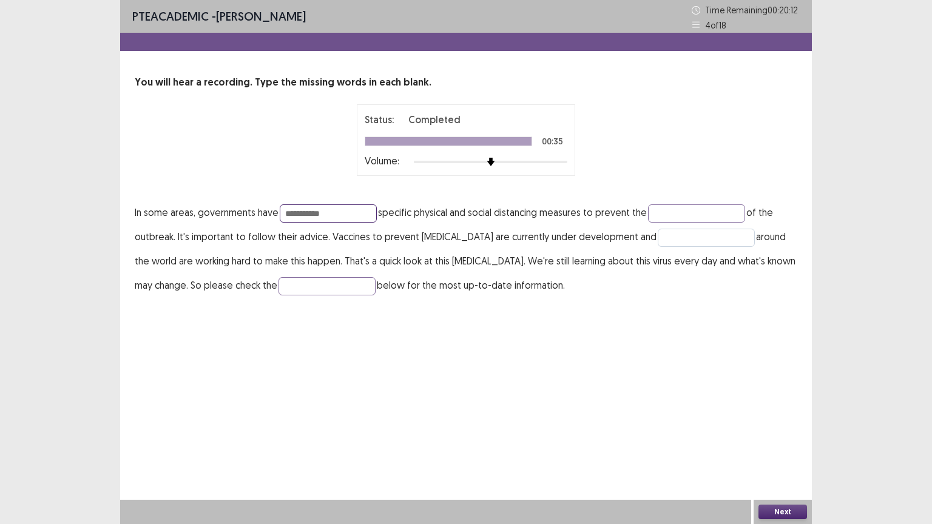
type input "**********"
click at [658, 233] on input "text" at bounding box center [706, 238] width 97 height 18
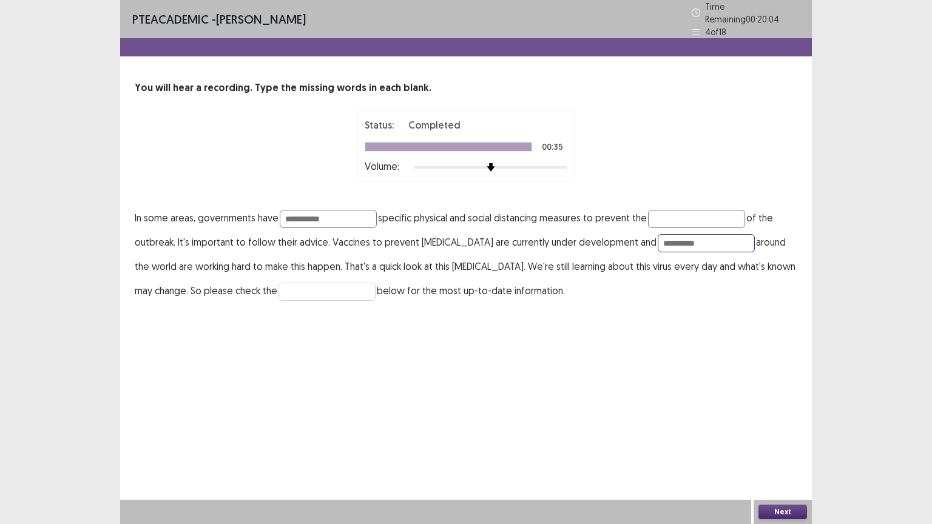
type input "**********"
click at [375, 289] on input "text" at bounding box center [327, 292] width 97 height 18
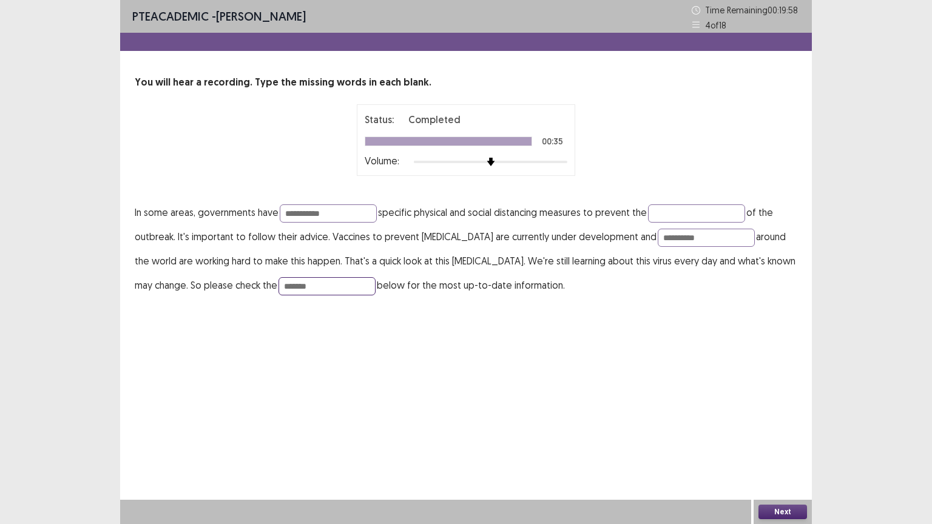
type input "*******"
click at [780, 429] on button "Next" at bounding box center [783, 512] width 49 height 15
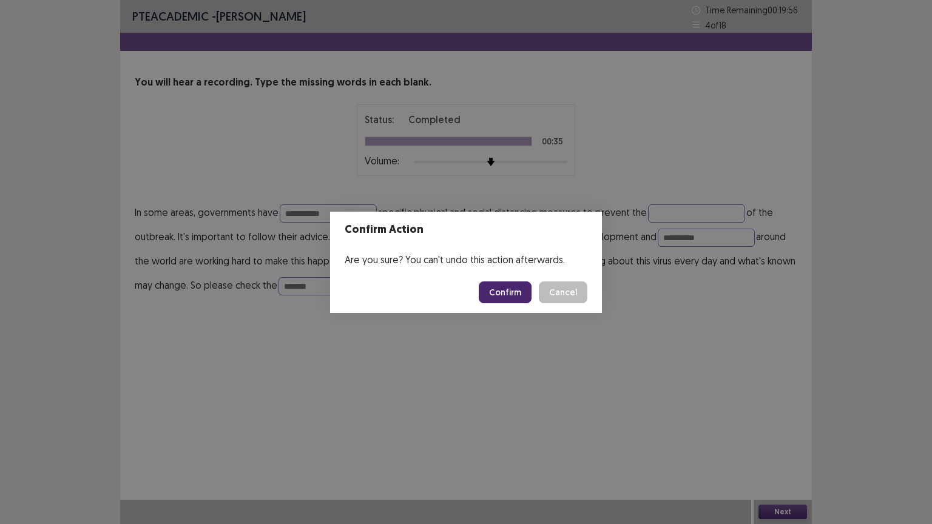
click at [516, 298] on button "Confirm" at bounding box center [505, 293] width 53 height 22
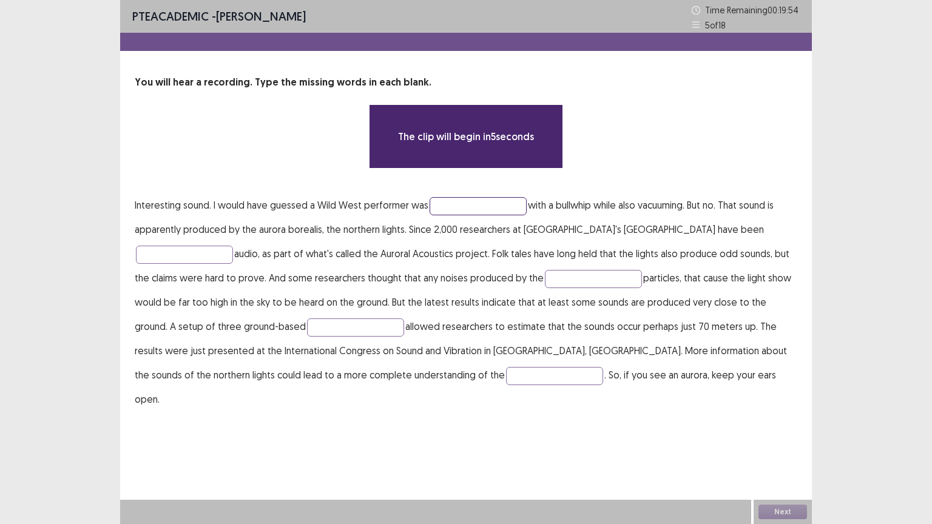
click at [442, 212] on input "text" at bounding box center [478, 206] width 97 height 18
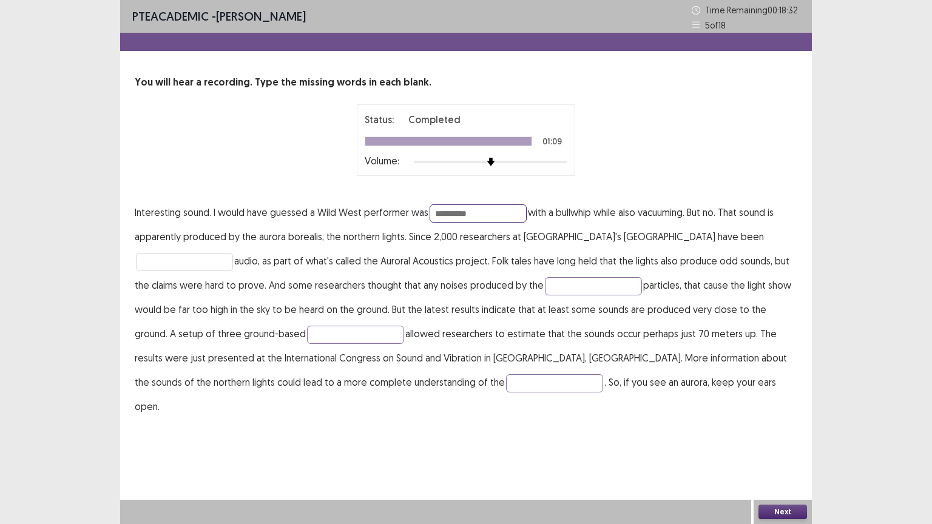
type input "**********"
click at [233, 253] on input "text" at bounding box center [184, 262] width 97 height 18
type input "**********"
click at [545, 286] on input "text" at bounding box center [593, 286] width 97 height 18
type input "********"
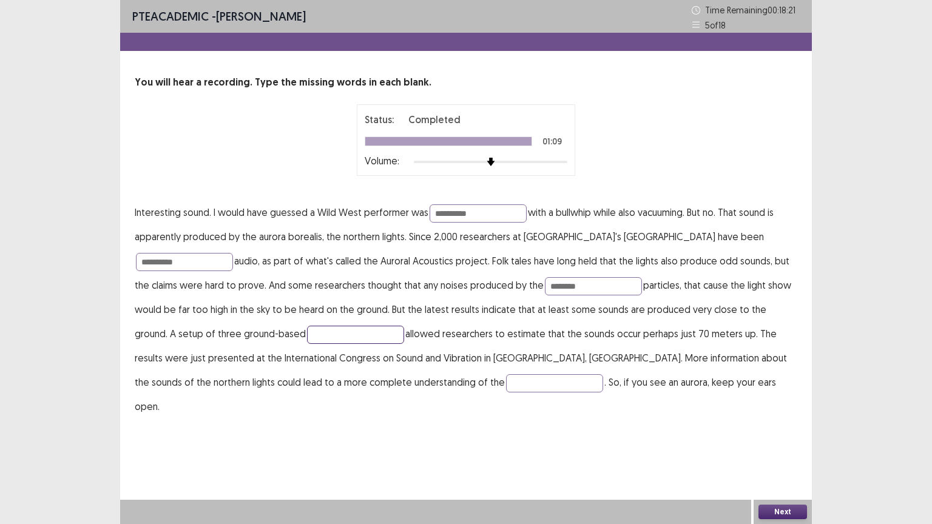
click at [307, 335] on input "text" at bounding box center [355, 335] width 97 height 18
type input "**********"
click at [506, 375] on input "text" at bounding box center [554, 384] width 97 height 18
type input "**********"
click at [787, 429] on button "Next" at bounding box center [783, 512] width 49 height 15
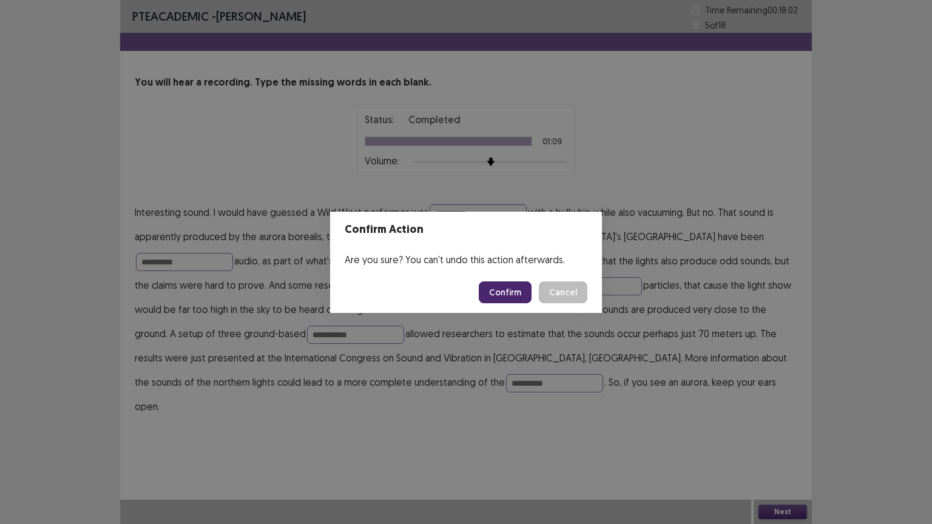
click at [495, 291] on button "Confirm" at bounding box center [505, 293] width 53 height 22
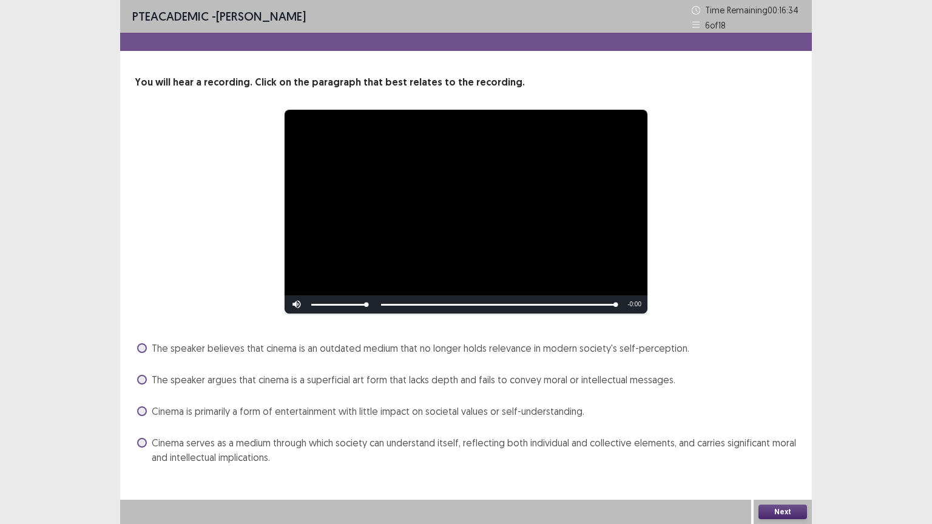
click at [336, 429] on span "Cinema serves as a medium through which society can understand itself, reflecti…" at bounding box center [475, 450] width 646 height 29
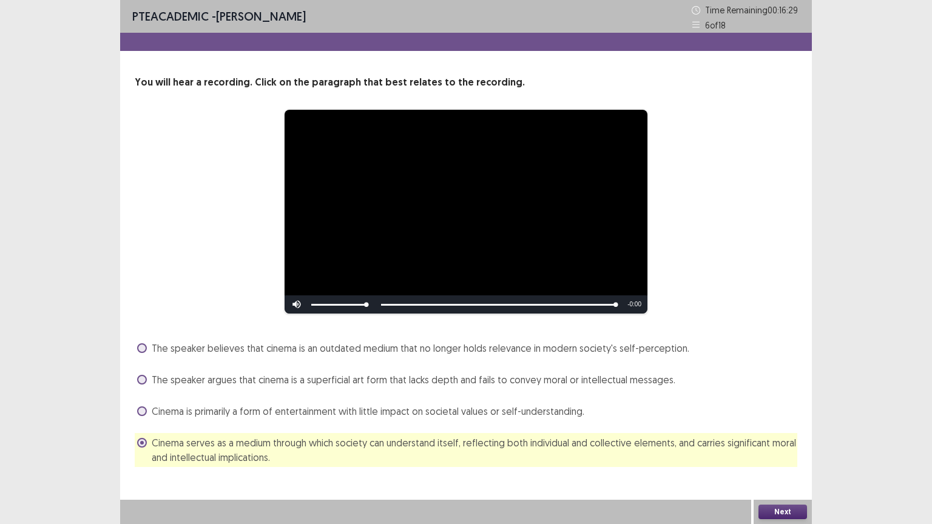
click at [781, 429] on button "Next" at bounding box center [783, 512] width 49 height 15
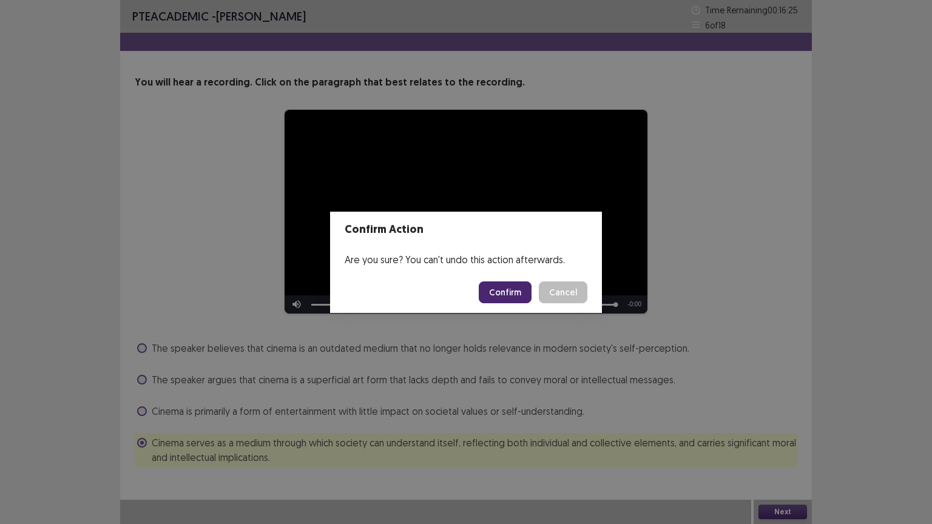
click at [495, 294] on button "Confirm" at bounding box center [505, 293] width 53 height 22
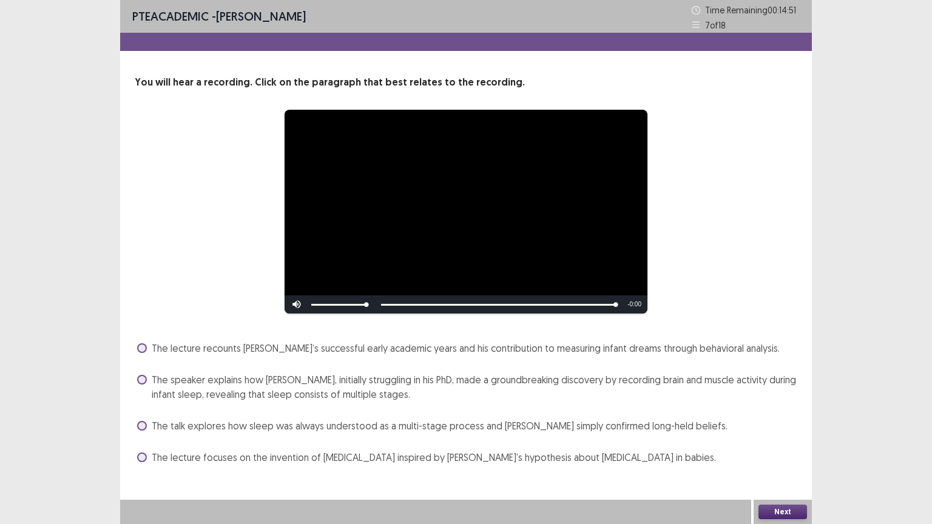
click at [142, 380] on span at bounding box center [142, 380] width 10 height 10
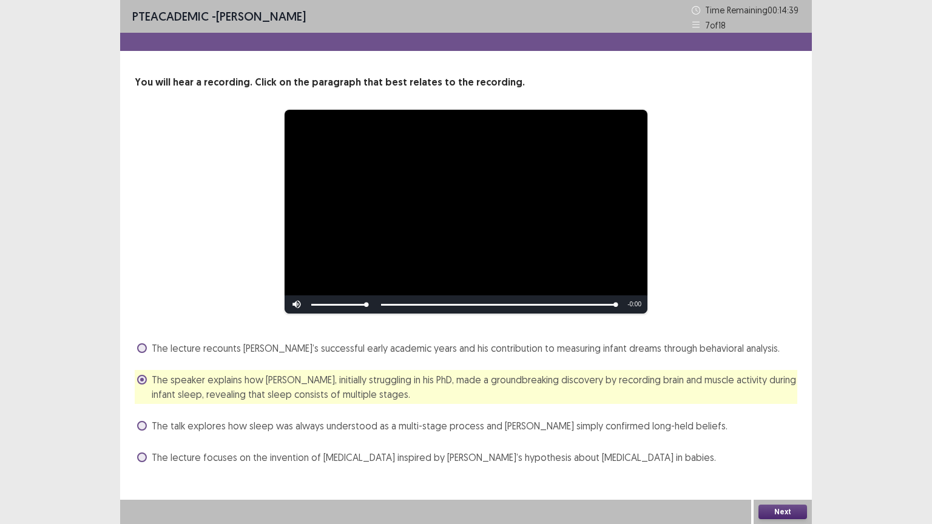
click at [778, 429] on button "Next" at bounding box center [783, 512] width 49 height 15
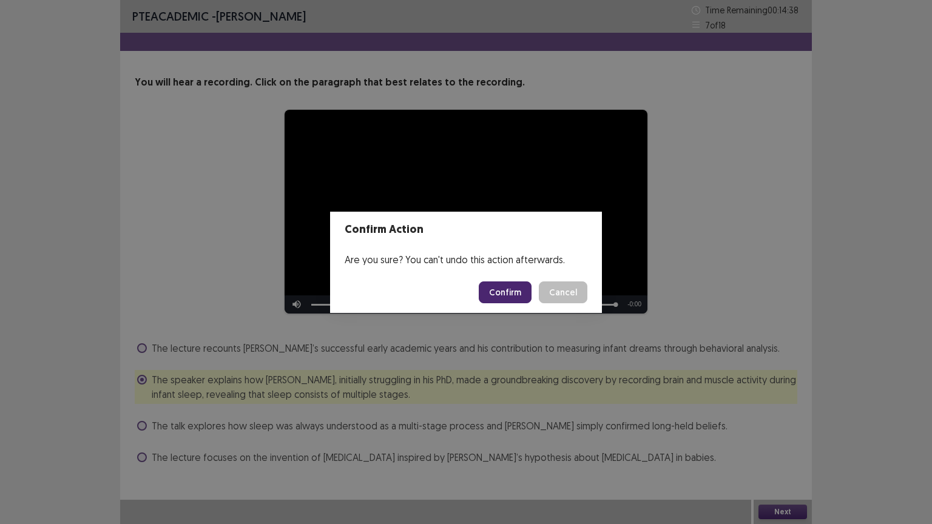
click at [509, 299] on button "Confirm" at bounding box center [505, 293] width 53 height 22
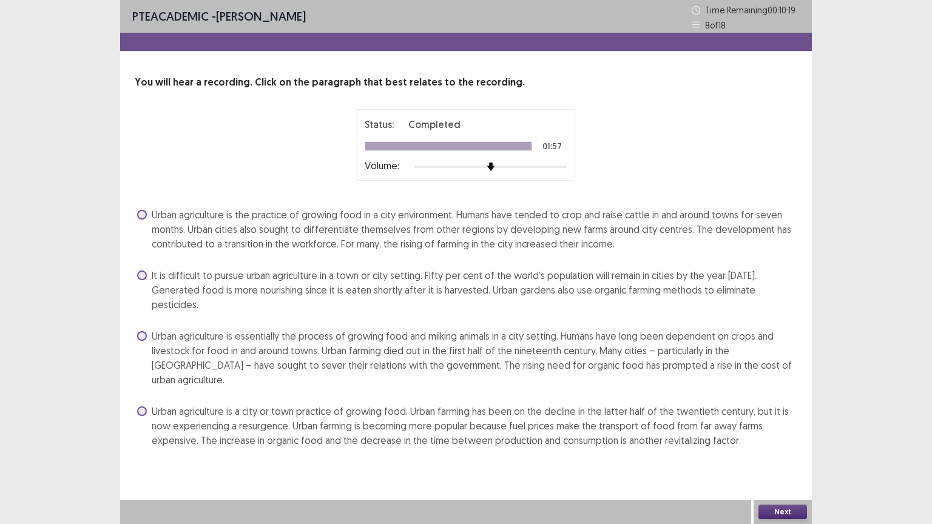
click at [291, 404] on span "Urban agriculture is a city or town practice of growing food. Urban farming has…" at bounding box center [475, 426] width 646 height 44
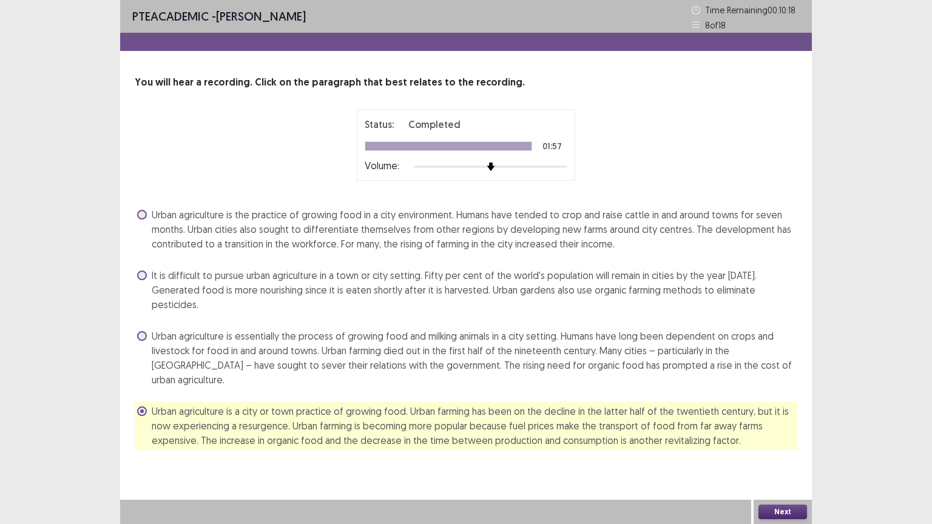
click at [785, 429] on button "Next" at bounding box center [783, 512] width 49 height 15
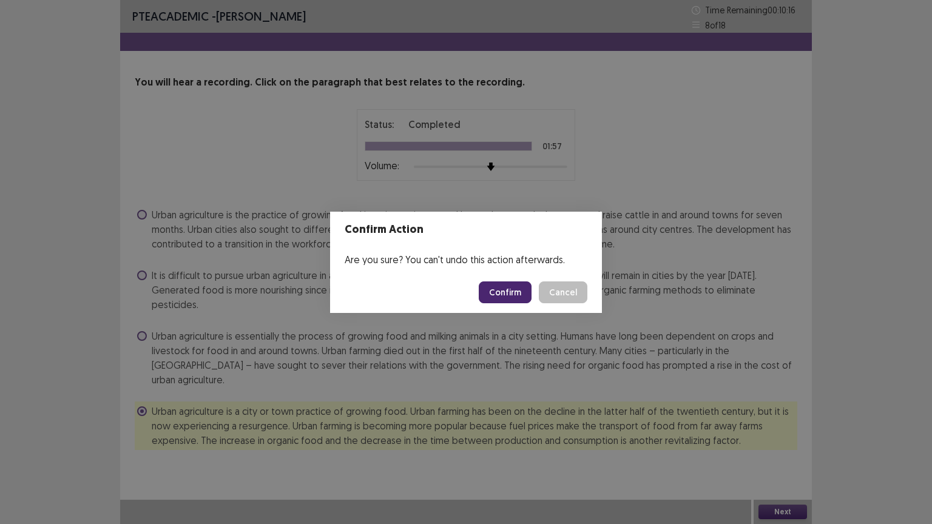
click at [513, 295] on button "Confirm" at bounding box center [505, 293] width 53 height 22
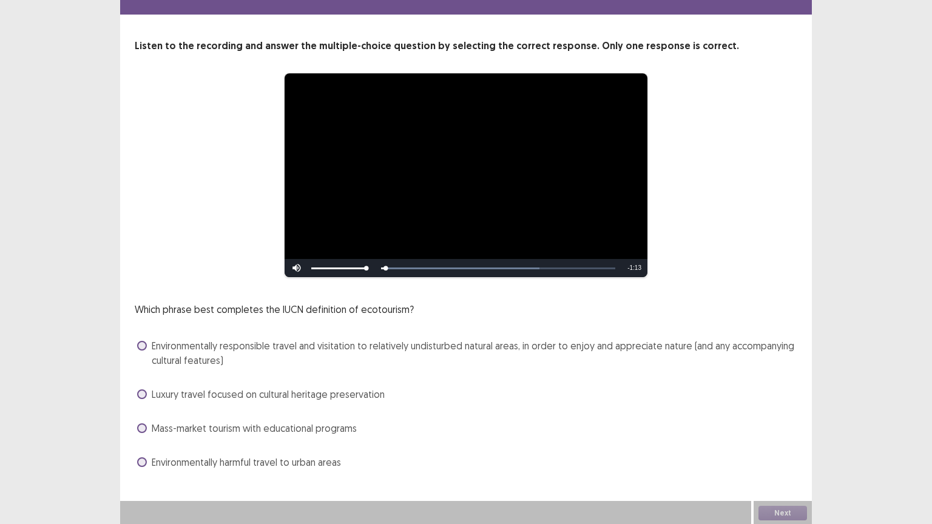
scroll to position [38, 0]
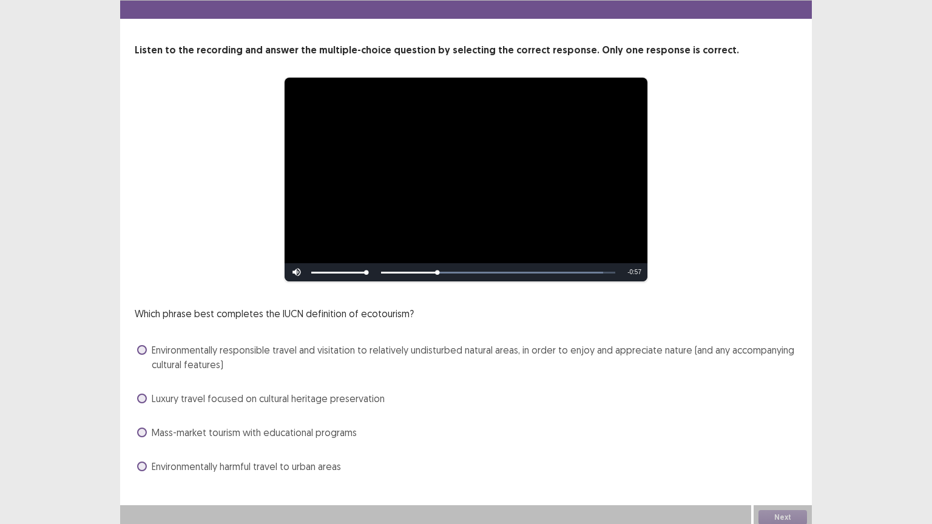
click at [255, 343] on span "Environmentally responsible travel and visitation to relatively undisturbed nat…" at bounding box center [475, 357] width 646 height 29
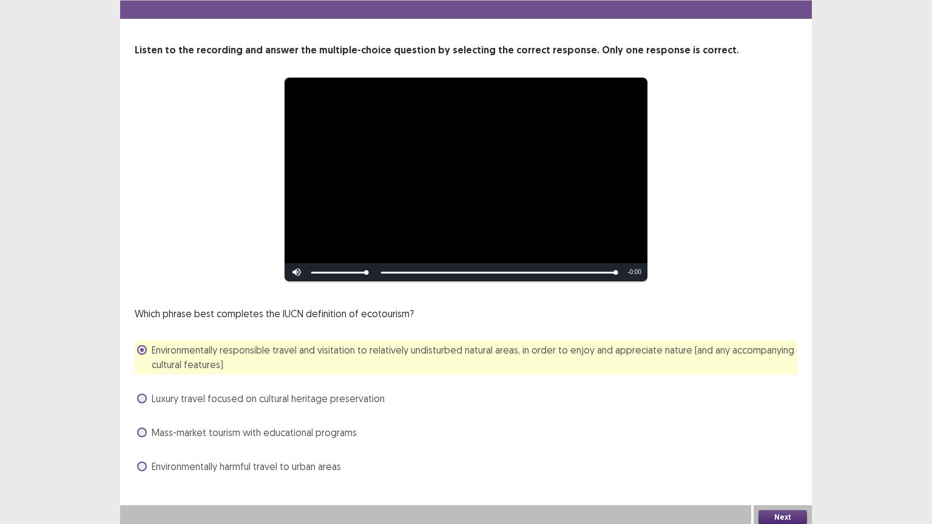
click at [779, 429] on button "Next" at bounding box center [783, 518] width 49 height 15
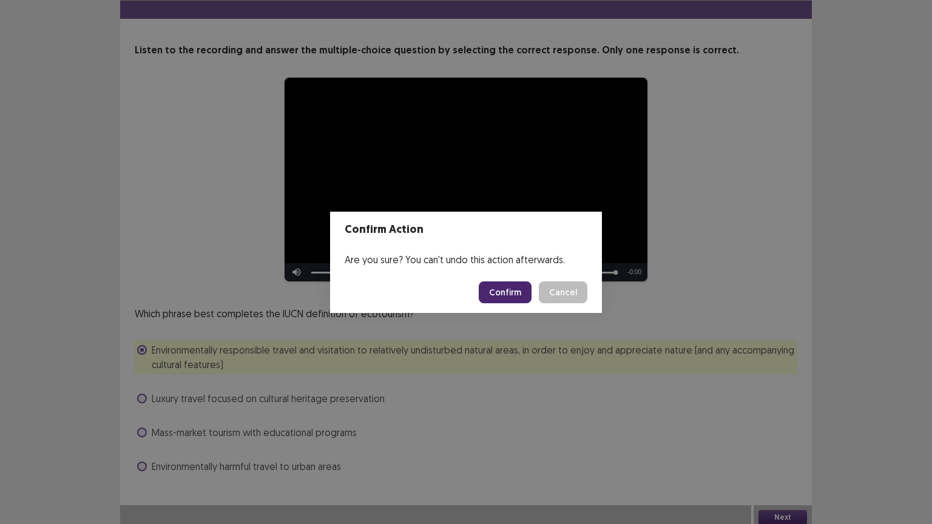
click at [510, 301] on button "Confirm" at bounding box center [505, 293] width 53 height 22
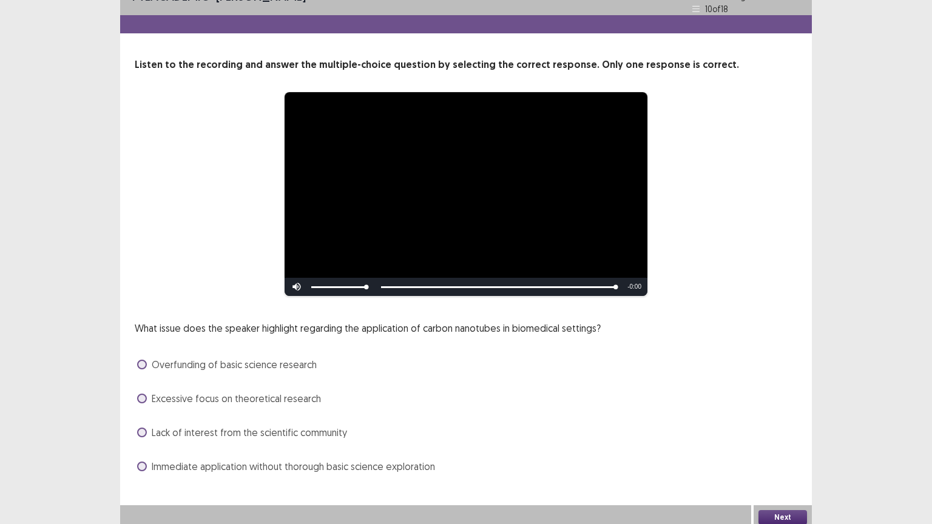
scroll to position [22, 0]
drag, startPoint x: 254, startPoint y: 423, endPoint x: 608, endPoint y: 509, distance: 363.7
click at [608, 429] on div "**********" at bounding box center [466, 254] width 692 height 553
click at [311, 429] on span "Lack of interest from the scientific community" at bounding box center [249, 433] width 195 height 15
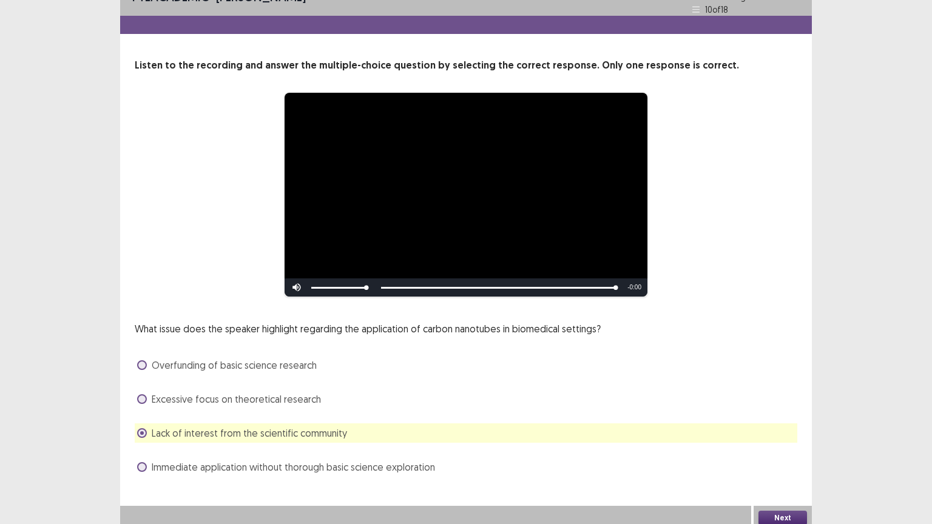
click at [772, 429] on button "Next" at bounding box center [783, 518] width 49 height 15
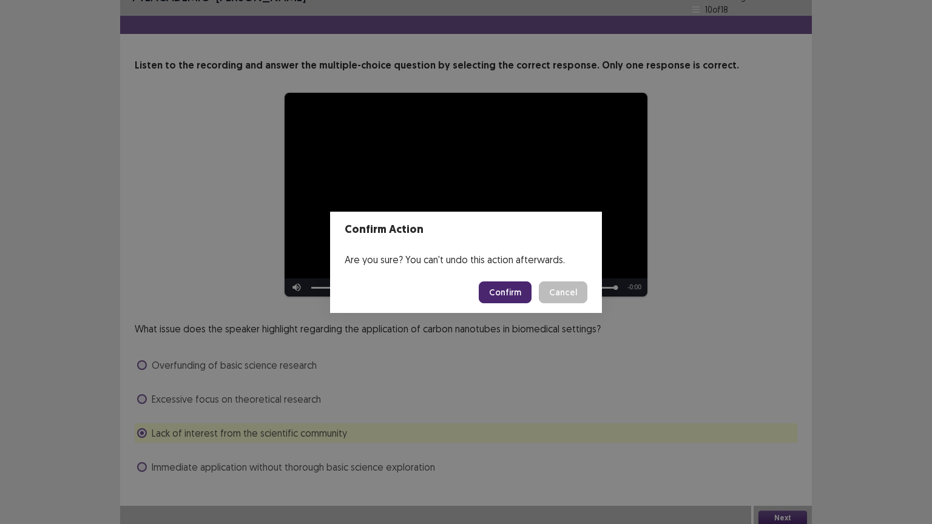
click at [510, 289] on button "Confirm" at bounding box center [505, 293] width 53 height 22
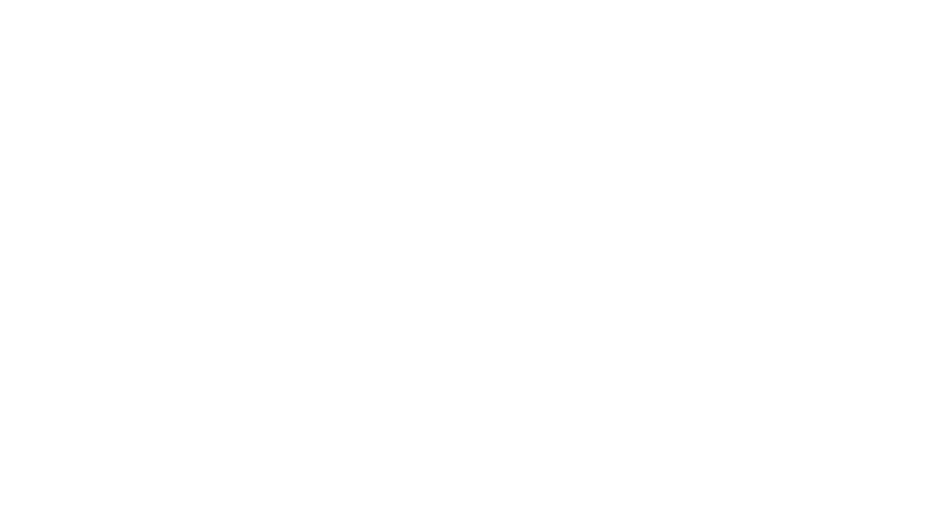
scroll to position [0, 0]
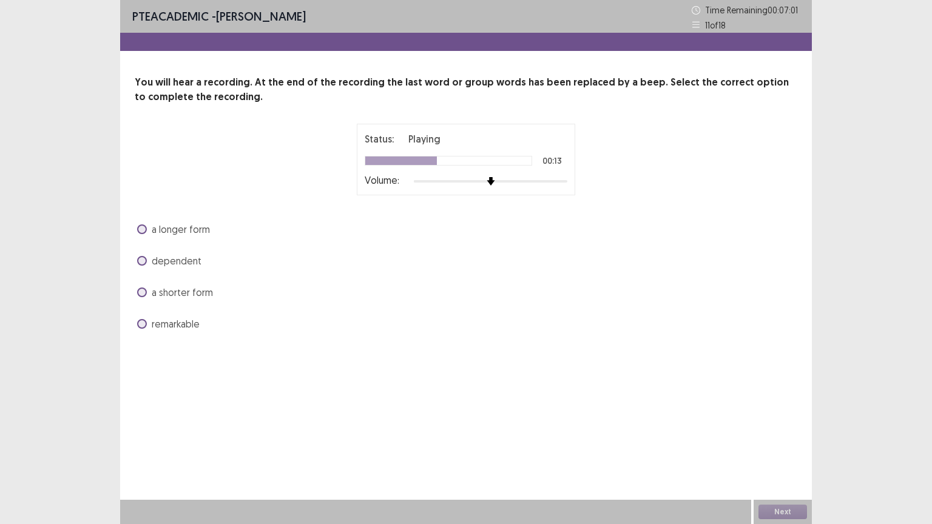
click at [162, 323] on span "remarkable" at bounding box center [176, 324] width 48 height 15
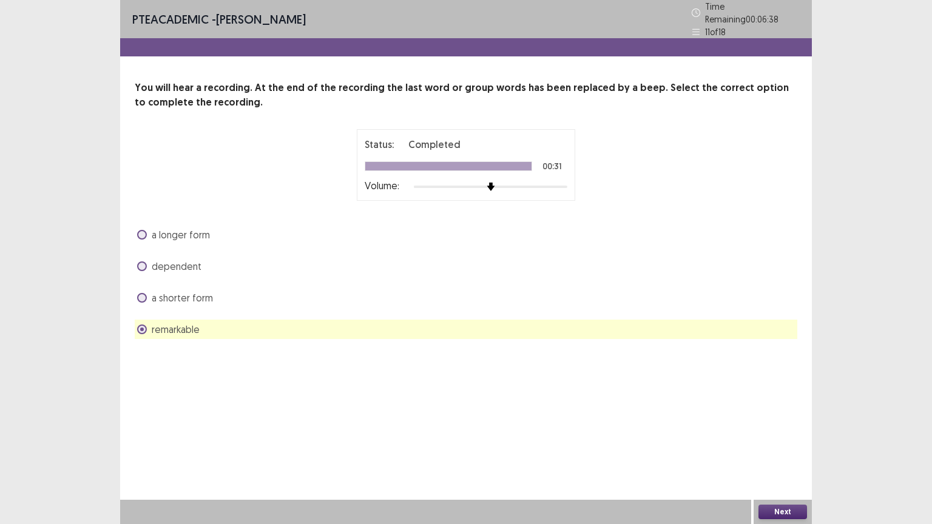
click at [143, 228] on label "a longer form" at bounding box center [173, 235] width 73 height 15
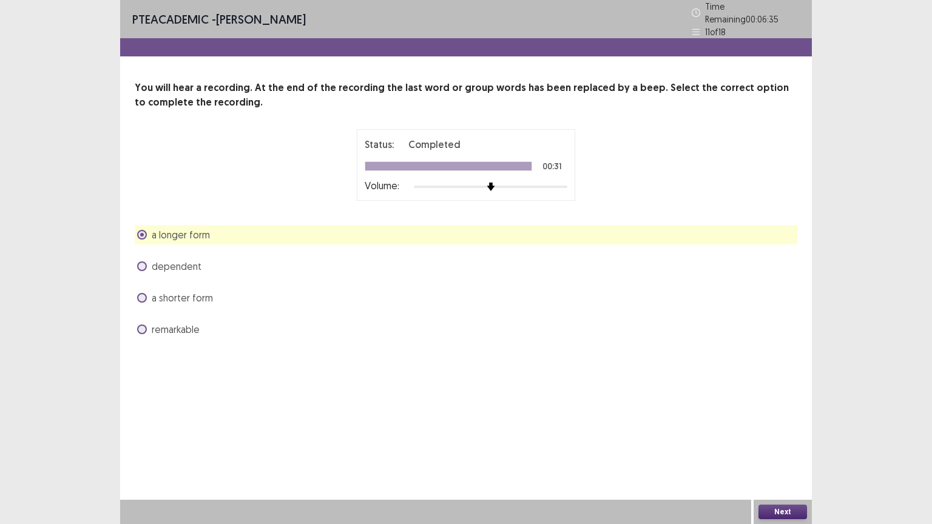
click at [779, 429] on button "Next" at bounding box center [783, 512] width 49 height 15
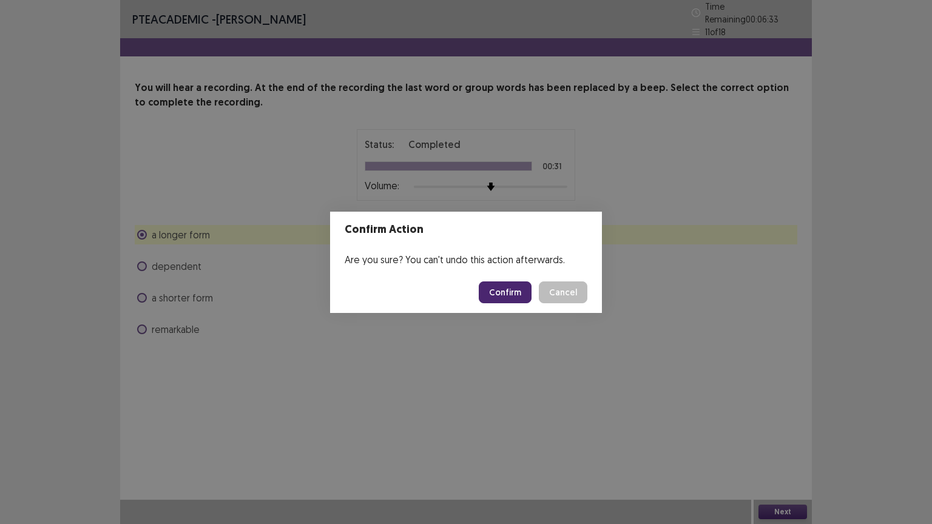
click at [514, 285] on button "Confirm" at bounding box center [505, 293] width 53 height 22
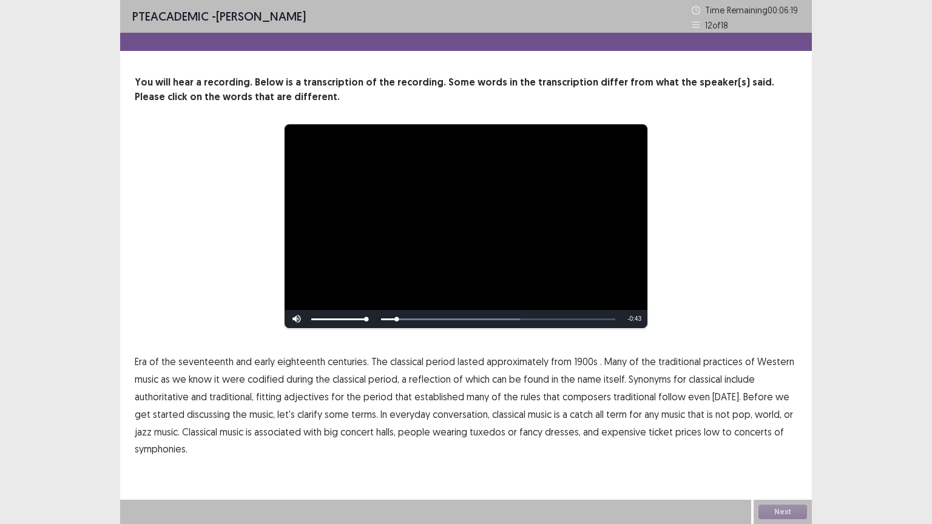
click at [271, 373] on span "codified" at bounding box center [266, 379] width 36 height 15
click at [250, 375] on span "codified" at bounding box center [266, 379] width 36 height 15
click at [581, 361] on span "1900s" at bounding box center [586, 362] width 24 height 15
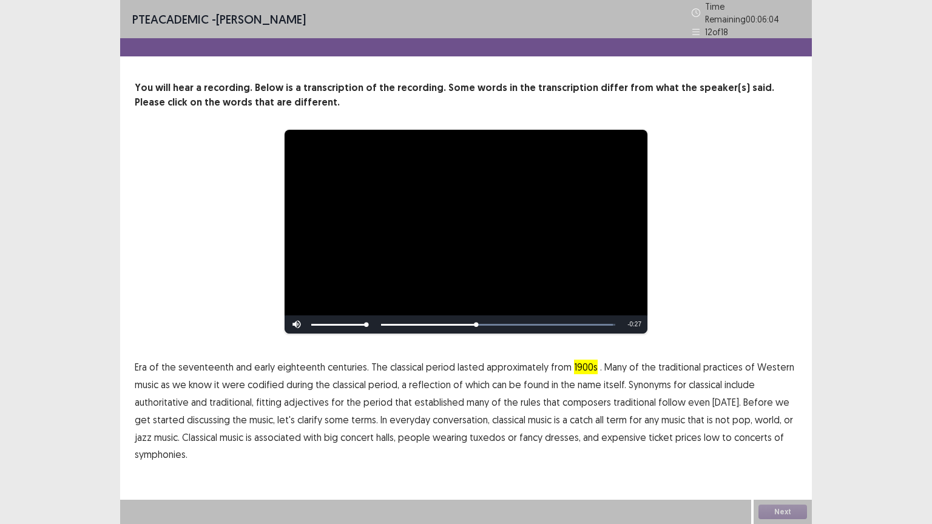
click at [660, 378] on span "Synonyms" at bounding box center [650, 385] width 42 height 15
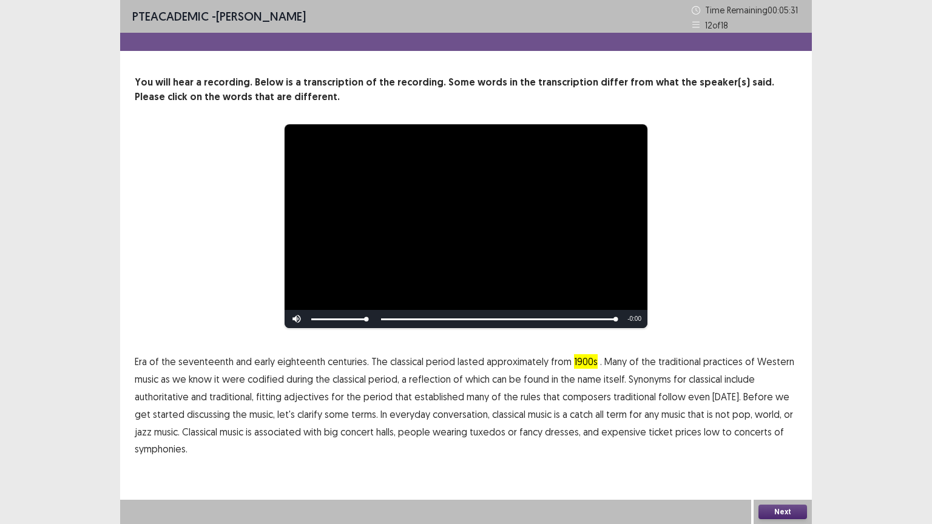
click at [774, 429] on button "Next" at bounding box center [783, 512] width 49 height 15
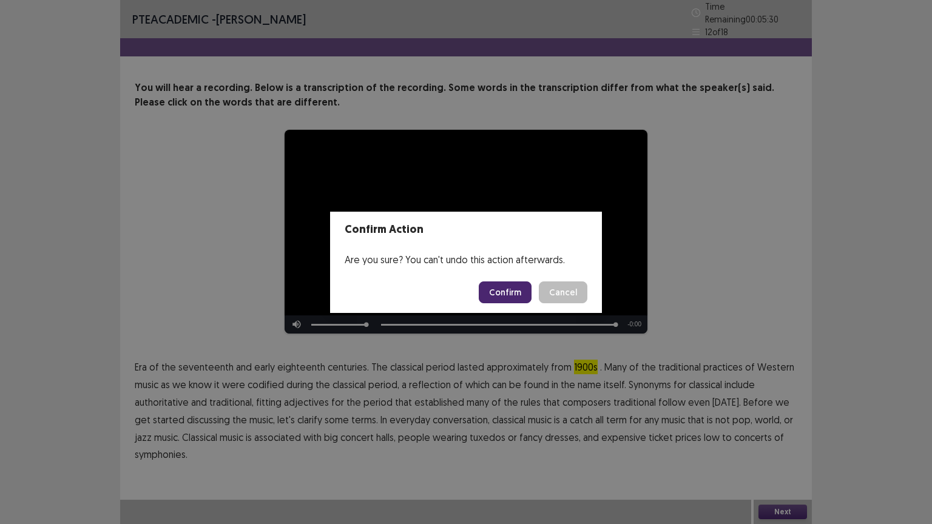
click at [515, 289] on button "Confirm" at bounding box center [505, 293] width 53 height 22
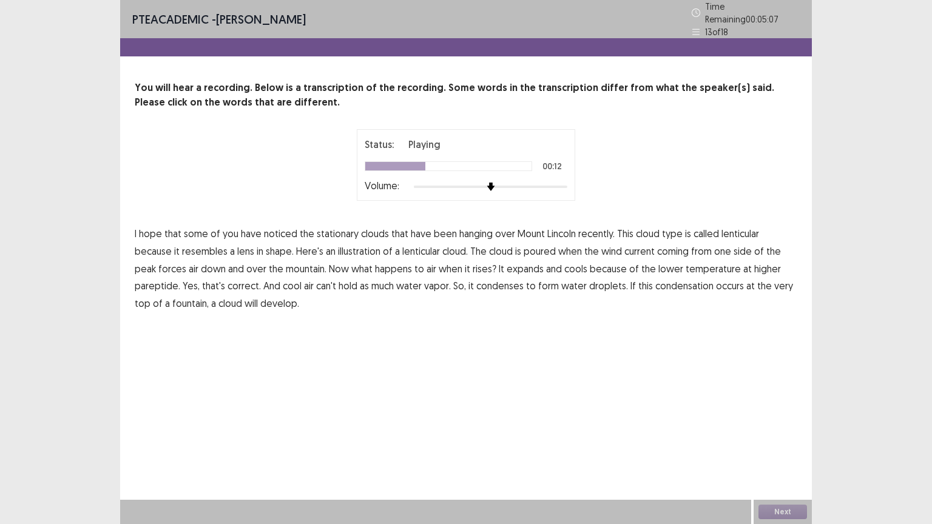
click at [524, 245] on span "poured" at bounding box center [540, 251] width 32 height 15
click at [201, 262] on span "down" at bounding box center [213, 269] width 25 height 15
click at [180, 279] on span "pareptide." at bounding box center [158, 286] width 46 height 15
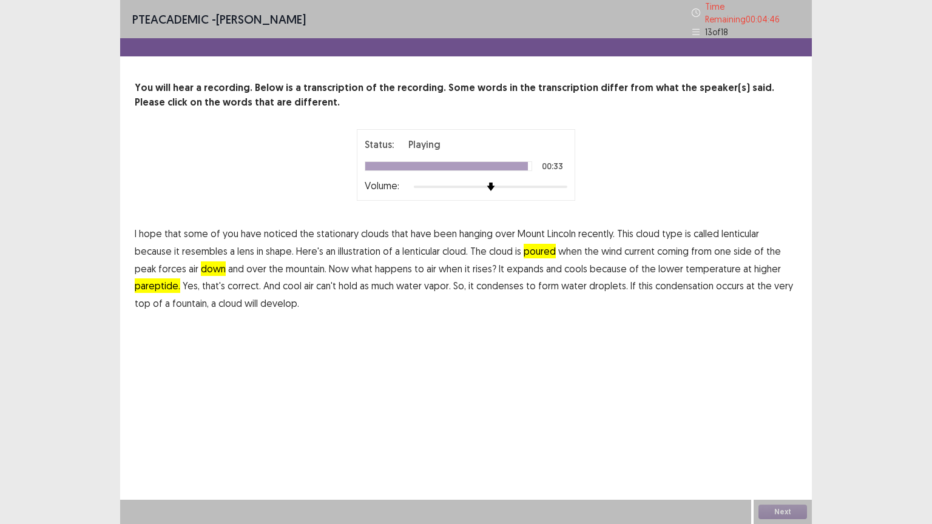
click at [209, 296] on span "fountain," at bounding box center [190, 303] width 36 height 15
click at [776, 429] on button "Next" at bounding box center [783, 512] width 49 height 15
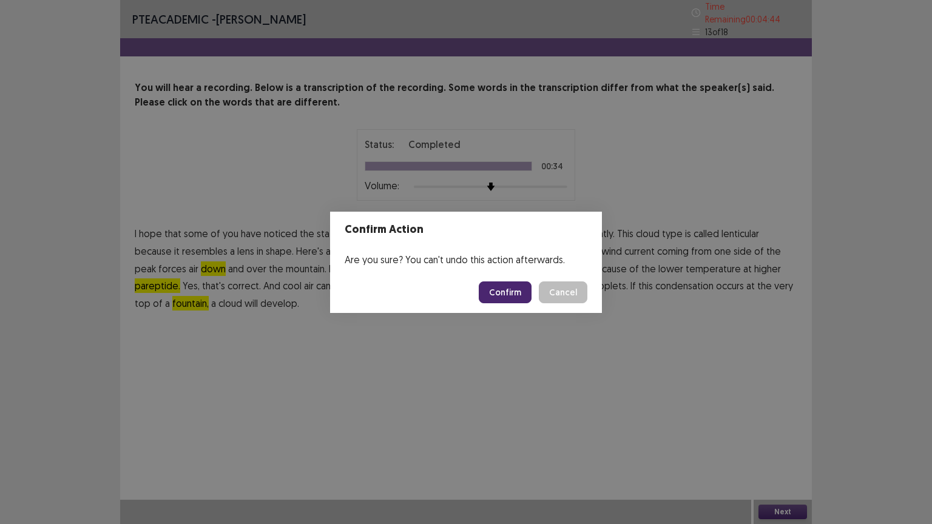
click at [490, 279] on footer "Confirm Cancel" at bounding box center [466, 292] width 272 height 41
click at [504, 290] on button "Confirm" at bounding box center [505, 293] width 53 height 22
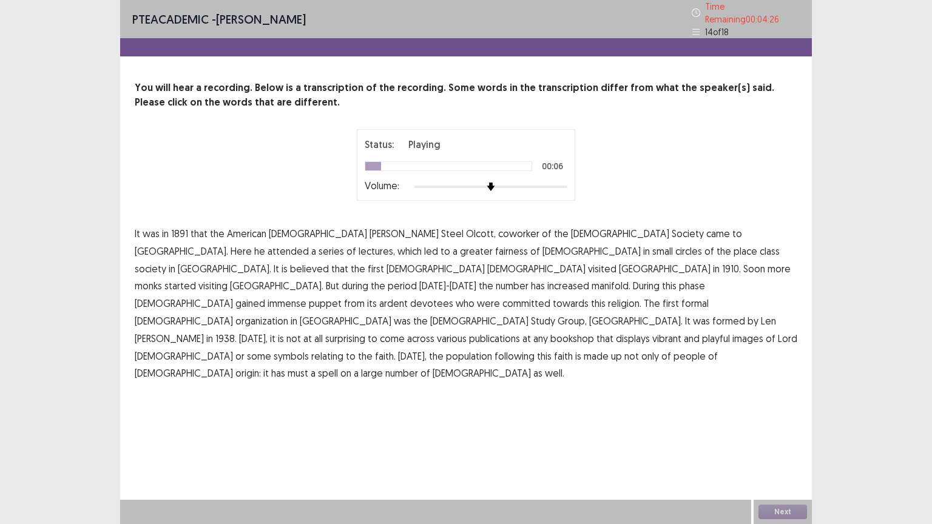
click at [498, 229] on span "coworker" at bounding box center [518, 233] width 41 height 15
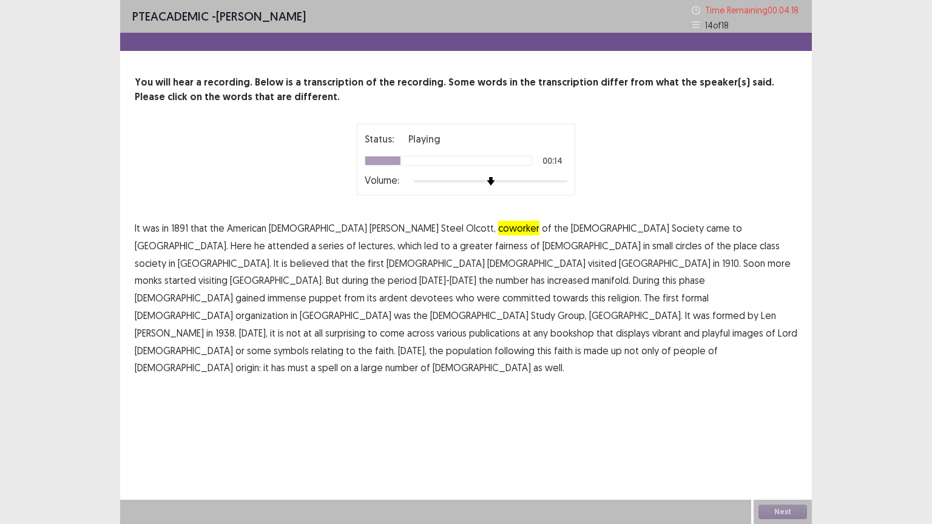
click at [495, 242] on span "fairness" at bounding box center [511, 246] width 33 height 15
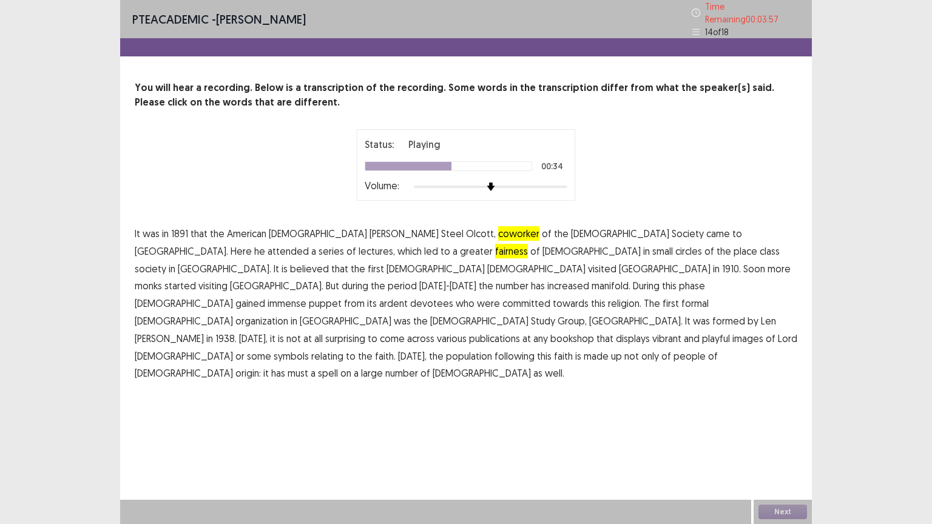
click at [309, 296] on span "puppet" at bounding box center [325, 303] width 33 height 15
click at [702, 331] on span "playful" at bounding box center [716, 338] width 28 height 15
click at [288, 366] on span "must" at bounding box center [298, 373] width 21 height 15
click at [309, 296] on span "puppet" at bounding box center [325, 303] width 33 height 15
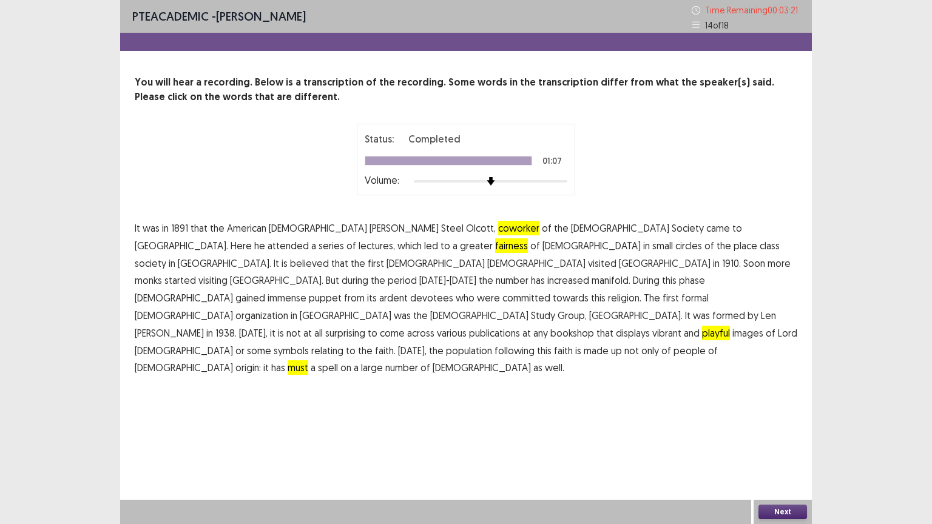
click at [782, 429] on button "Next" at bounding box center [783, 512] width 49 height 15
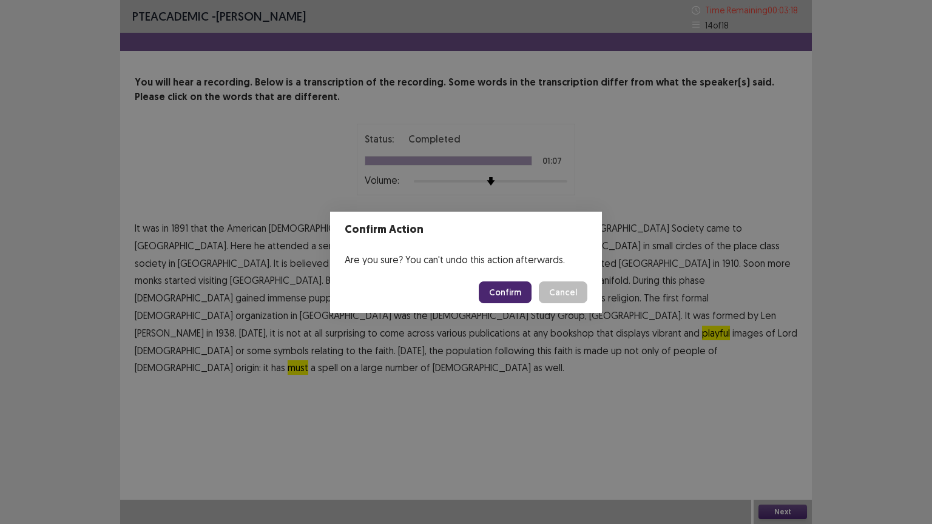
click at [498, 291] on button "Confirm" at bounding box center [505, 293] width 53 height 22
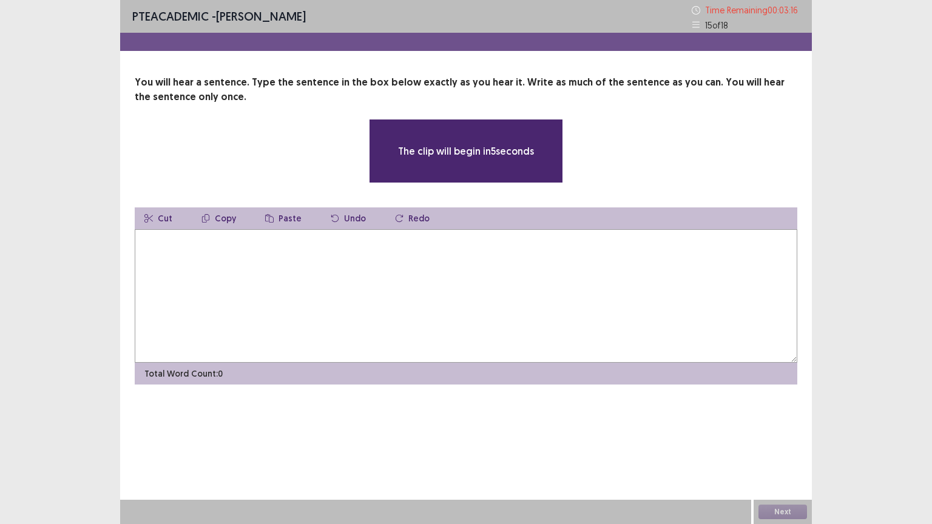
click at [301, 242] on textarea at bounding box center [466, 296] width 663 height 134
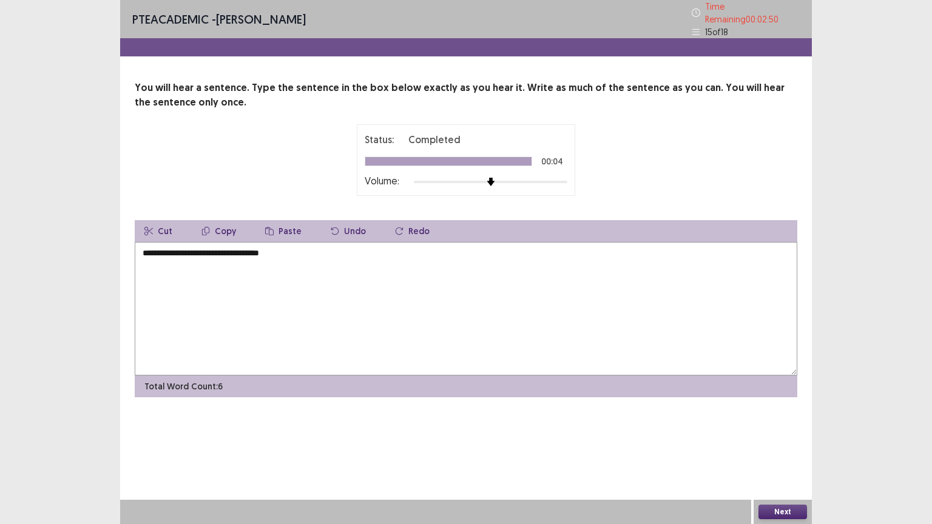
click at [777, 429] on button "Next" at bounding box center [783, 512] width 49 height 15
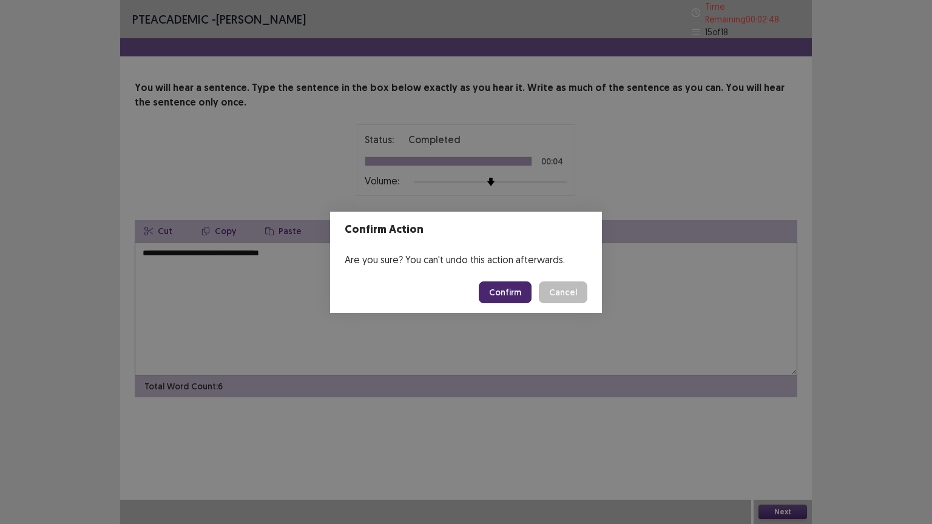
click at [546, 290] on button "Cancel" at bounding box center [563, 293] width 49 height 22
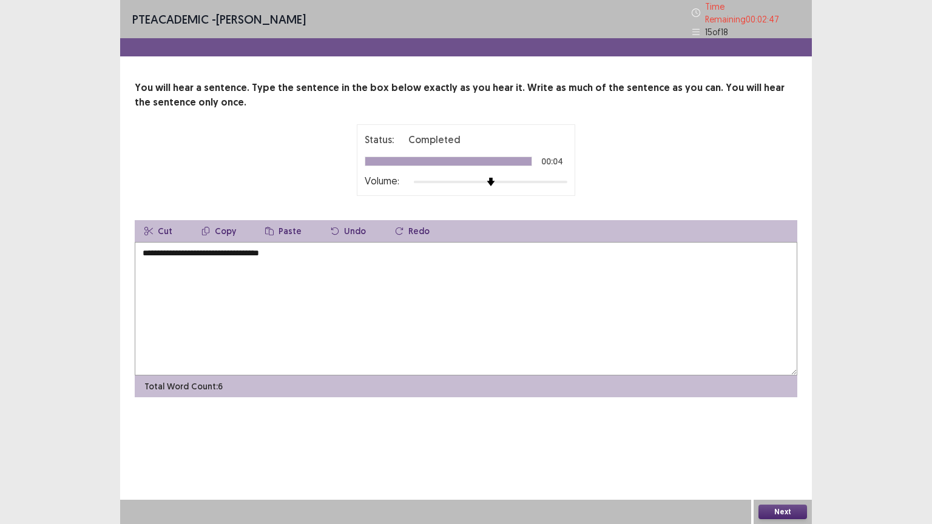
click at [253, 250] on textarea "**********" at bounding box center [466, 309] width 663 height 134
type textarea "**********"
click at [788, 429] on button "Next" at bounding box center [783, 512] width 49 height 15
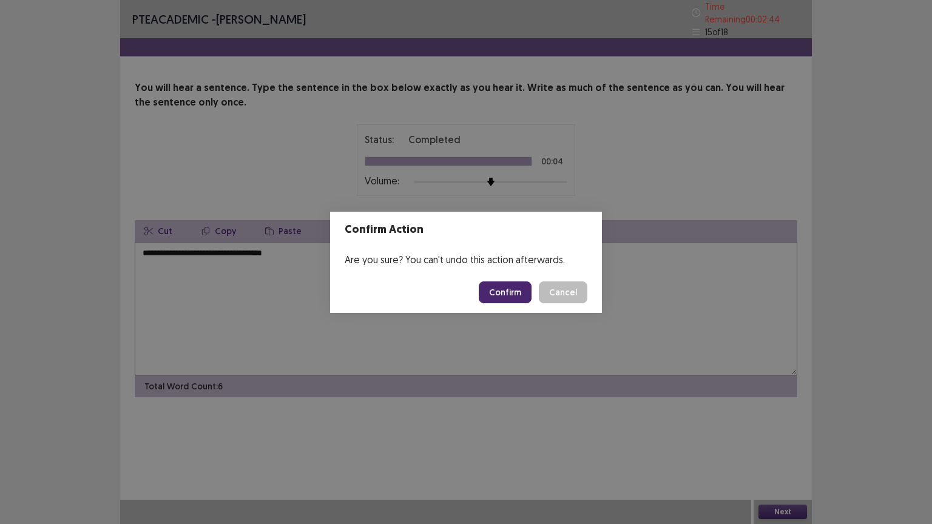
click at [500, 274] on footer "Confirm Cancel" at bounding box center [466, 292] width 272 height 41
click at [504, 291] on button "Confirm" at bounding box center [505, 293] width 53 height 22
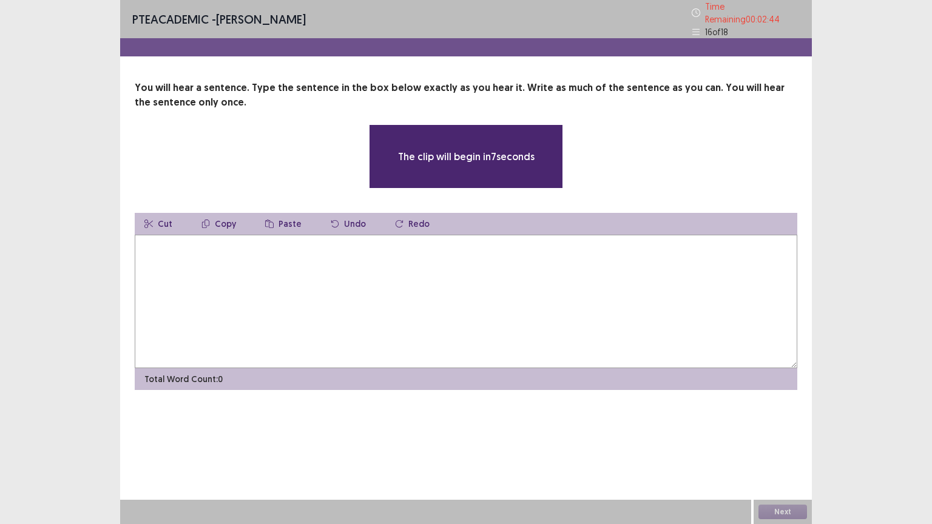
click at [189, 245] on textarea at bounding box center [466, 302] width 663 height 134
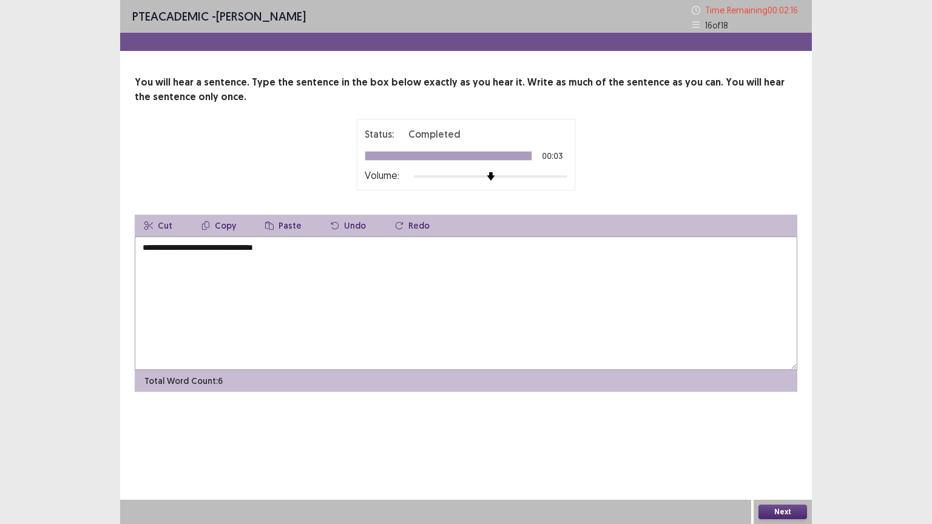
click at [267, 246] on textarea "**********" at bounding box center [466, 304] width 663 height 134
click at [235, 246] on textarea "**********" at bounding box center [466, 304] width 663 height 134
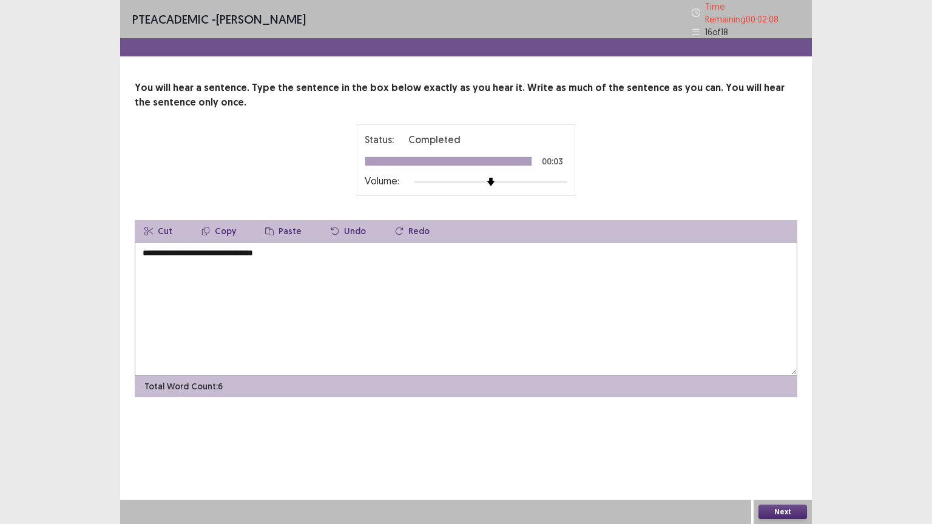
click at [225, 245] on textarea "**********" at bounding box center [466, 309] width 663 height 134
type textarea "**********"
click at [800, 429] on button "Next" at bounding box center [783, 512] width 49 height 15
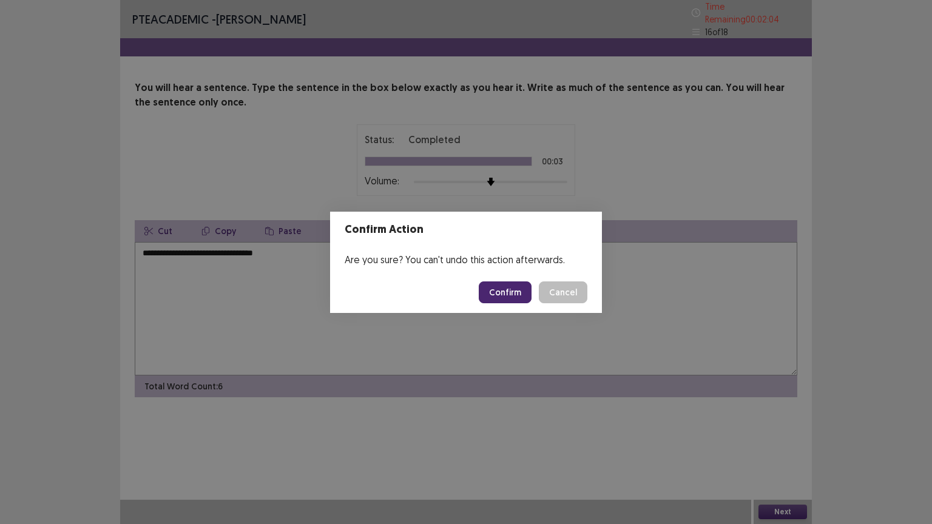
click at [518, 295] on button "Confirm" at bounding box center [505, 293] width 53 height 22
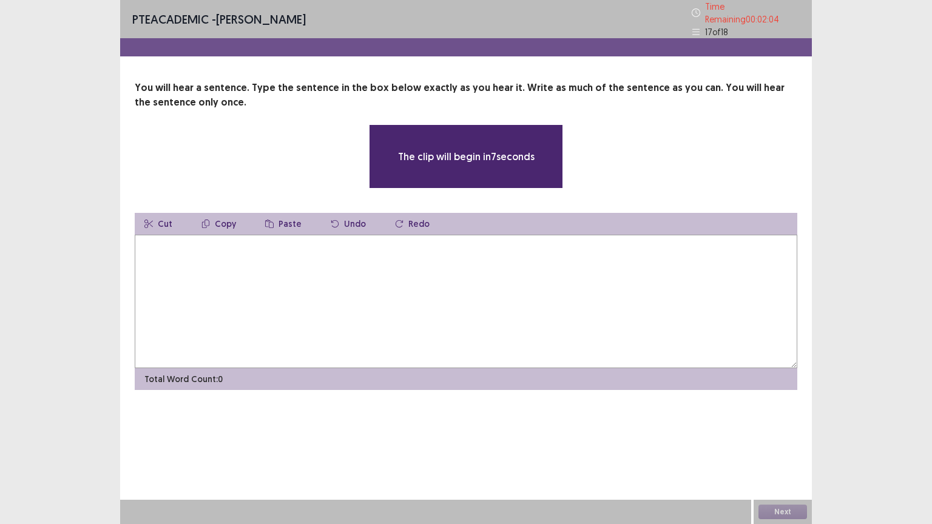
click at [319, 243] on textarea at bounding box center [466, 302] width 663 height 134
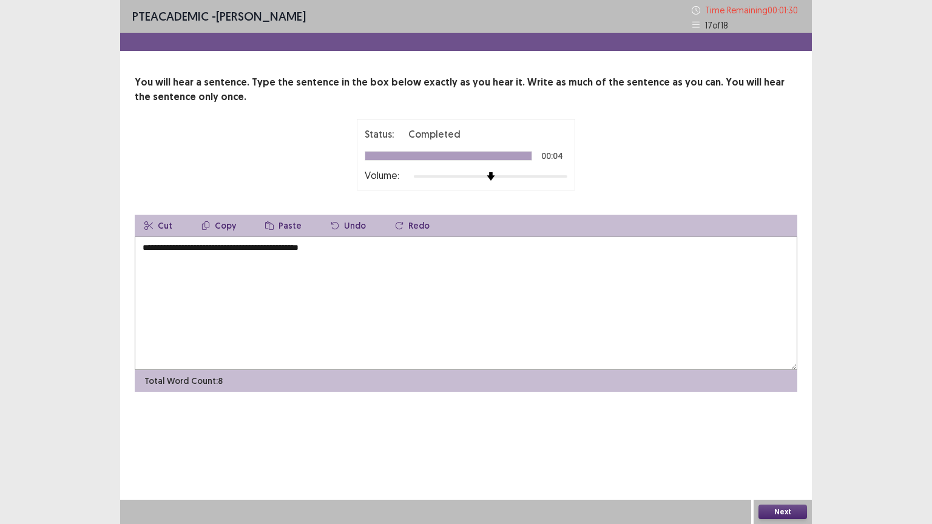
type textarea "**********"
click at [781, 429] on button "Next" at bounding box center [783, 512] width 49 height 15
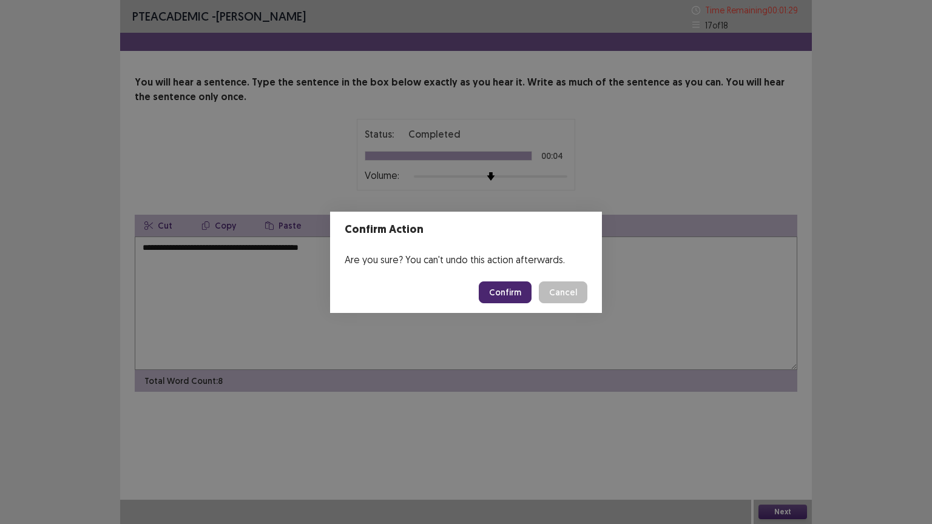
click at [502, 293] on button "Confirm" at bounding box center [505, 293] width 53 height 22
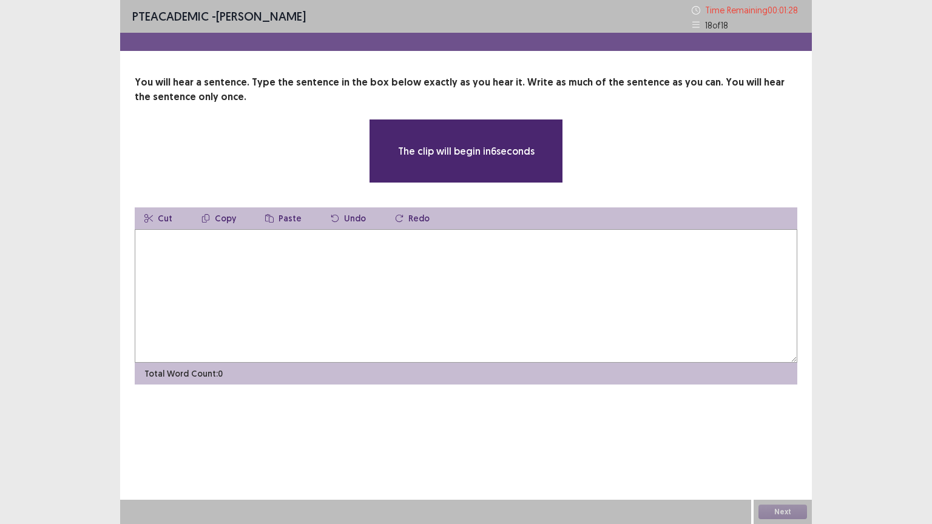
click at [379, 248] on textarea at bounding box center [466, 296] width 663 height 134
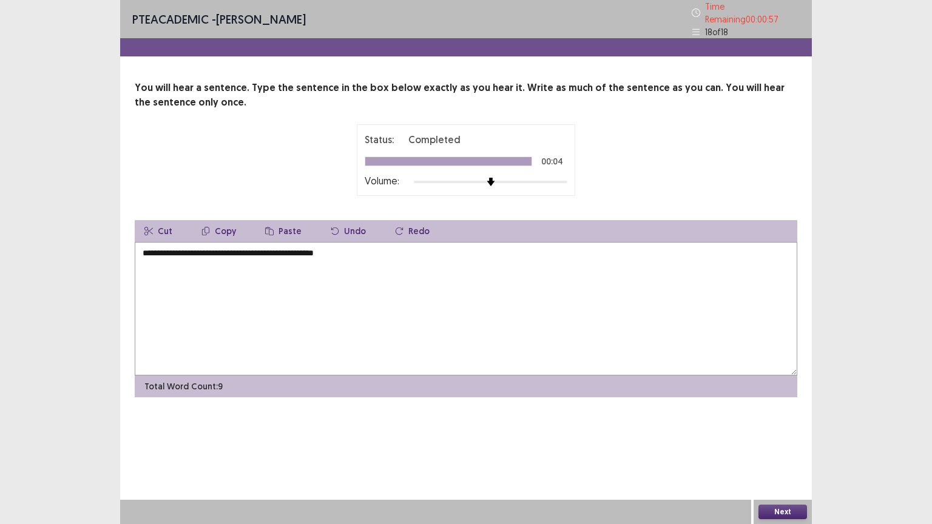
click at [199, 246] on textarea "**********" at bounding box center [466, 309] width 663 height 134
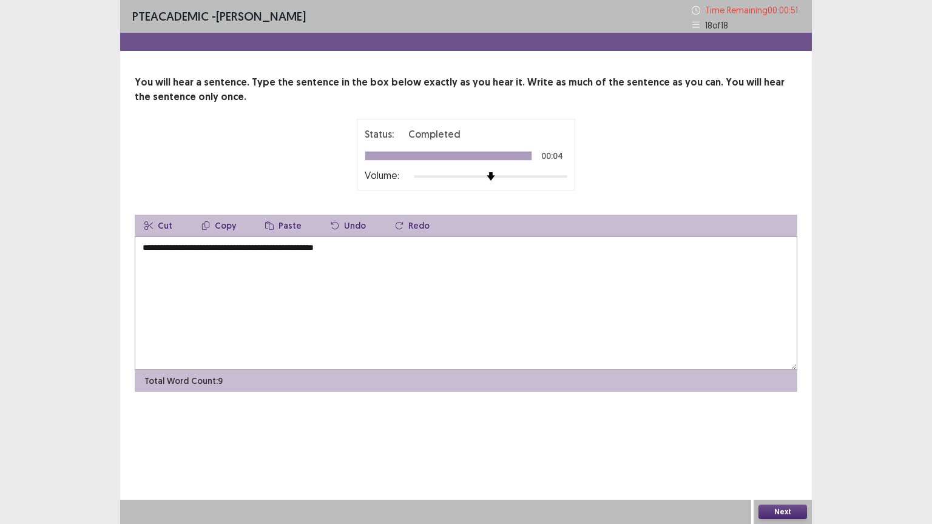
type textarea "**********"
click at [784, 429] on button "Next" at bounding box center [783, 512] width 49 height 15
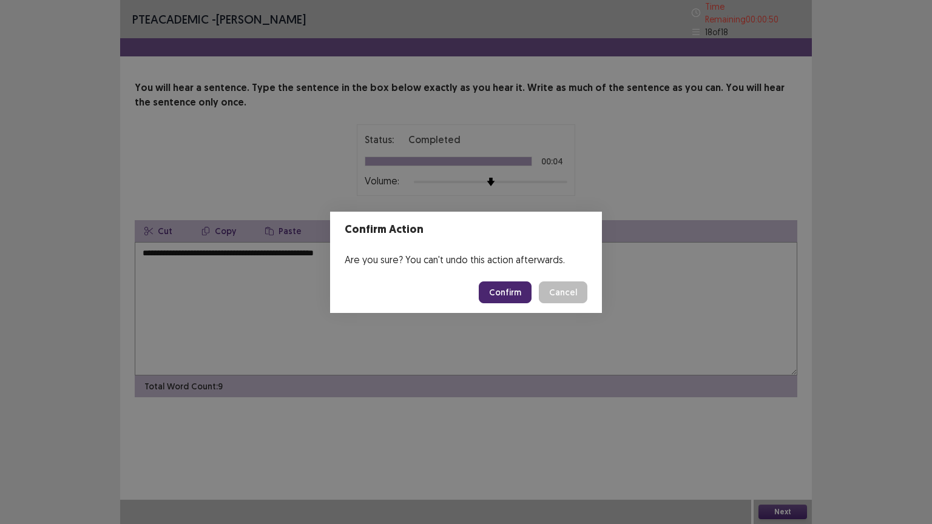
click at [498, 283] on button "Confirm" at bounding box center [505, 293] width 53 height 22
